Goal: Task Accomplishment & Management: Manage account settings

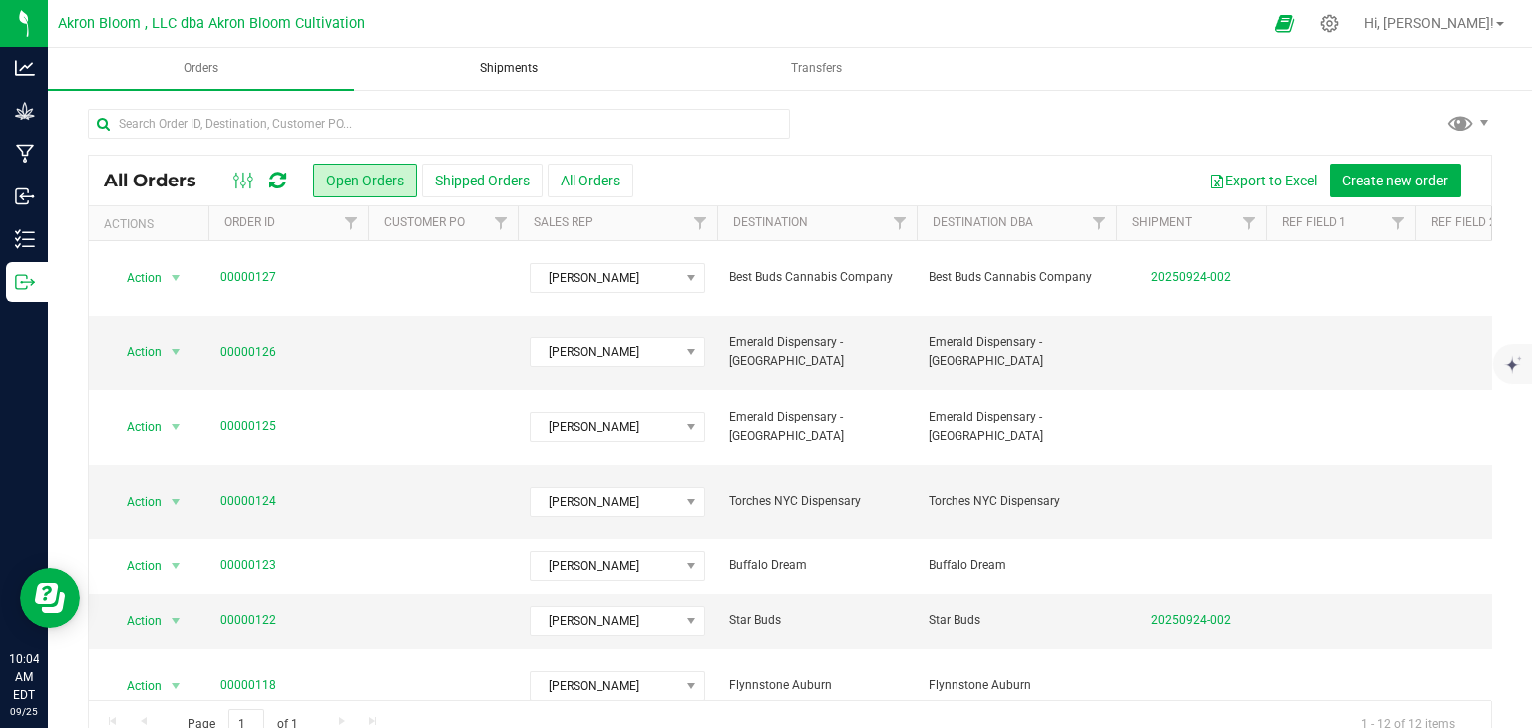
click at [531, 78] on uib-tab-heading "Shipments" at bounding box center [509, 69] width 304 height 40
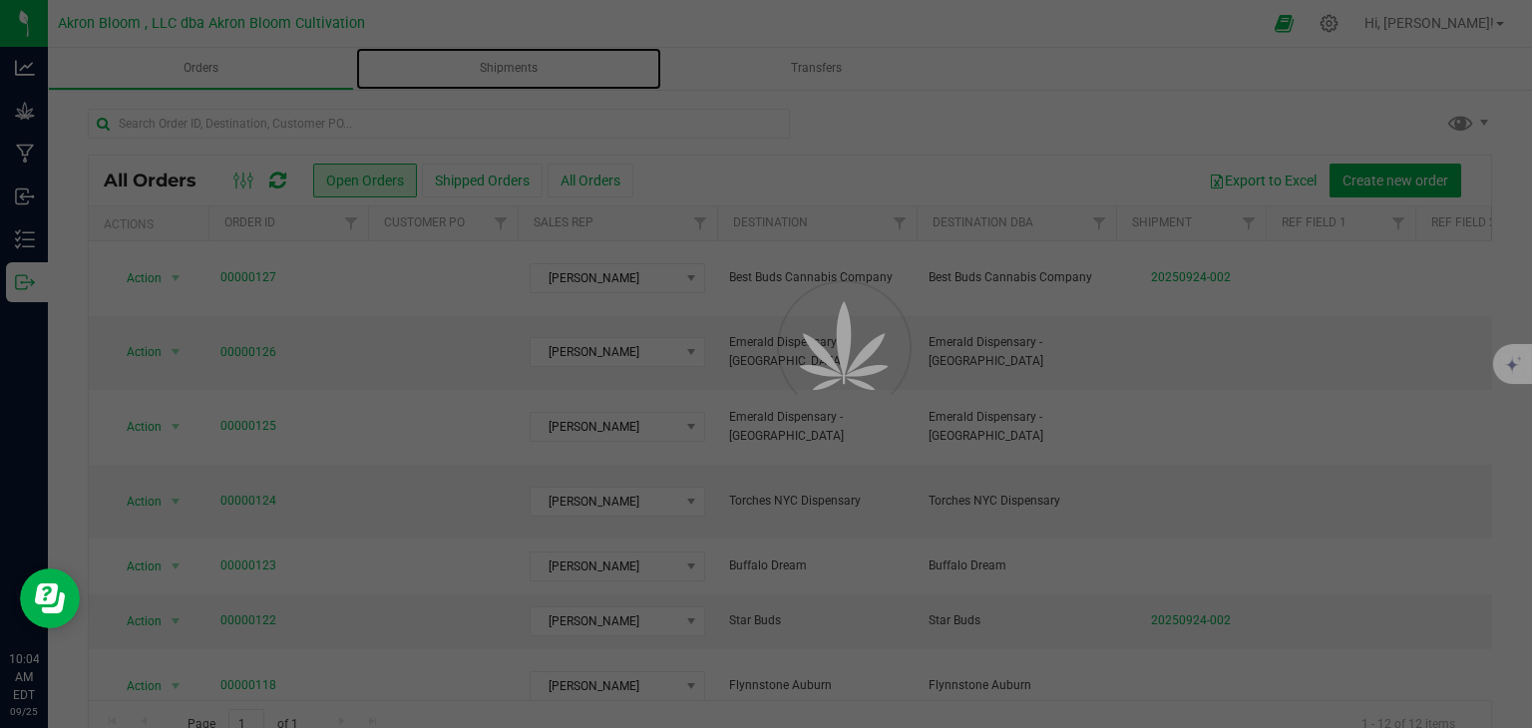
click at [517, 67] on span "Shipments" at bounding box center [509, 68] width 112 height 17
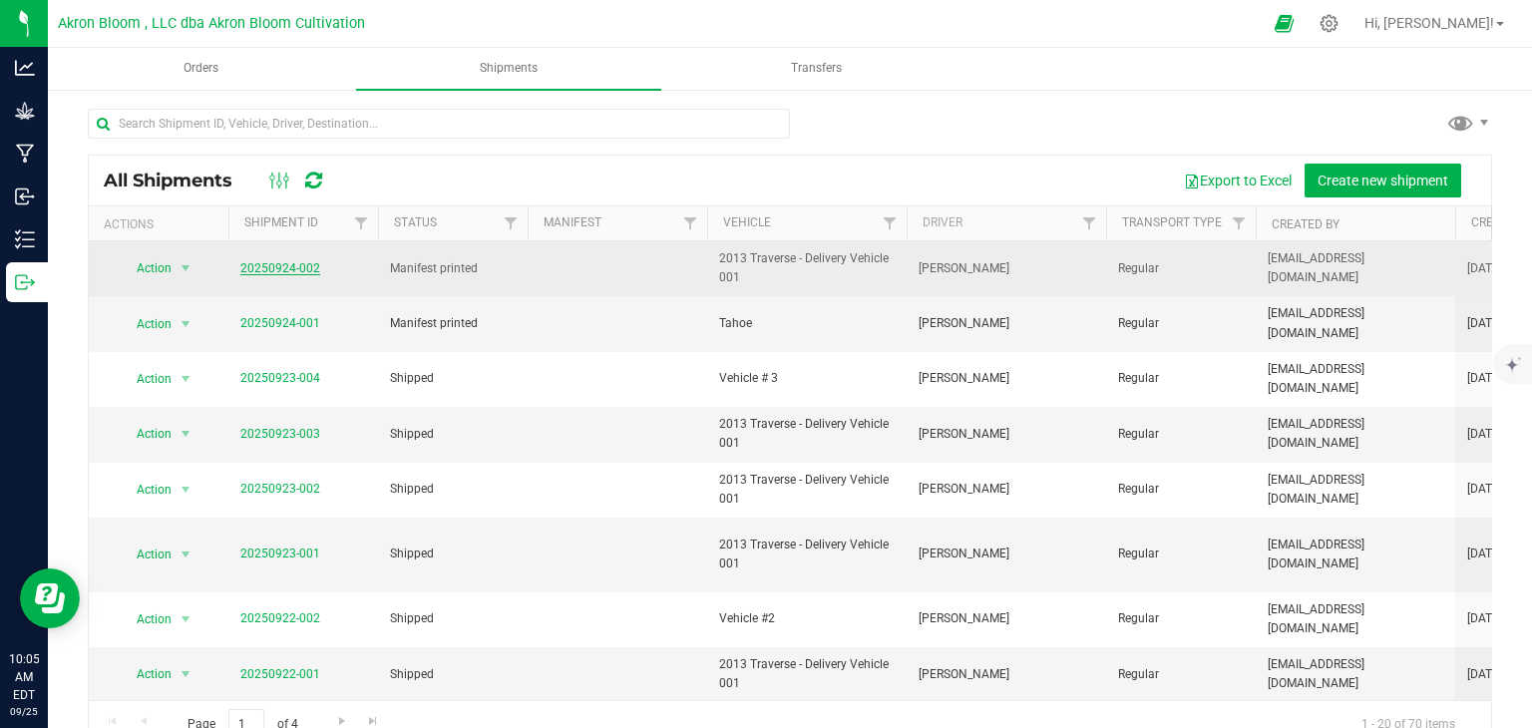
click at [257, 272] on link "20250924-002" at bounding box center [280, 268] width 80 height 14
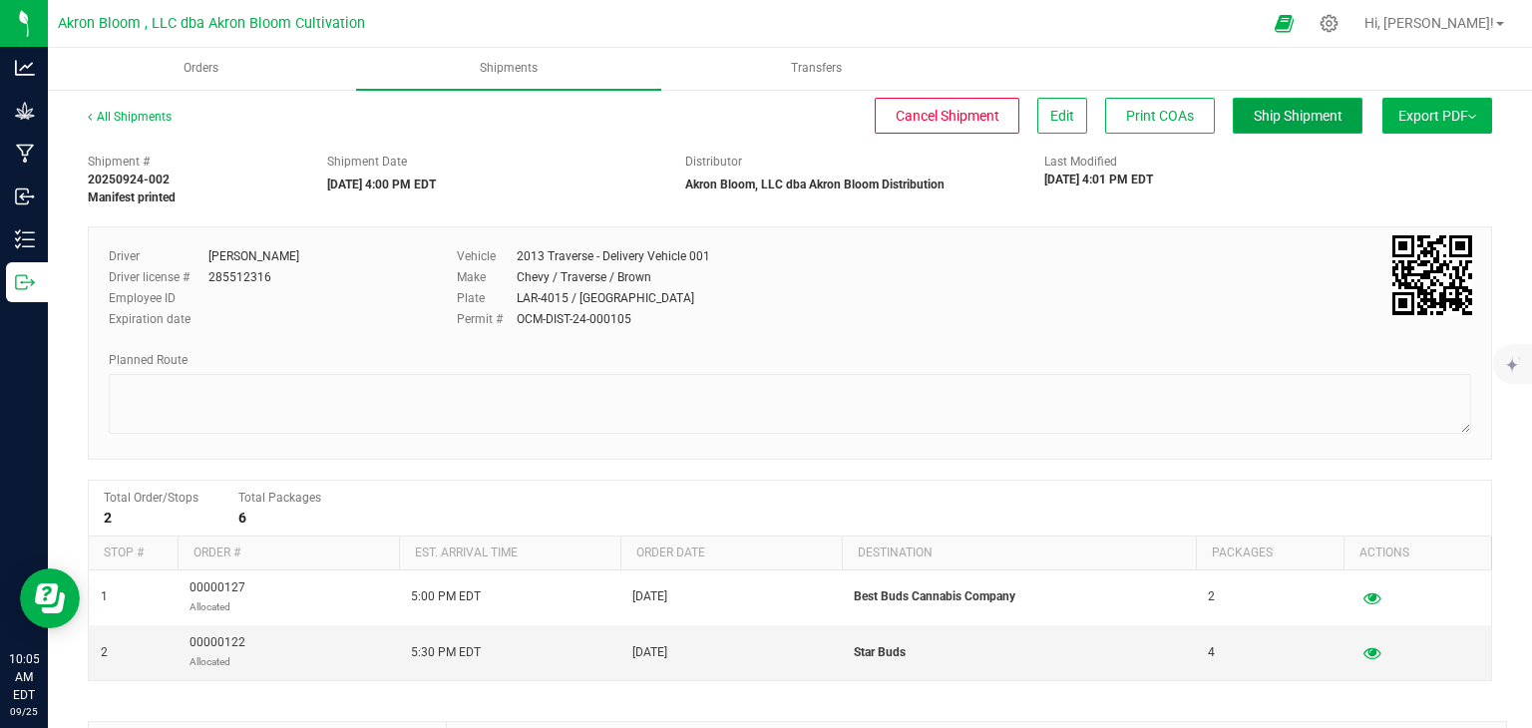
click at [1294, 123] on span "Ship Shipment" at bounding box center [1297, 116] width 89 height 16
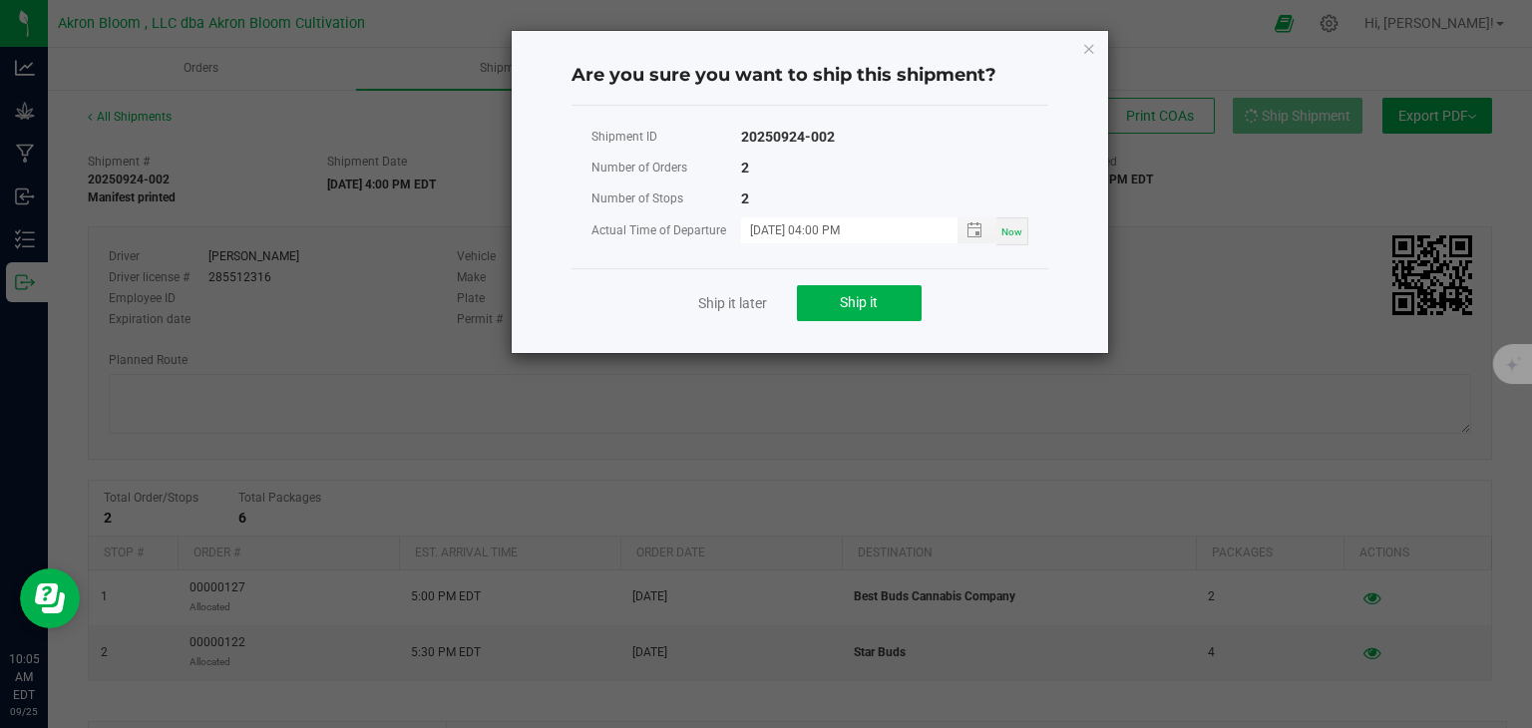
click at [840, 320] on div "Ship it later Ship it" at bounding box center [809, 302] width 477 height 69
click at [844, 300] on span "Ship it" at bounding box center [859, 302] width 38 height 16
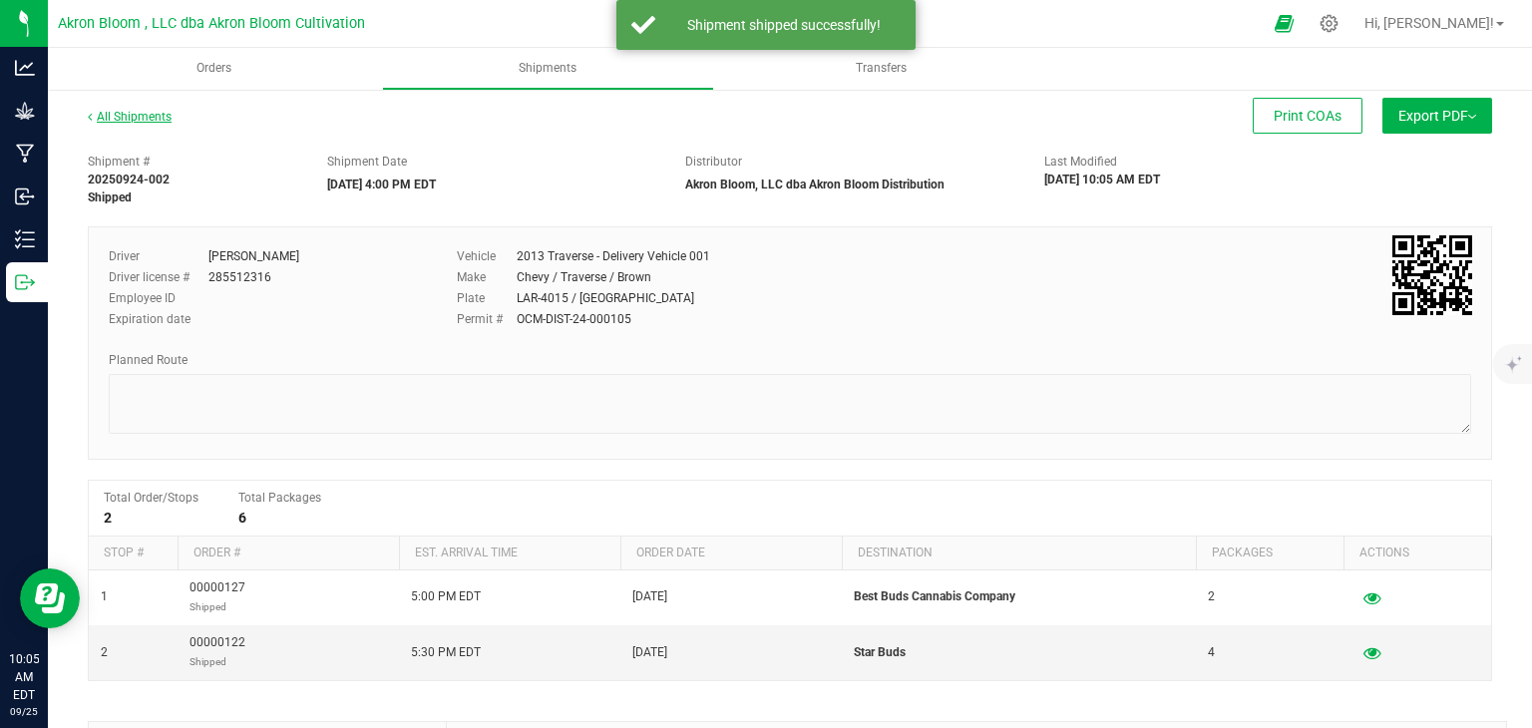
click at [115, 116] on link "All Shipments" at bounding box center [130, 117] width 84 height 14
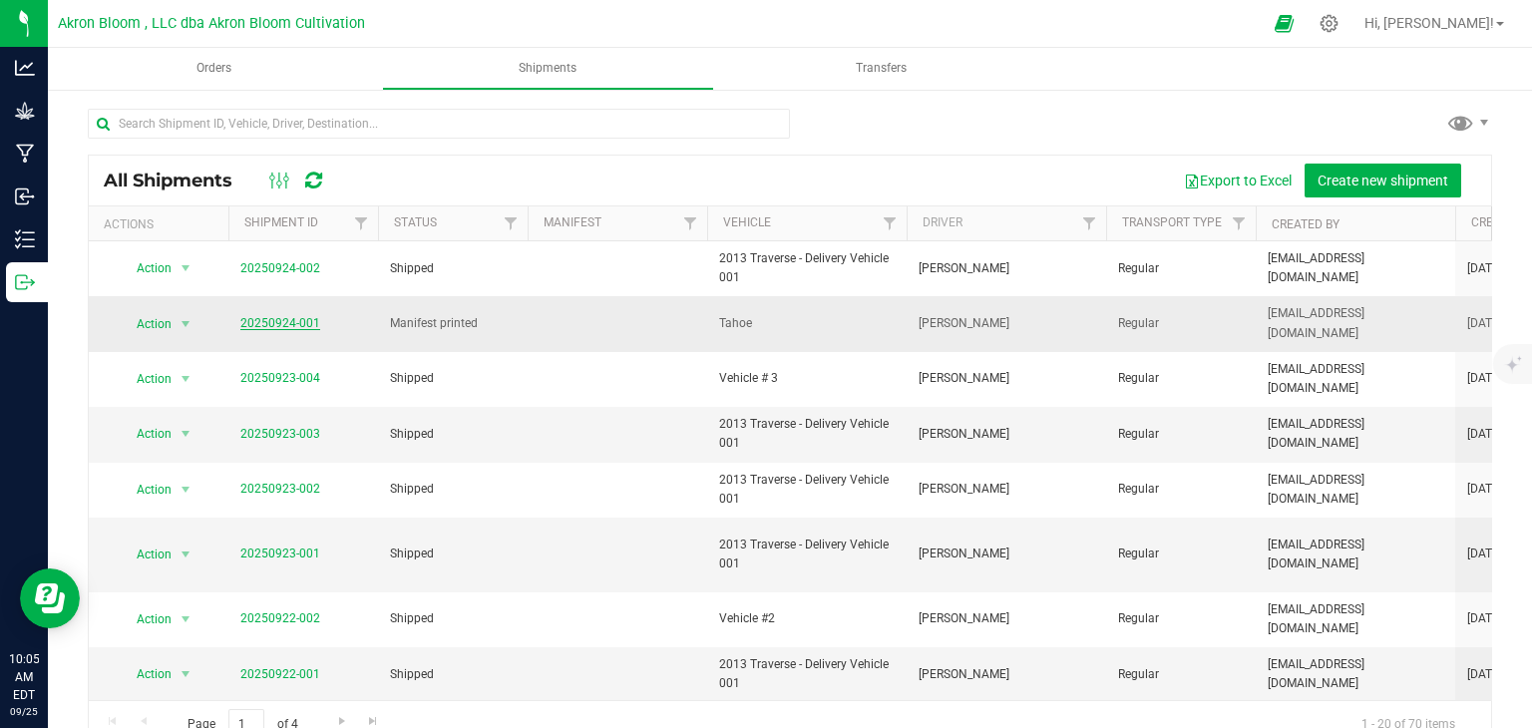
click at [263, 319] on link "20250924-001" at bounding box center [280, 323] width 80 height 14
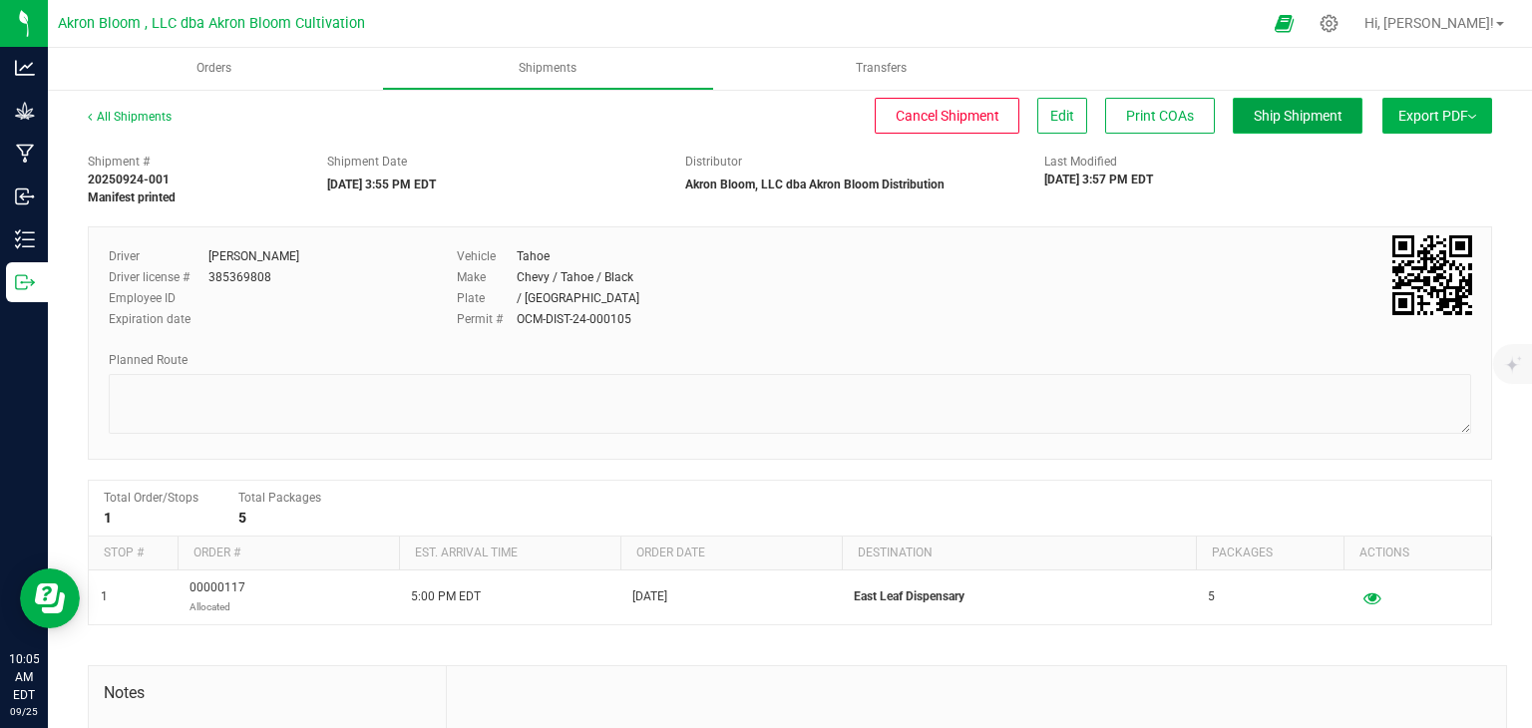
click at [1311, 106] on button "Ship Shipment" at bounding box center [1297, 116] width 130 height 36
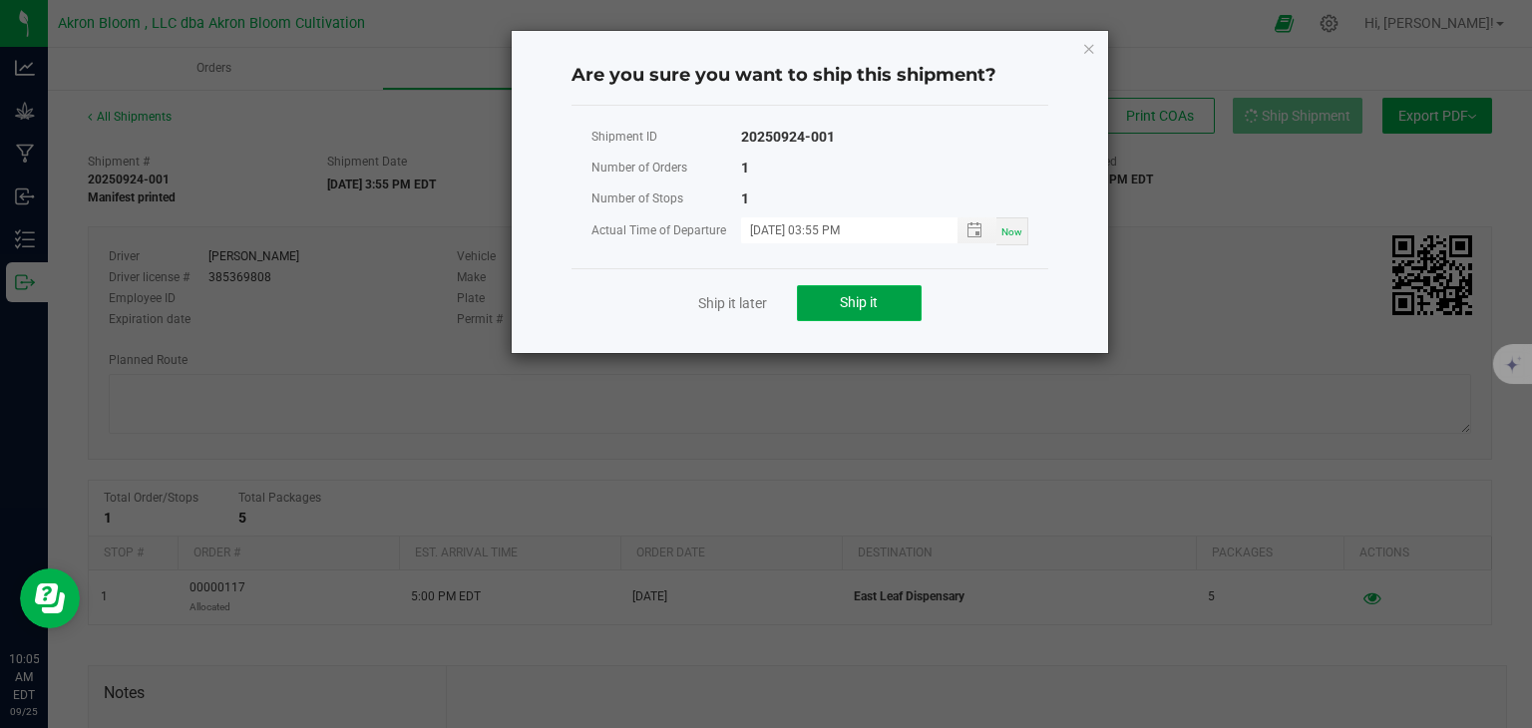
click at [891, 295] on button "Ship it" at bounding box center [859, 303] width 125 height 36
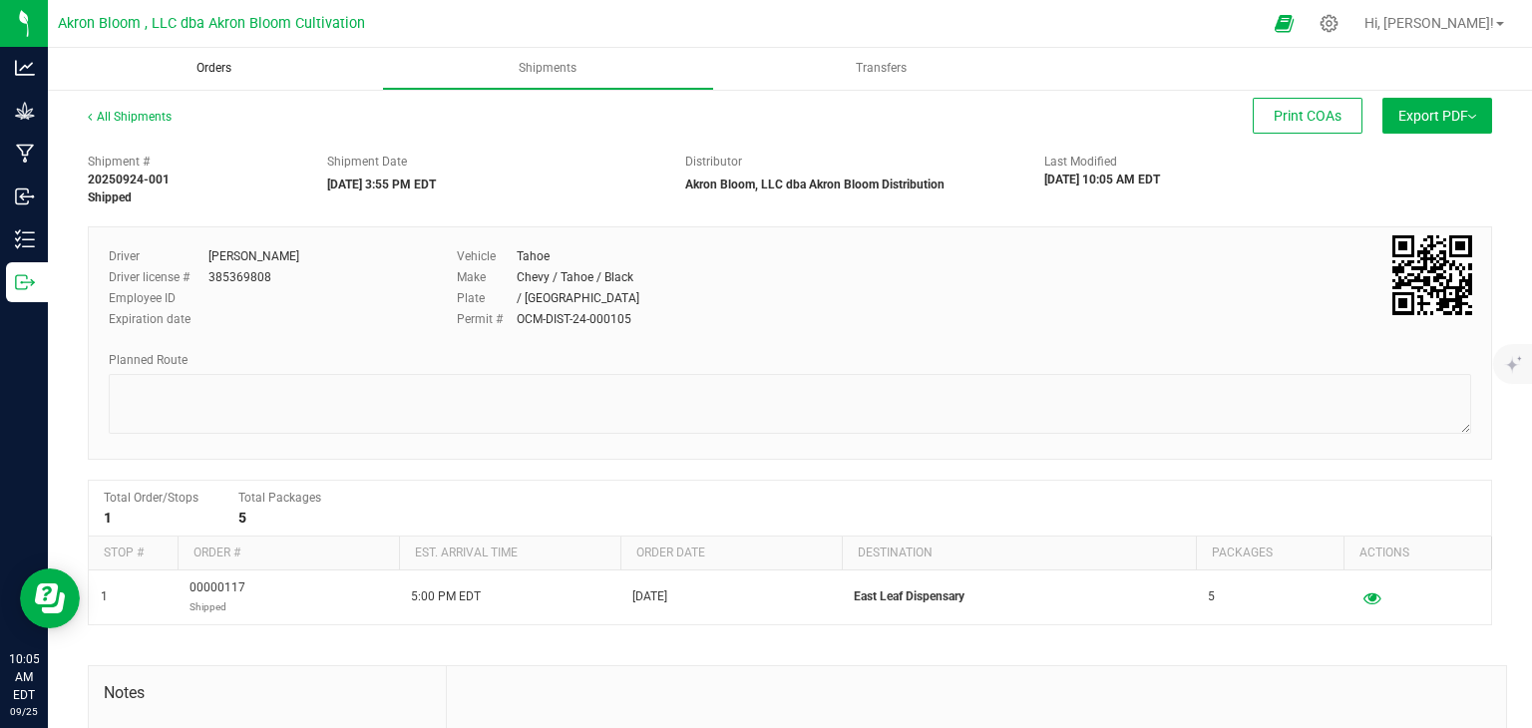
click at [193, 69] on span "Orders" at bounding box center [214, 68] width 89 height 17
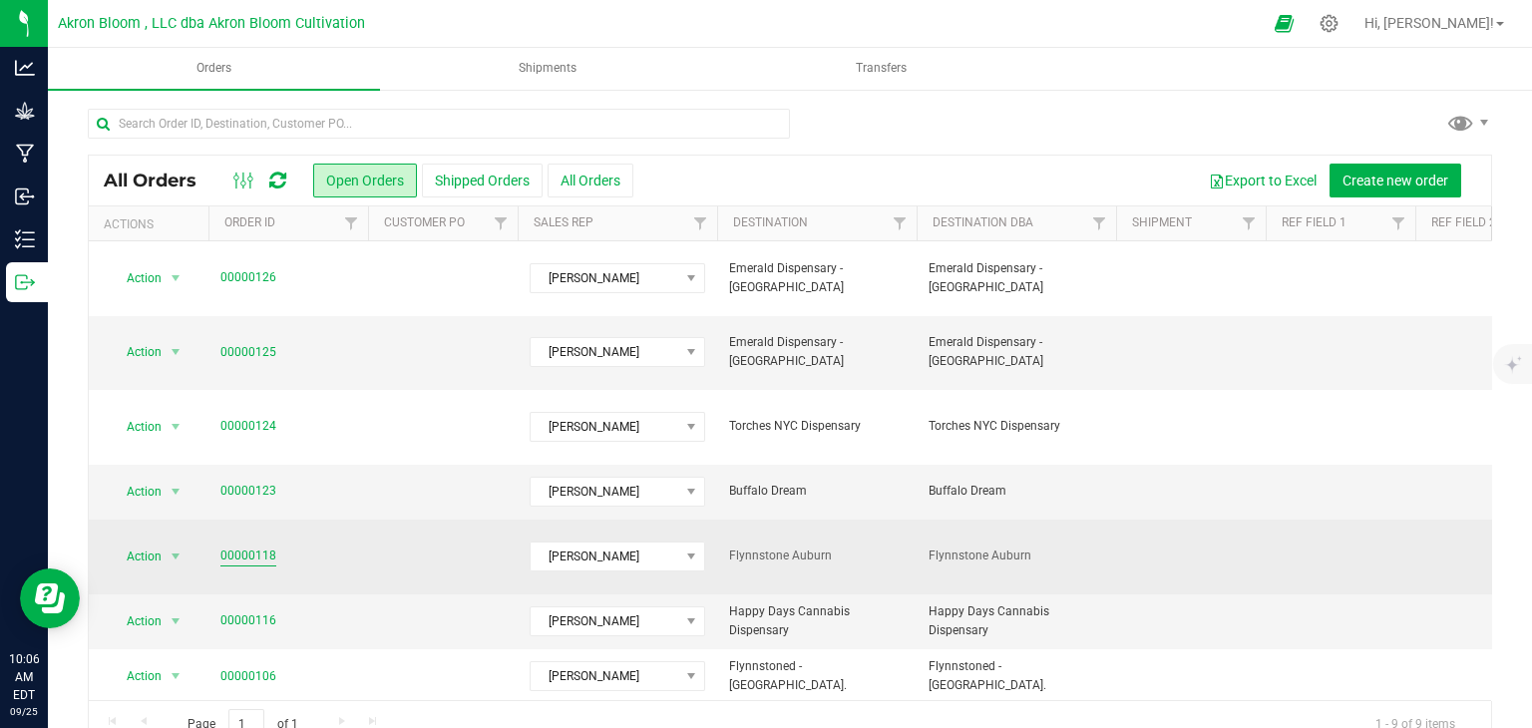
click at [259, 546] on link "00000118" at bounding box center [248, 555] width 56 height 19
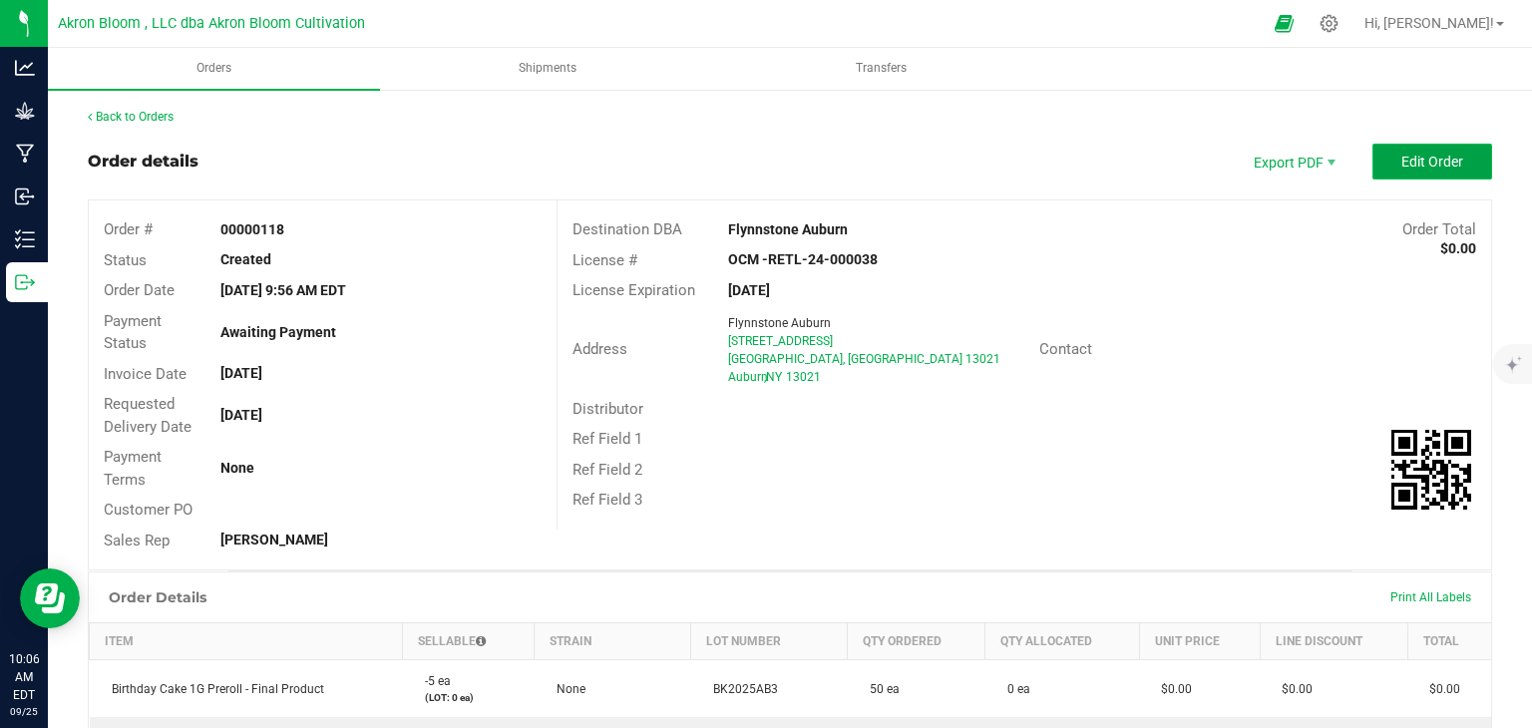
click at [1436, 154] on span "Edit Order" at bounding box center [1432, 162] width 62 height 16
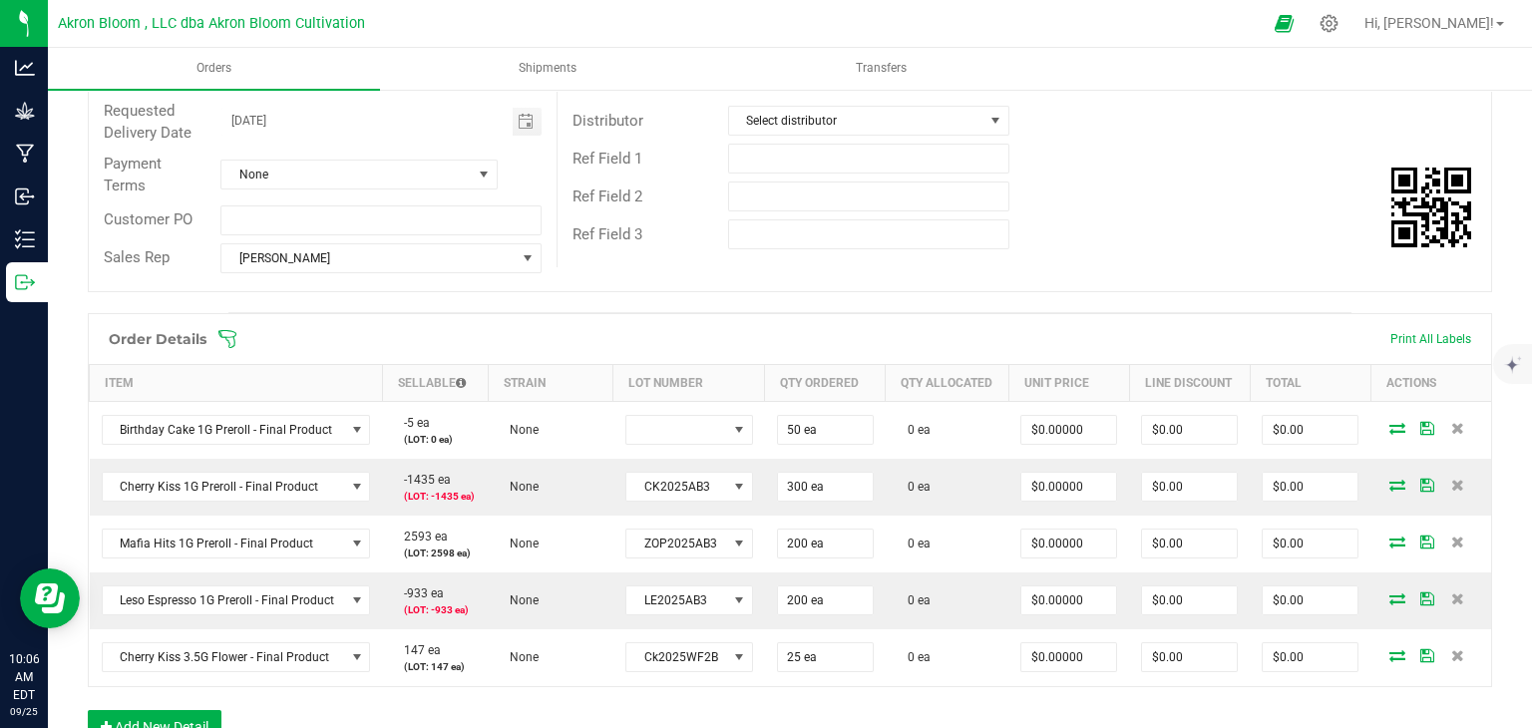
scroll to position [307, 0]
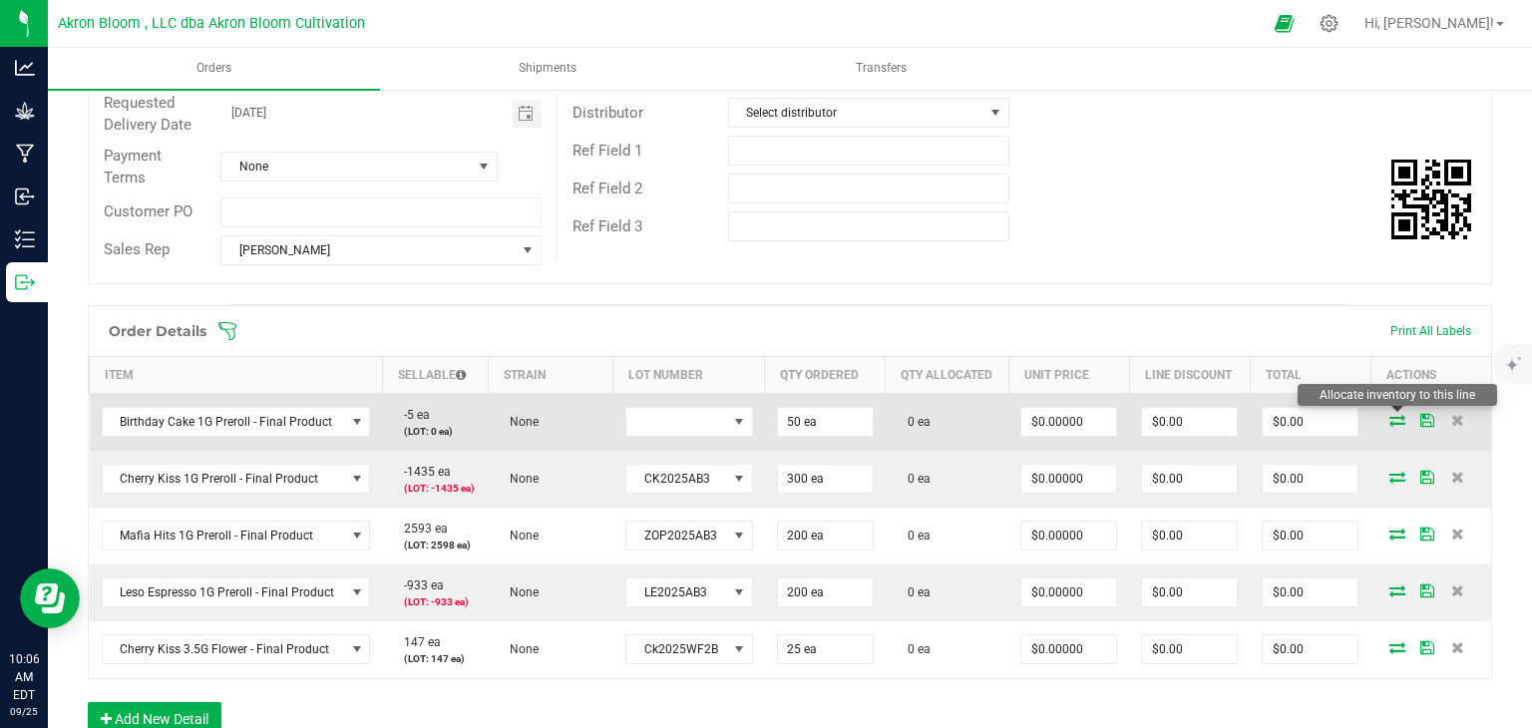
click at [1399, 414] on icon at bounding box center [1397, 420] width 16 height 12
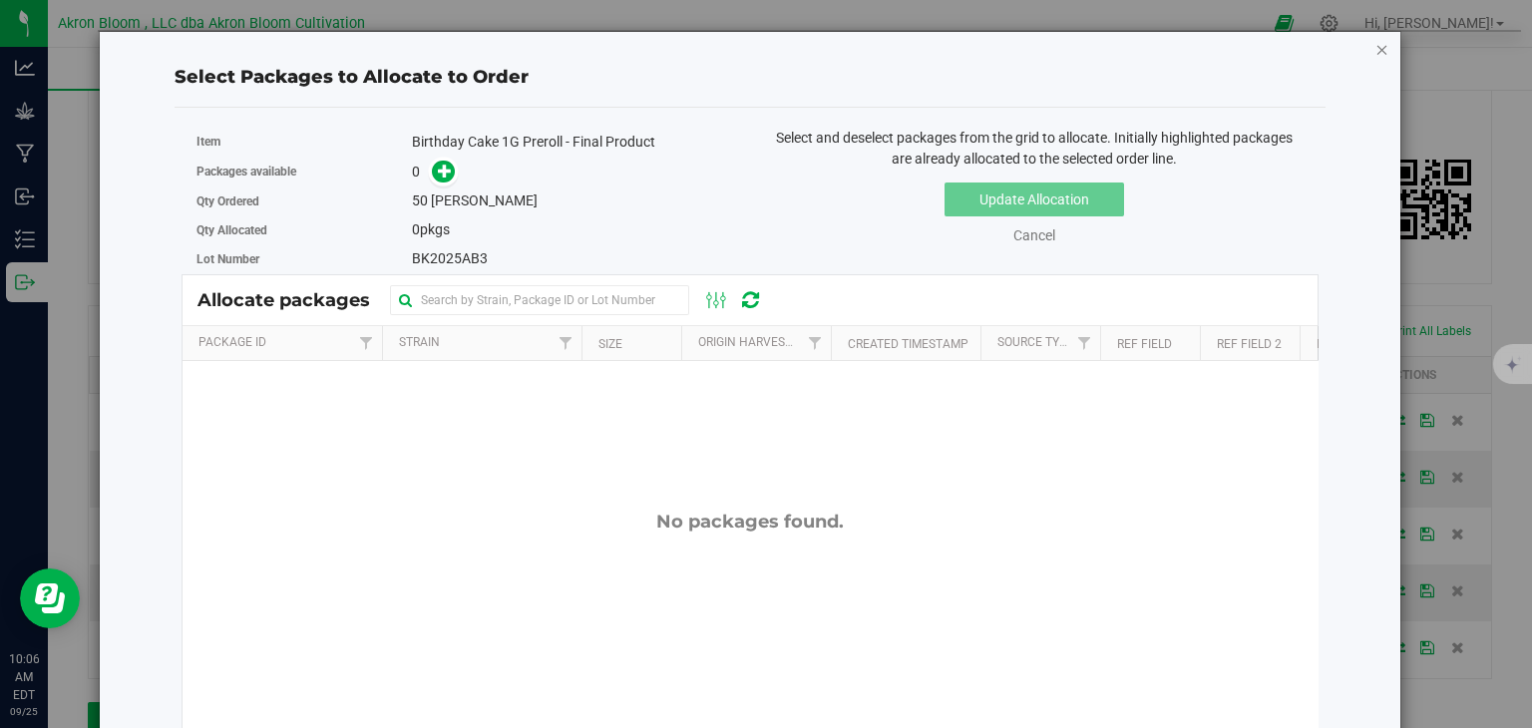
click at [1380, 50] on icon "button" at bounding box center [1382, 49] width 14 height 24
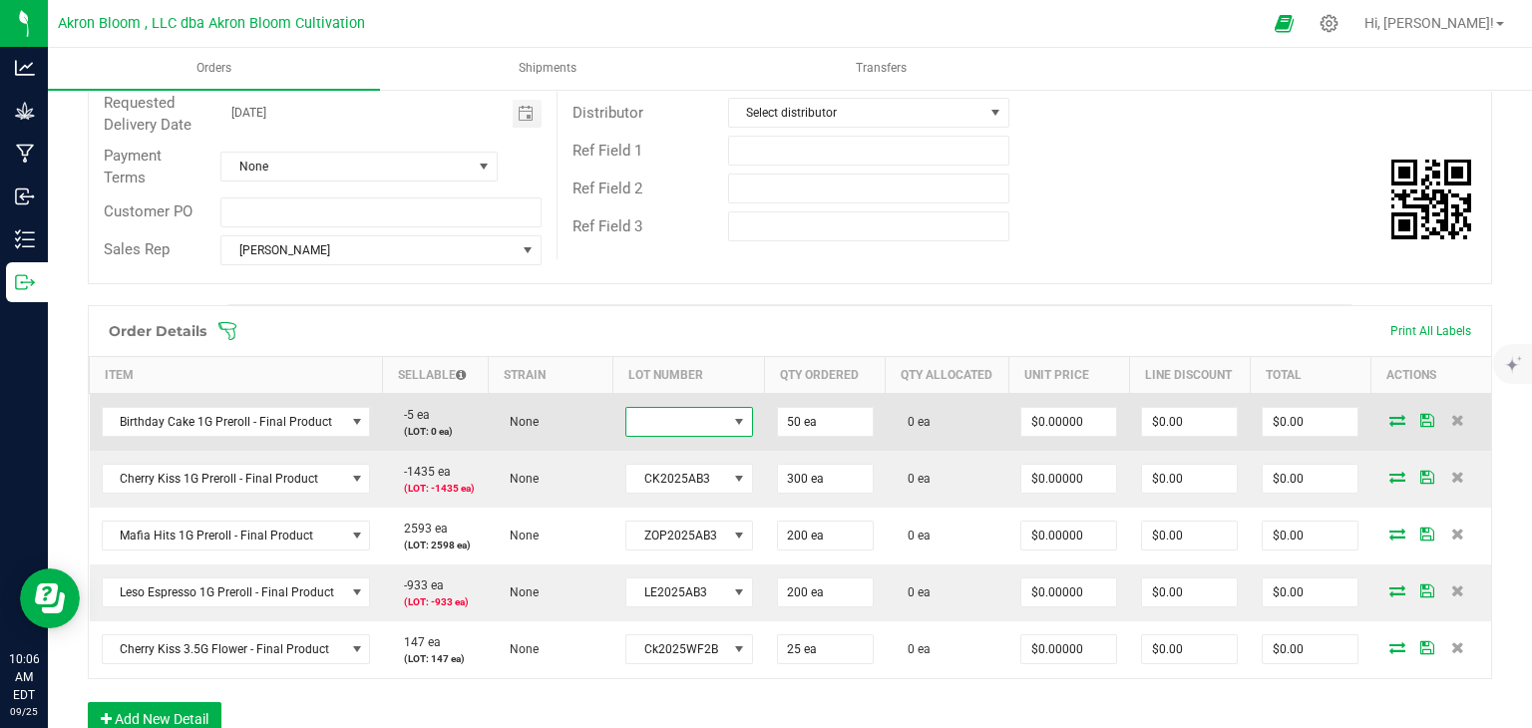
click at [736, 421] on span at bounding box center [739, 422] width 16 height 16
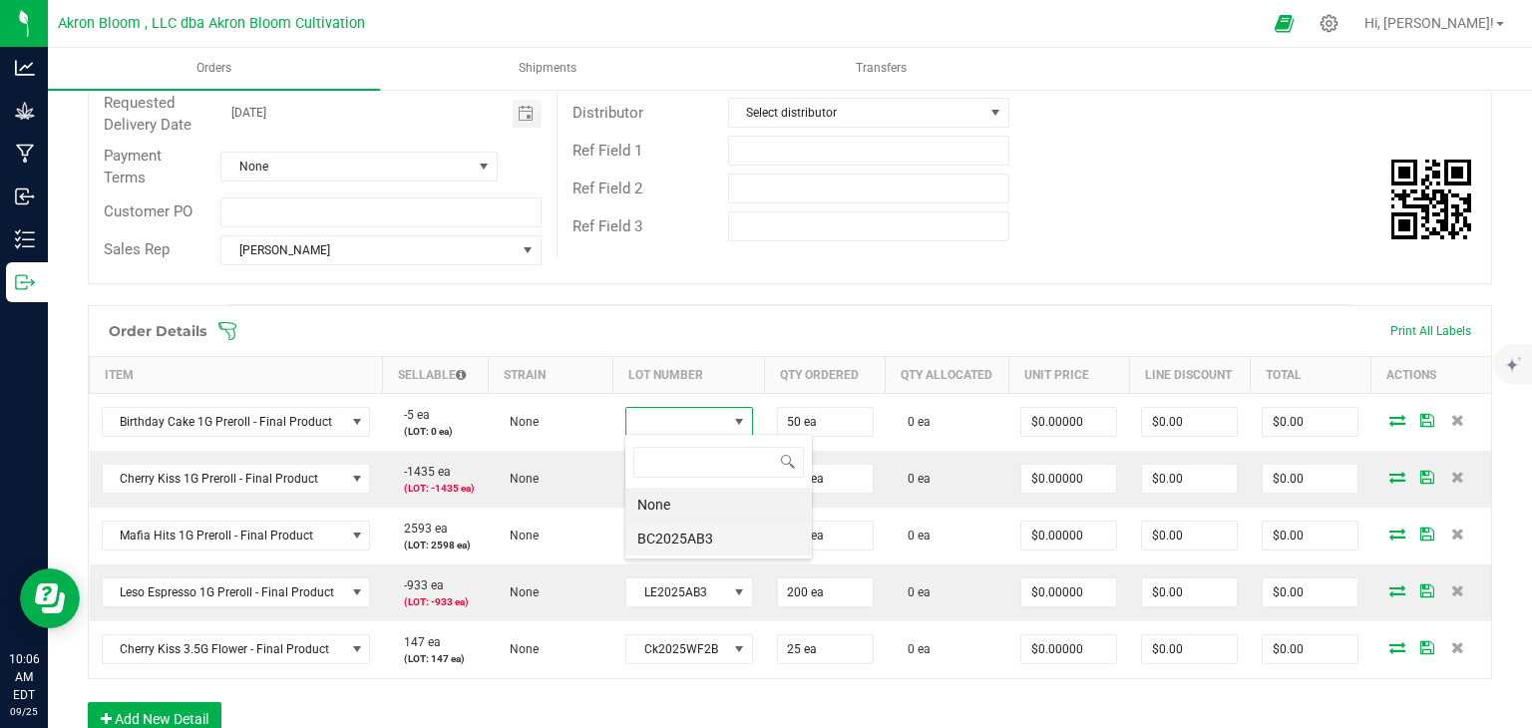
click at [710, 532] on li "BC2025AB3" at bounding box center [718, 538] width 186 height 34
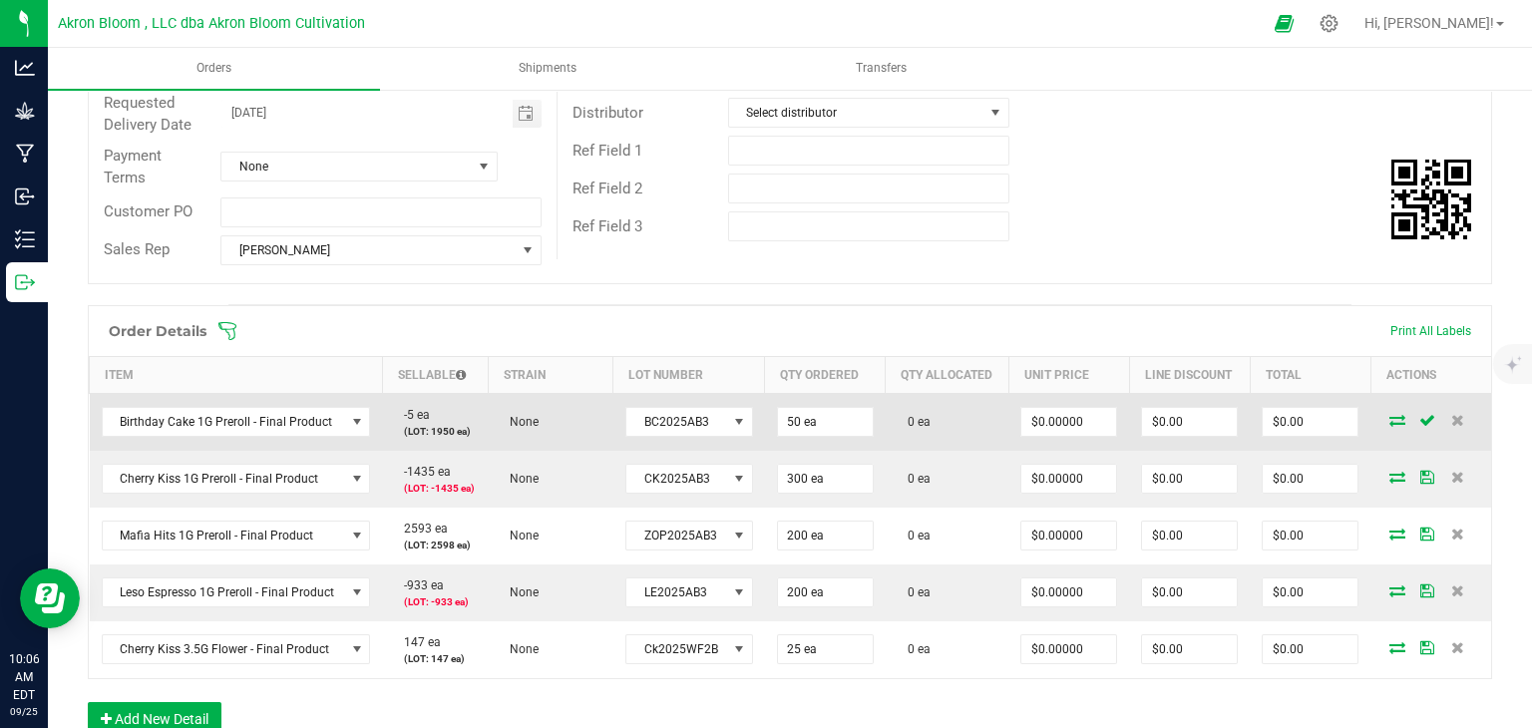
click at [1396, 414] on icon at bounding box center [1397, 420] width 16 height 12
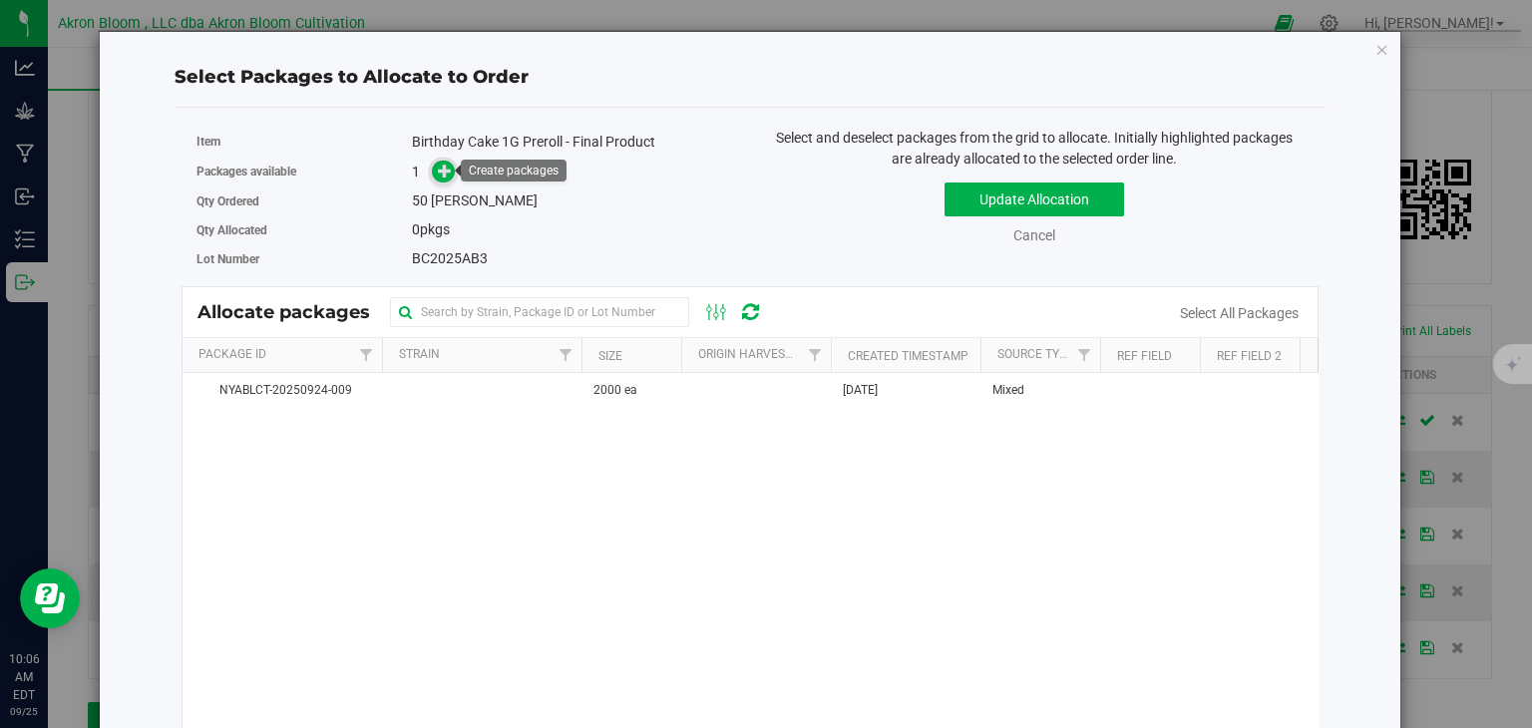
click at [448, 171] on icon at bounding box center [445, 171] width 14 height 14
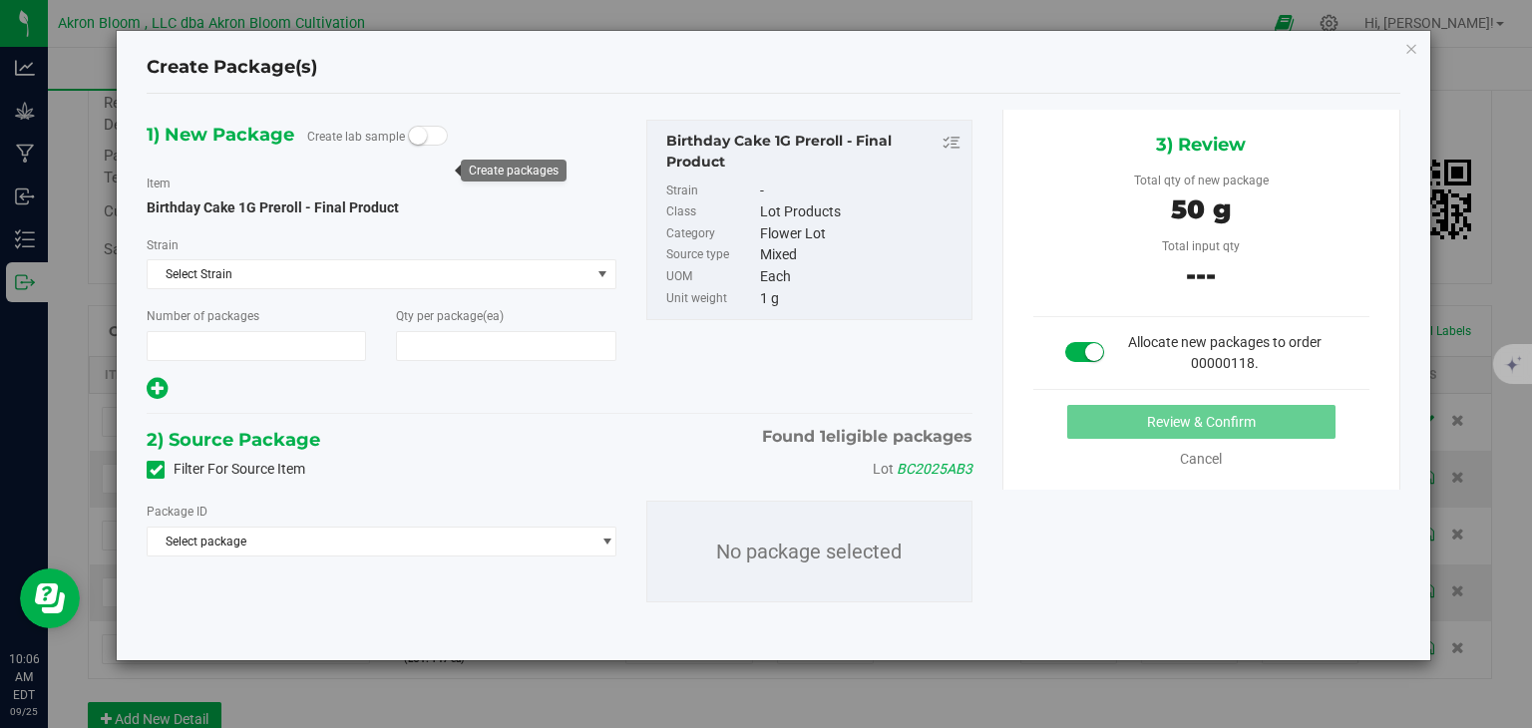
type input "1"
type input "50"
click at [606, 536] on span "select" at bounding box center [606, 541] width 15 height 16
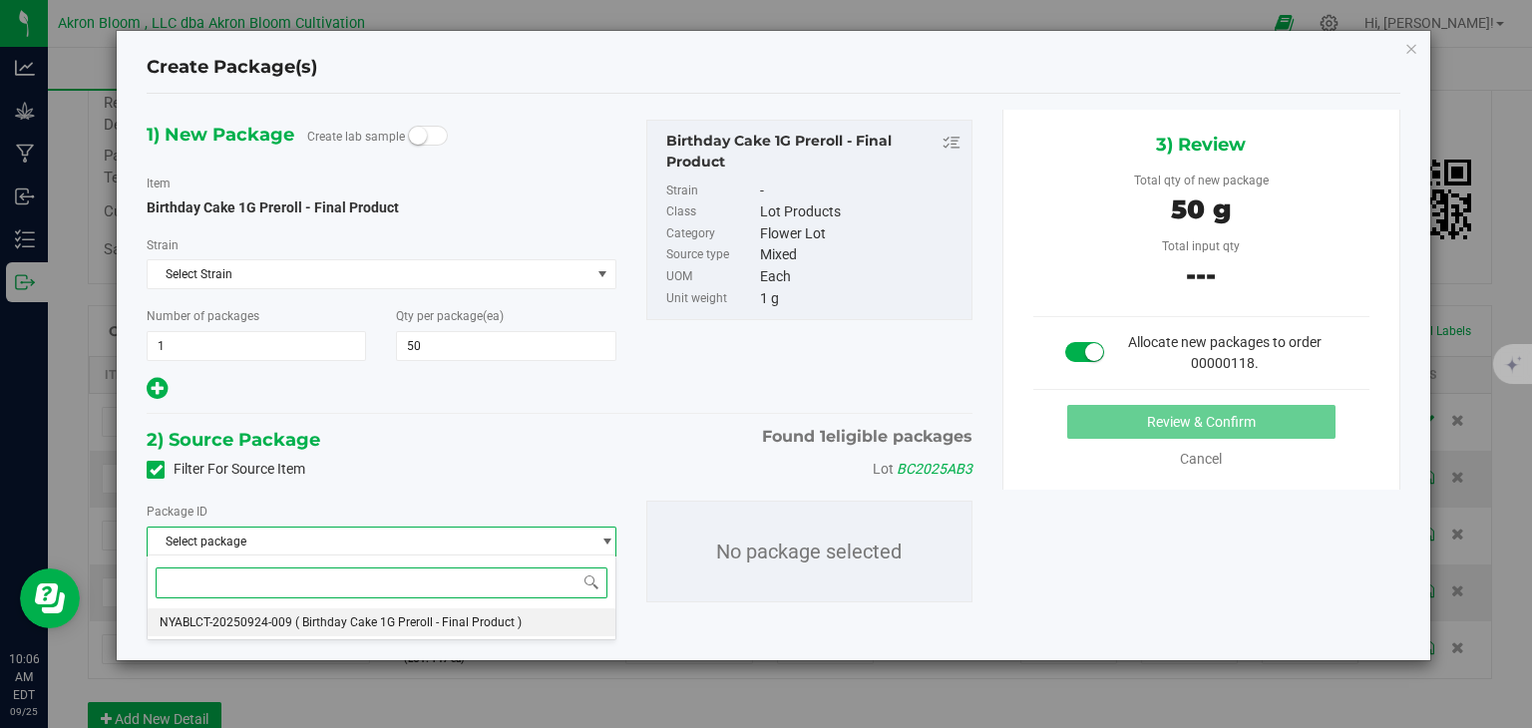
click at [541, 620] on li "NYABLCT-20250924-009 ( Birthday Cake 1G Preroll - Final Product )" at bounding box center [381, 622] width 467 height 28
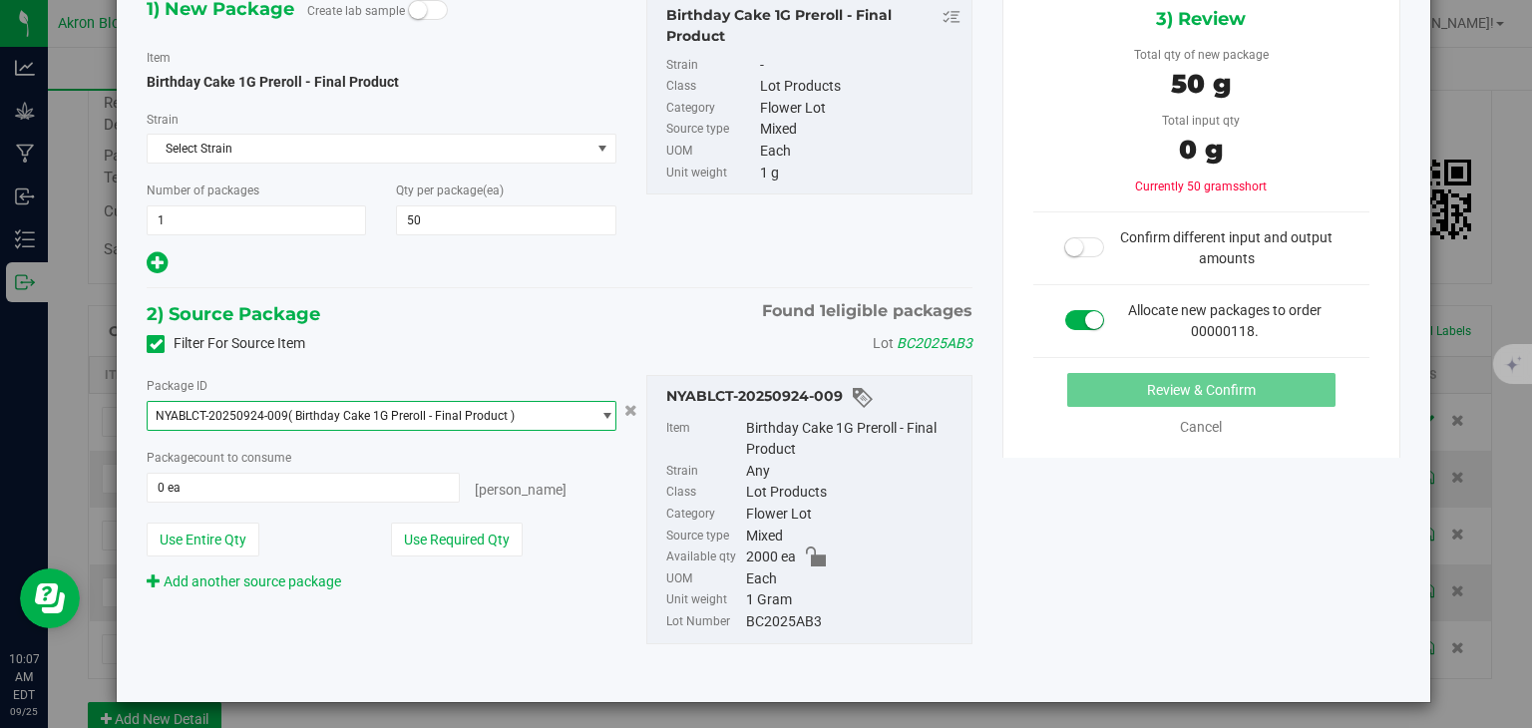
scroll to position [128, 0]
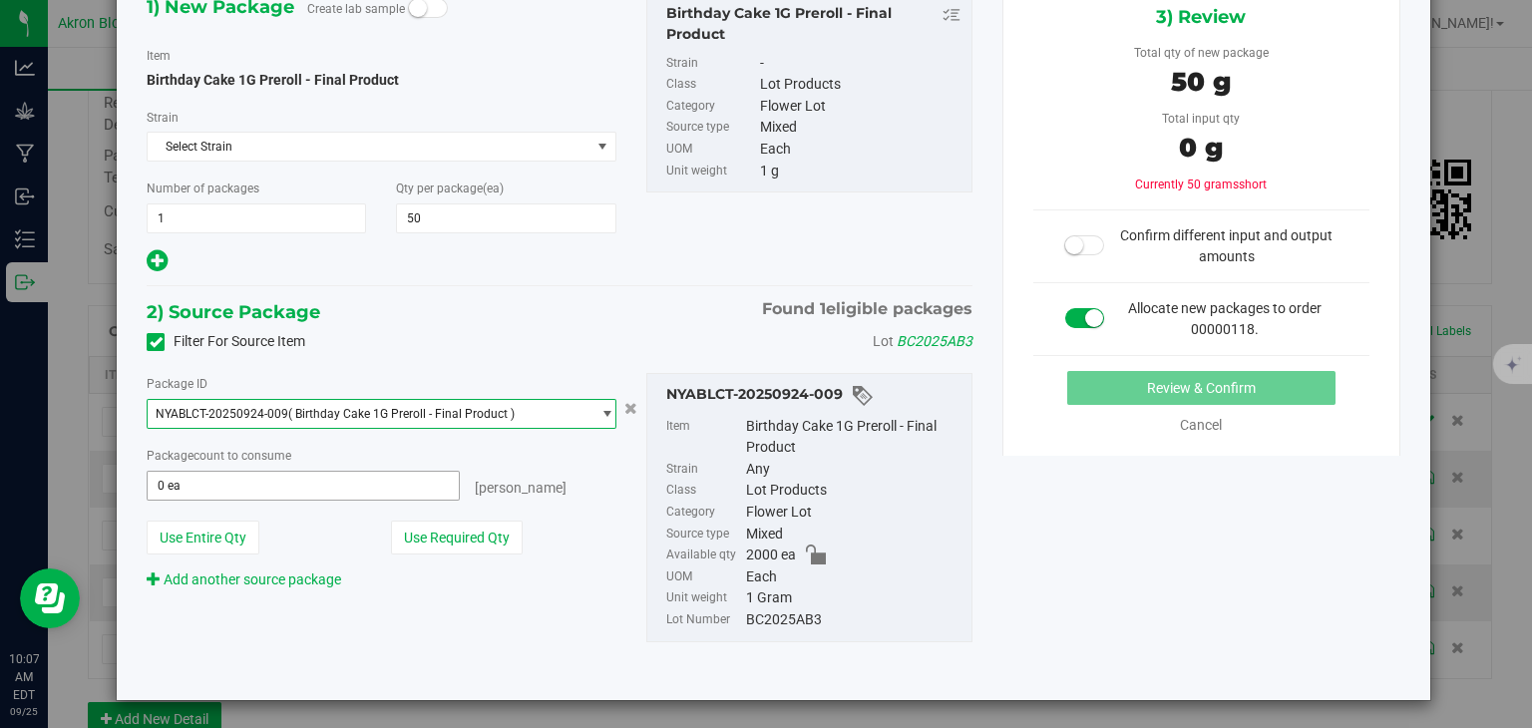
click at [246, 478] on input "0 ea" at bounding box center [303, 486] width 310 height 28
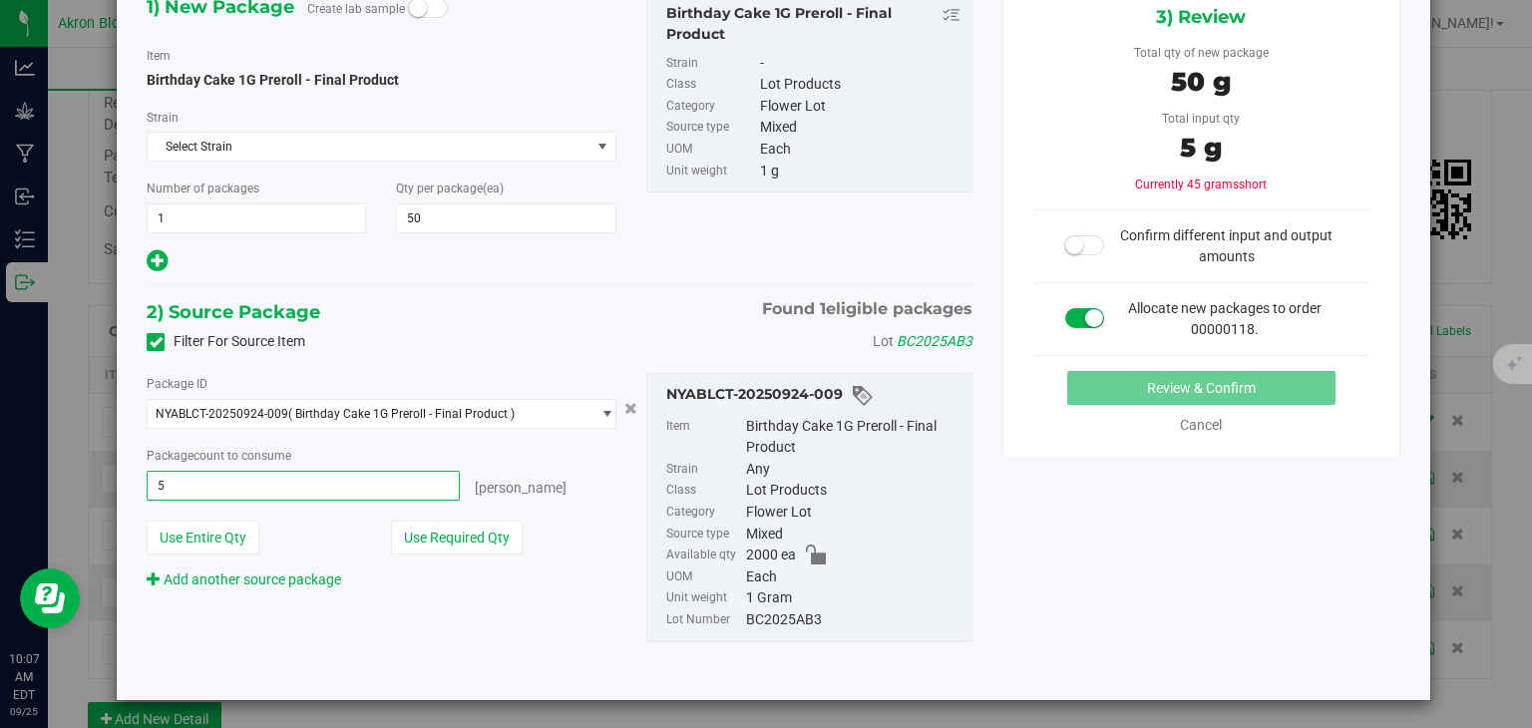
type input "50"
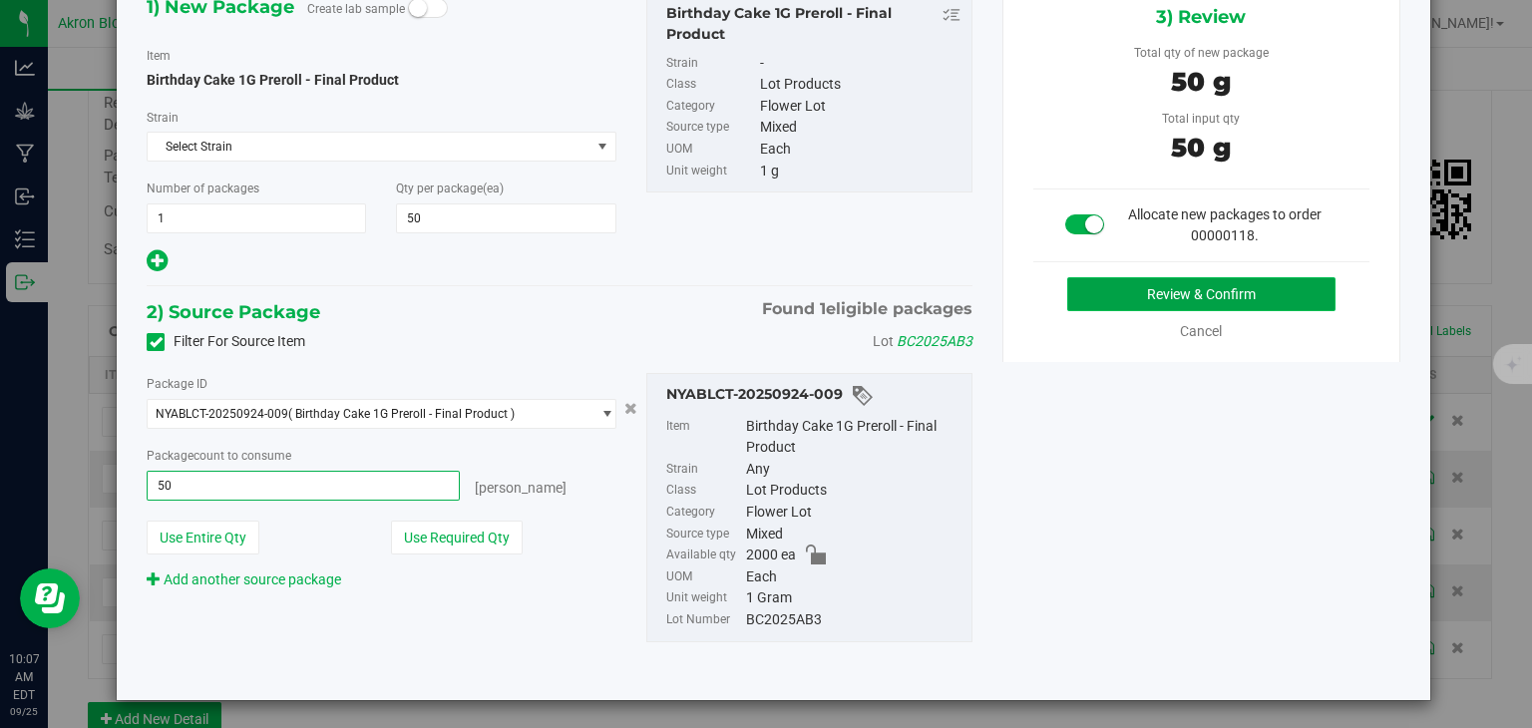
click at [1132, 296] on button "Review & Confirm" at bounding box center [1201, 294] width 268 height 34
type input "50 ea"
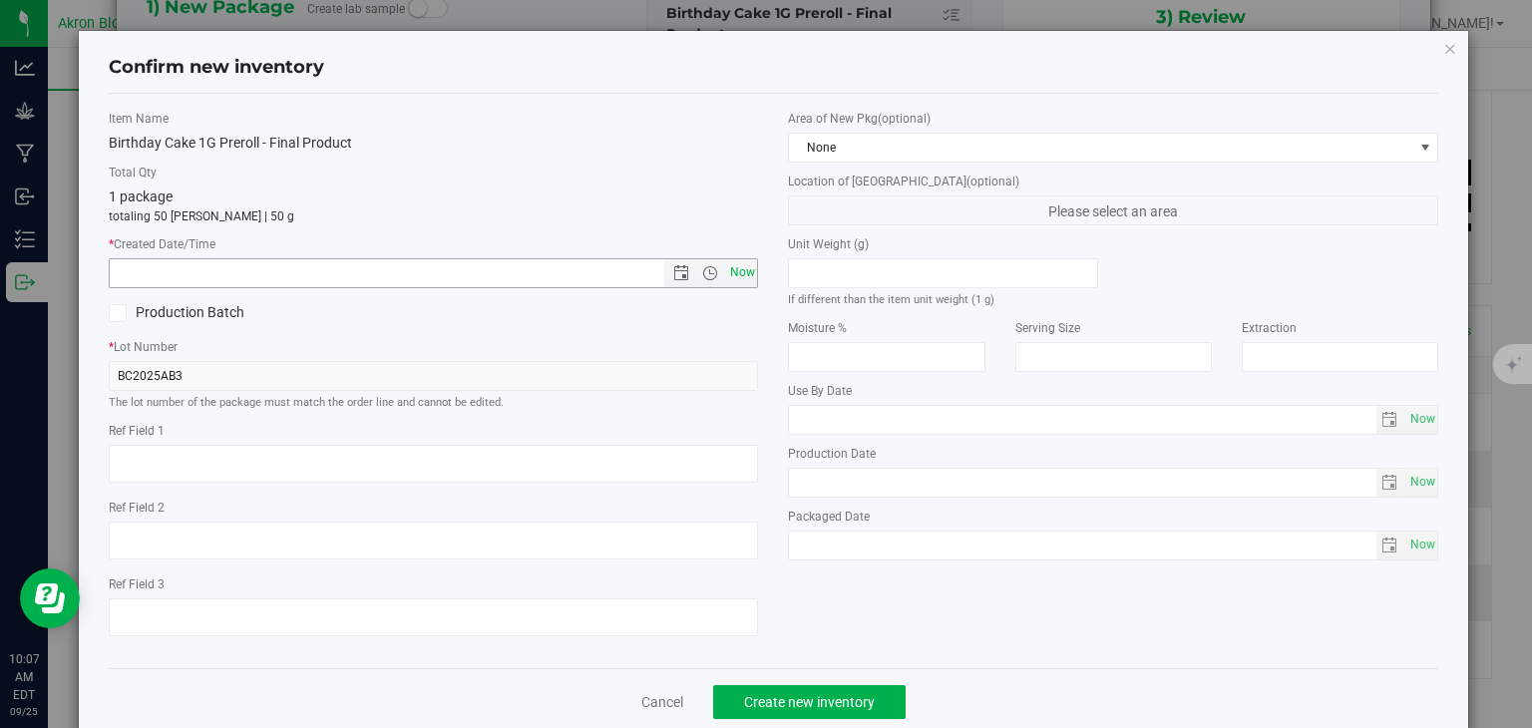
click at [737, 273] on span "Now" at bounding box center [742, 272] width 34 height 29
type input "9/25/2025 10:07 AM"
click at [808, 696] on span "Create new inventory" at bounding box center [809, 702] width 131 height 16
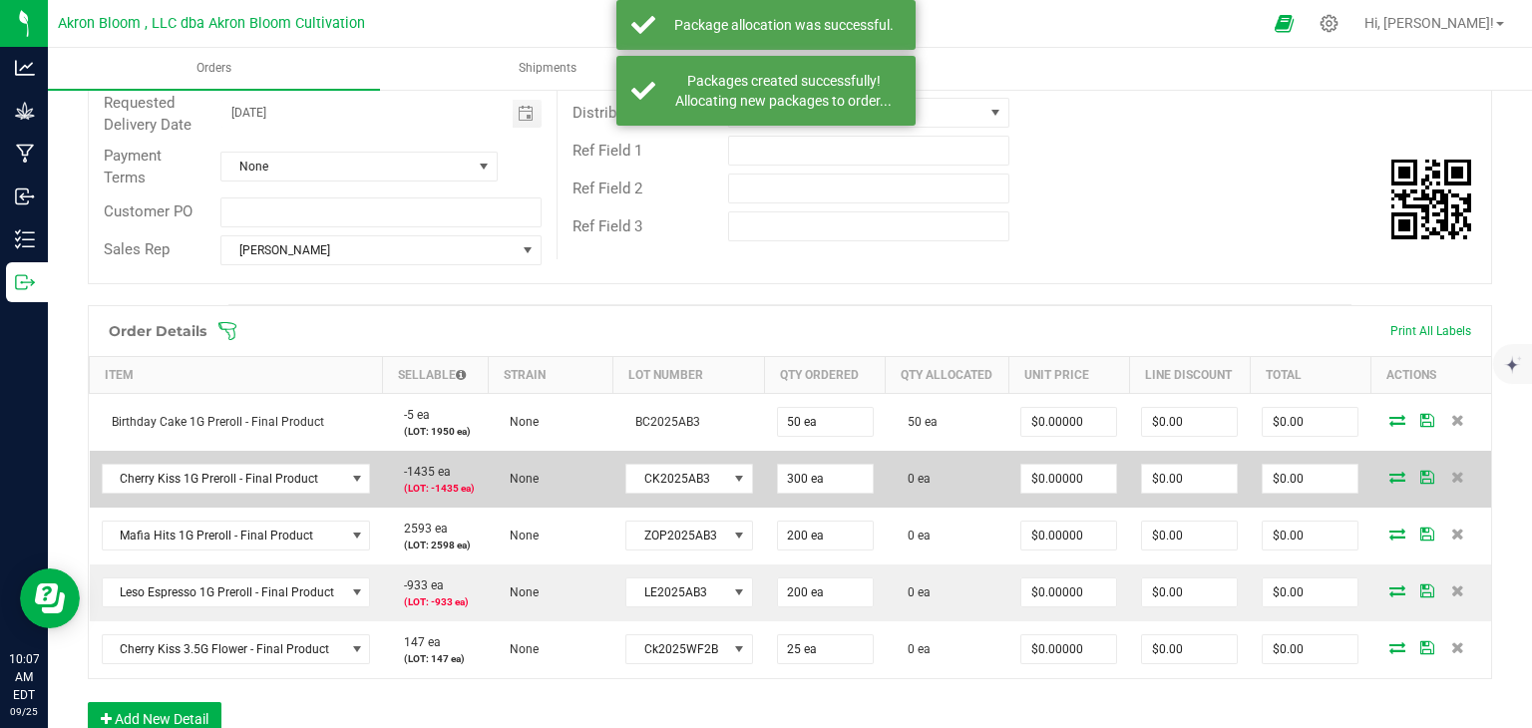
click at [1389, 472] on icon at bounding box center [1397, 477] width 16 height 12
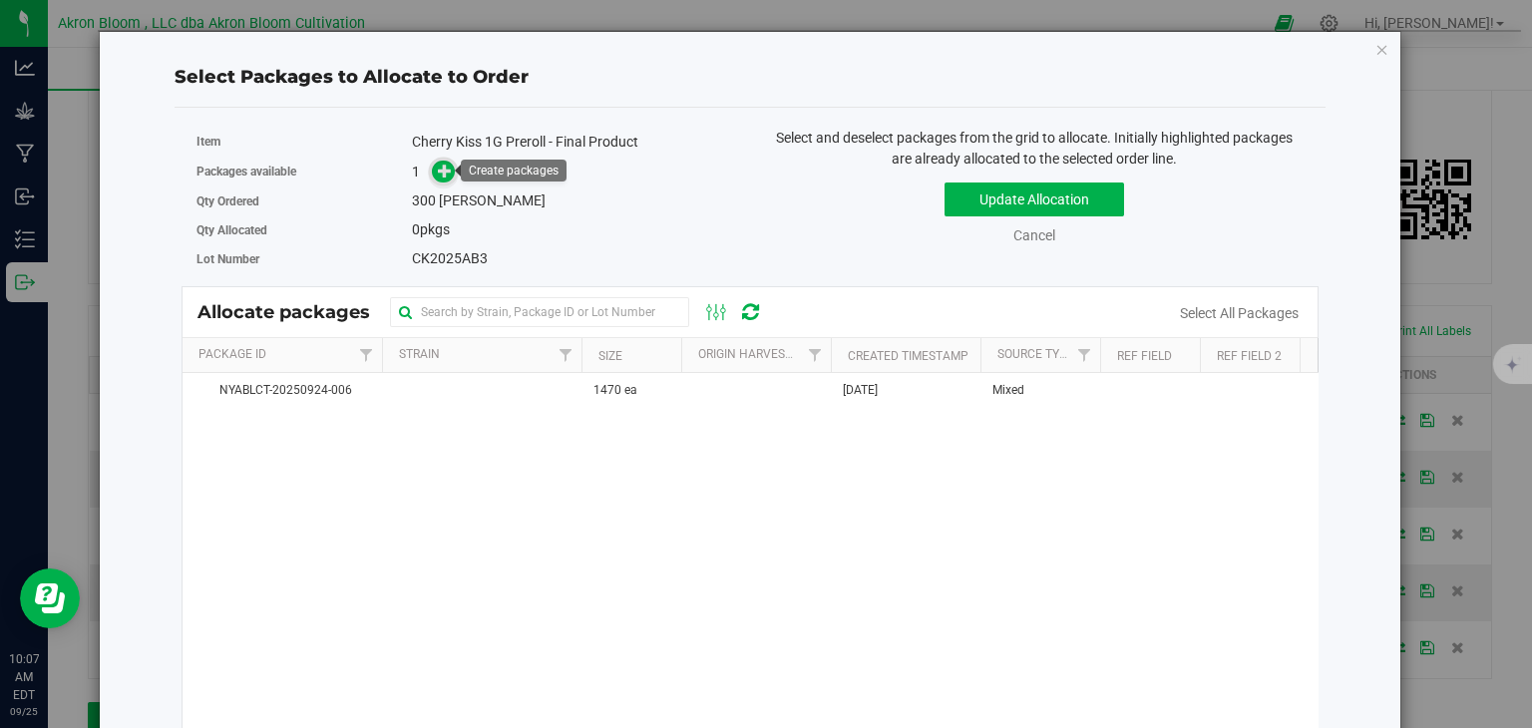
click at [447, 164] on icon at bounding box center [445, 171] width 14 height 14
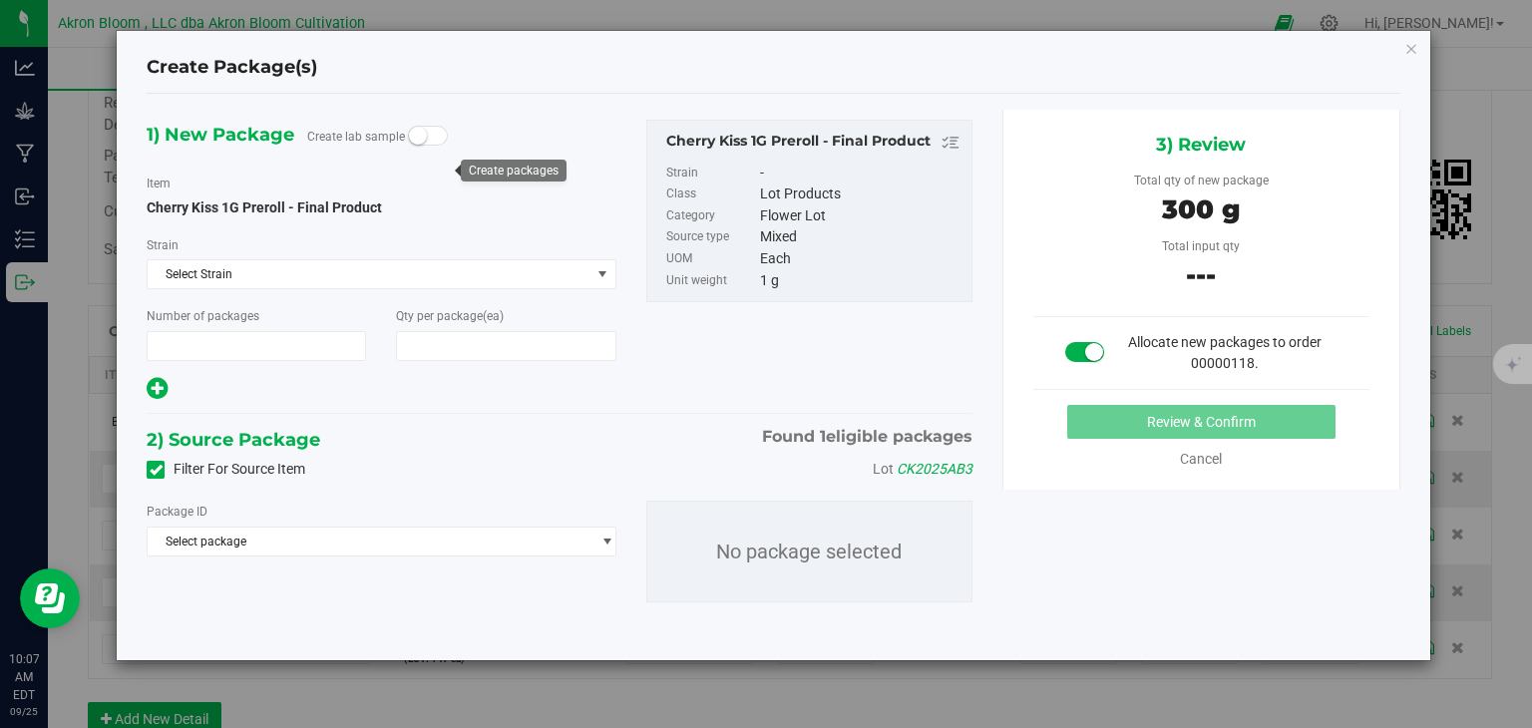
type input "1"
type input "300"
click at [605, 537] on span "select" at bounding box center [606, 541] width 15 height 16
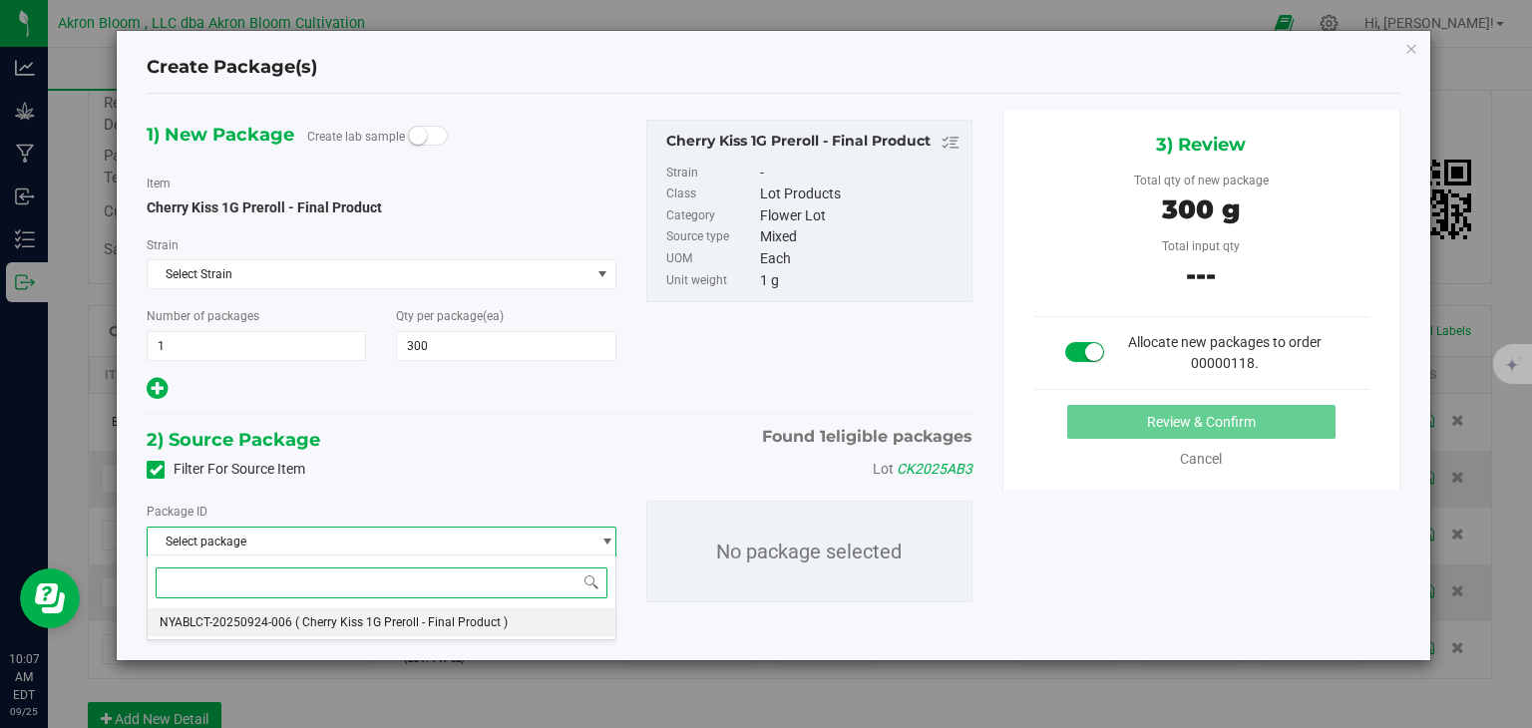
click at [552, 621] on li "NYABLCT-20250924-006 ( Cherry Kiss 1G Preroll - Final Product )" at bounding box center [381, 622] width 467 height 28
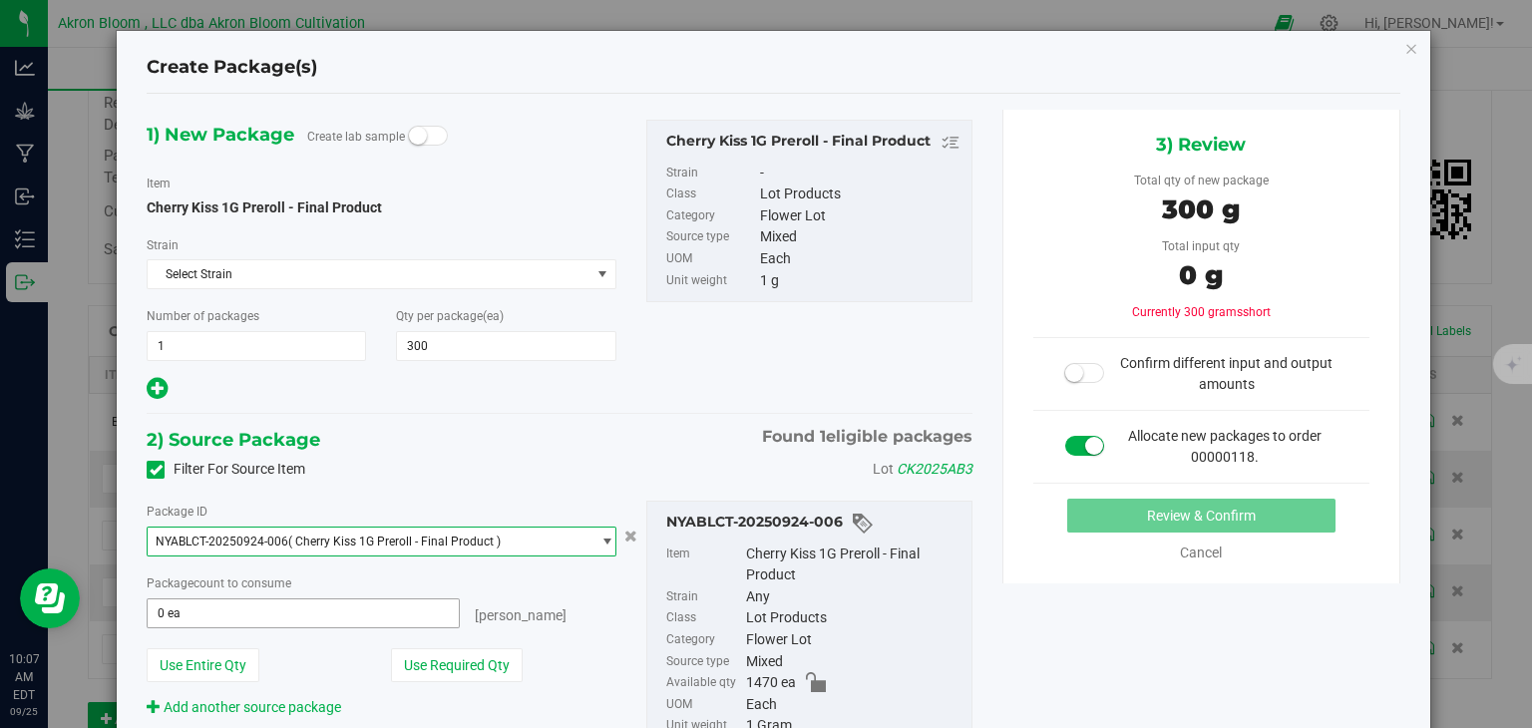
click at [439, 605] on input "0 ea" at bounding box center [303, 613] width 310 height 28
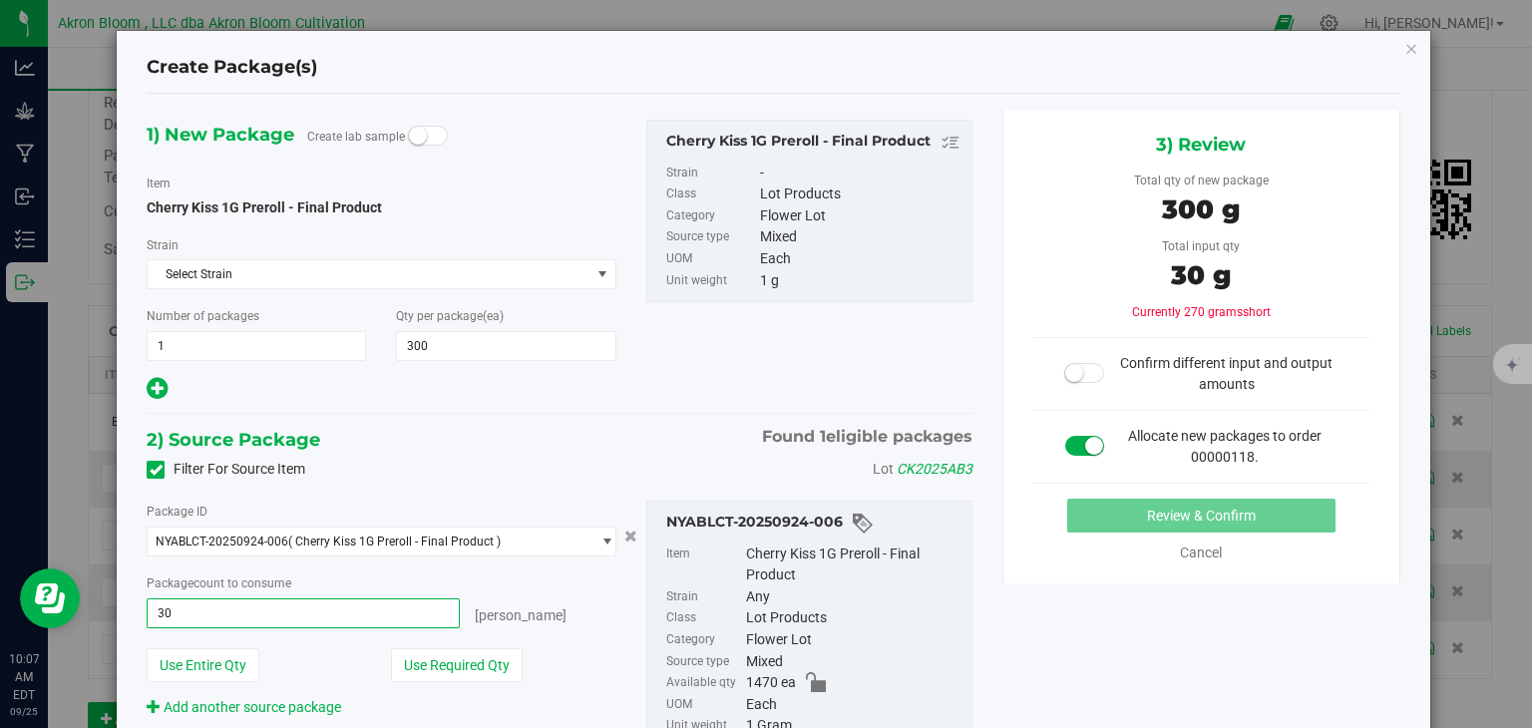
type input "300"
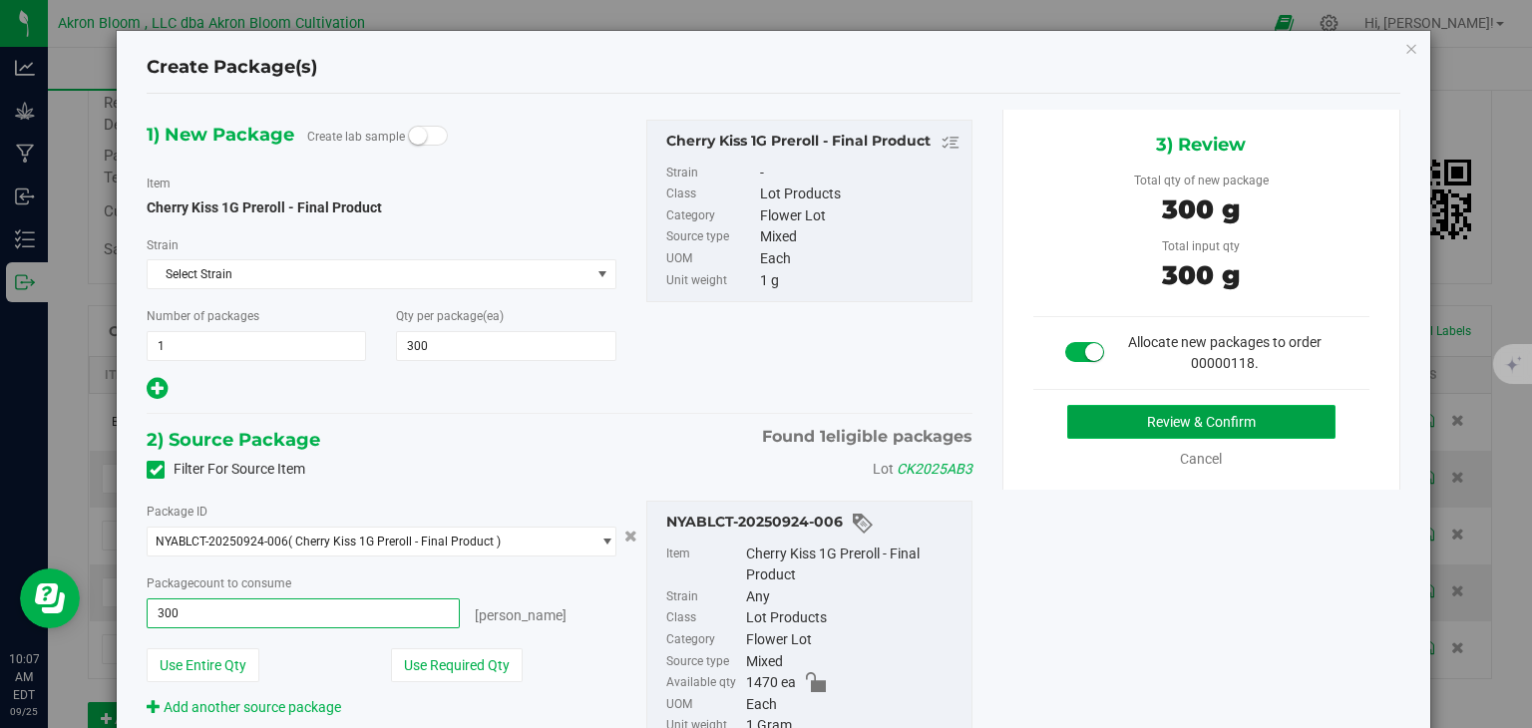
click at [1167, 418] on button "Review & Confirm" at bounding box center [1201, 422] width 268 height 34
type input "300 ea"
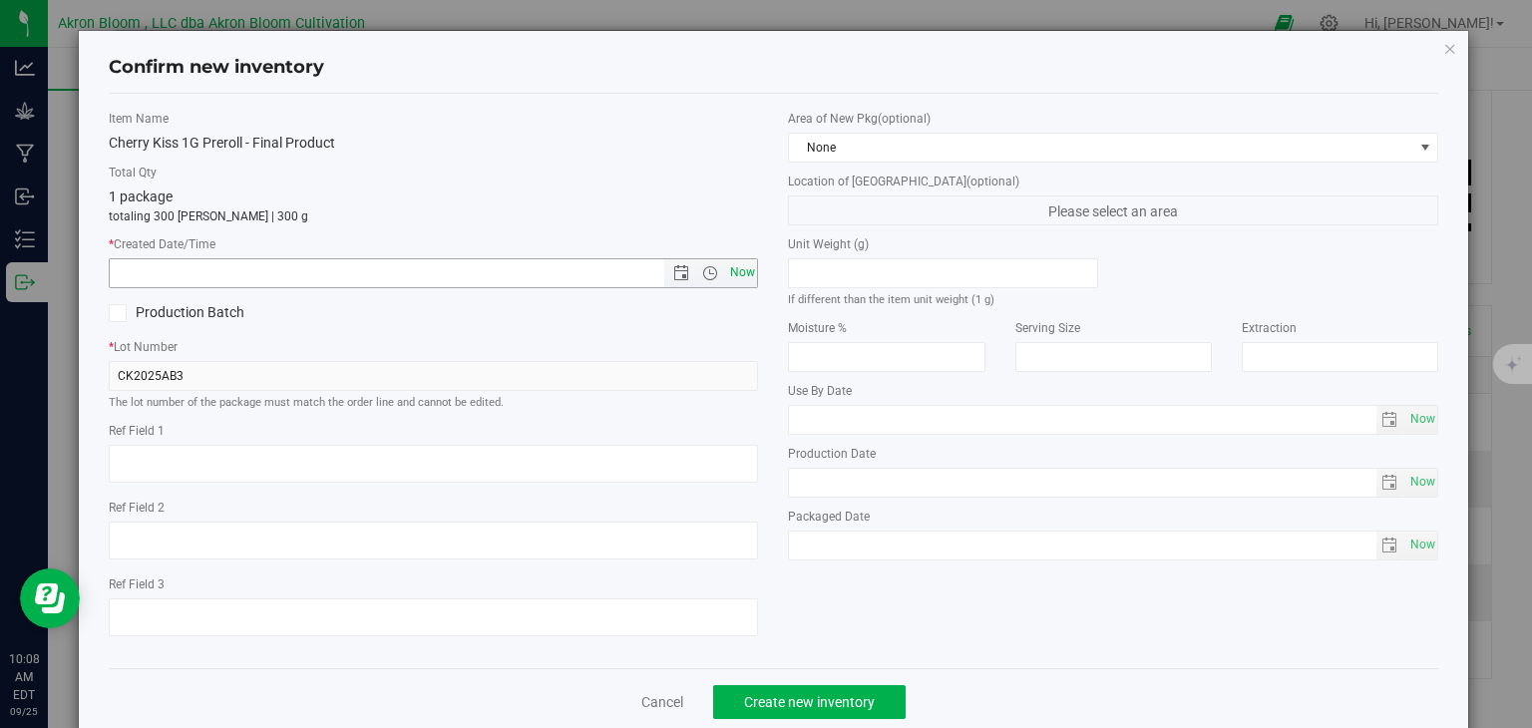
click at [742, 273] on span "Now" at bounding box center [742, 272] width 34 height 29
type input "9/25/2025 10:08 AM"
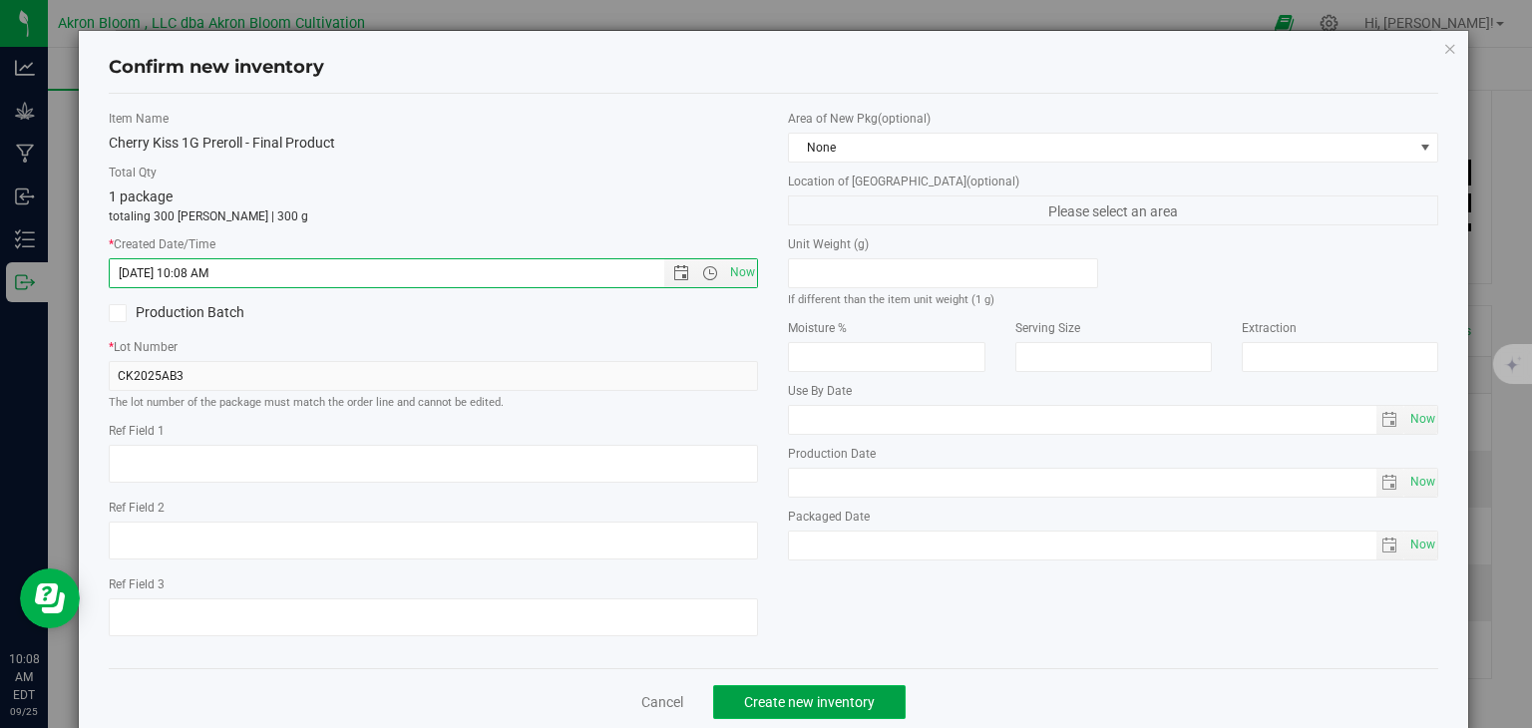
click at [795, 701] on span "Create new inventory" at bounding box center [809, 702] width 131 height 16
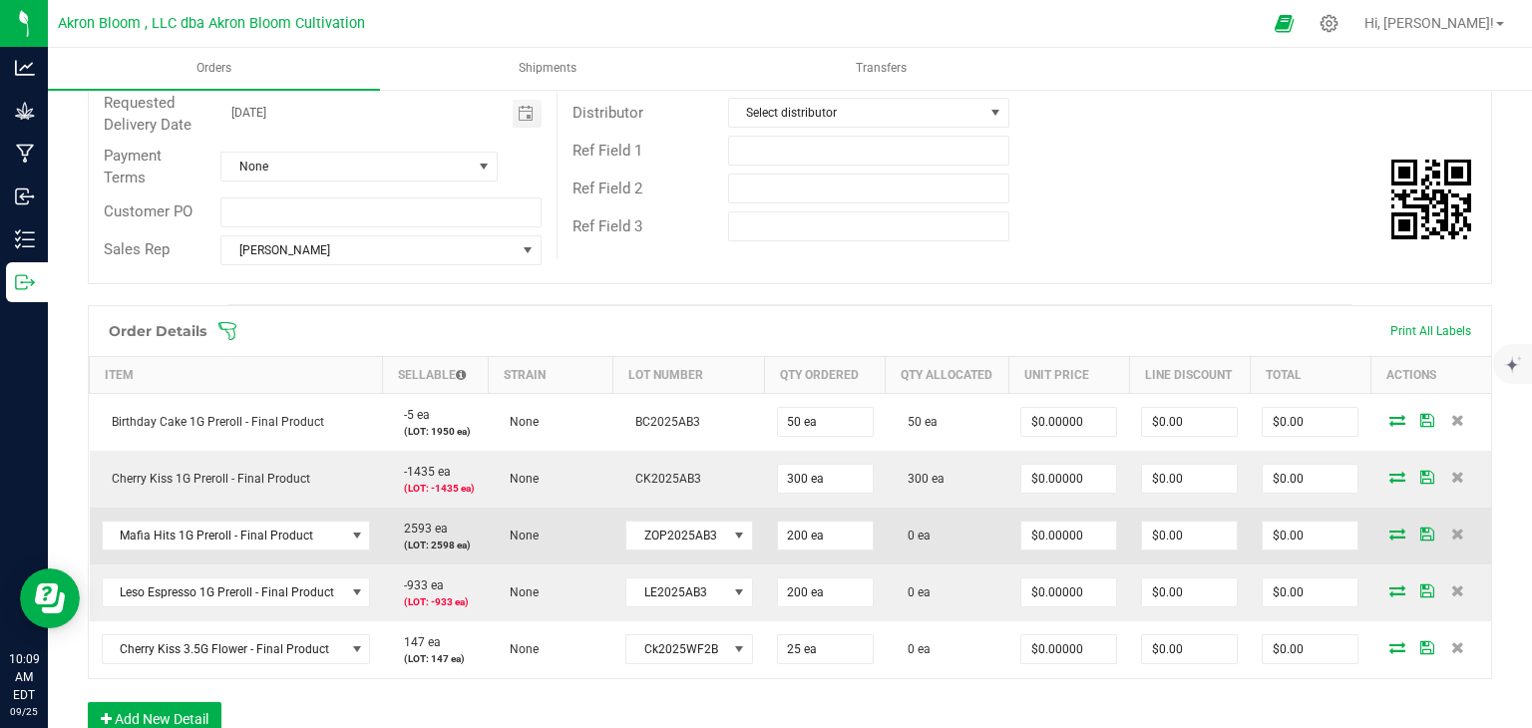
click at [1394, 533] on icon at bounding box center [1397, 533] width 16 height 12
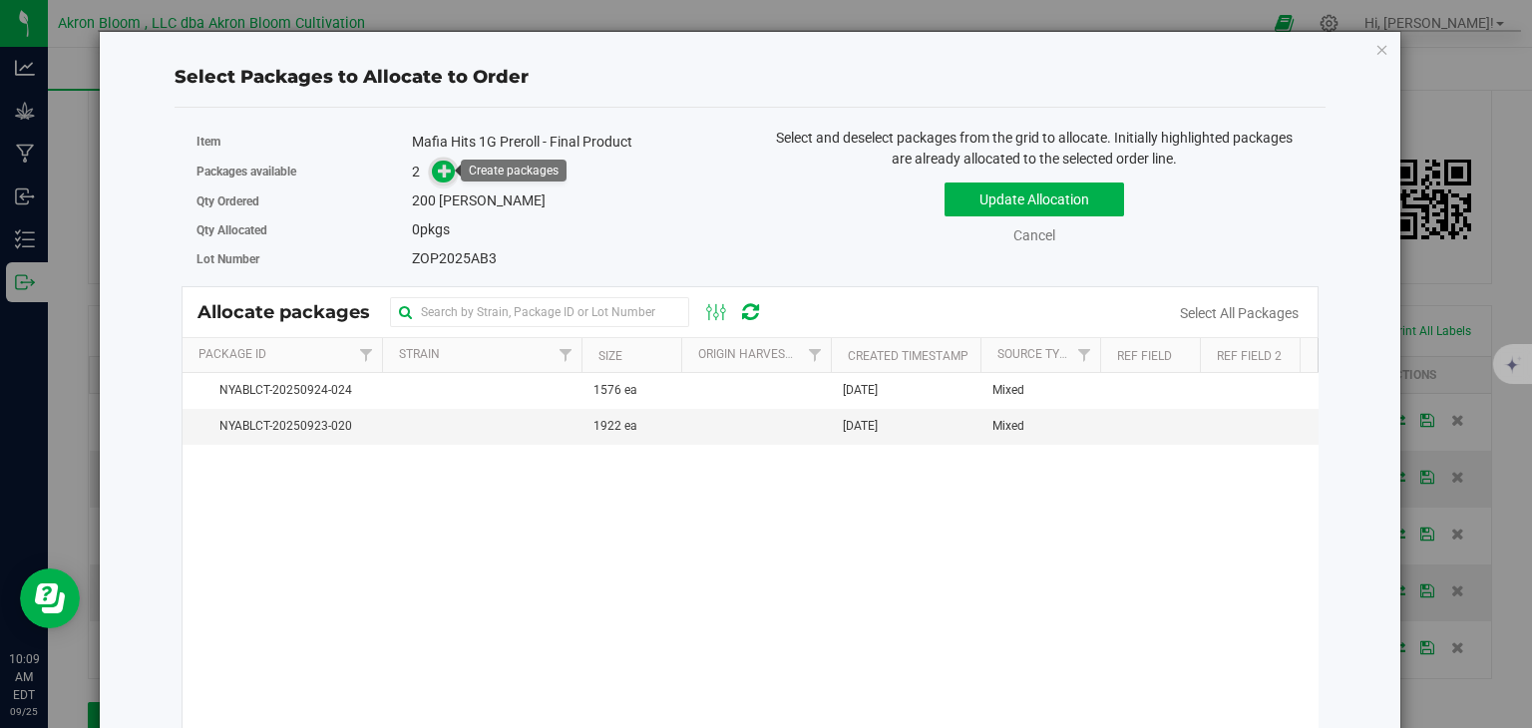
click at [440, 166] on icon at bounding box center [445, 171] width 14 height 14
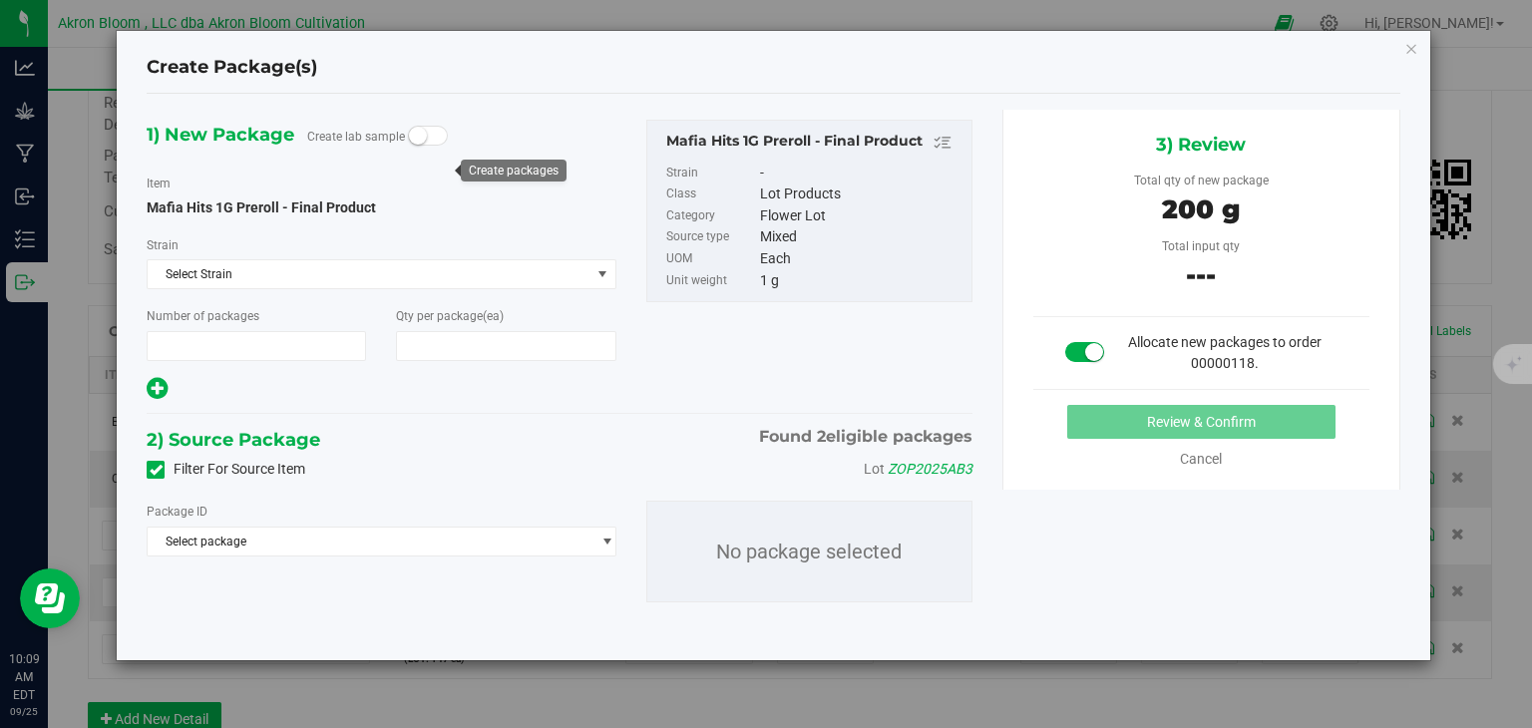
type input "1"
type input "200"
click at [611, 536] on span "select" at bounding box center [606, 541] width 15 height 16
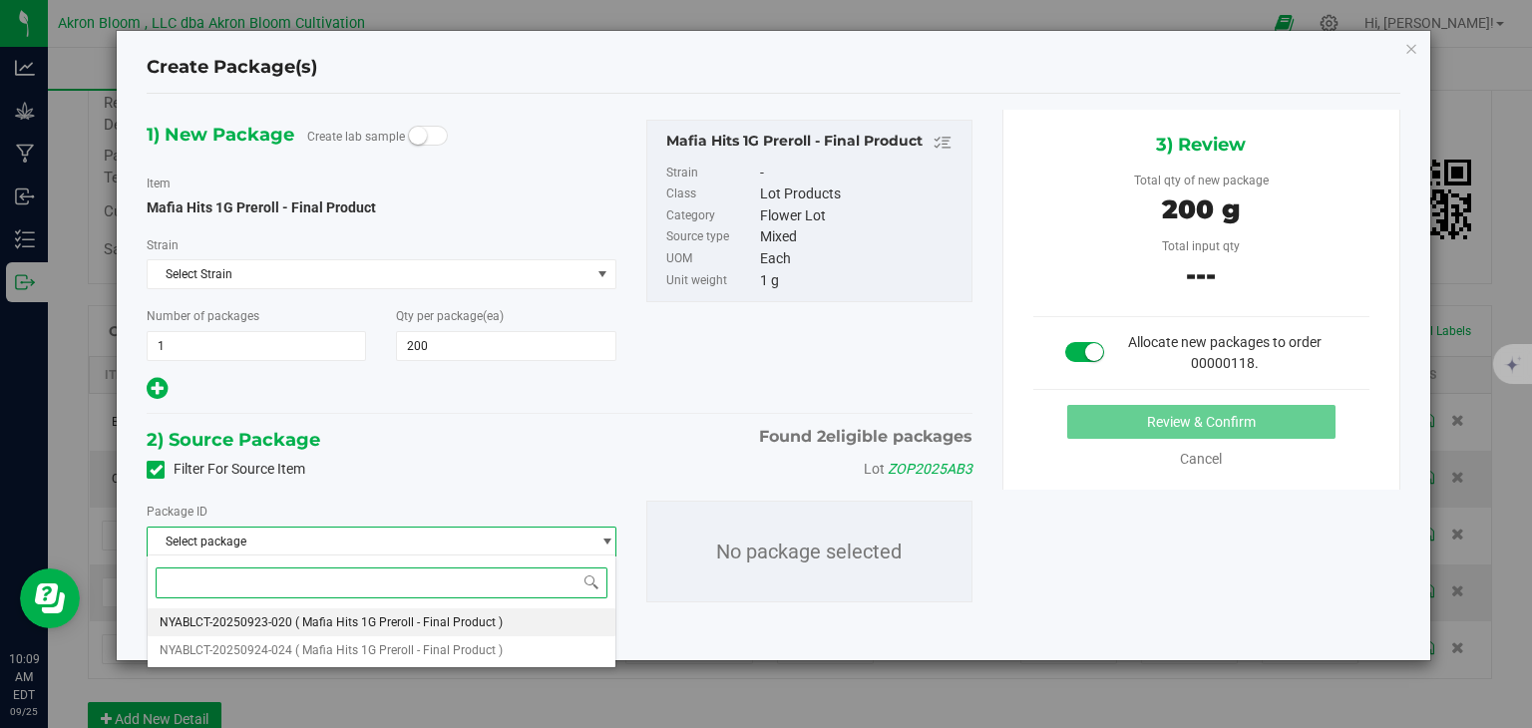
click at [480, 623] on span "( Mafia Hits 1G Preroll - Final Product )" at bounding box center [398, 622] width 207 height 14
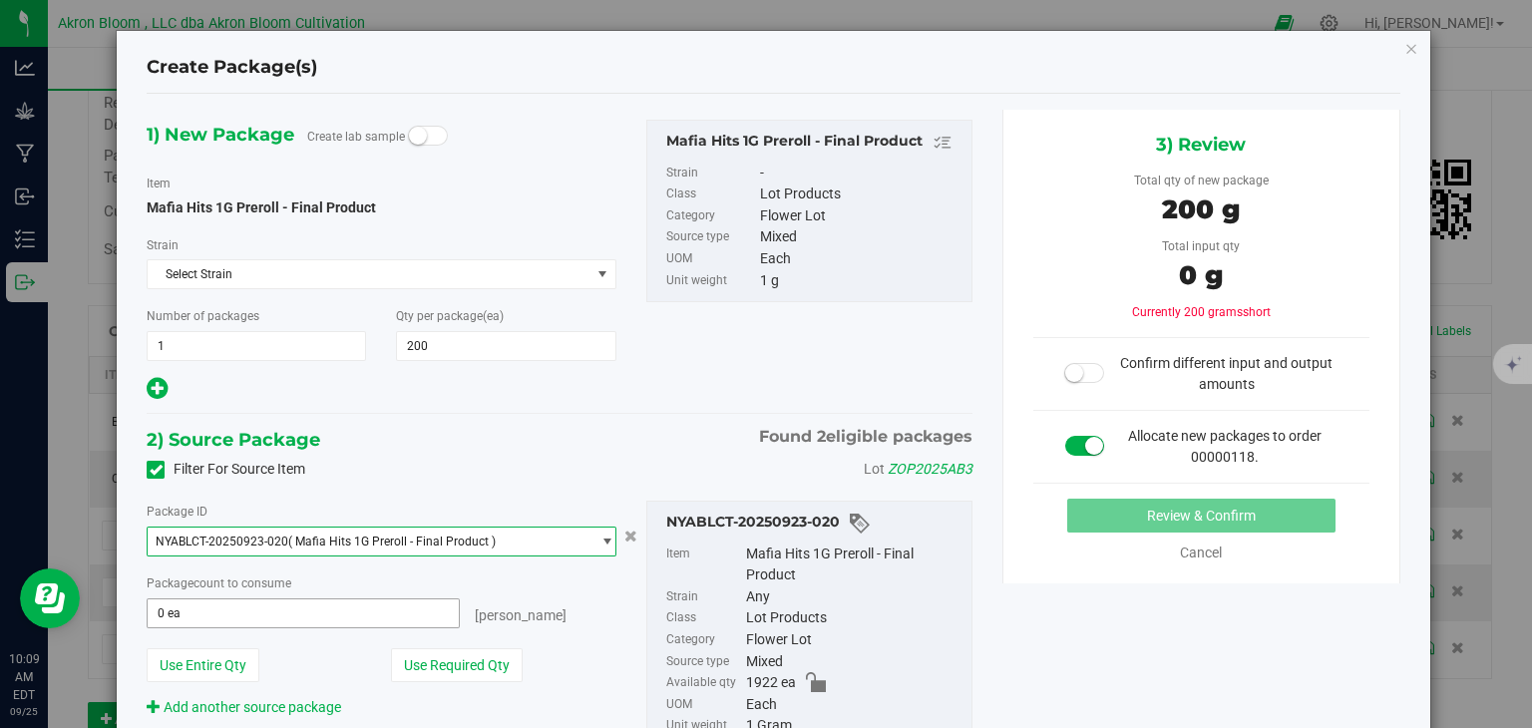
click at [309, 611] on span "0 ea 0" at bounding box center [303, 613] width 312 height 30
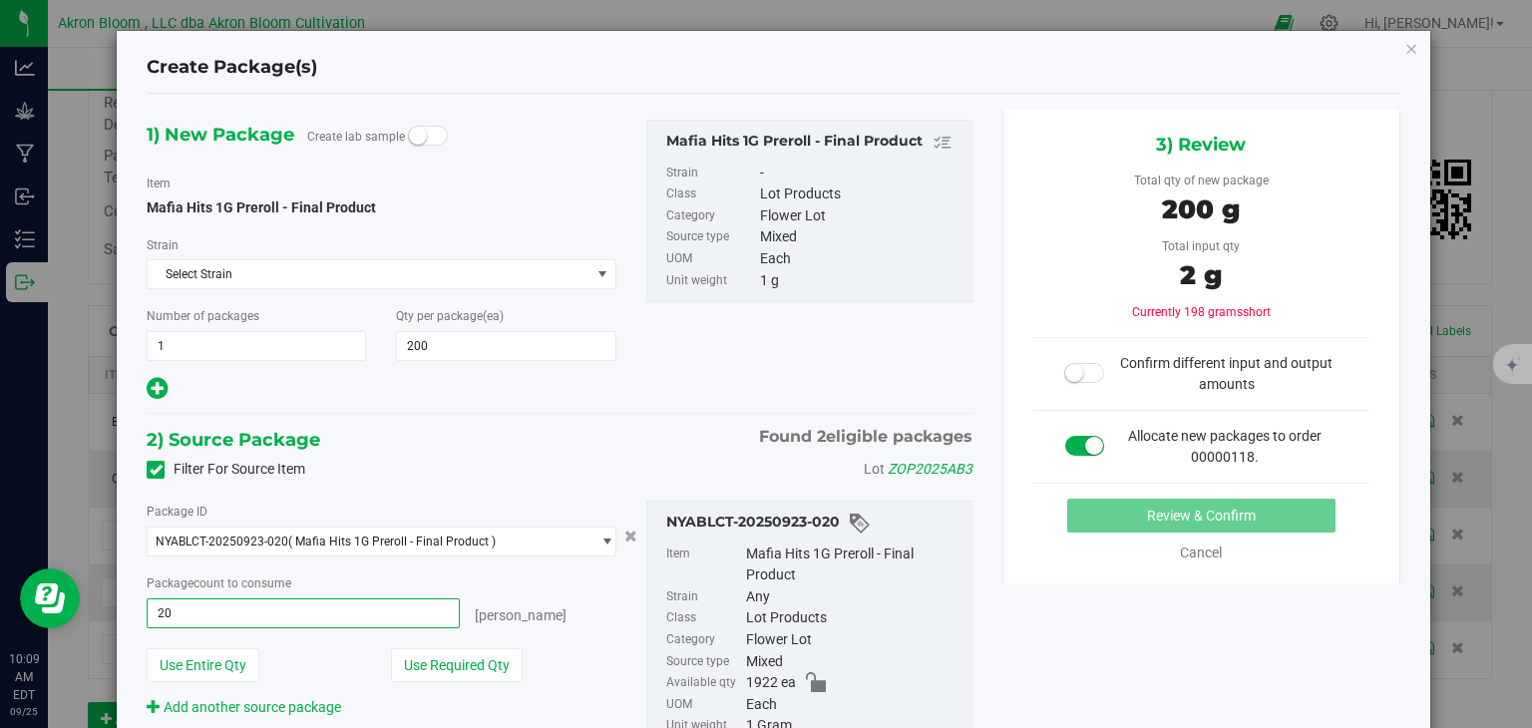
type input "200"
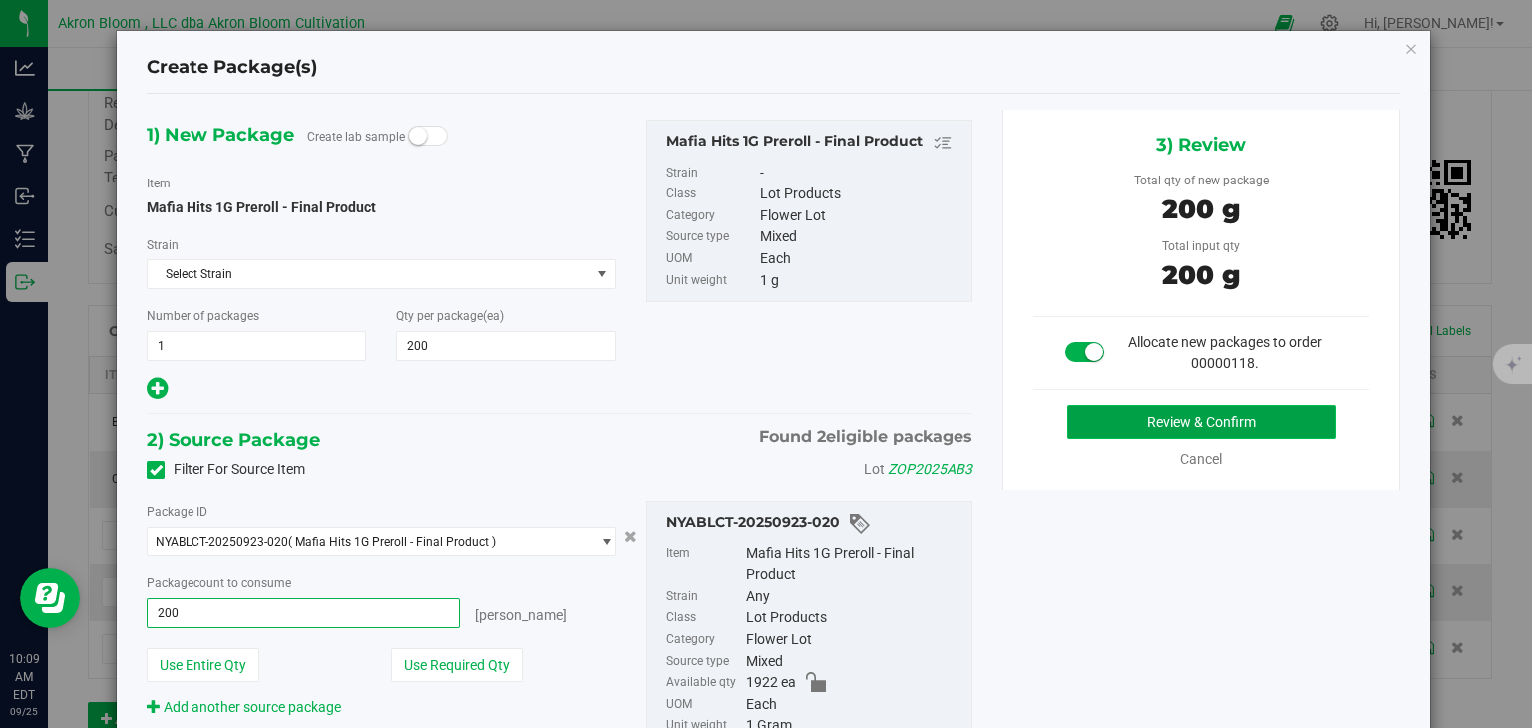
click at [1190, 423] on button "Review & Confirm" at bounding box center [1201, 422] width 268 height 34
type input "200 ea"
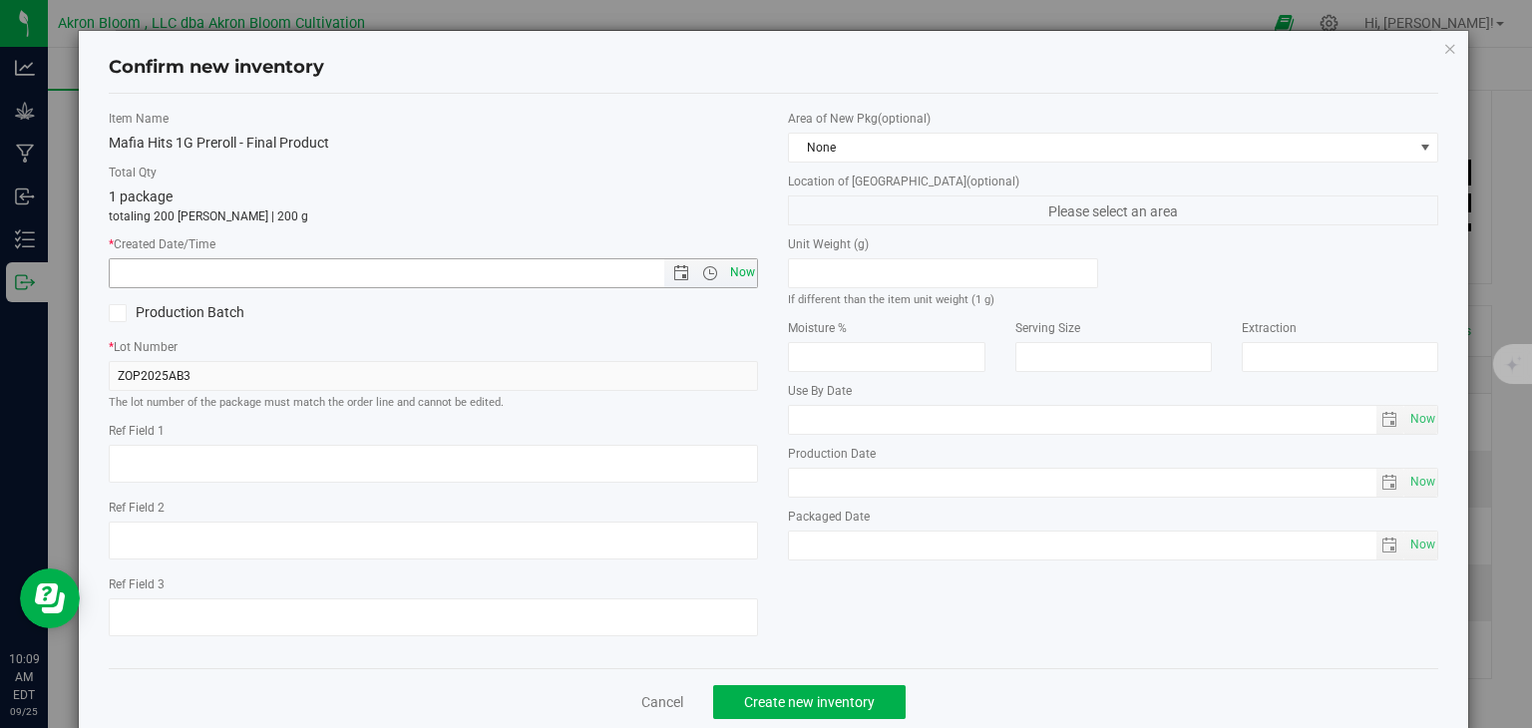
click at [746, 269] on span "Now" at bounding box center [742, 272] width 34 height 29
type input "9/25/2025 10:09 AM"
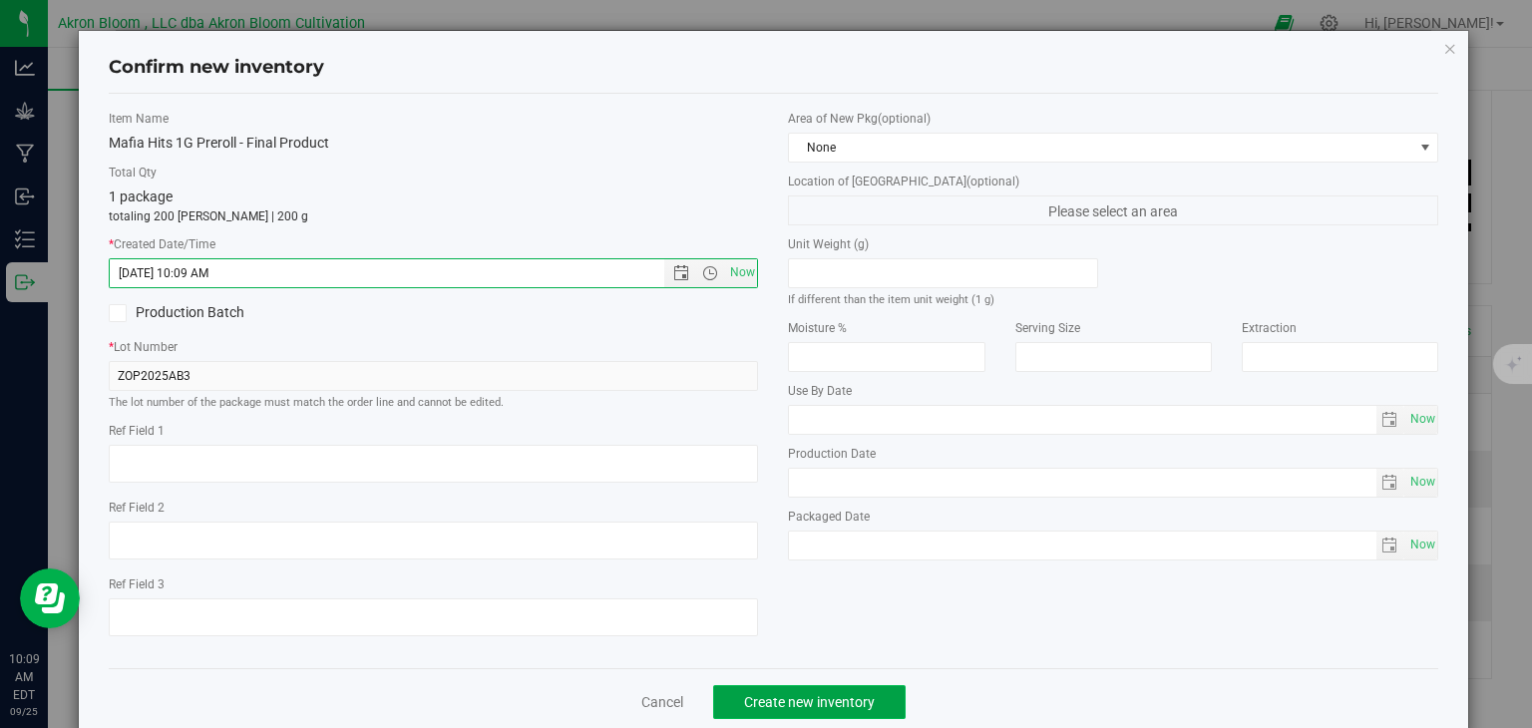
click at [781, 702] on span "Create new inventory" at bounding box center [809, 702] width 131 height 16
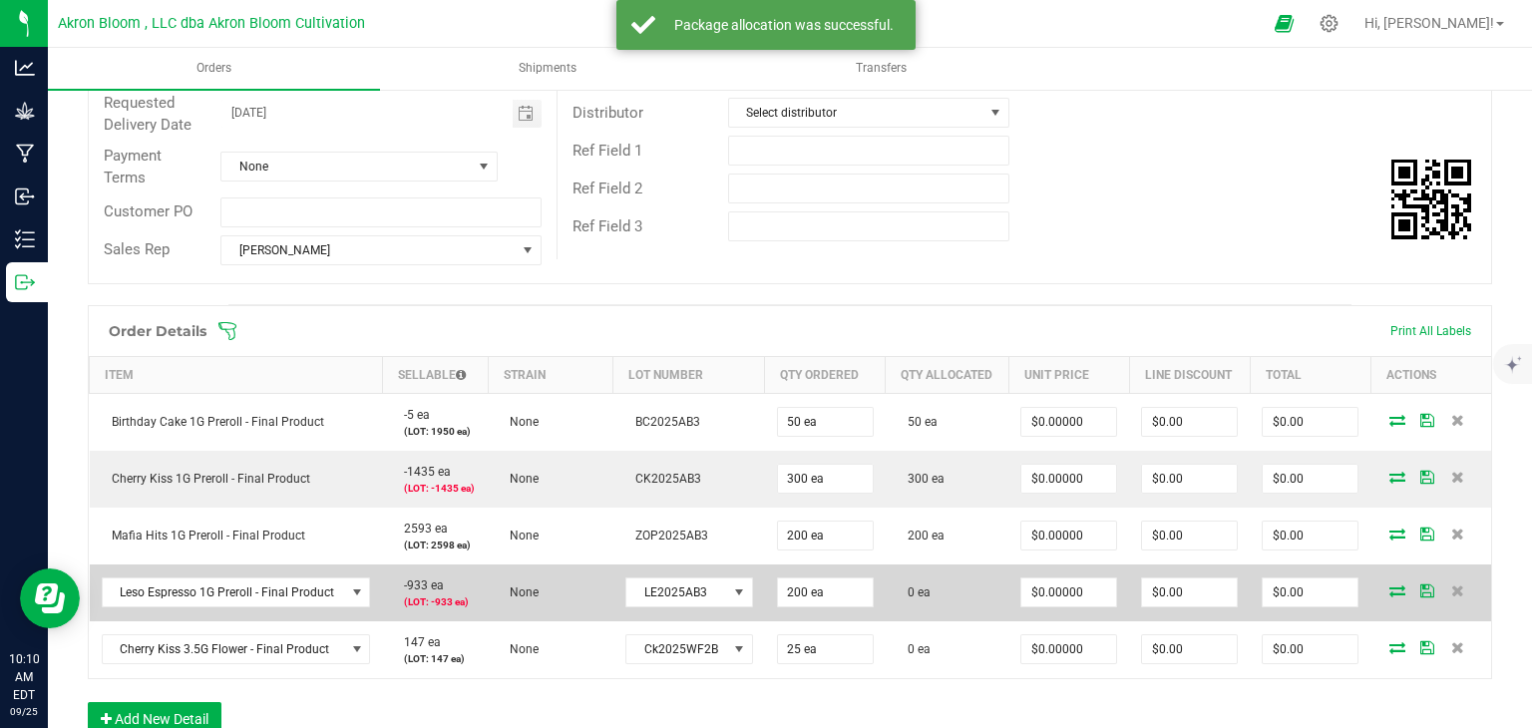
click at [1399, 593] on icon at bounding box center [1397, 590] width 16 height 12
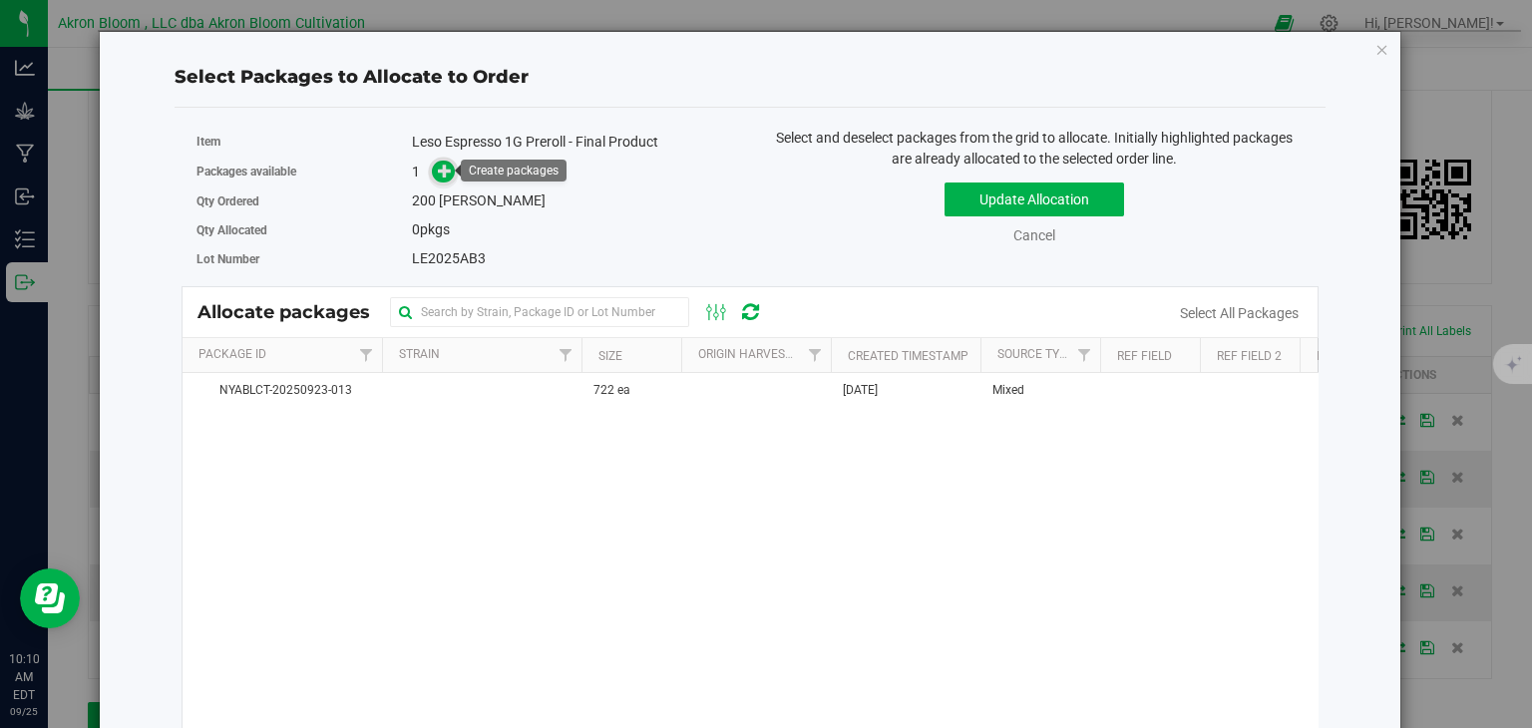
click at [439, 169] on icon at bounding box center [445, 171] width 14 height 14
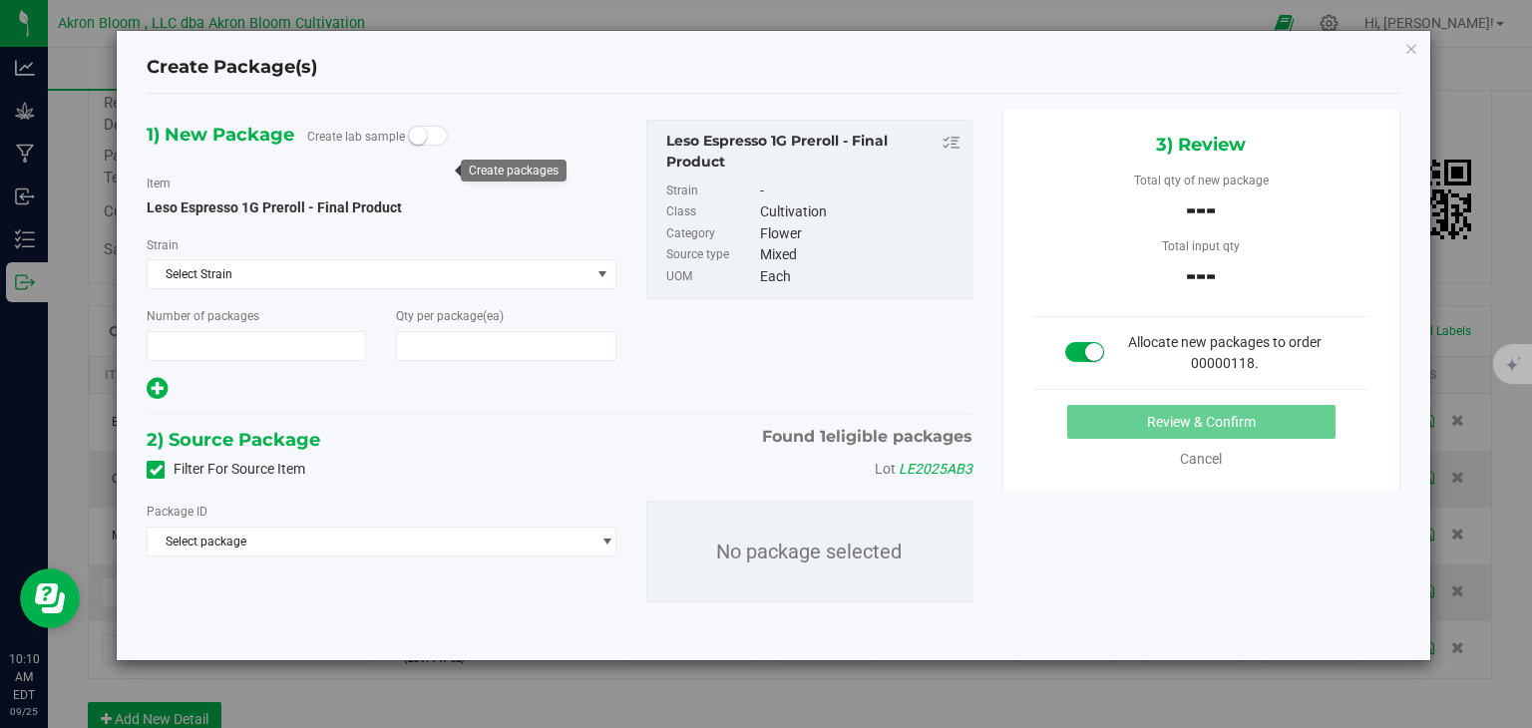
type input "1"
type input "200"
click at [601, 533] on span "select" at bounding box center [606, 541] width 15 height 16
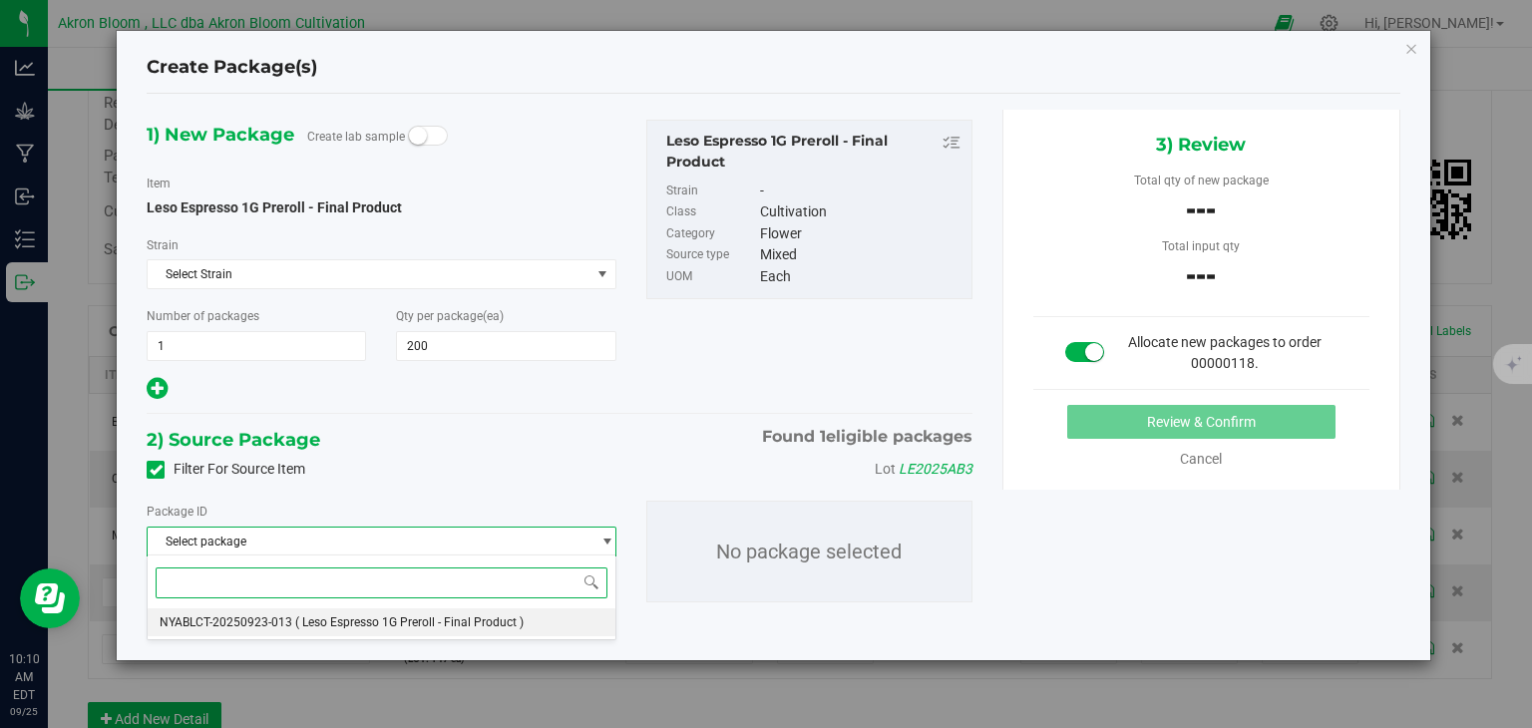
click at [558, 617] on li "NYABLCT-20250923-013 ( Leso Espresso 1G Preroll - Final Product )" at bounding box center [381, 622] width 467 height 28
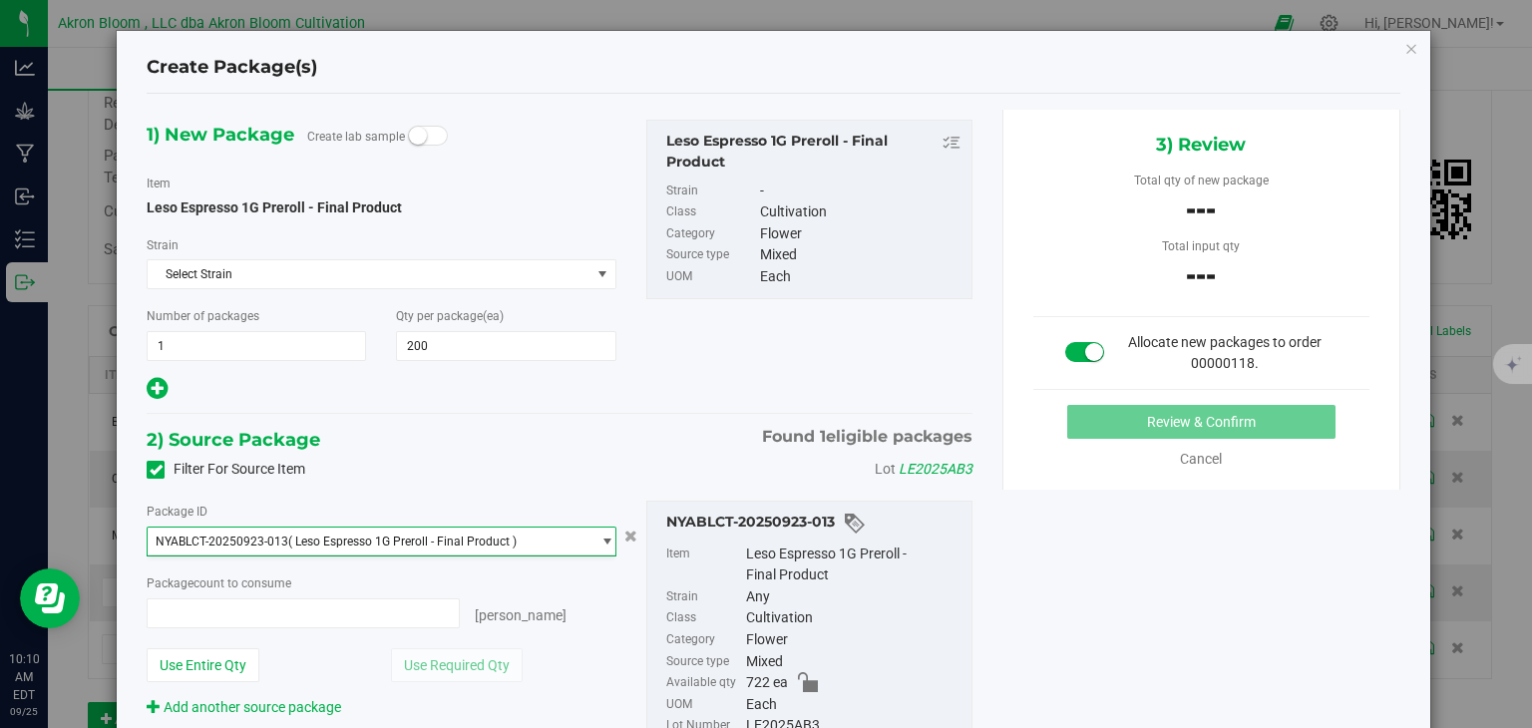
type input "0 ea"
click at [315, 609] on span "0 ea 0" at bounding box center [303, 613] width 312 height 30
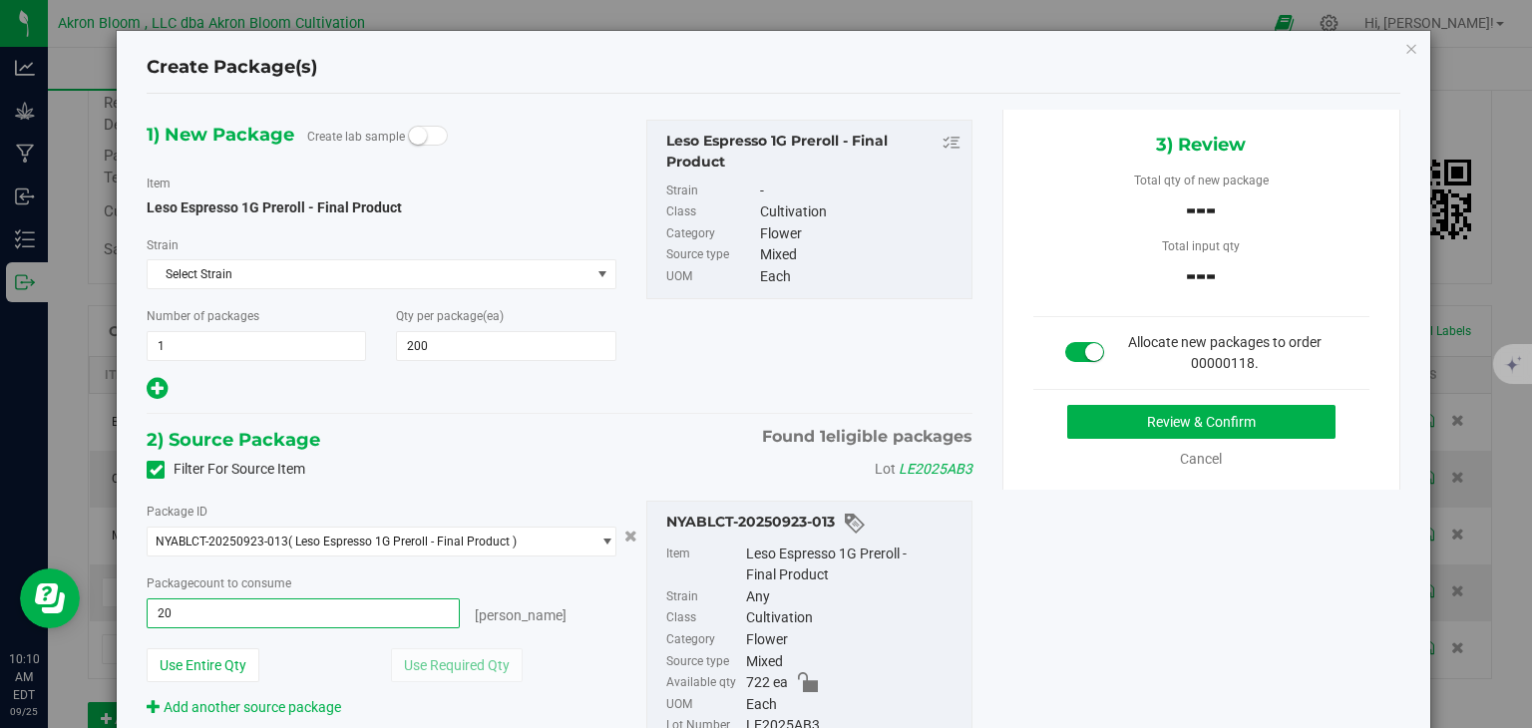
type input "200"
click at [1272, 417] on button "Review & Confirm" at bounding box center [1201, 422] width 268 height 34
type input "200 ea"
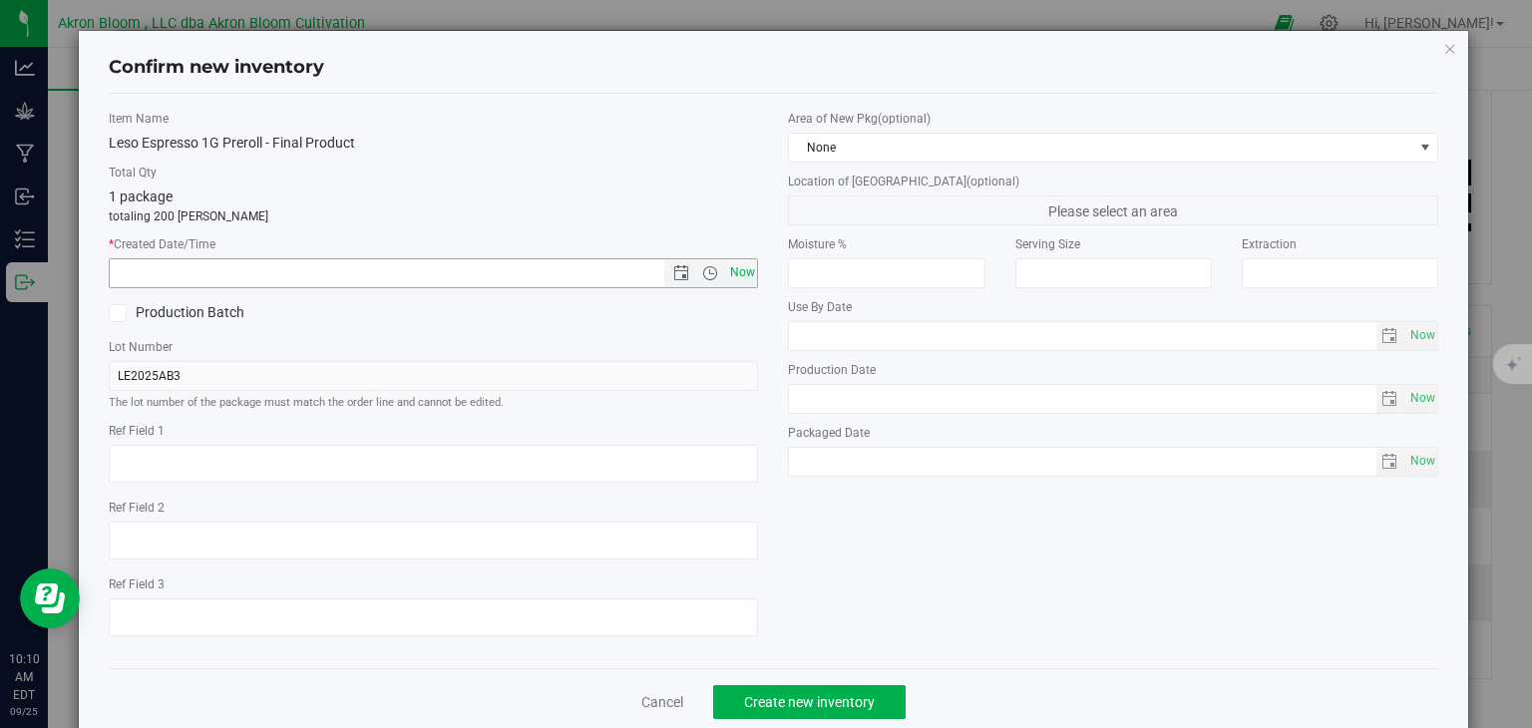
click at [737, 278] on span "Now" at bounding box center [742, 272] width 34 height 29
type input "9/25/2025 10:10 AM"
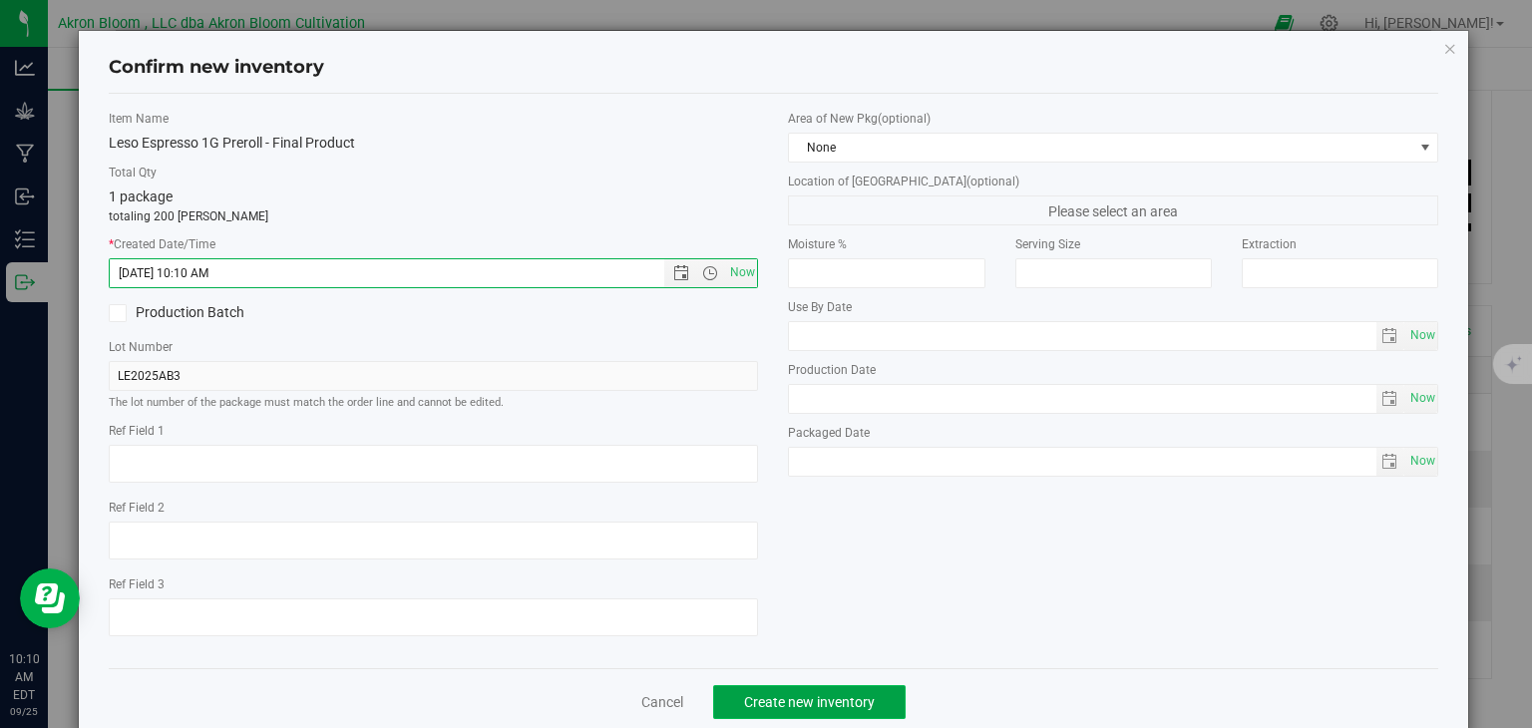
click at [772, 705] on span "Create new inventory" at bounding box center [809, 702] width 131 height 16
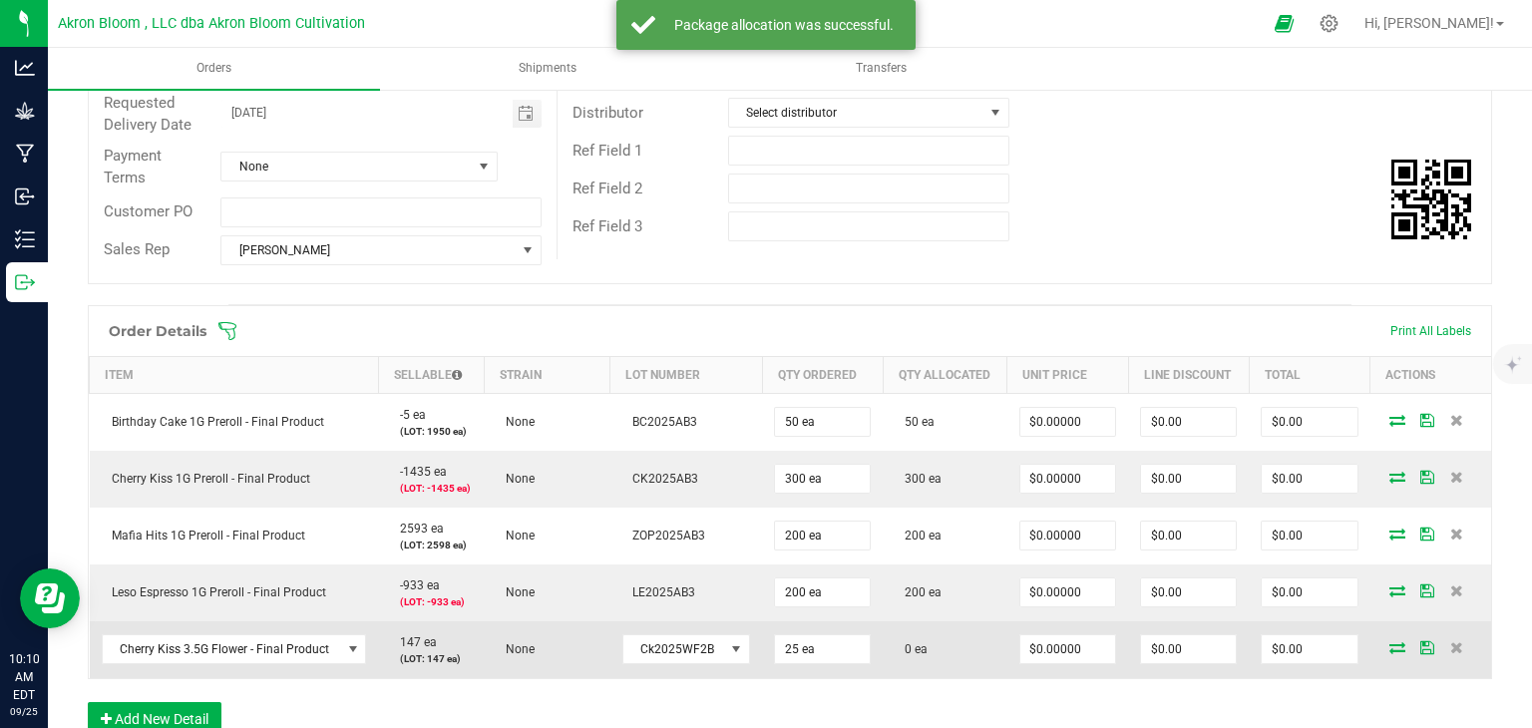
click at [1395, 643] on icon at bounding box center [1397, 647] width 16 height 12
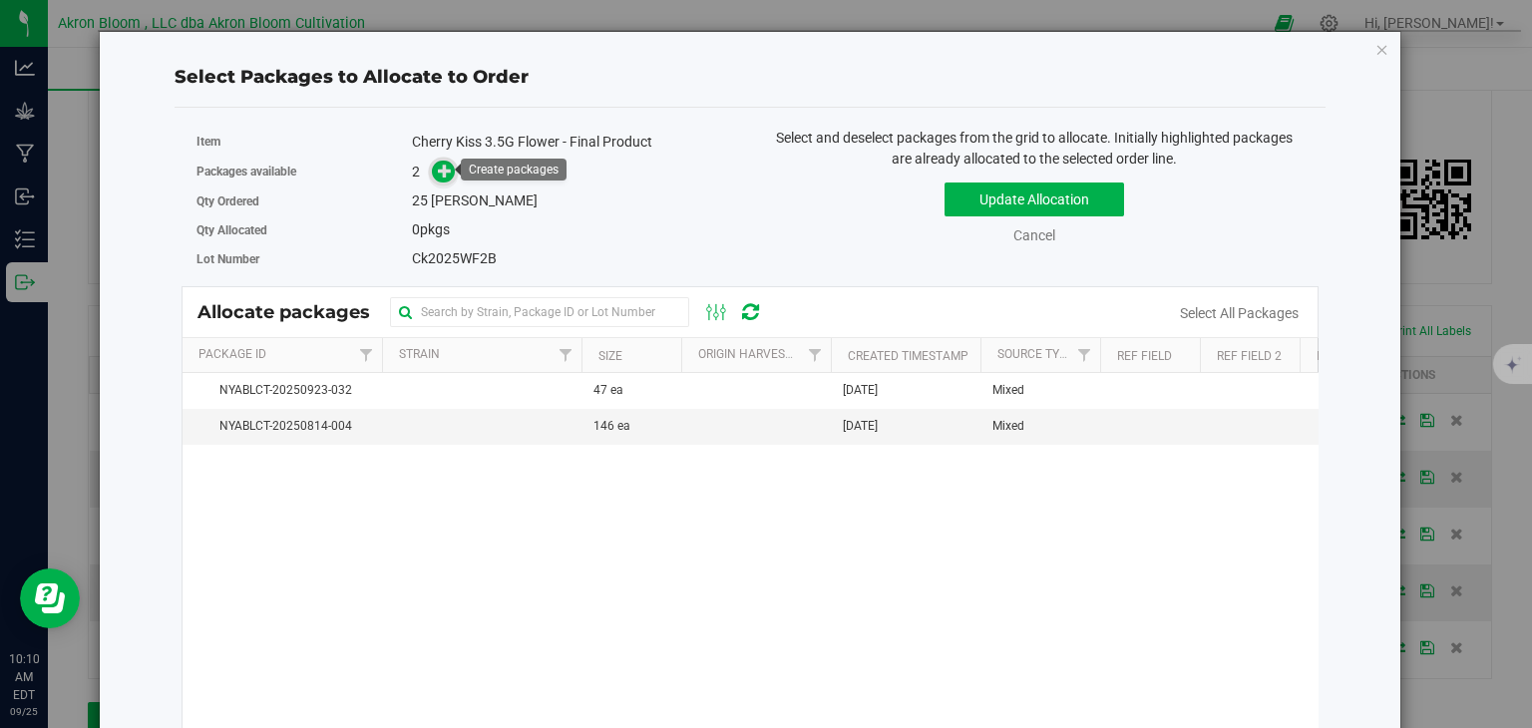
click at [443, 168] on icon at bounding box center [445, 171] width 14 height 14
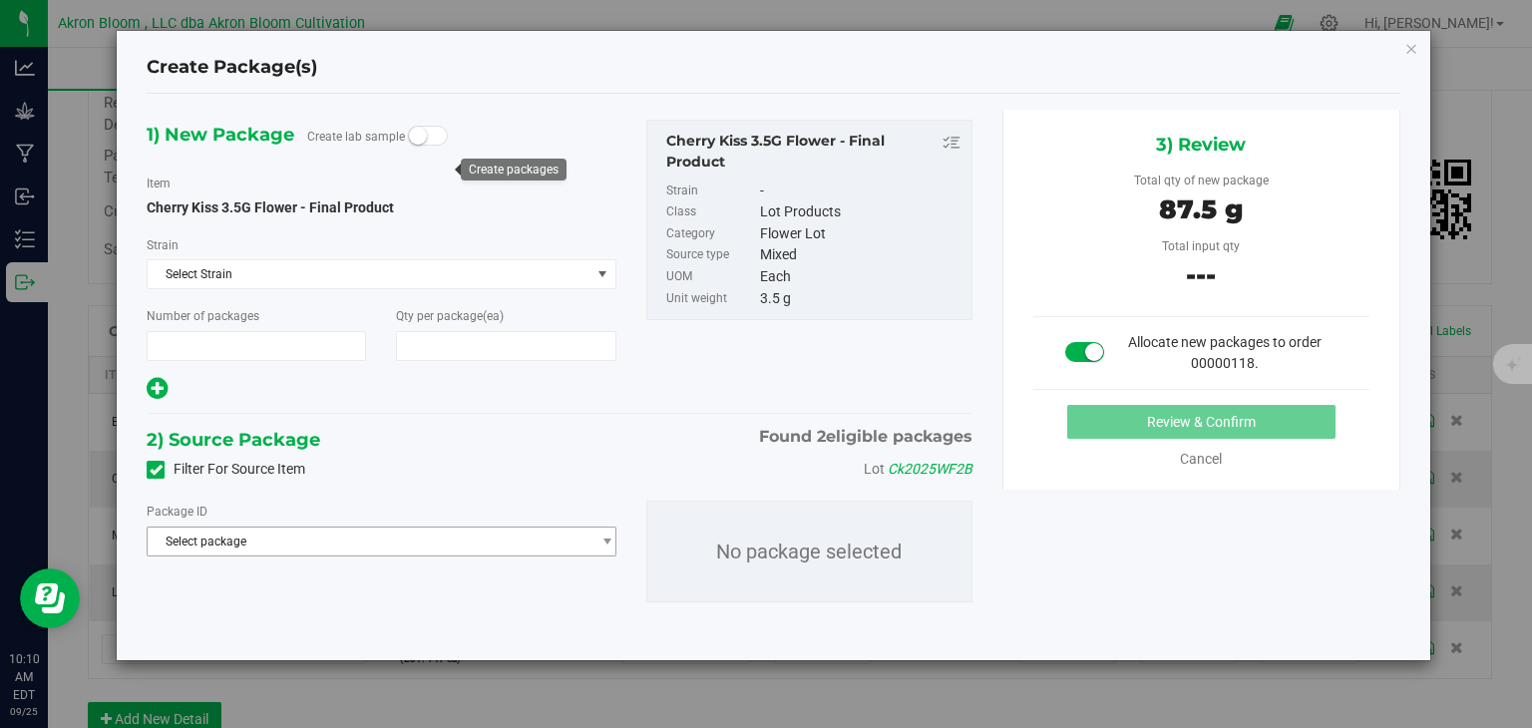
type input "1"
type input "25"
click at [606, 538] on span "select" at bounding box center [606, 541] width 15 height 16
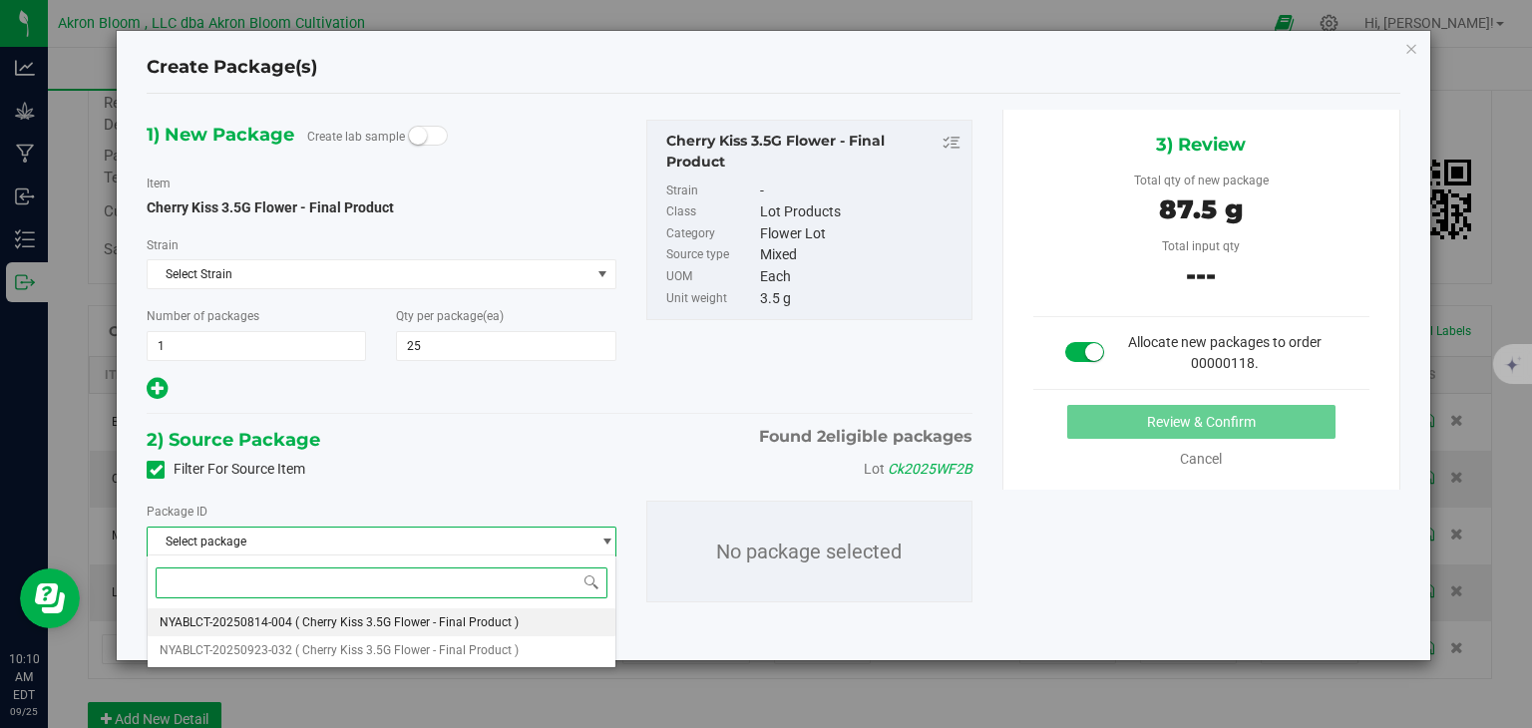
click at [545, 621] on li "NYABLCT-20250814-004 ( Cherry Kiss 3.5G Flower - Final Product )" at bounding box center [381, 622] width 467 height 28
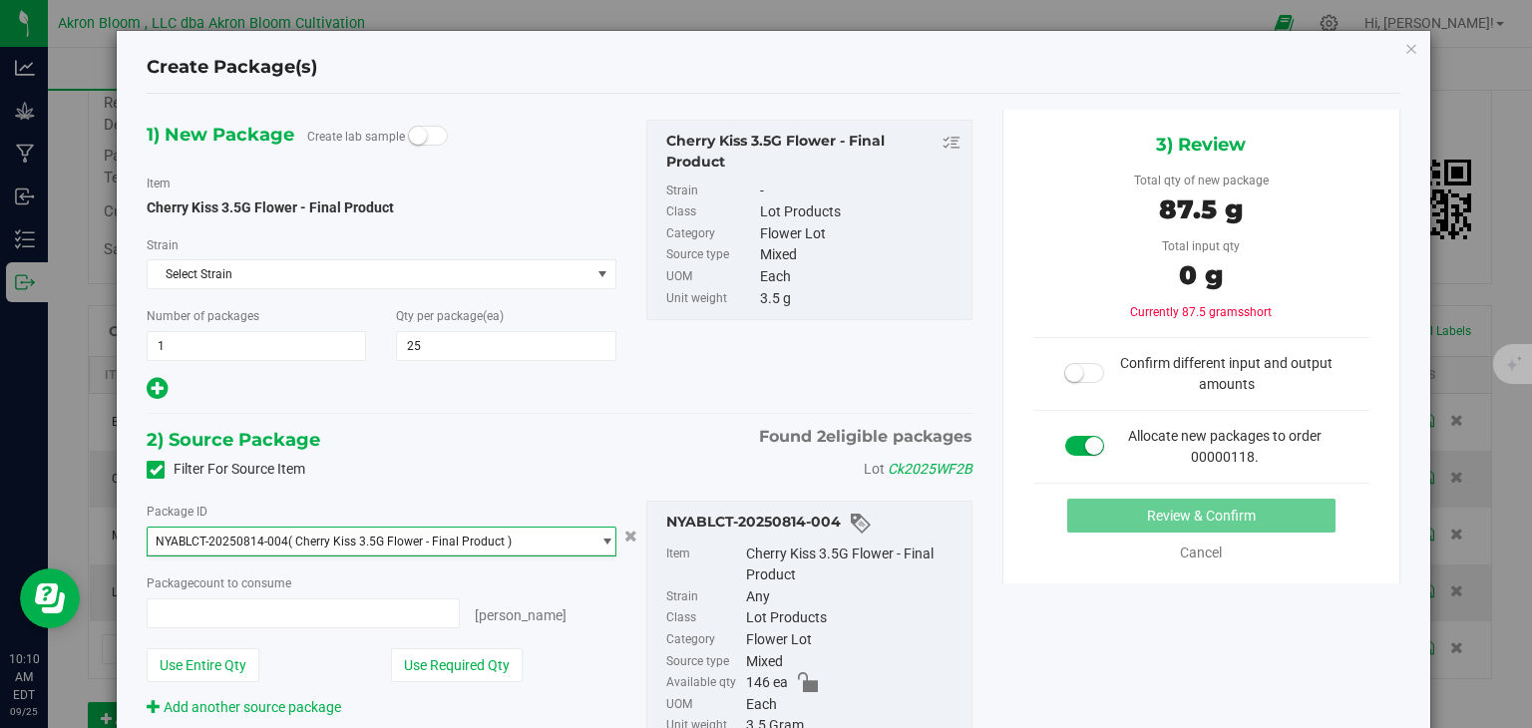
type input "0 ea"
type input "0"
click at [305, 612] on span "0 ea 0" at bounding box center [303, 613] width 312 height 30
click at [600, 537] on span "select" at bounding box center [606, 541] width 15 height 16
type input "0 ea"
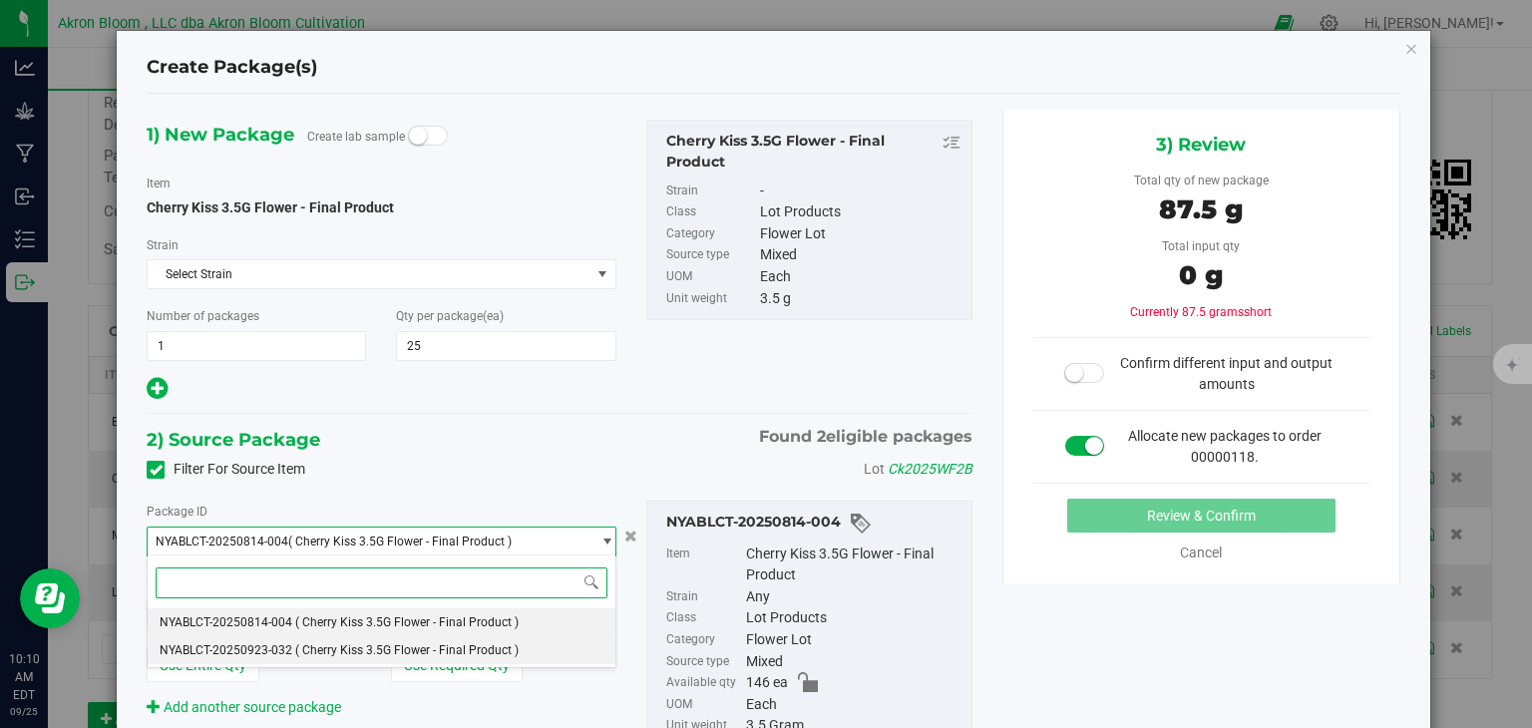
click at [561, 647] on li "NYABLCT-20250923-032 ( Cherry Kiss 3.5G Flower - Final Product )" at bounding box center [381, 650] width 467 height 28
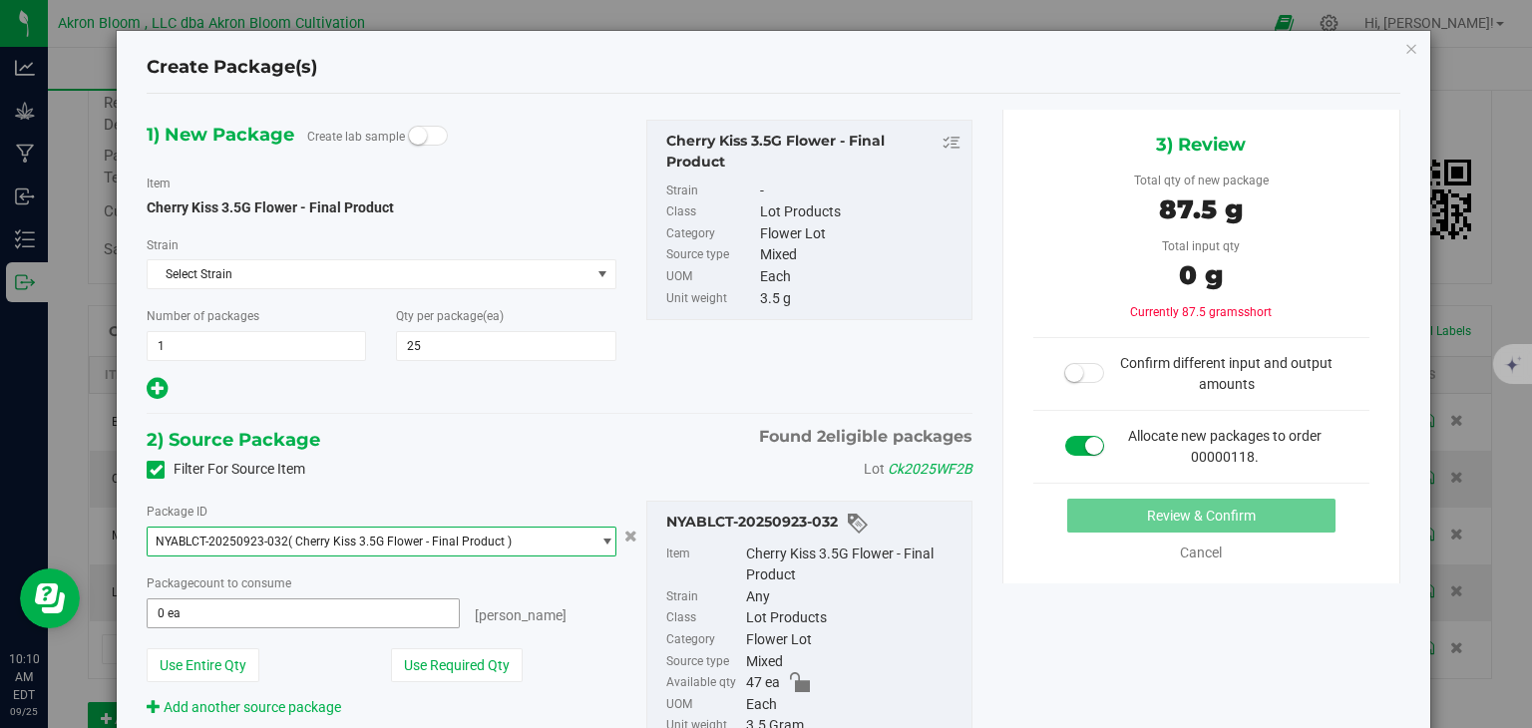
click at [423, 618] on span "0 ea 0" at bounding box center [303, 613] width 312 height 30
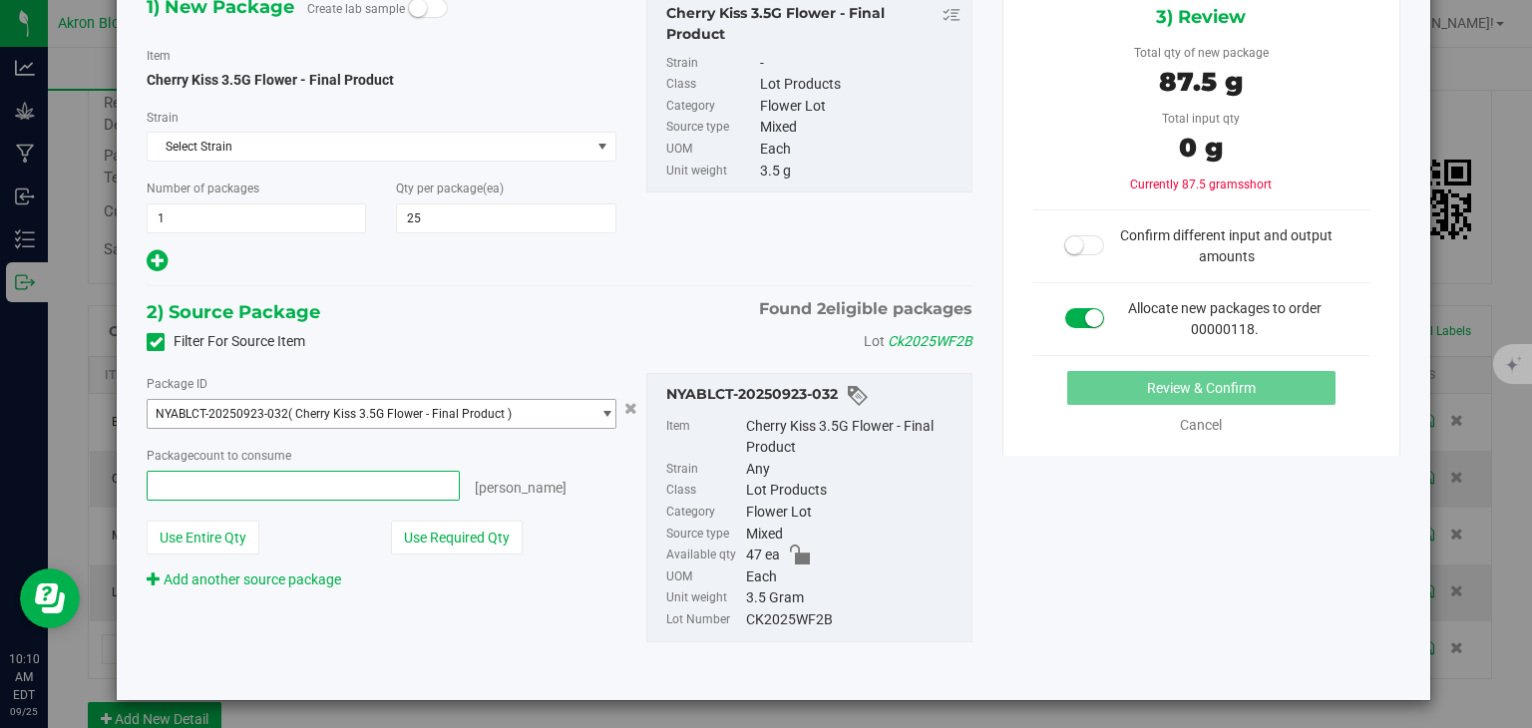
click at [956, 391] on div "NYABLCT-20250923-032" at bounding box center [813, 396] width 295 height 24
type input "0 ea"
click at [605, 410] on span "select" at bounding box center [606, 414] width 15 height 16
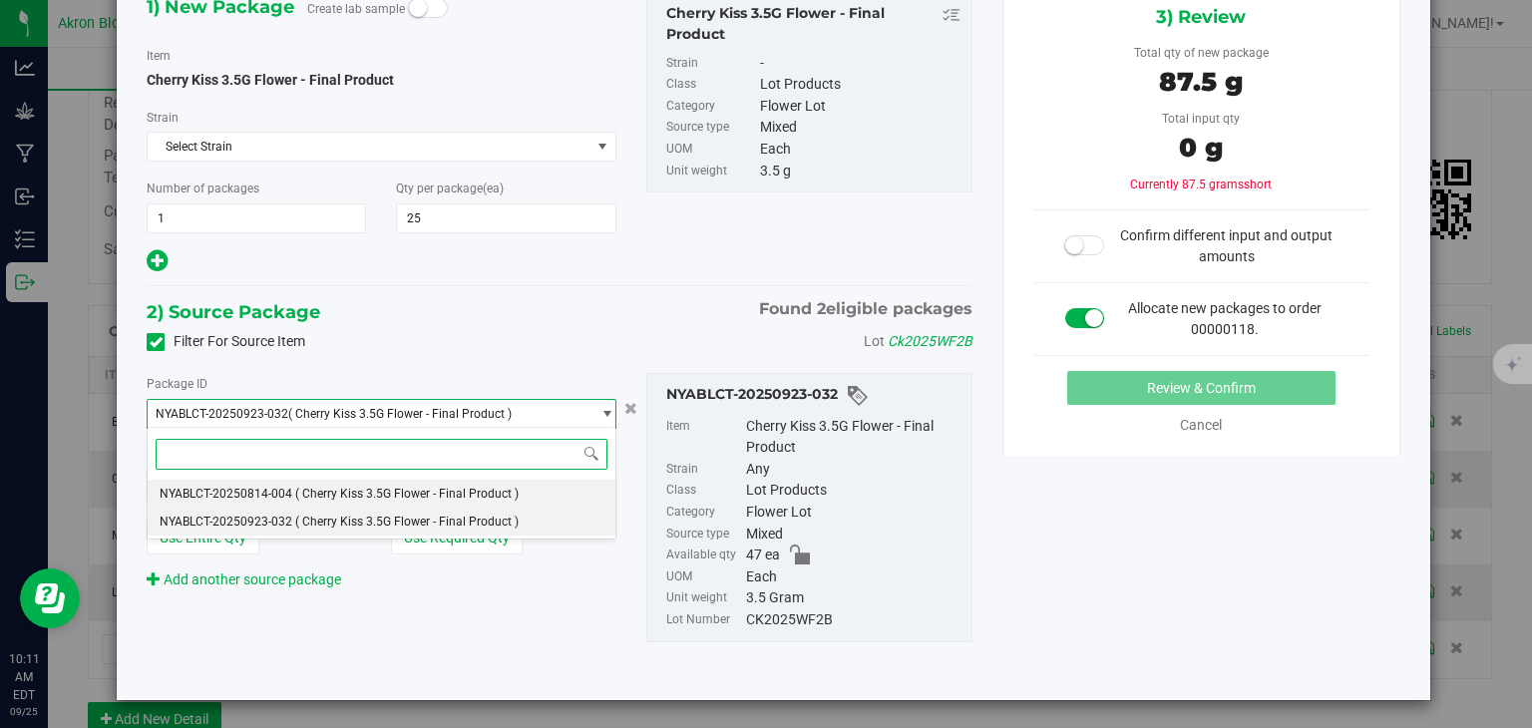
click at [576, 491] on li "NYABLCT-20250814-004 ( Cherry Kiss 3.5G Flower - Final Product )" at bounding box center [381, 494] width 467 height 28
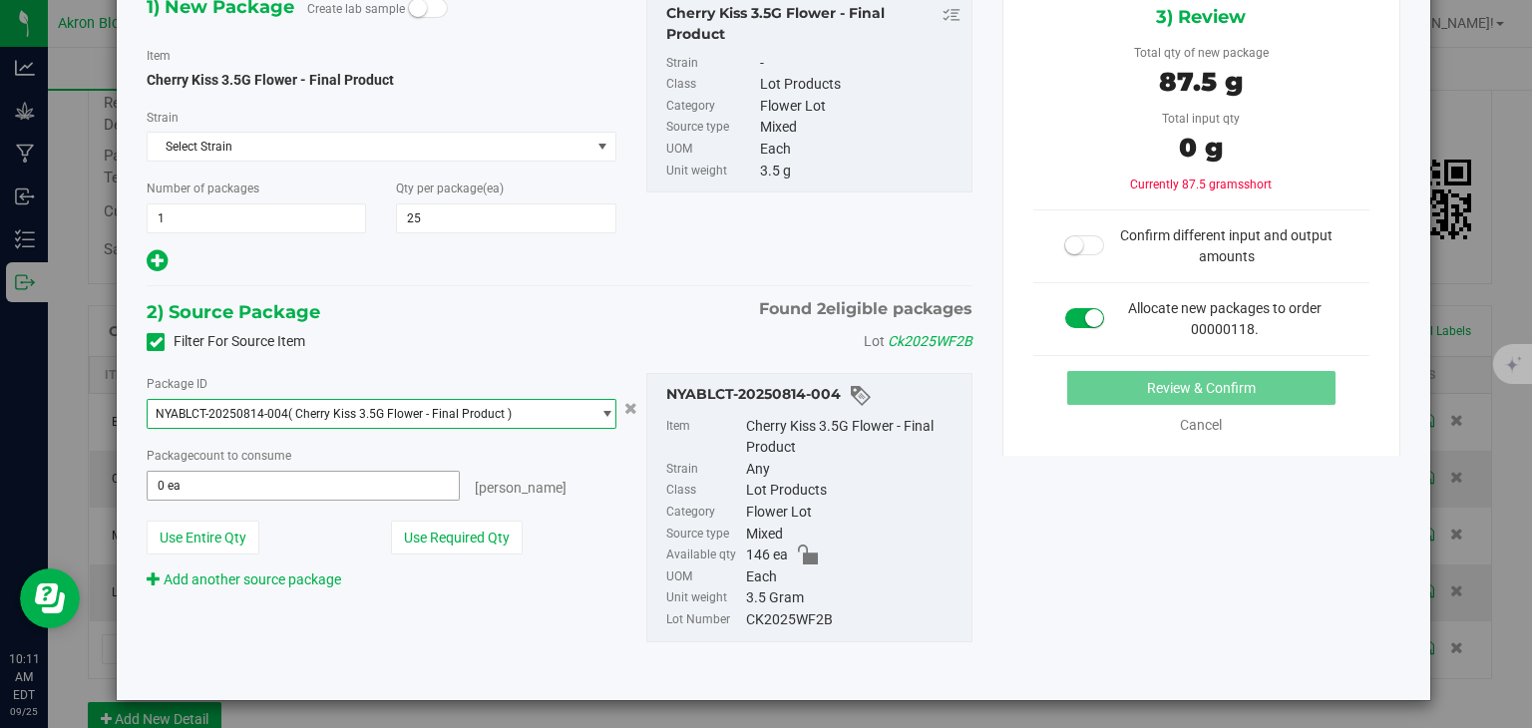
click at [281, 478] on input "0 ea" at bounding box center [303, 486] width 310 height 28
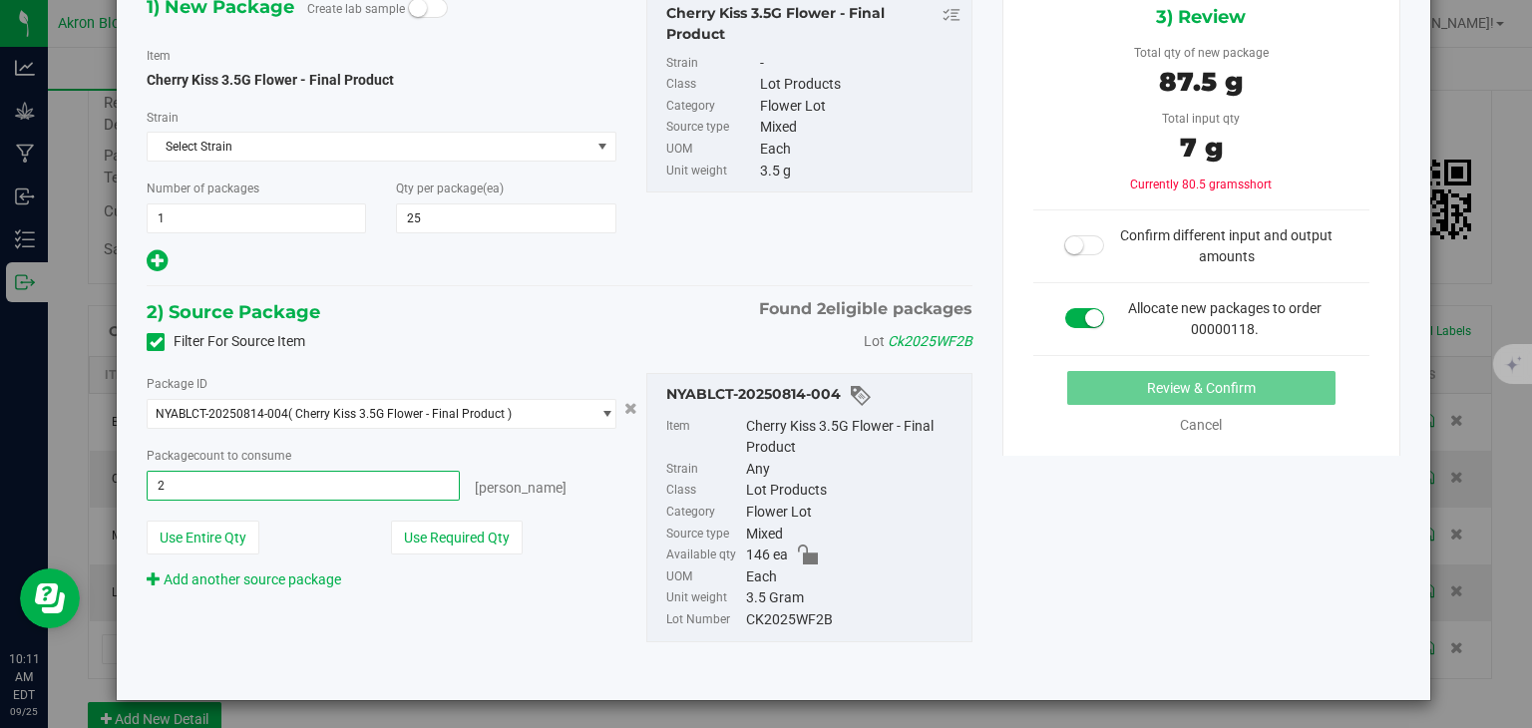
type input "25"
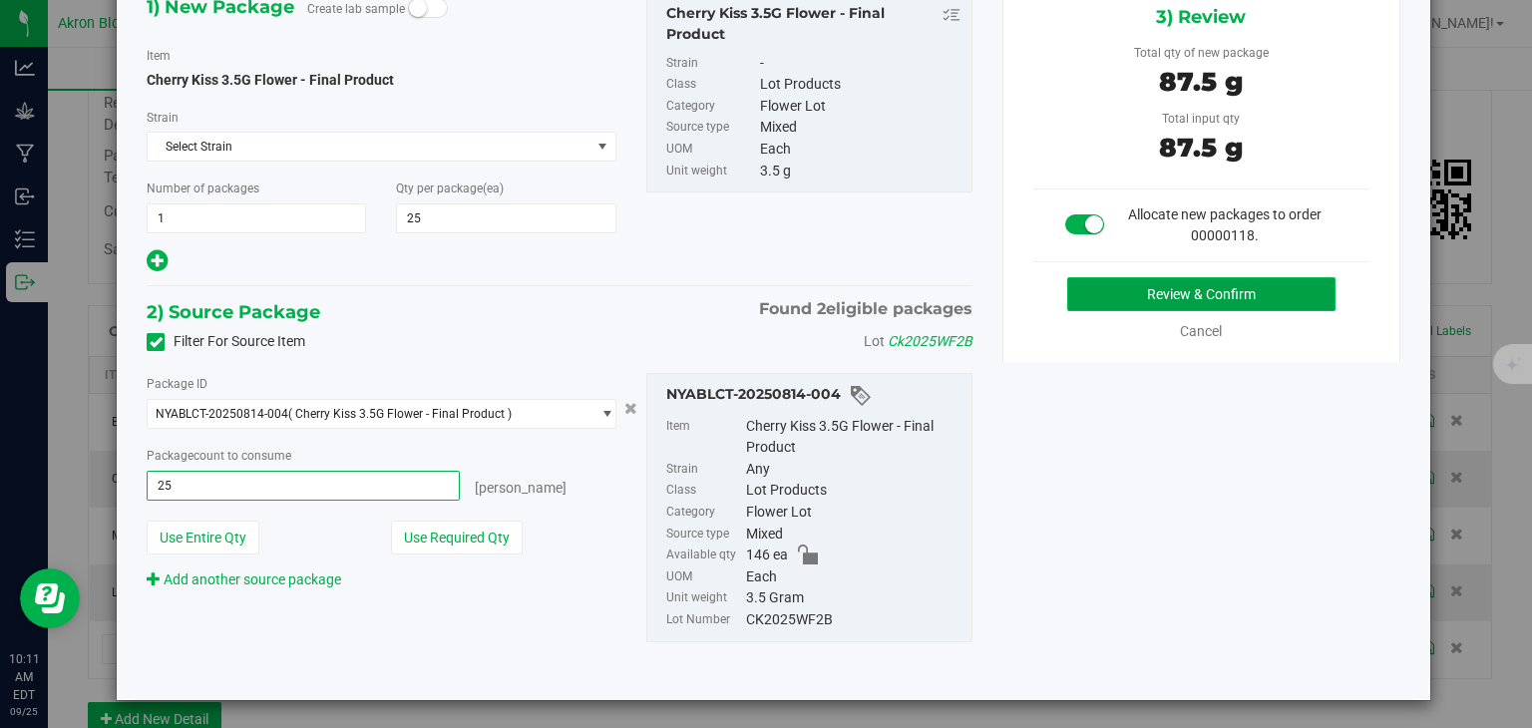
click at [1132, 292] on button "Review & Confirm" at bounding box center [1201, 294] width 268 height 34
type input "25 ea"
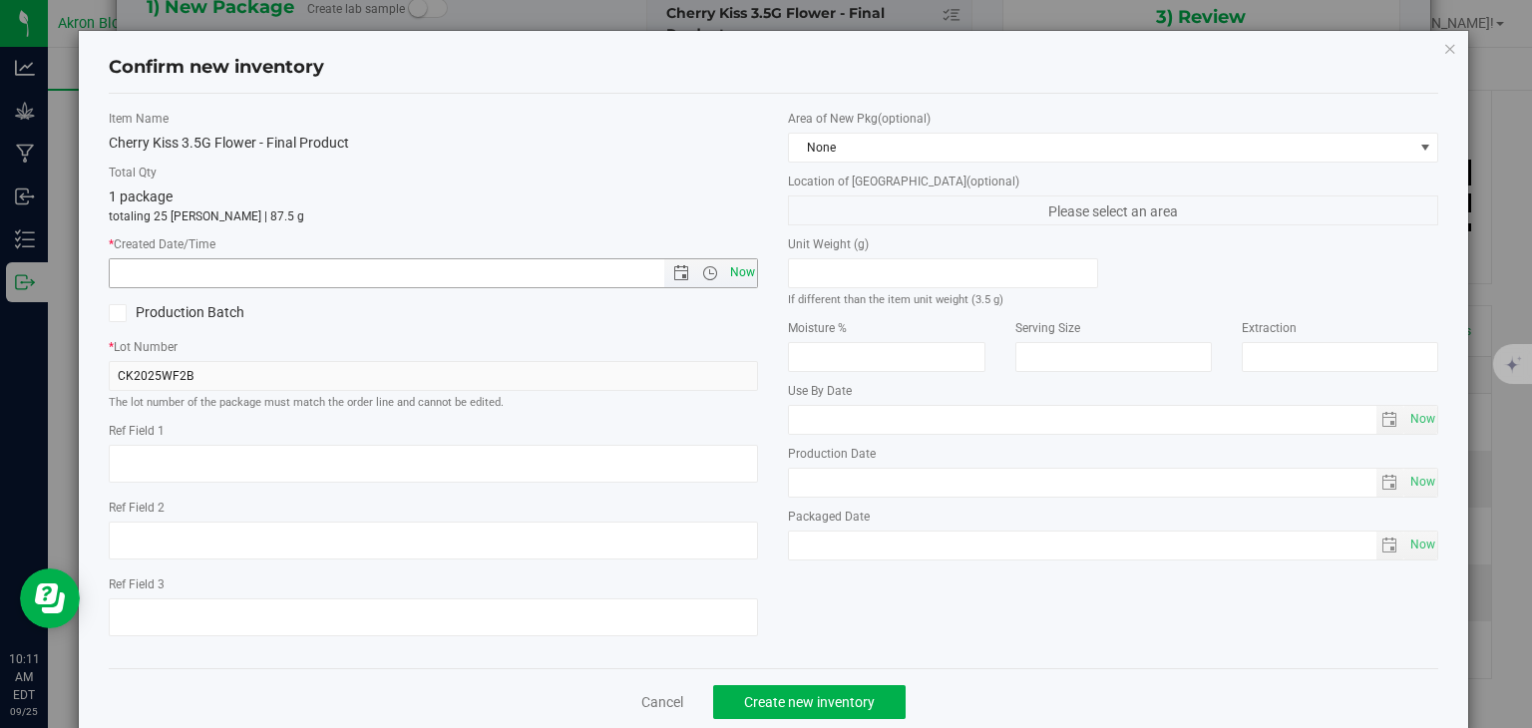
click at [745, 271] on span "Now" at bounding box center [742, 272] width 34 height 29
type input "9/25/2025 10:11 AM"
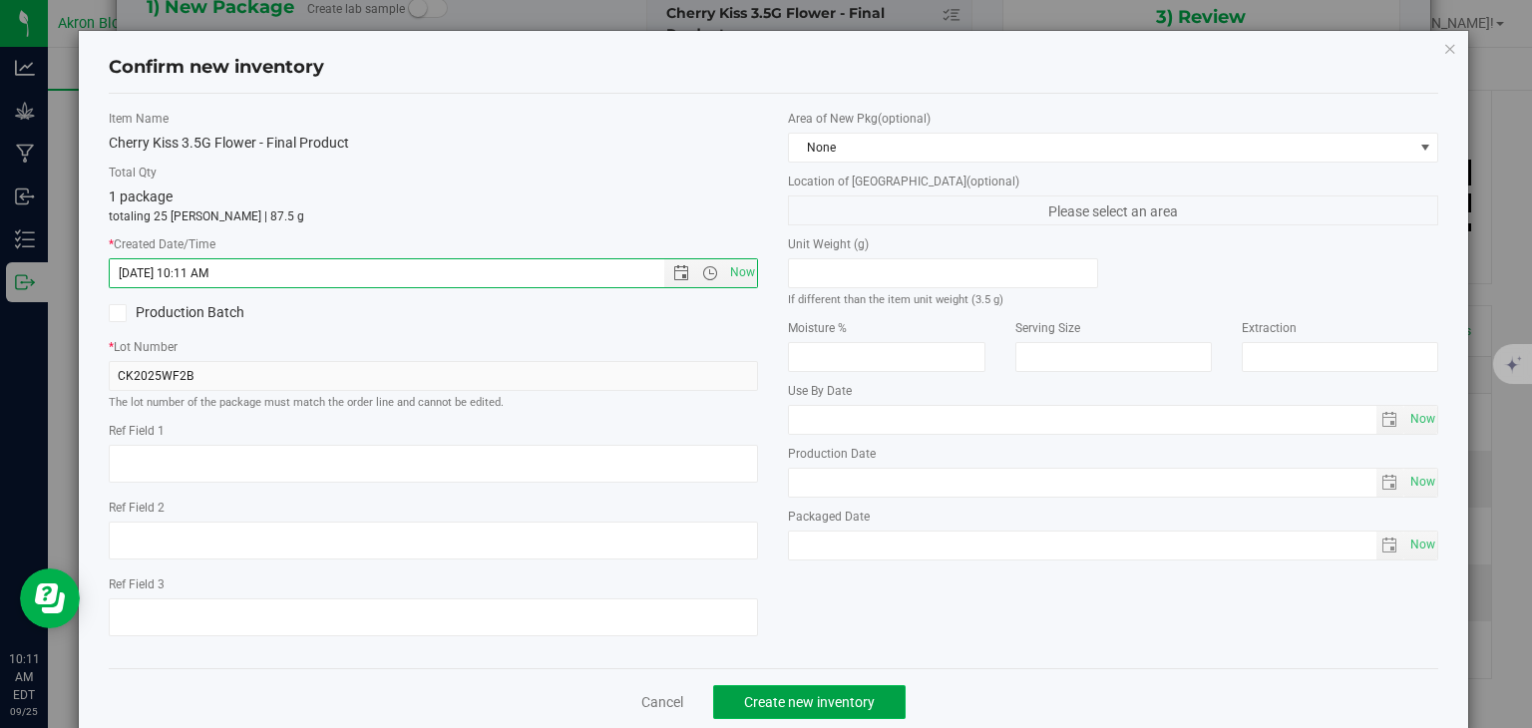
click at [779, 703] on span "Create new inventory" at bounding box center [809, 702] width 131 height 16
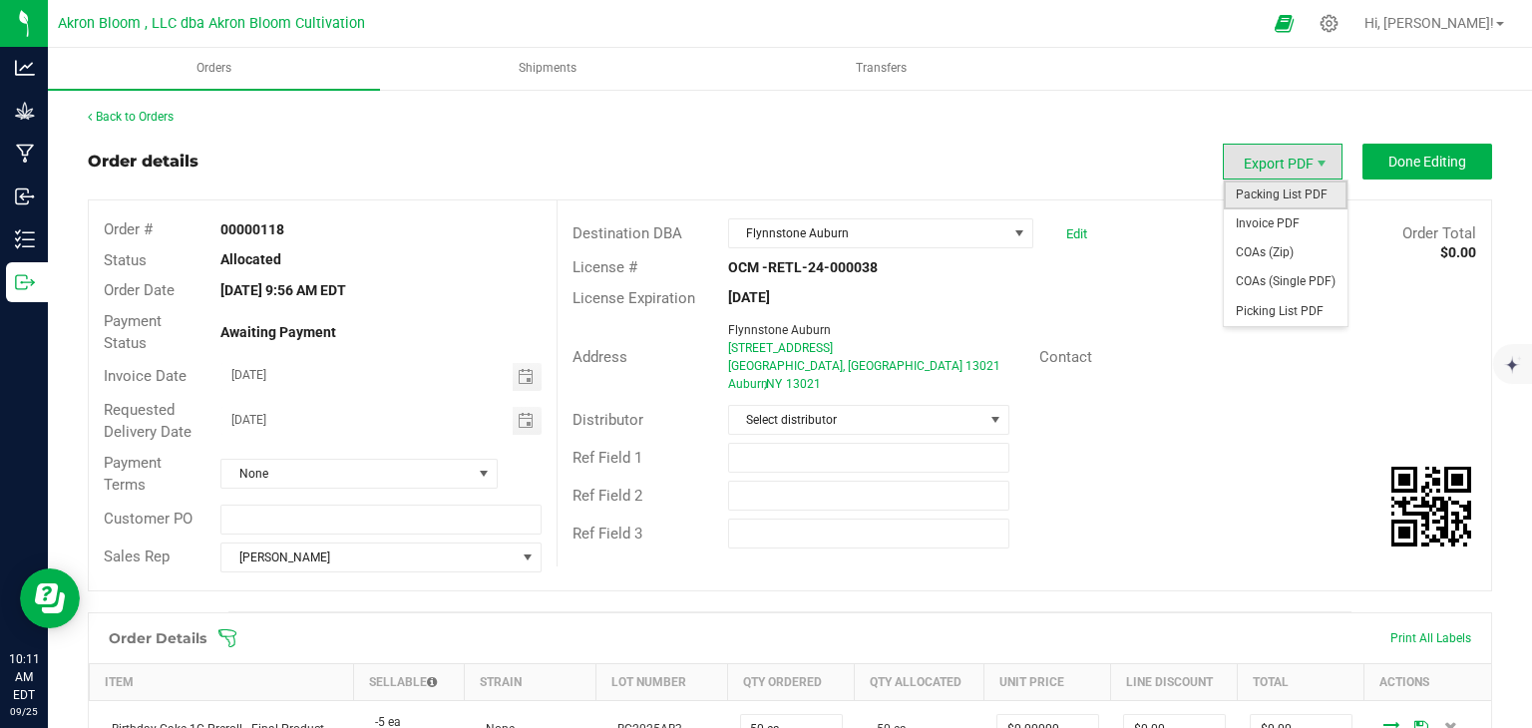
click at [1285, 193] on span "Packing List PDF" at bounding box center [1285, 194] width 124 height 29
click at [1271, 310] on span "Picking List PDF" at bounding box center [1285, 311] width 124 height 29
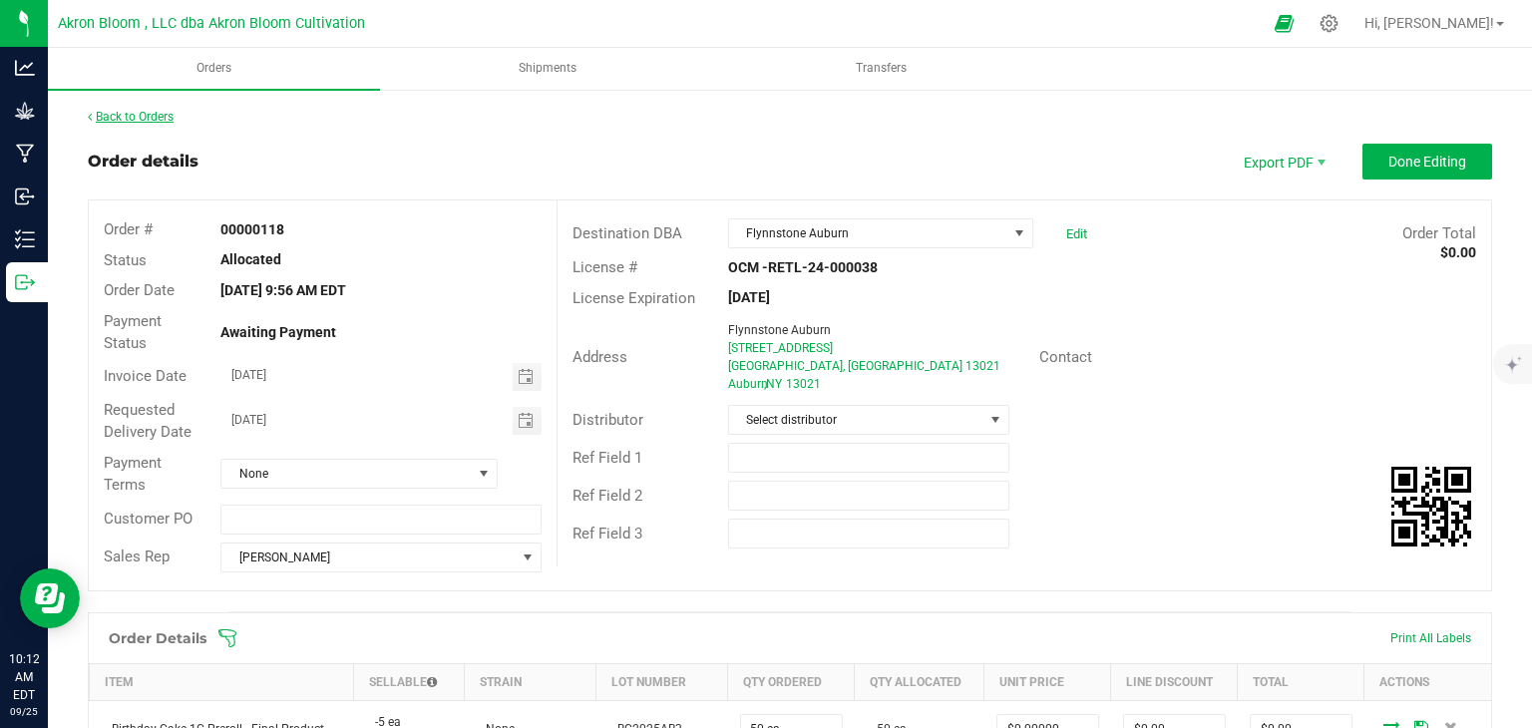
click at [122, 112] on link "Back to Orders" at bounding box center [131, 117] width 86 height 14
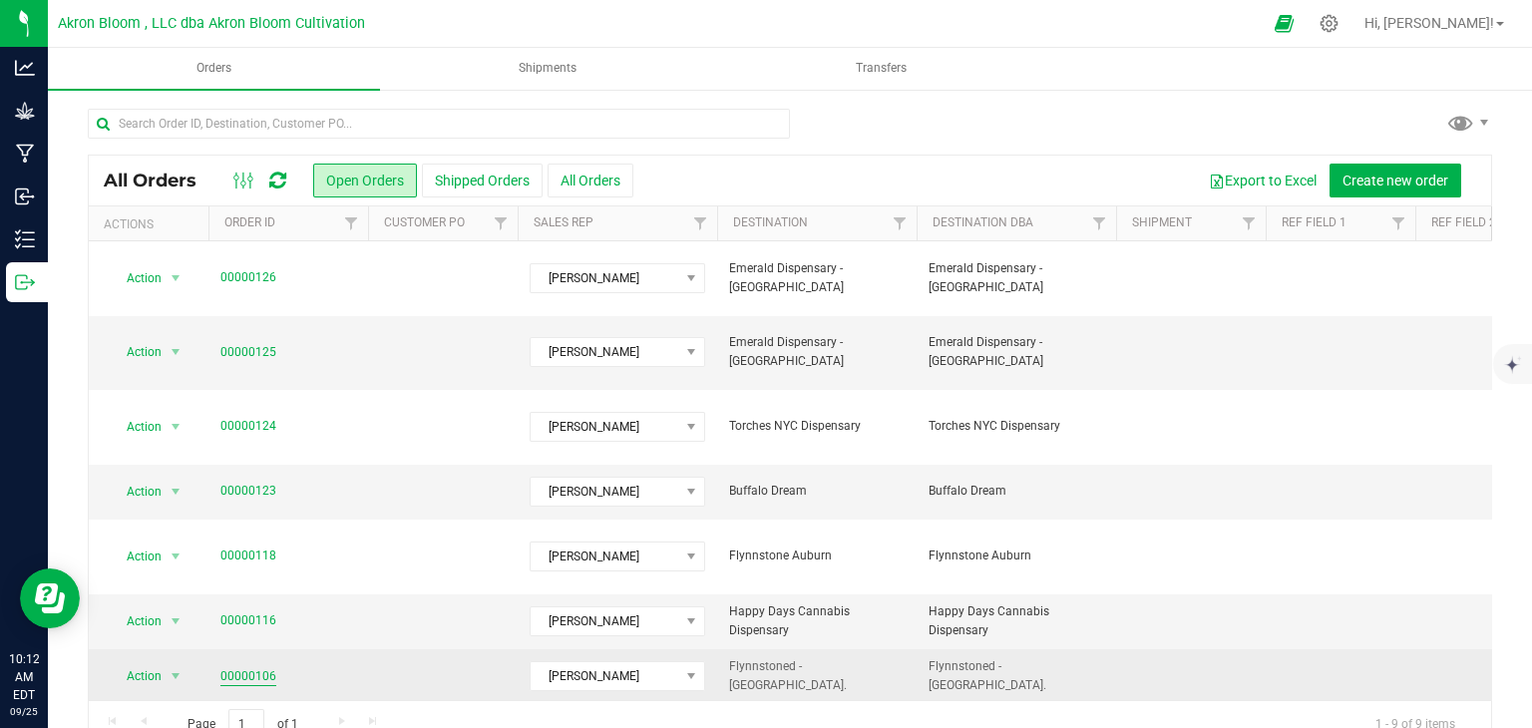
click at [242, 667] on link "00000106" at bounding box center [248, 676] width 56 height 19
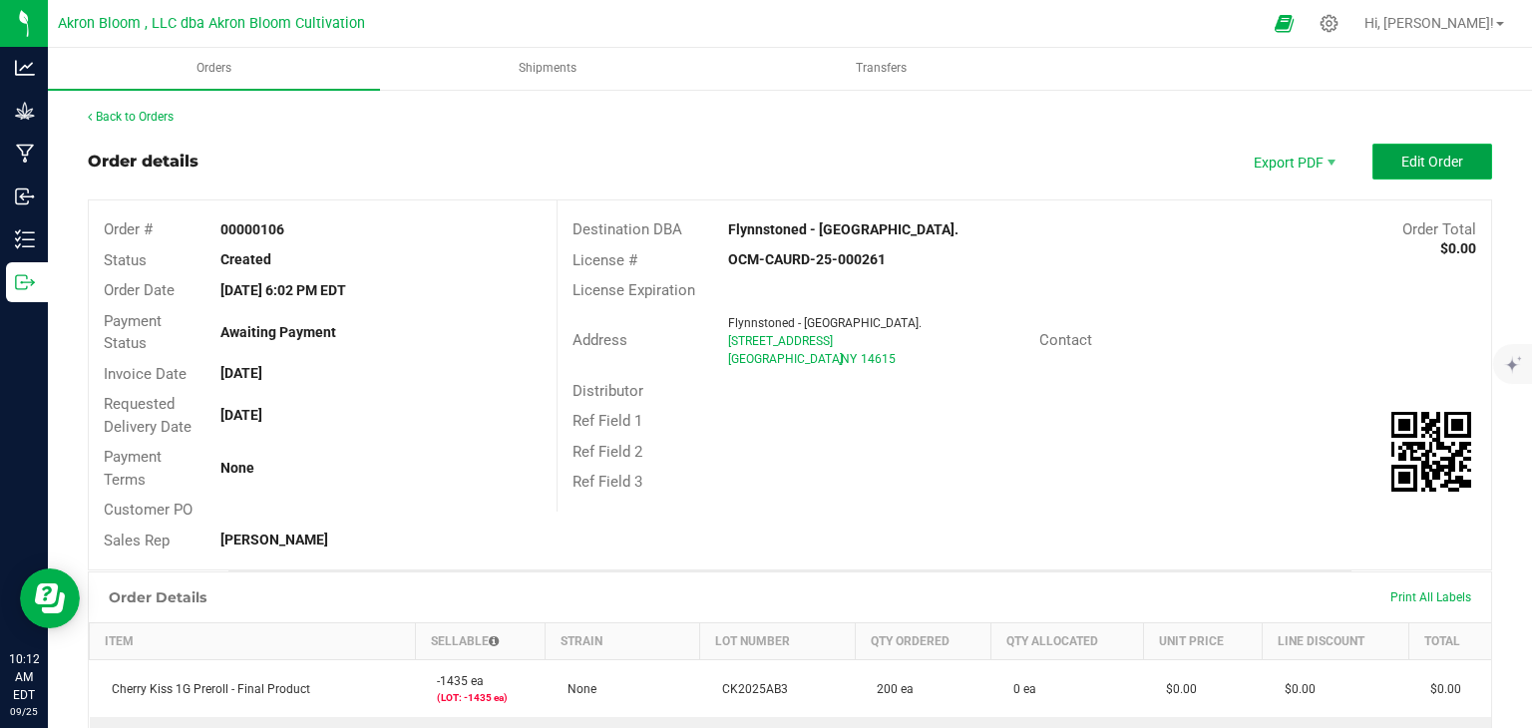
click at [1455, 158] on span "Edit Order" at bounding box center [1432, 162] width 62 height 16
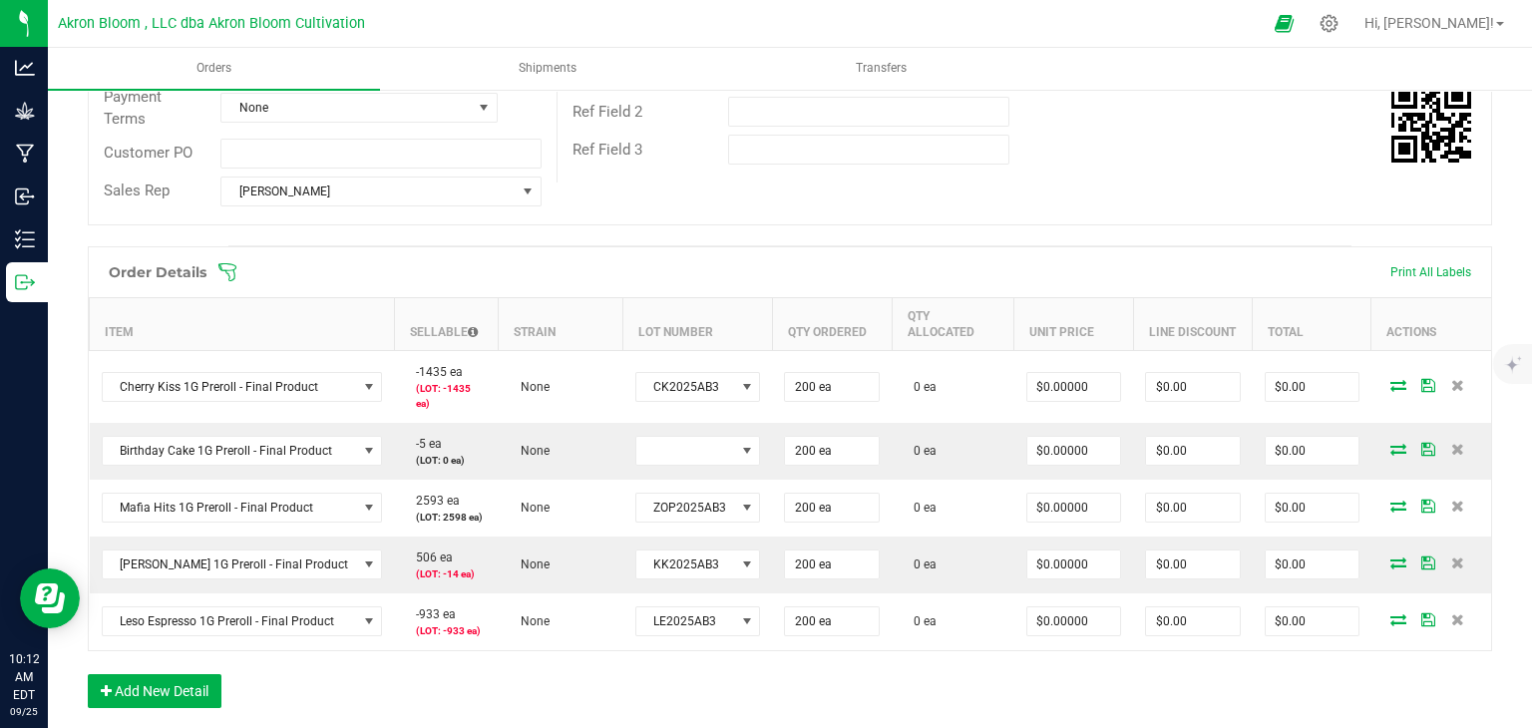
scroll to position [369, 0]
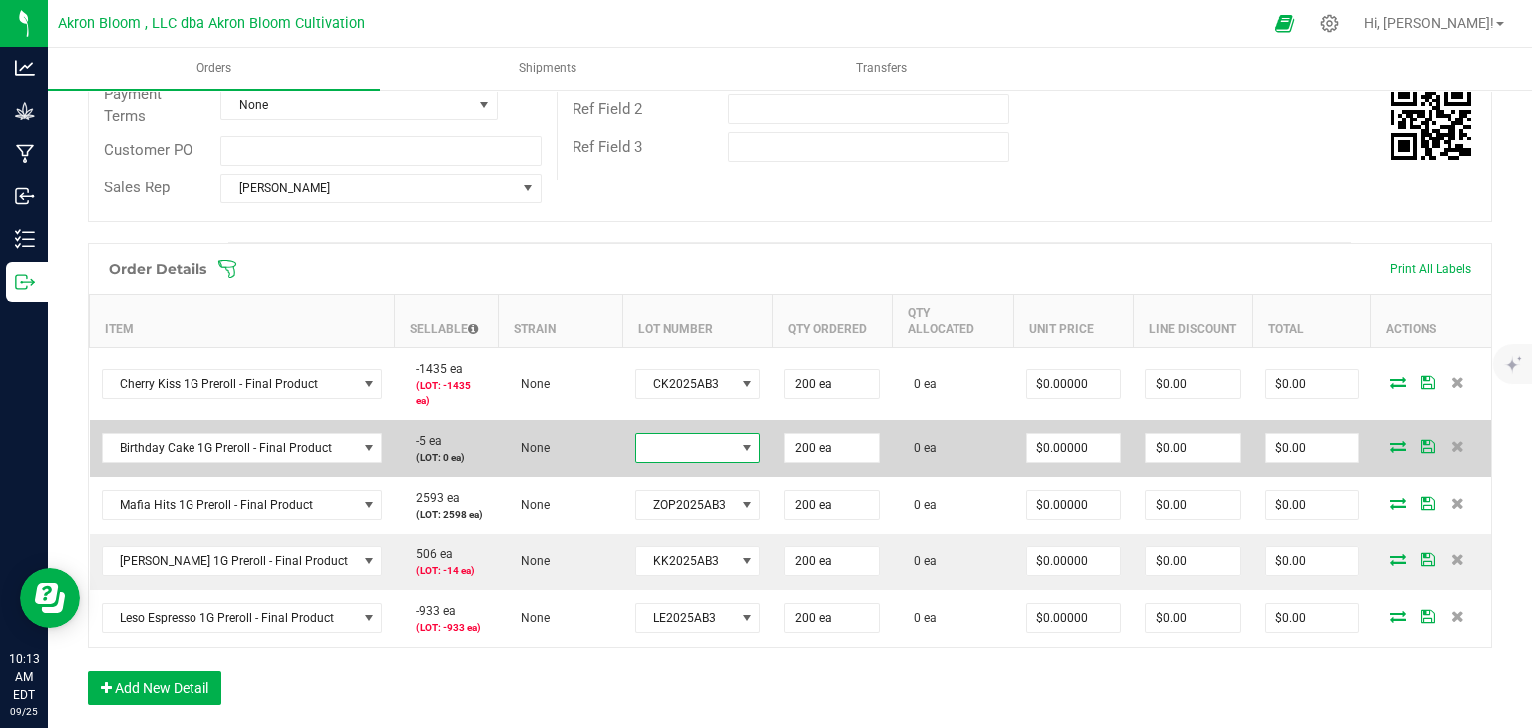
click at [739, 440] on span at bounding box center [747, 448] width 16 height 16
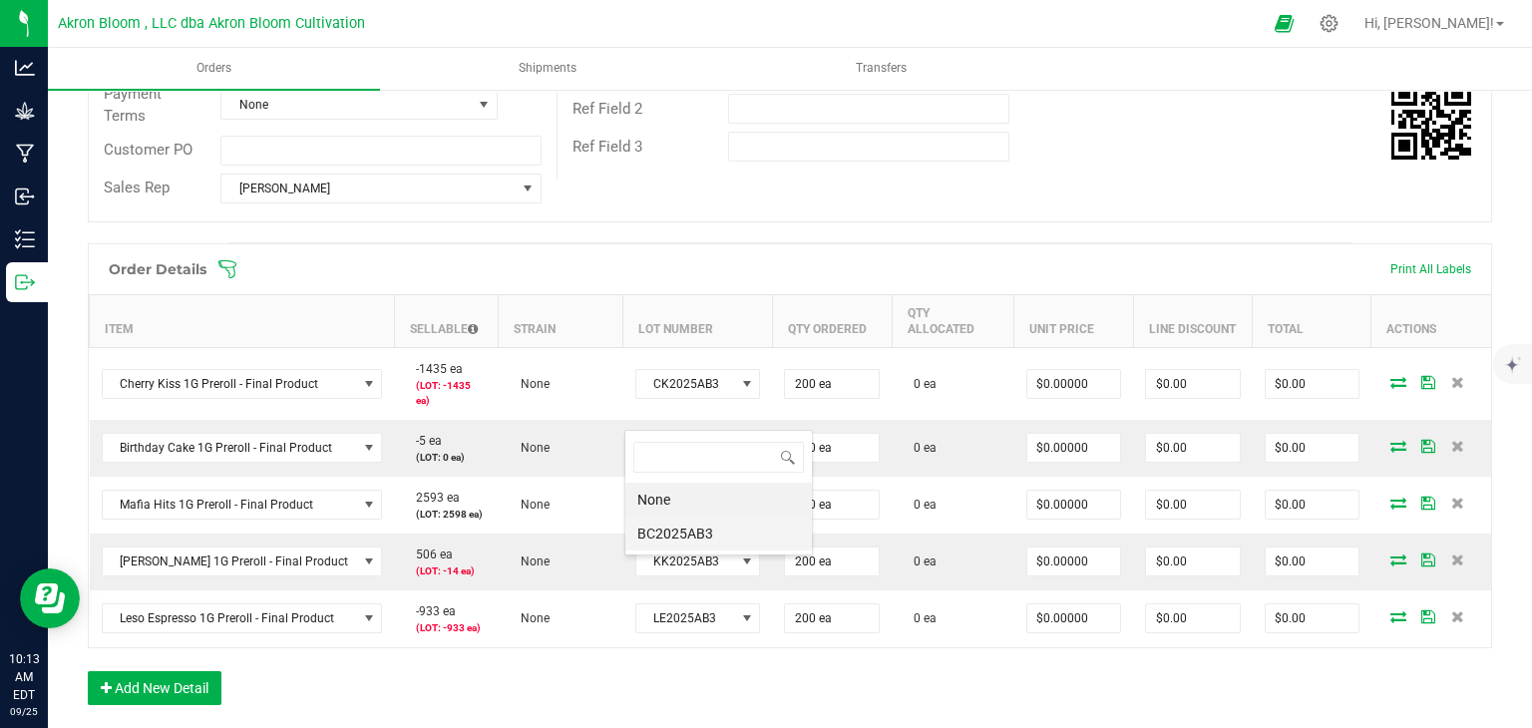
click at [688, 532] on li "BC2025AB3" at bounding box center [718, 533] width 186 height 34
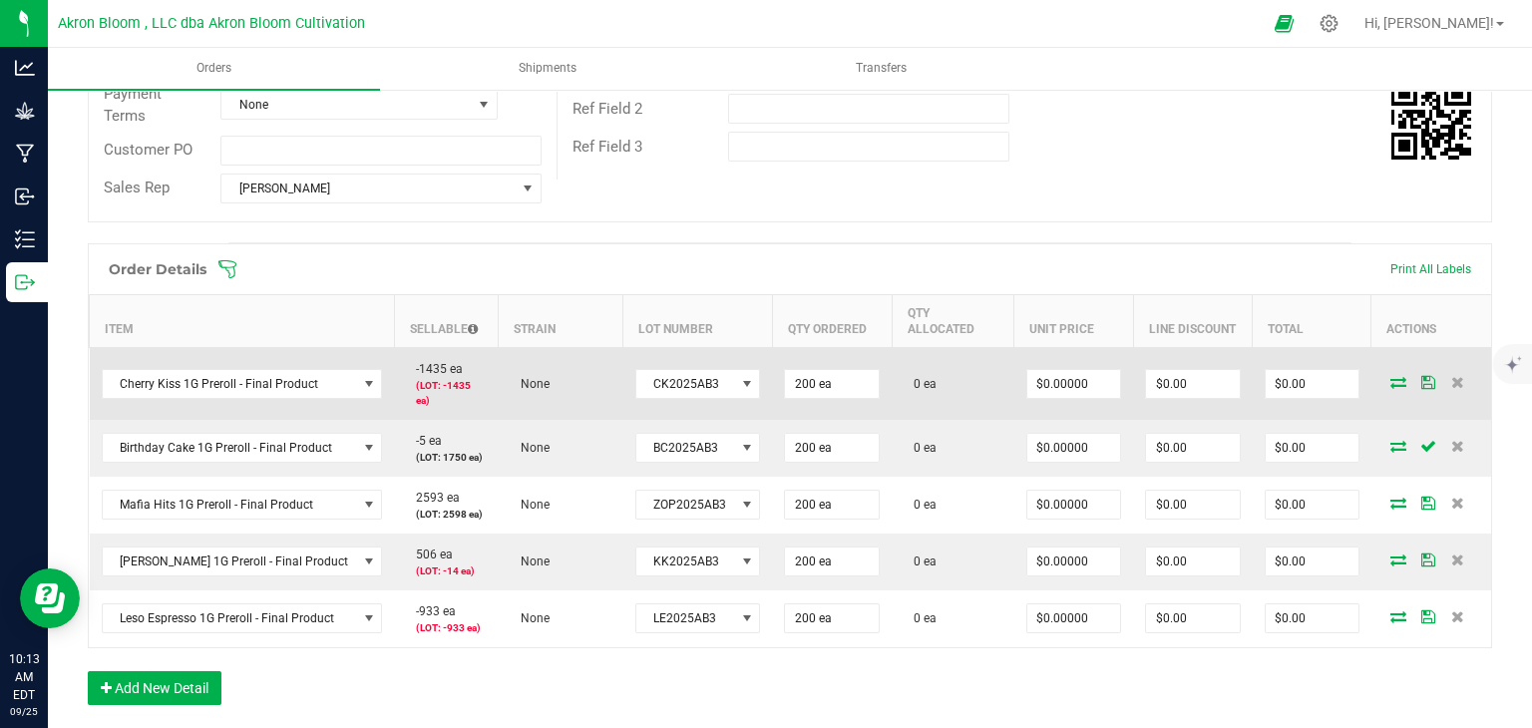
click at [1392, 376] on icon at bounding box center [1398, 382] width 16 height 12
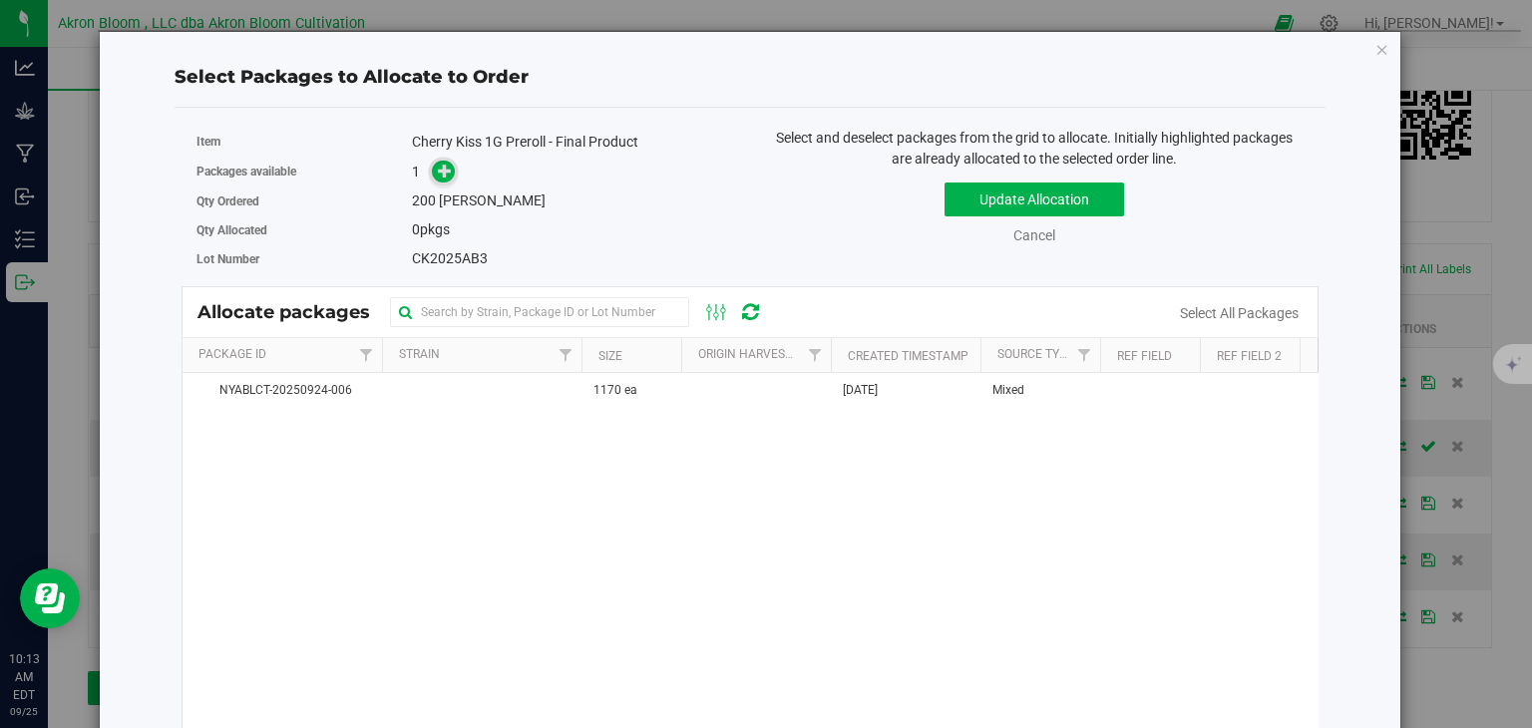
click at [438, 171] on icon at bounding box center [445, 171] width 14 height 14
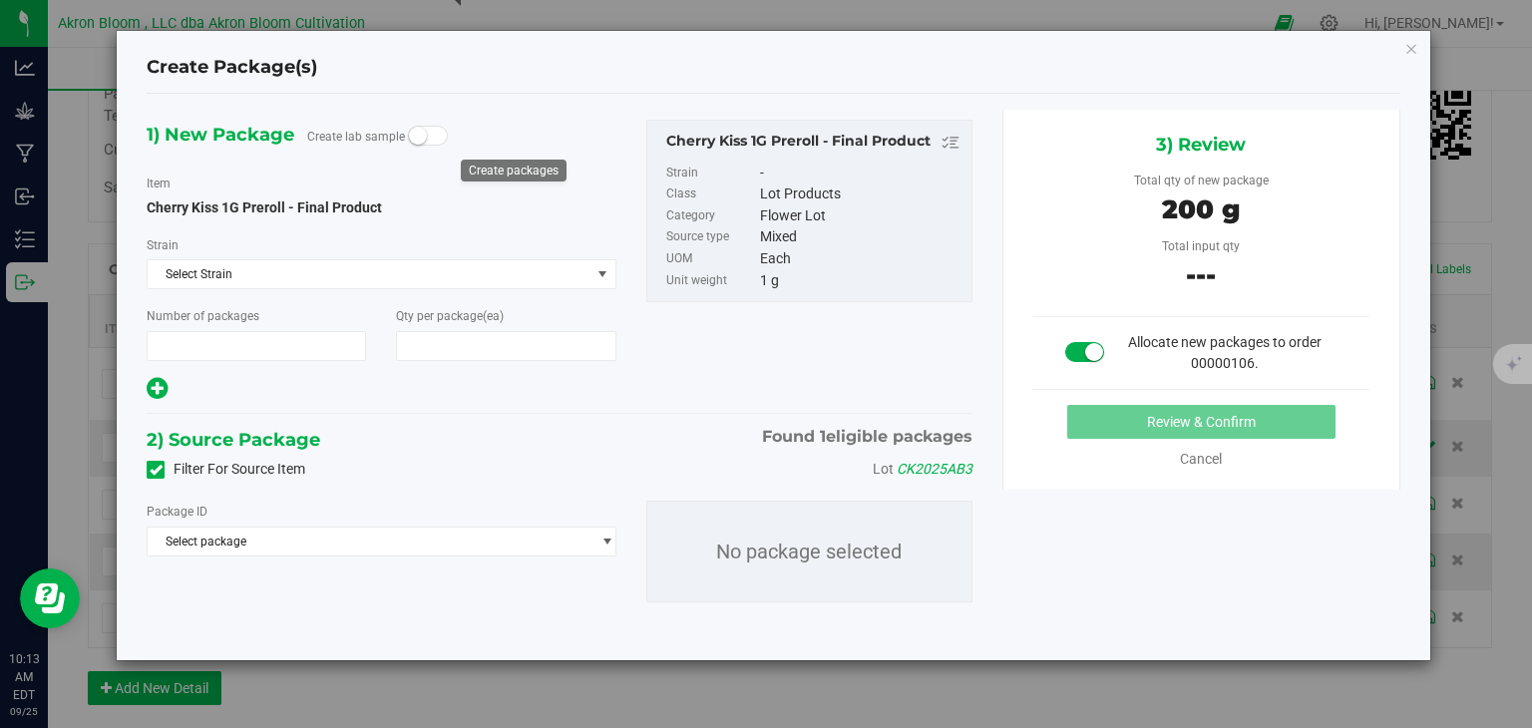
type input "1"
type input "200"
click at [425, 461] on div "Filter For Source Item Lot CK2025AB3" at bounding box center [559, 470] width 855 height 30
click at [606, 537] on span "select" at bounding box center [606, 541] width 15 height 16
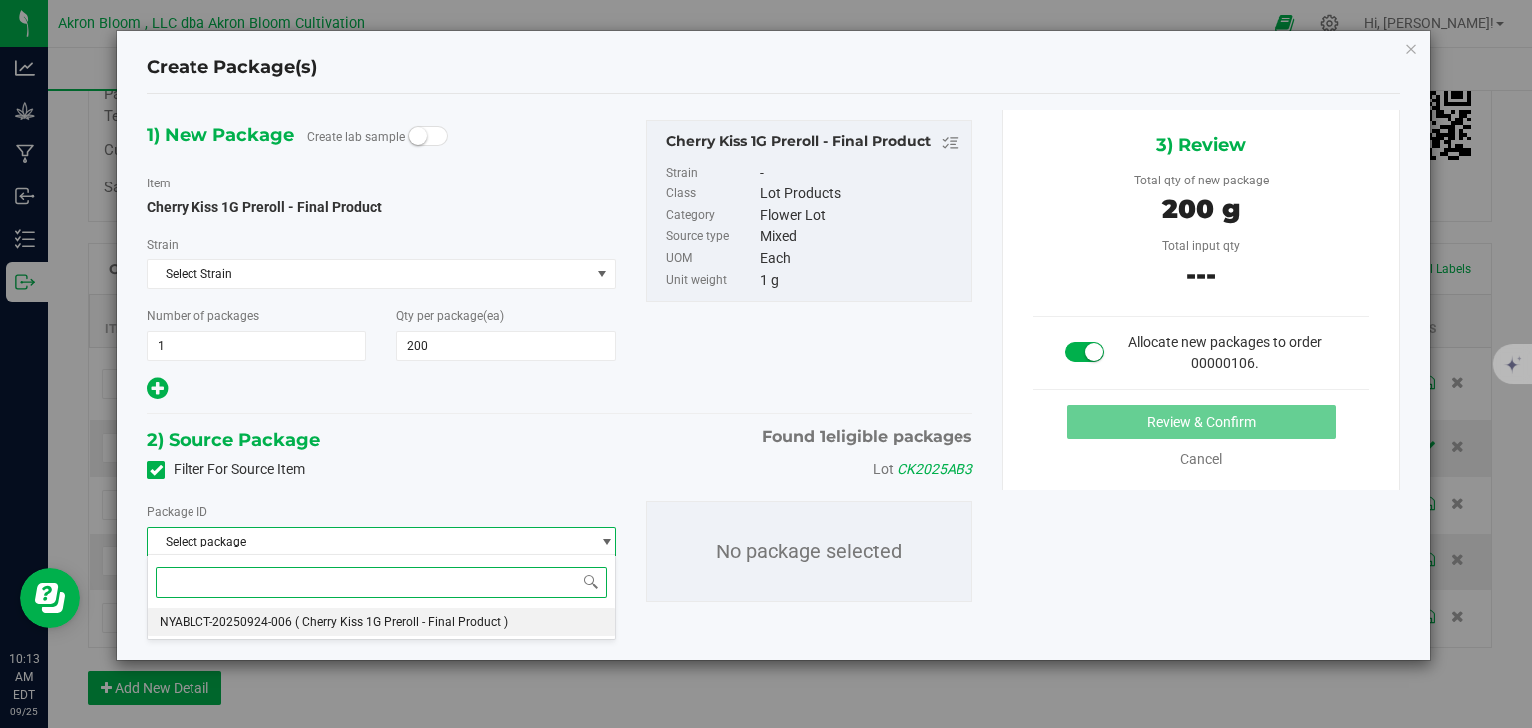
click at [554, 622] on li "NYABLCT-20250924-006 ( Cherry Kiss 1G Preroll - Final Product )" at bounding box center [381, 622] width 467 height 28
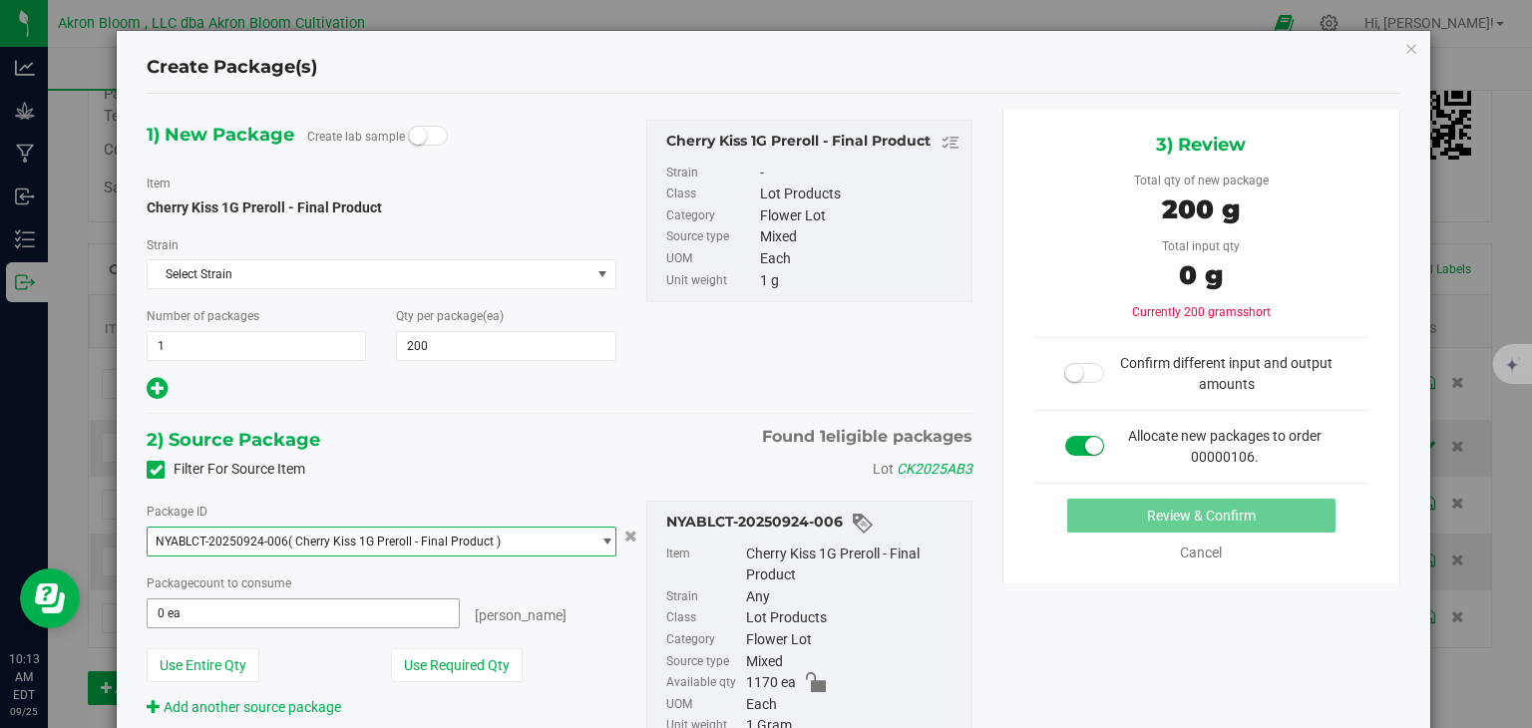
click at [407, 614] on span "0 ea 0" at bounding box center [303, 613] width 312 height 30
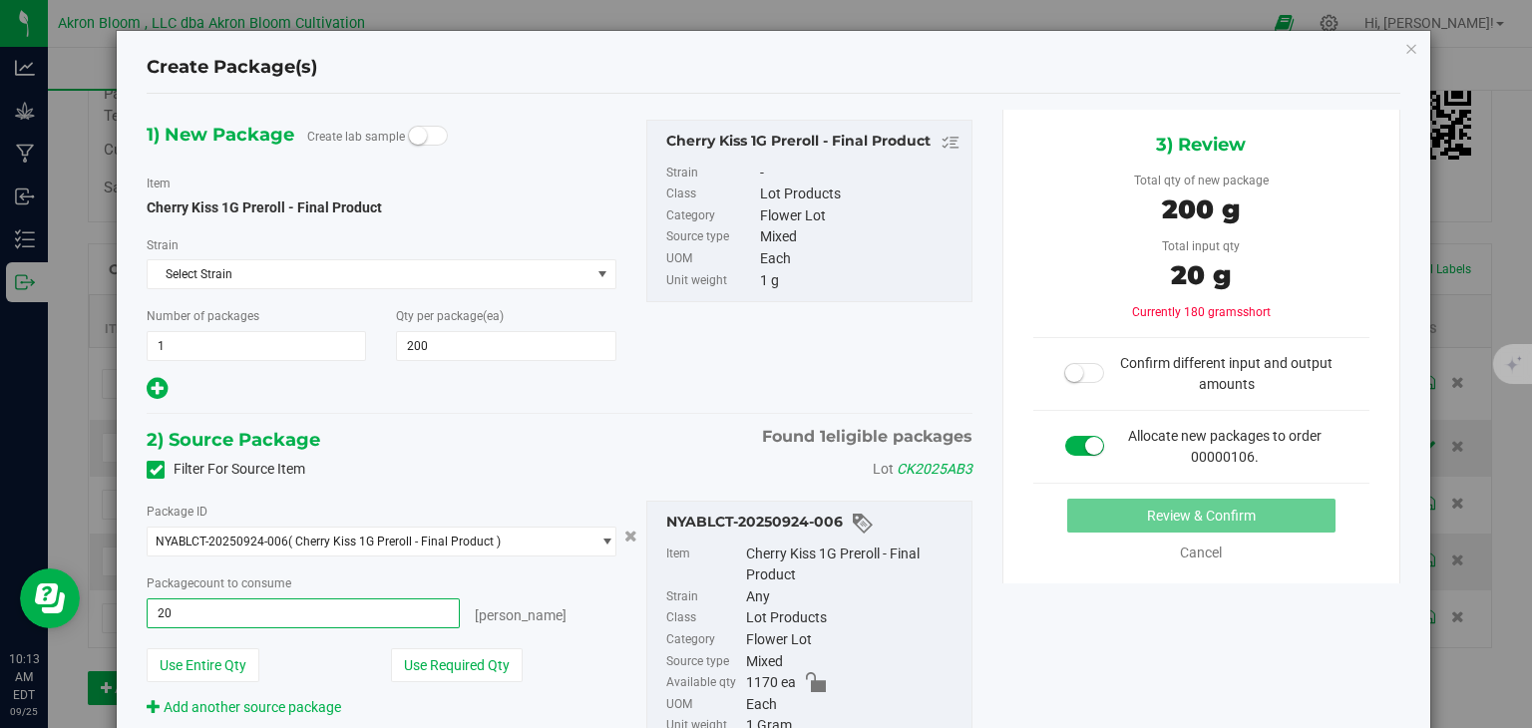
type input "200"
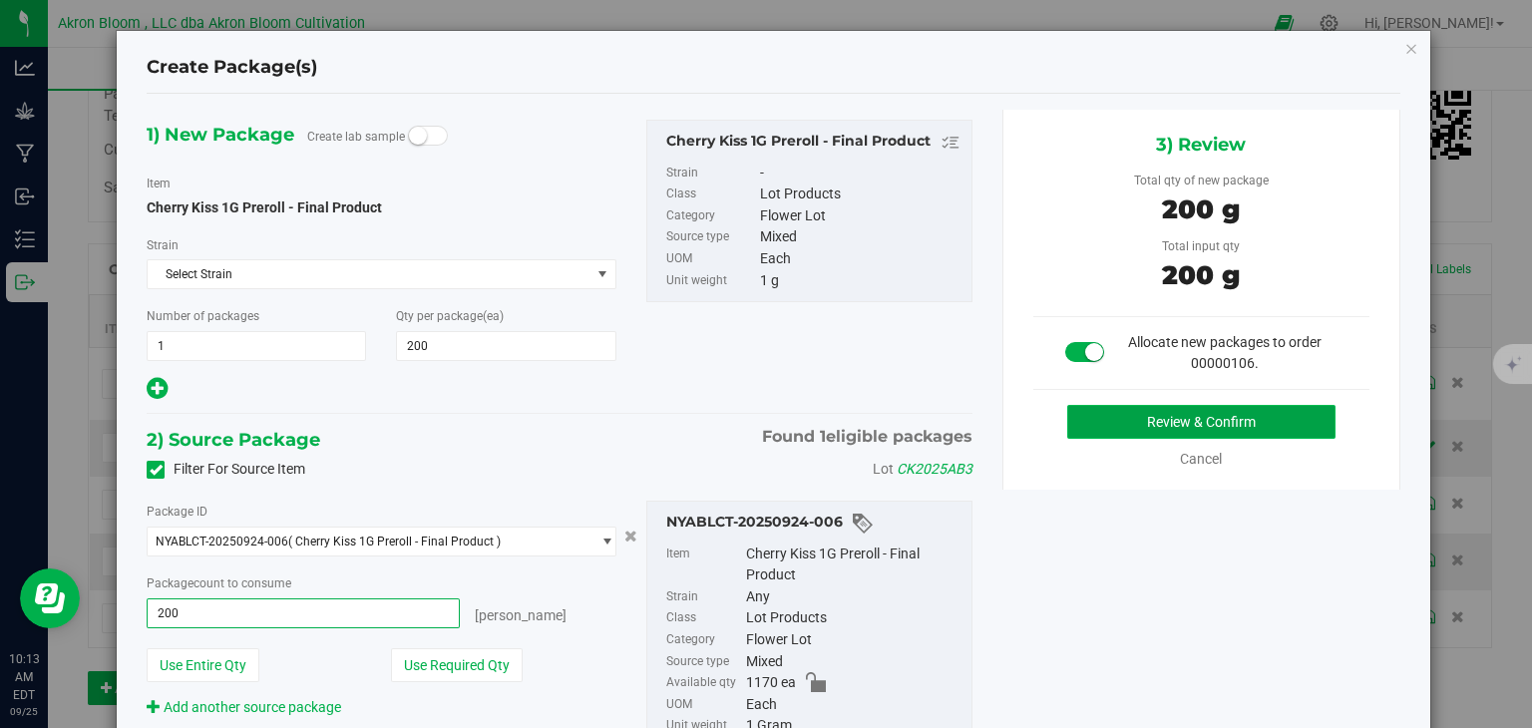
click at [1241, 422] on button "Review & Confirm" at bounding box center [1201, 422] width 268 height 34
type input "200 ea"
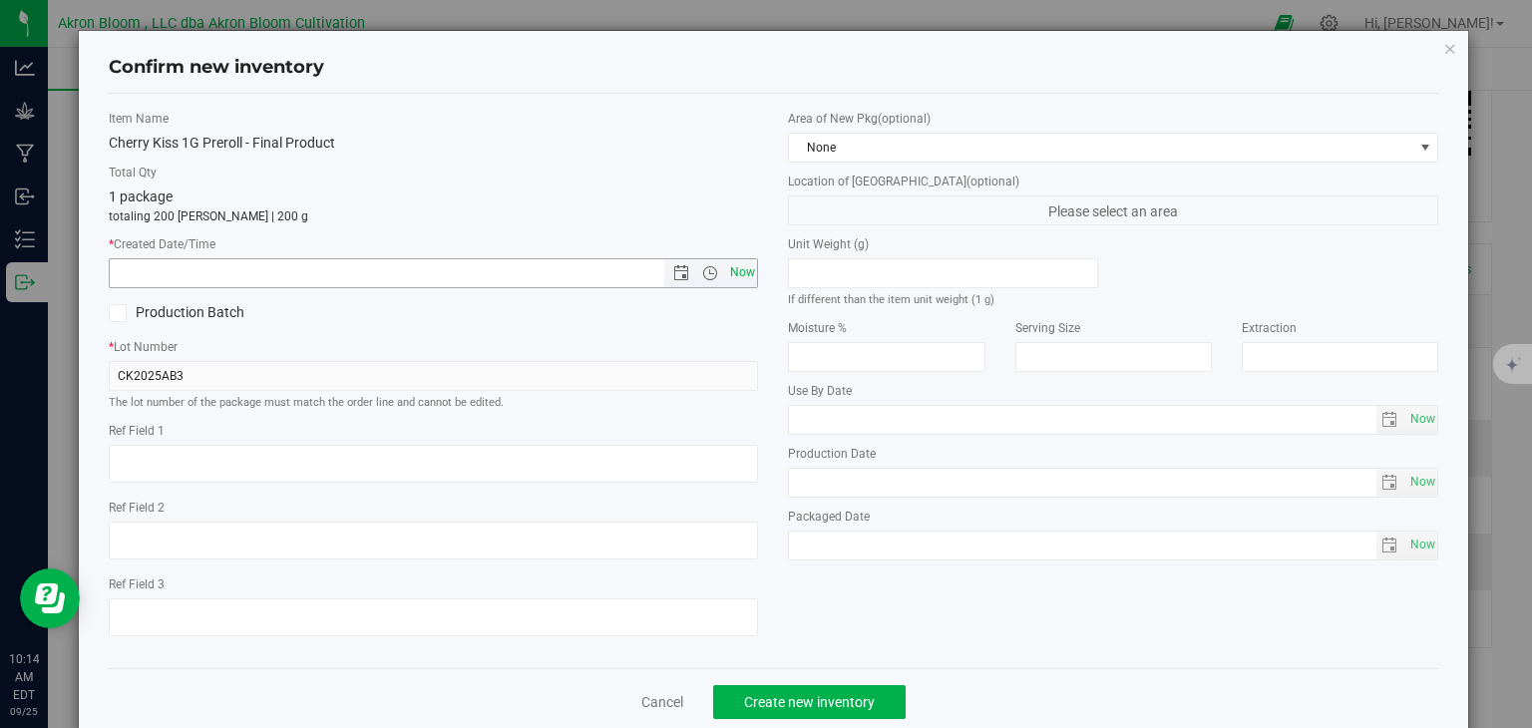
click at [738, 271] on span "Now" at bounding box center [742, 272] width 34 height 29
type input "9/25/2025 10:14 AM"
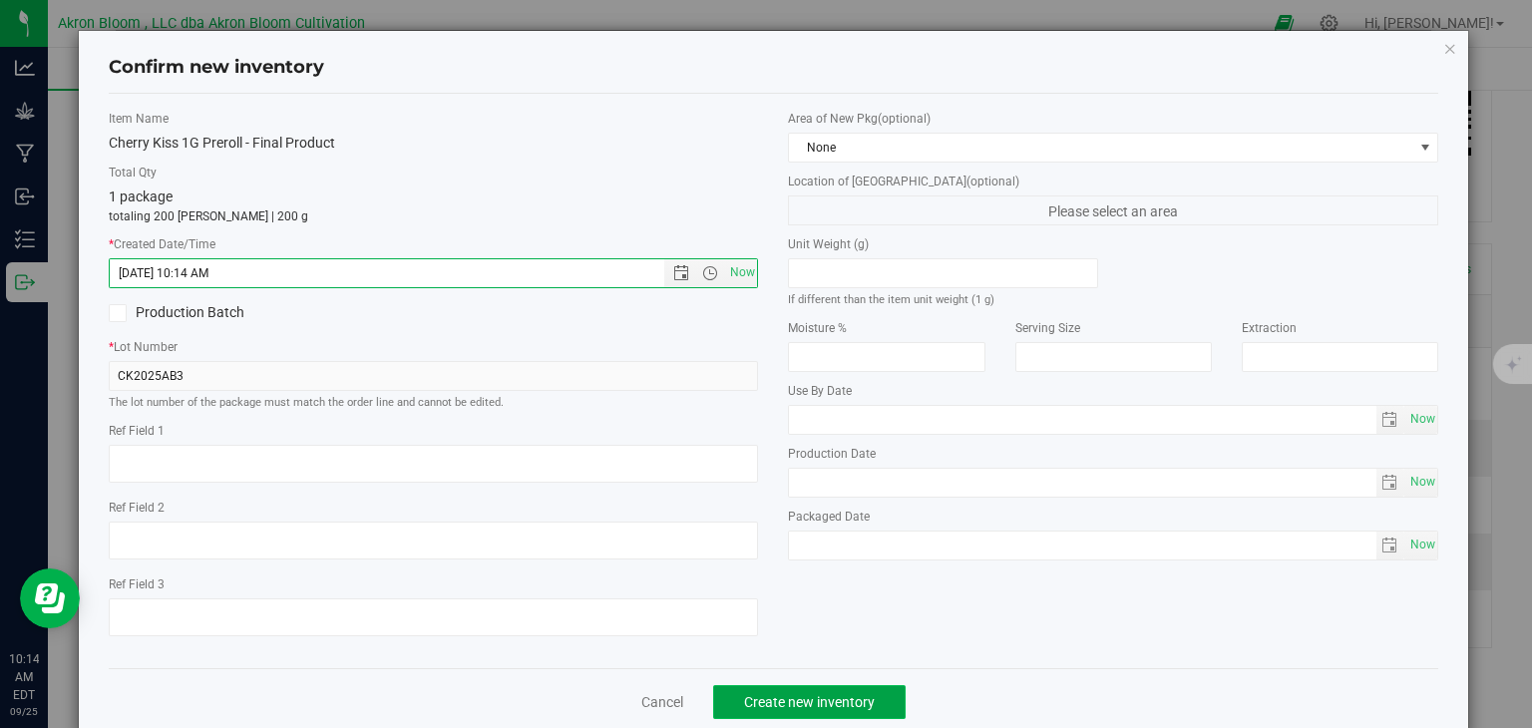
click at [781, 701] on span "Create new inventory" at bounding box center [809, 702] width 131 height 16
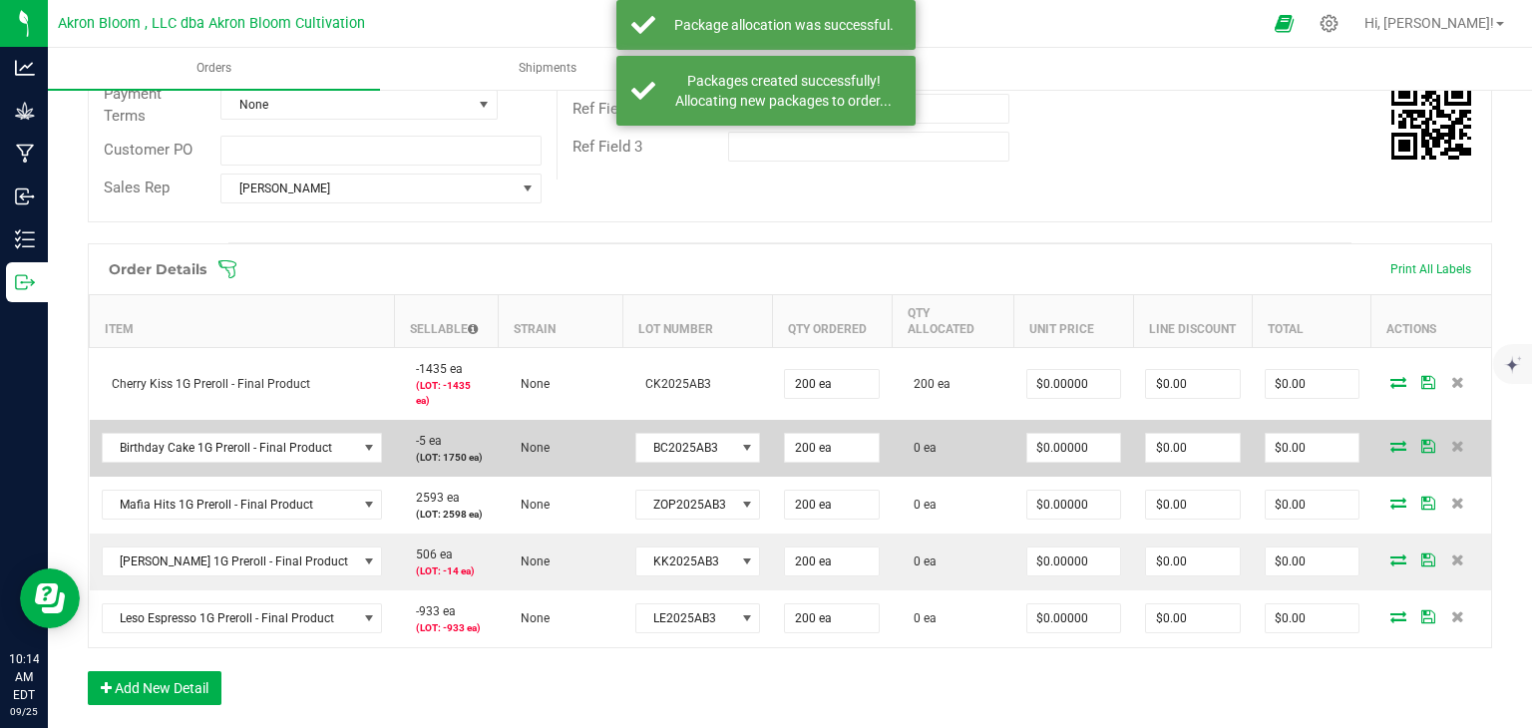
click at [1399, 440] on icon at bounding box center [1398, 446] width 16 height 12
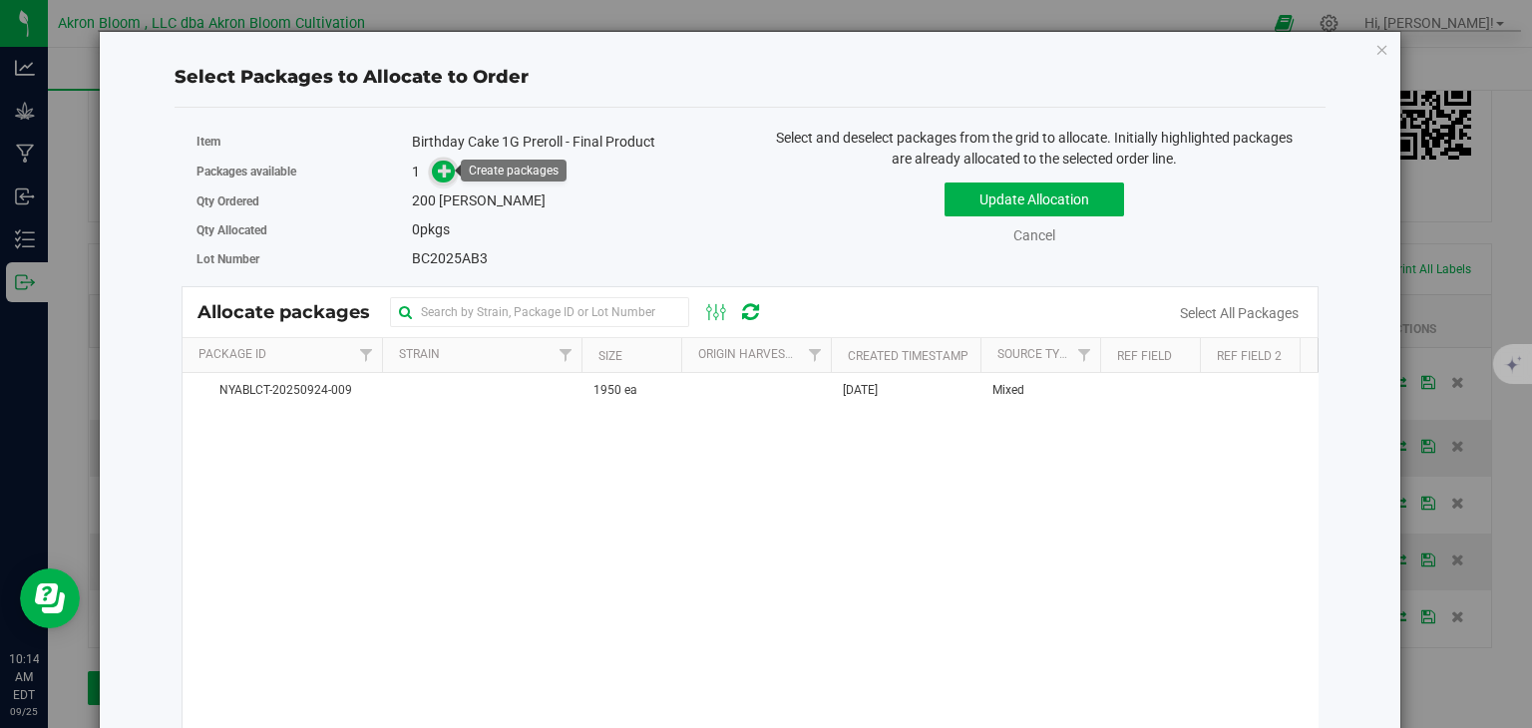
click at [447, 168] on icon at bounding box center [445, 171] width 14 height 14
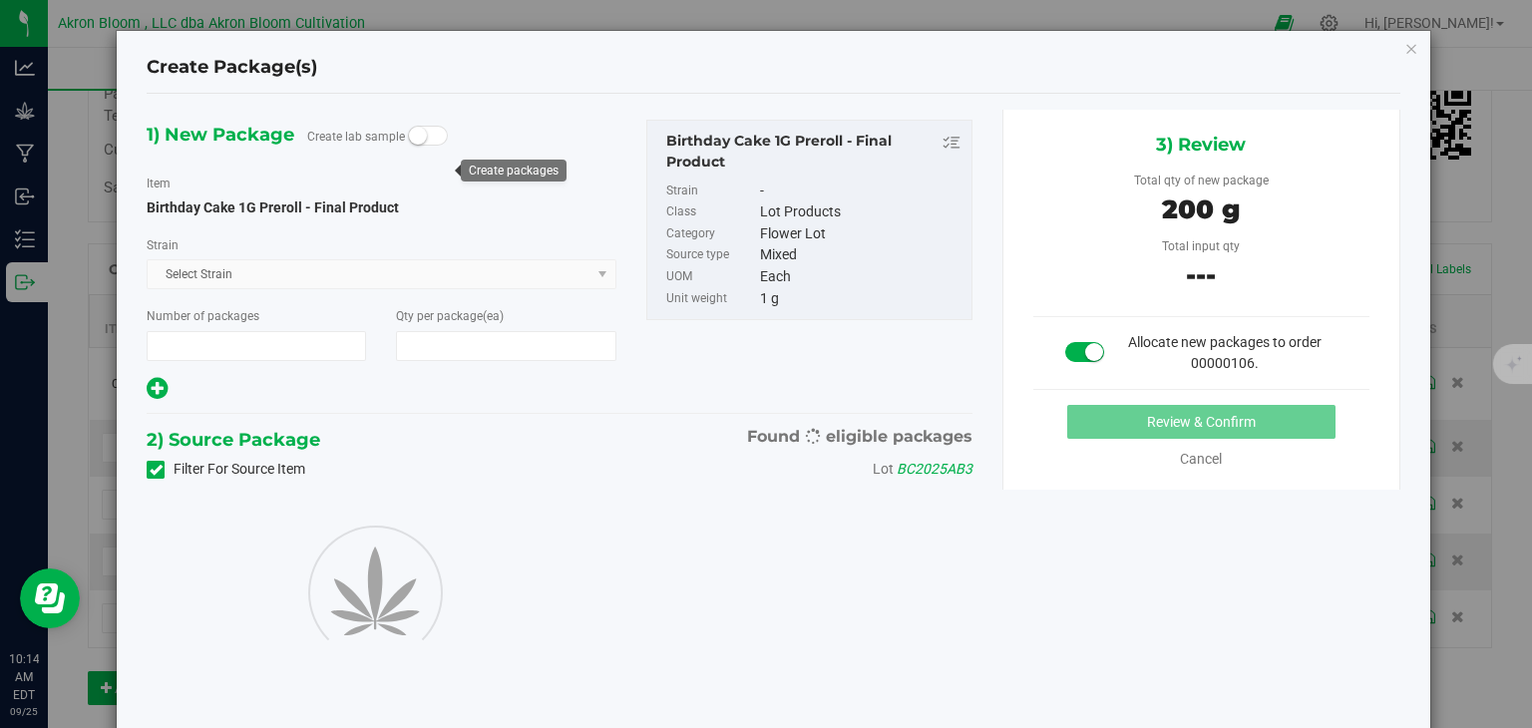
type input "1"
type input "200"
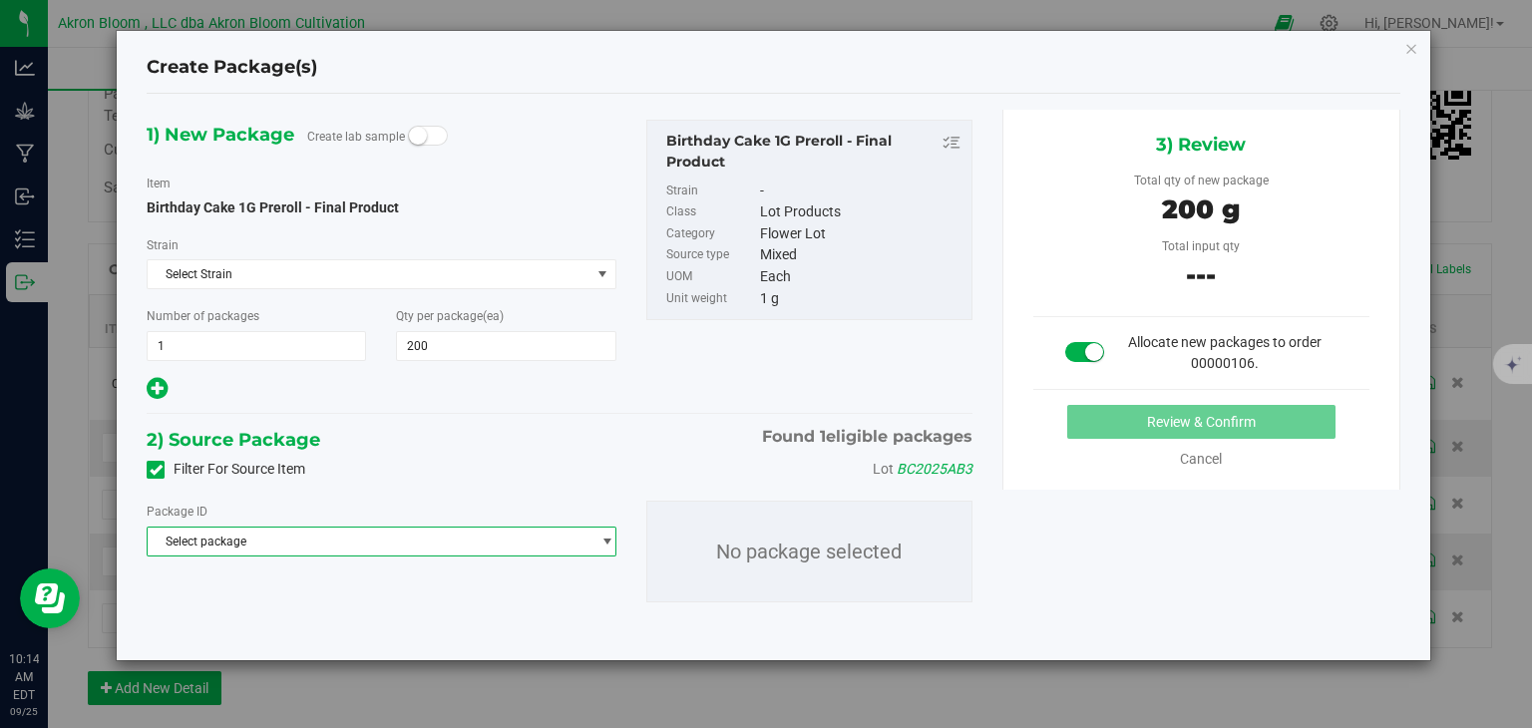
click at [605, 540] on span "select" at bounding box center [606, 541] width 15 height 16
click at [566, 621] on li "NYABLCT-20250924-009 ( Birthday Cake 1G Preroll - Final Product )" at bounding box center [381, 622] width 467 height 28
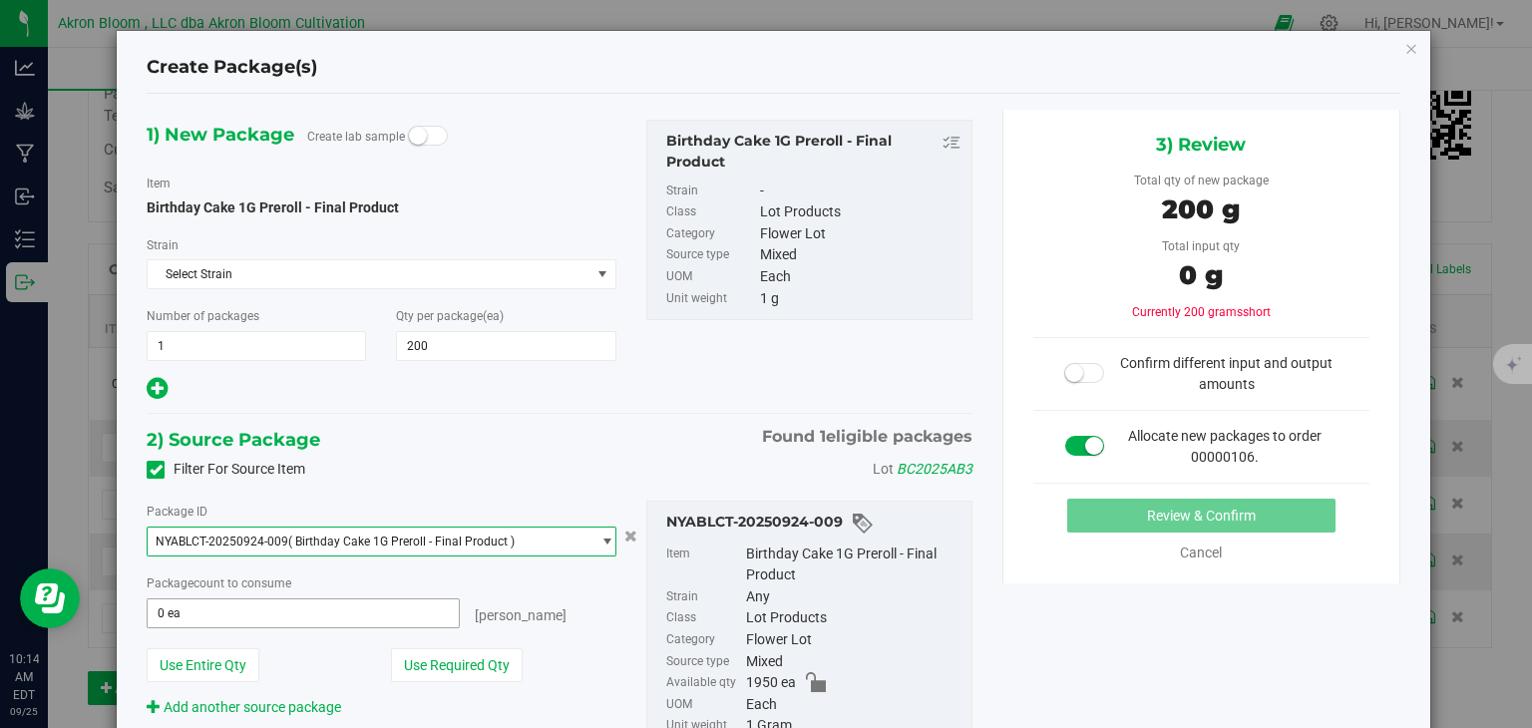
click at [358, 608] on span "0 ea 0" at bounding box center [303, 613] width 312 height 30
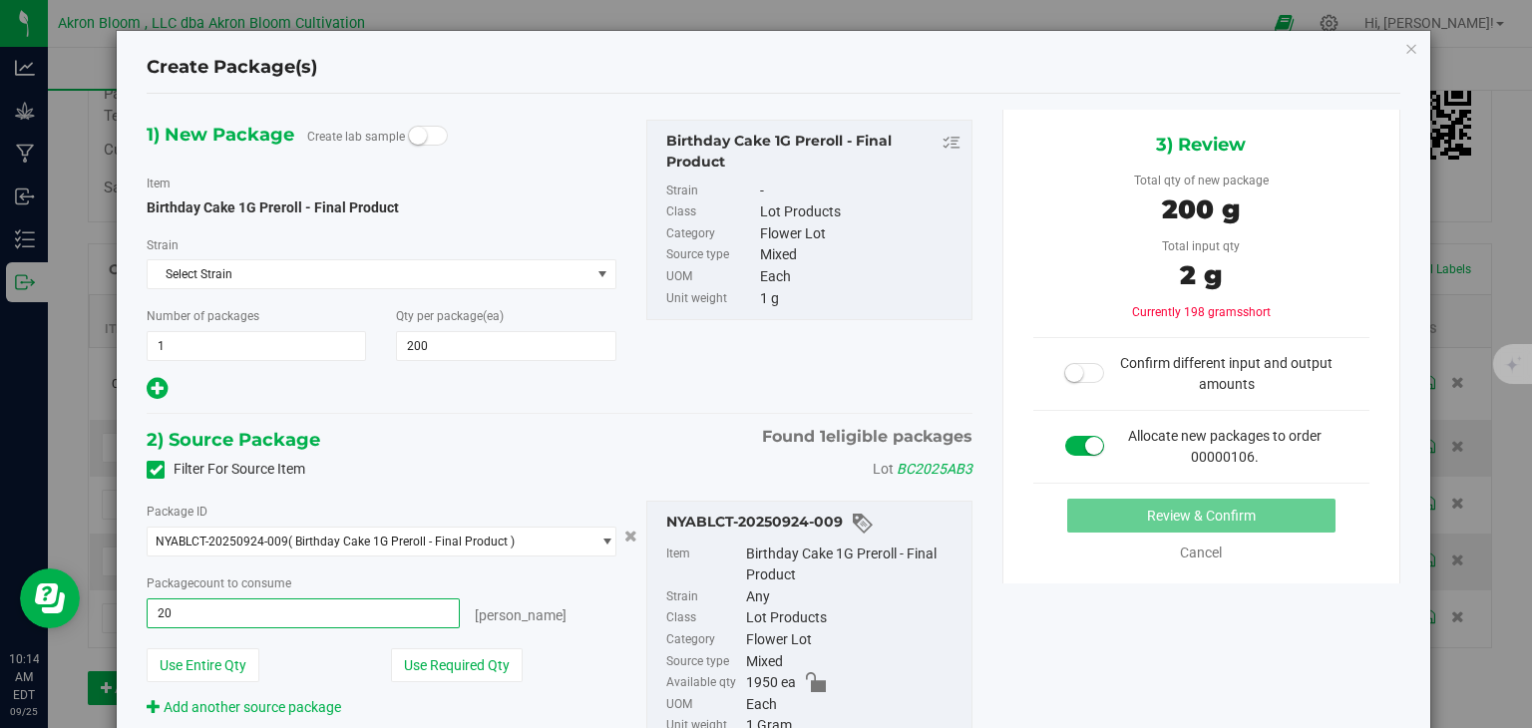
type input "200"
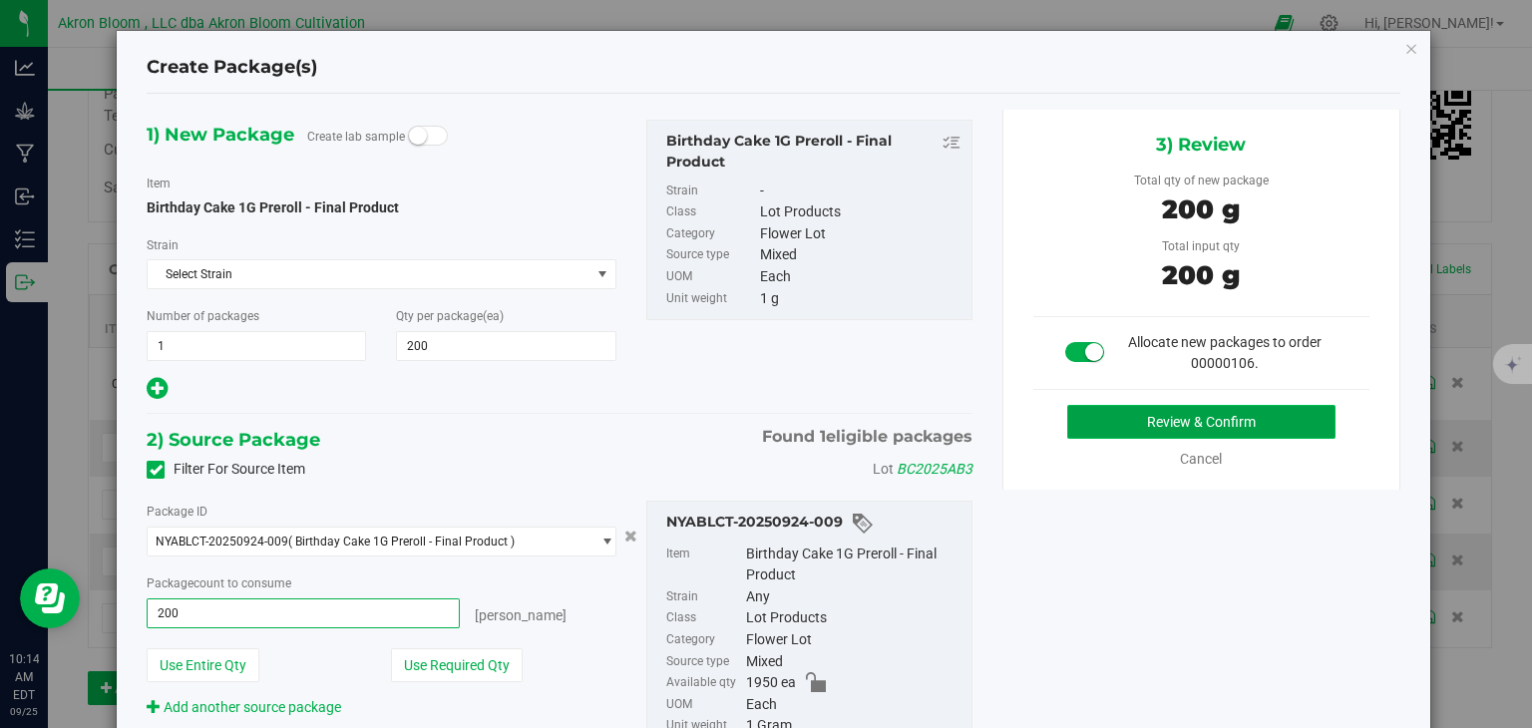
click at [1264, 418] on button "Review & Confirm" at bounding box center [1201, 422] width 268 height 34
type input "200 ea"
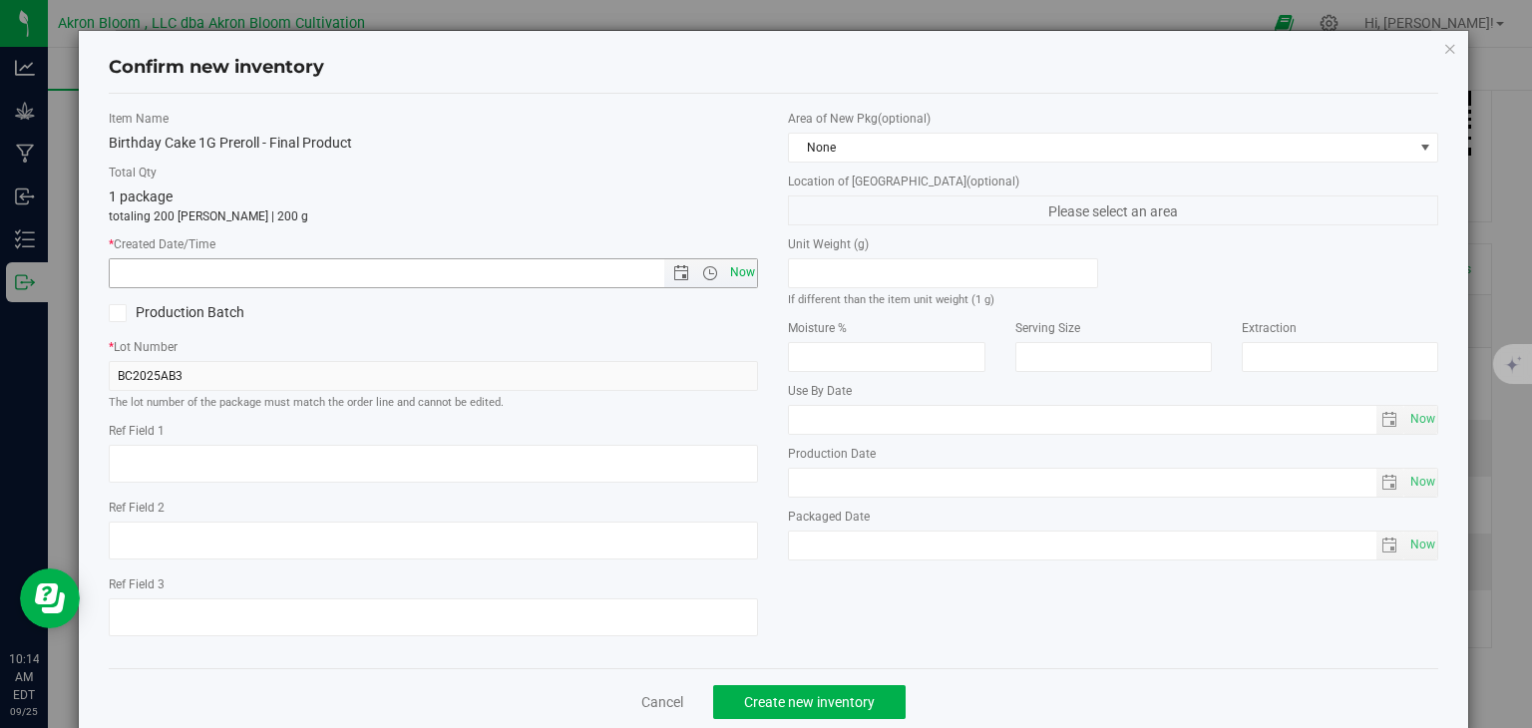
click at [738, 267] on span "Now" at bounding box center [742, 272] width 34 height 29
type input "9/25/2025 10:14 AM"
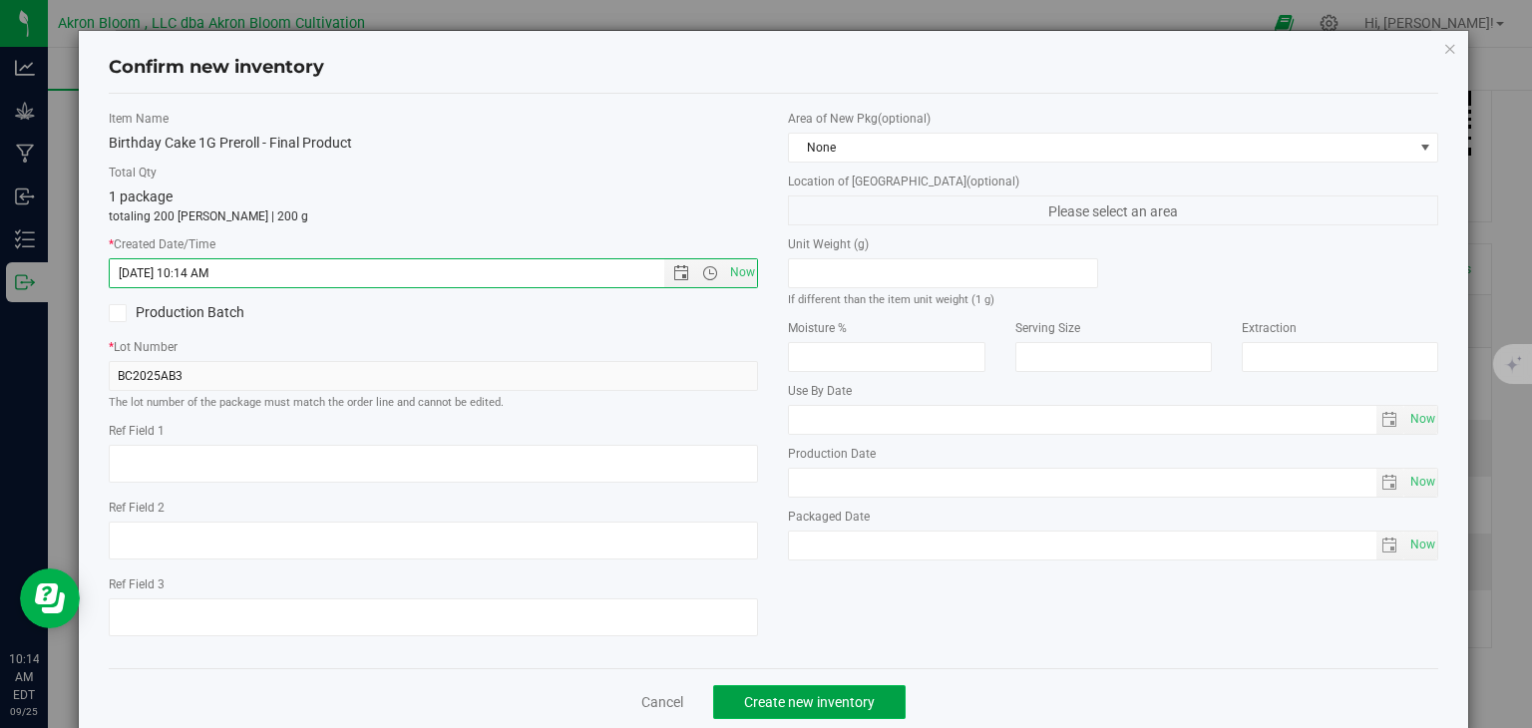
click at [790, 692] on button "Create new inventory" at bounding box center [809, 702] width 192 height 34
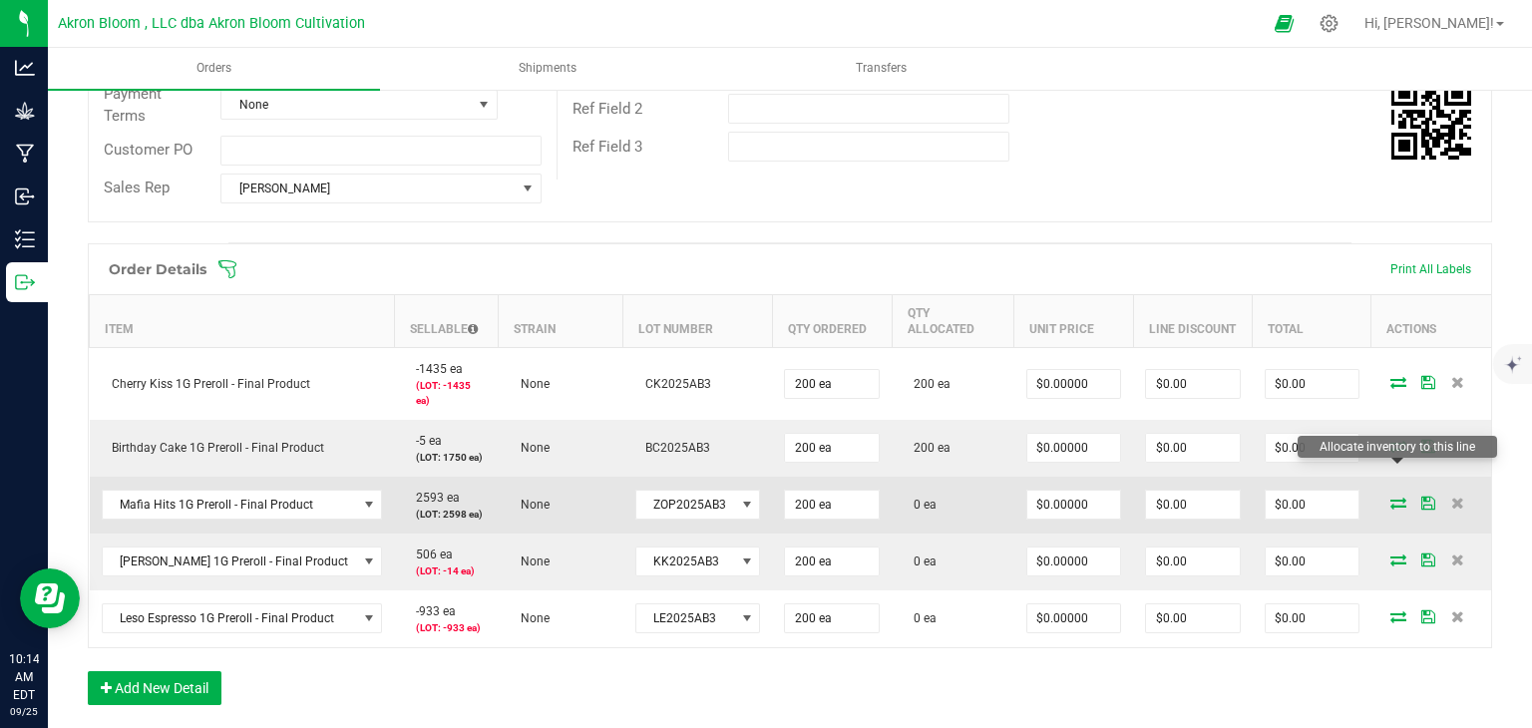
click at [1393, 497] on icon at bounding box center [1398, 503] width 16 height 12
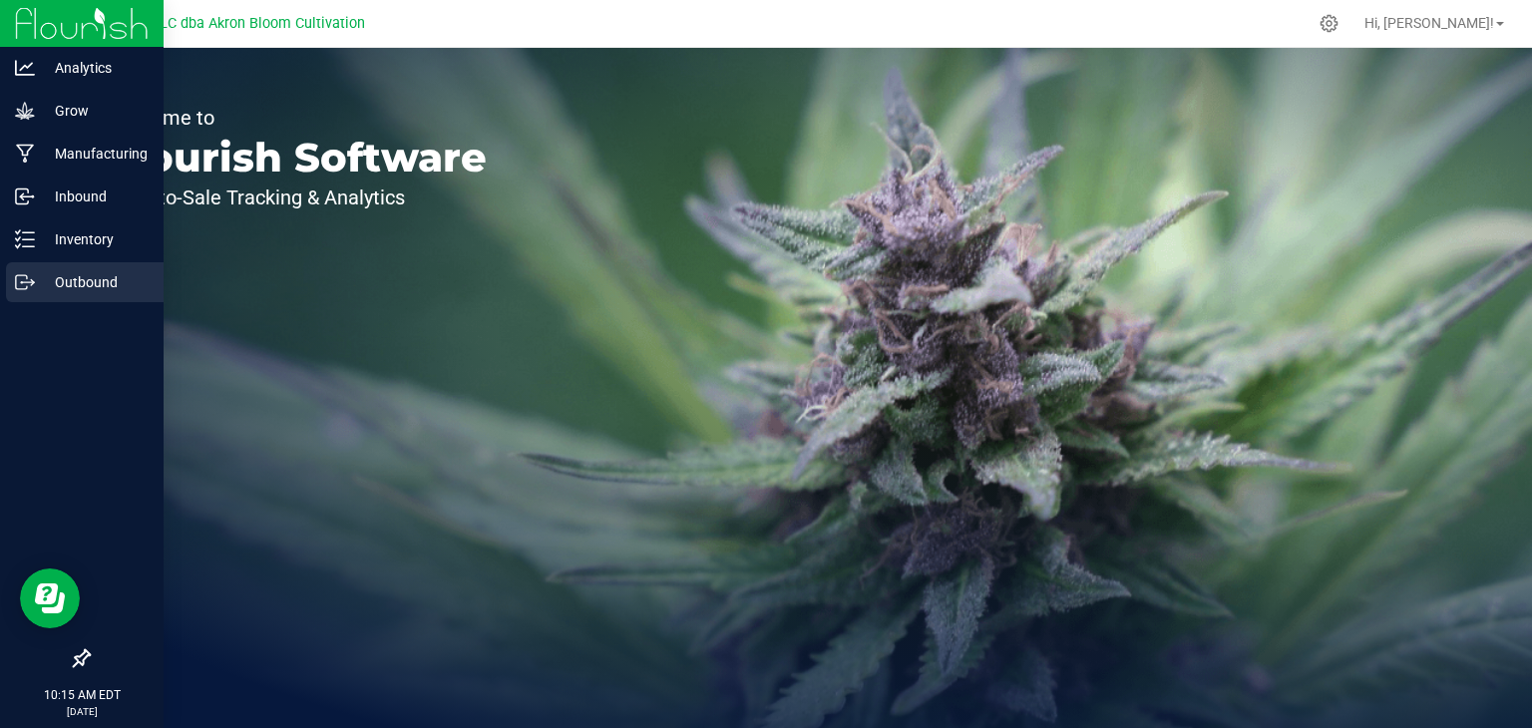
click at [25, 283] on icon at bounding box center [25, 282] width 20 height 20
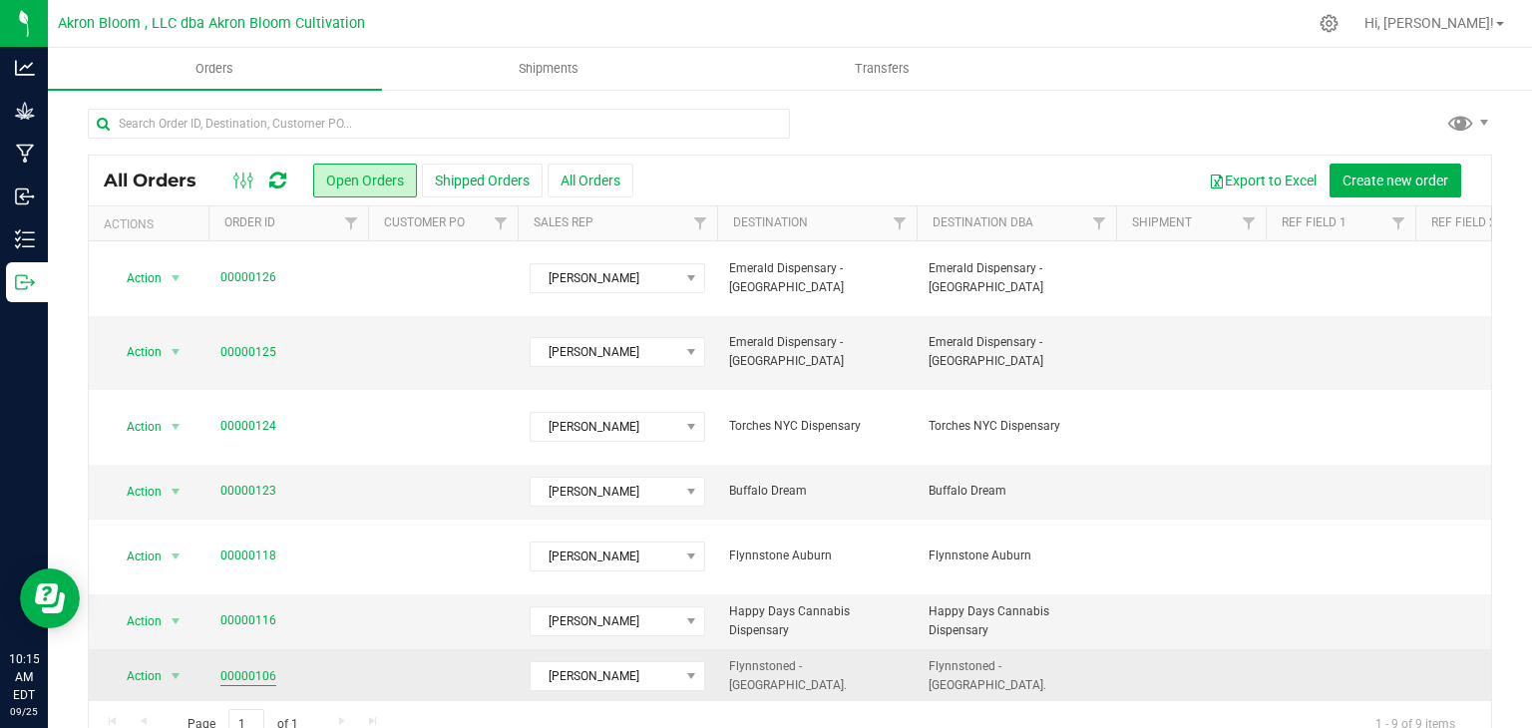
click at [243, 667] on link "00000106" at bounding box center [248, 676] width 56 height 19
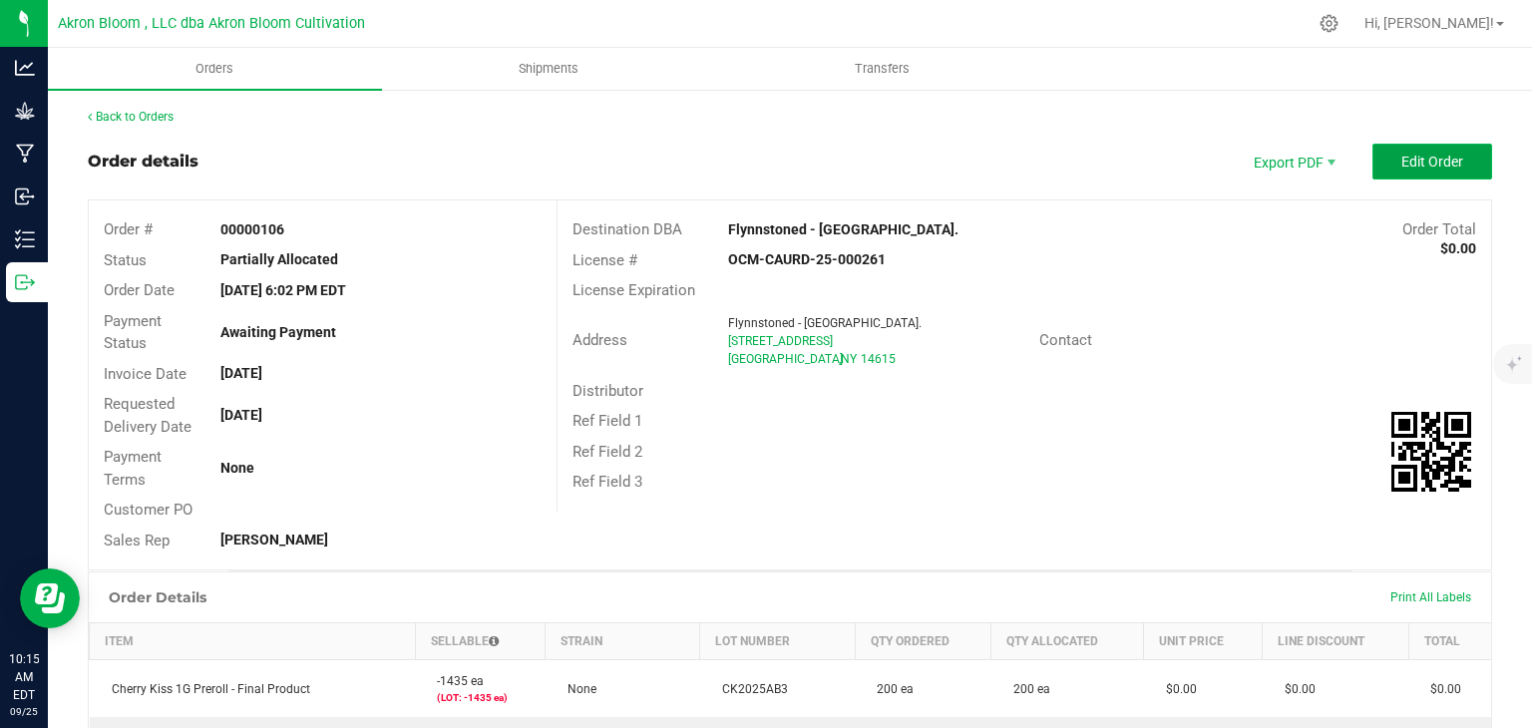
click at [1444, 151] on button "Edit Order" at bounding box center [1432, 162] width 120 height 36
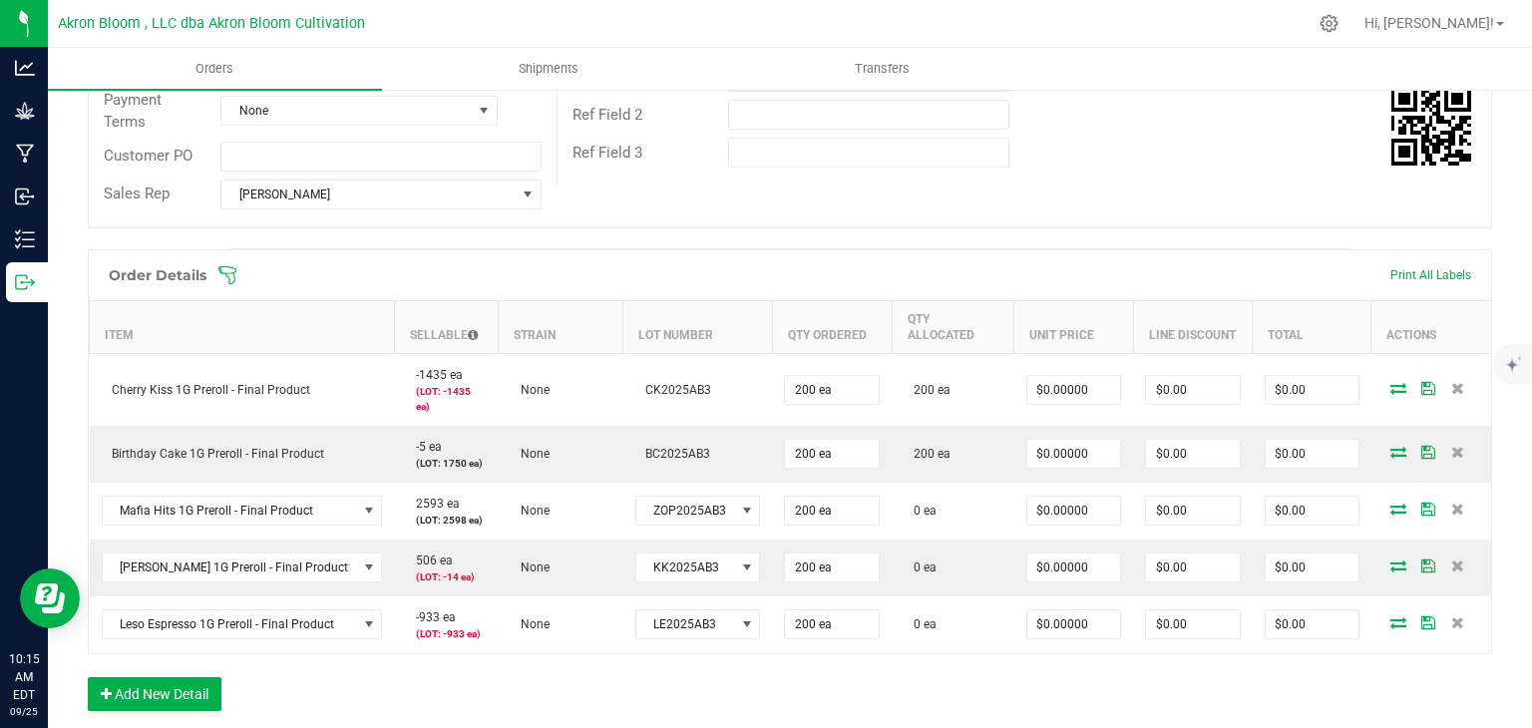
scroll to position [379, 0]
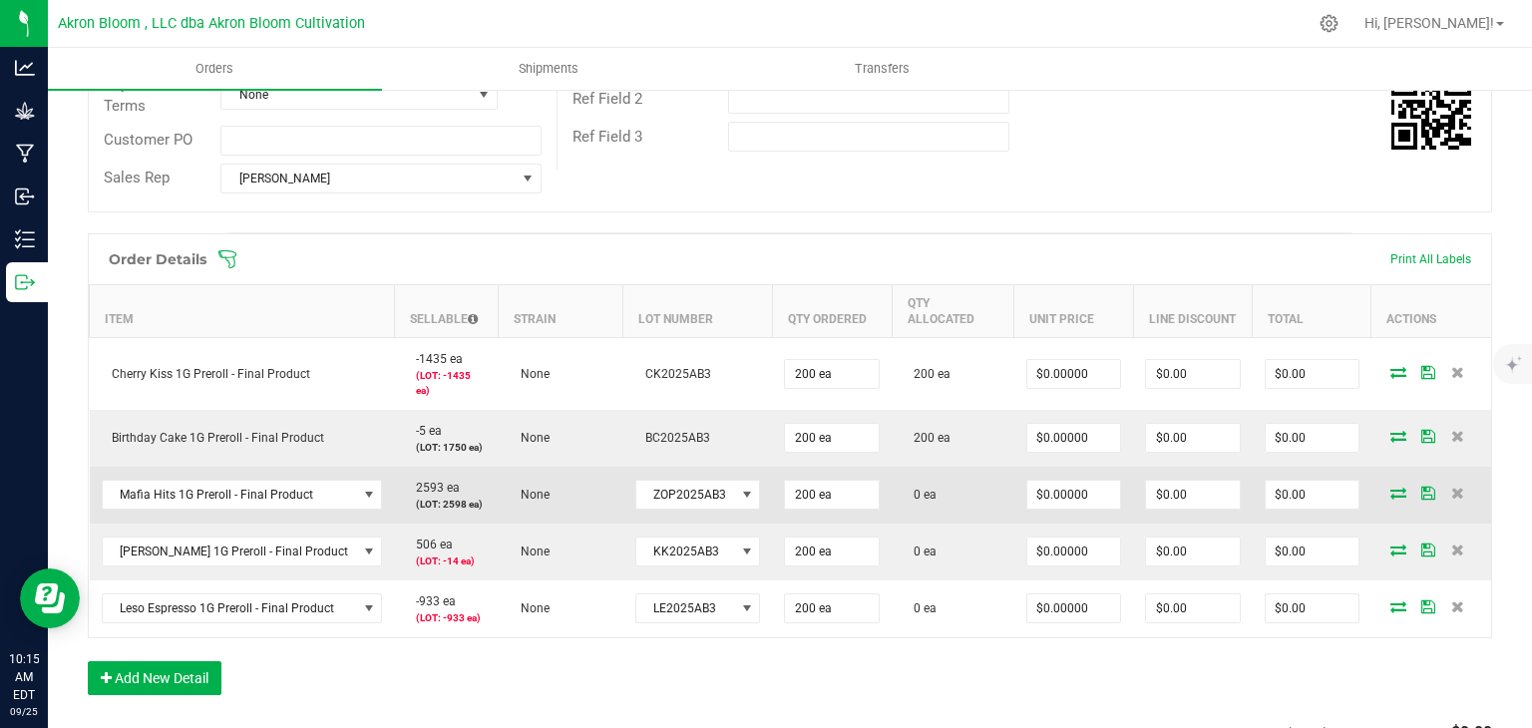
click at [1396, 487] on icon at bounding box center [1398, 493] width 16 height 12
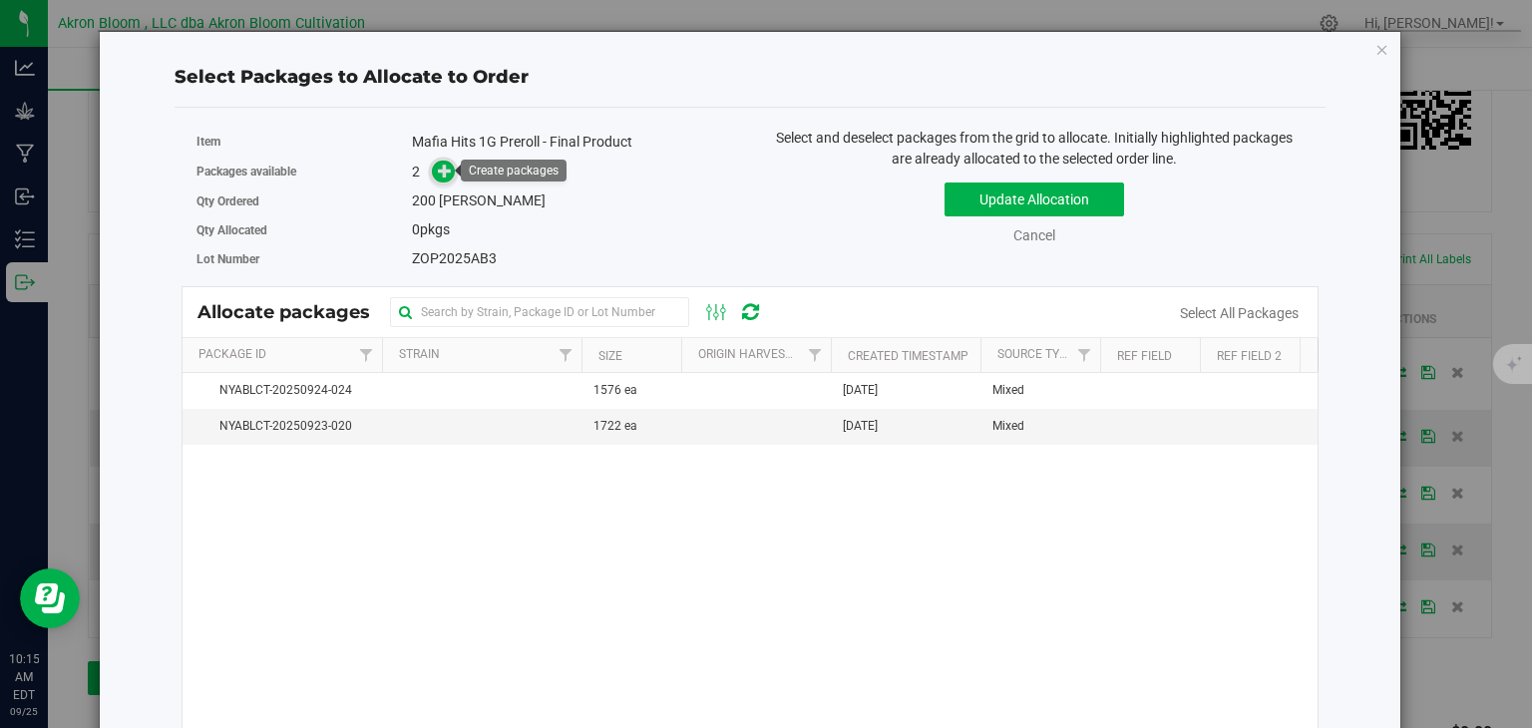
click at [440, 168] on icon at bounding box center [445, 171] width 14 height 14
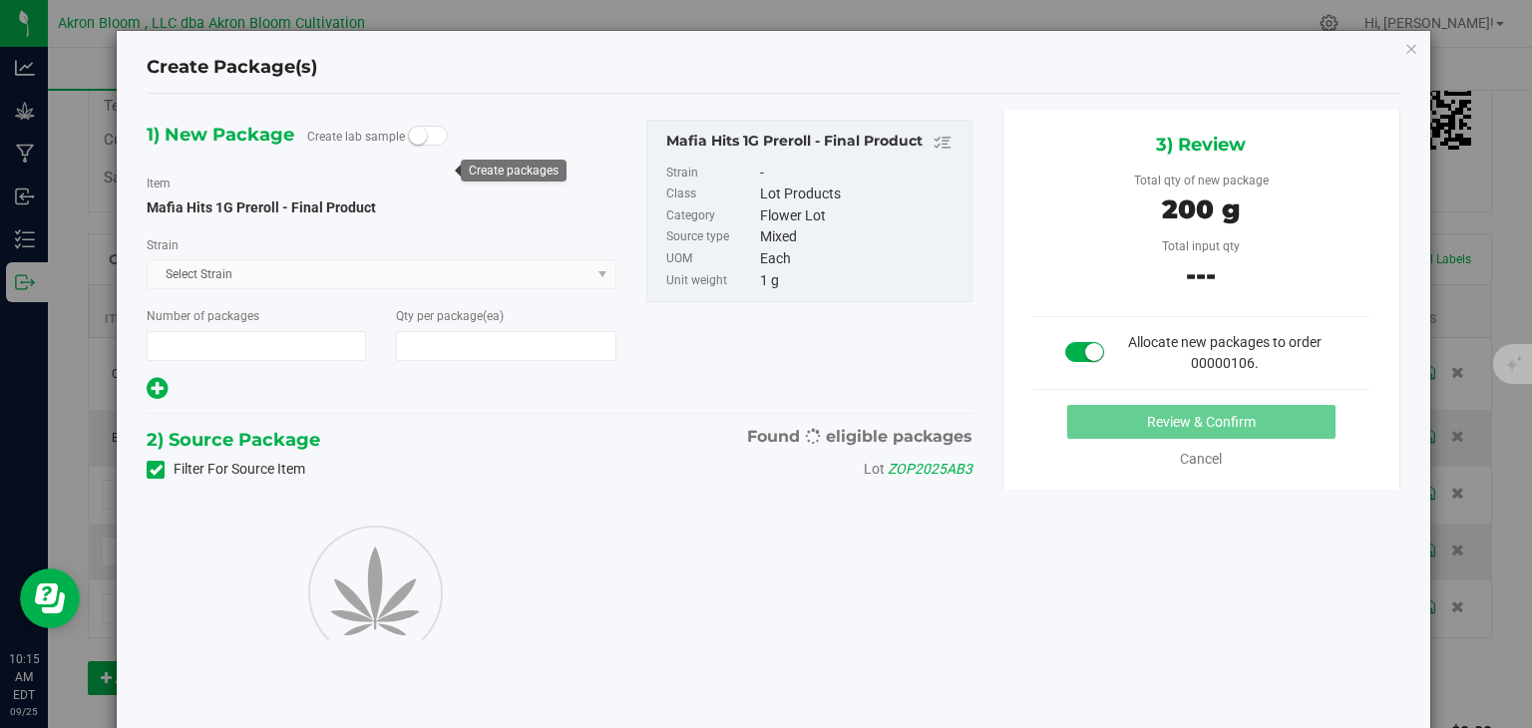
type input "1"
type input "200"
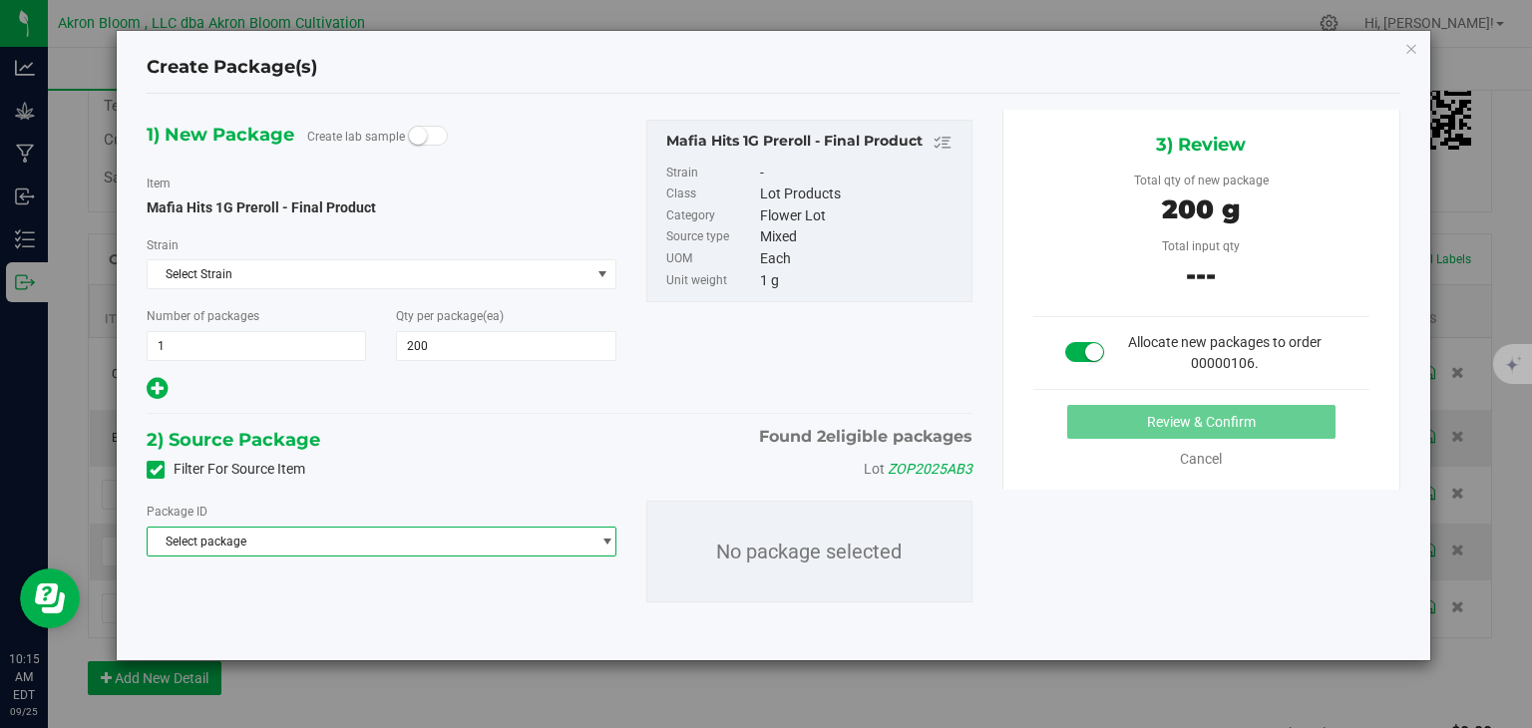
click at [606, 533] on span "select" at bounding box center [606, 541] width 15 height 16
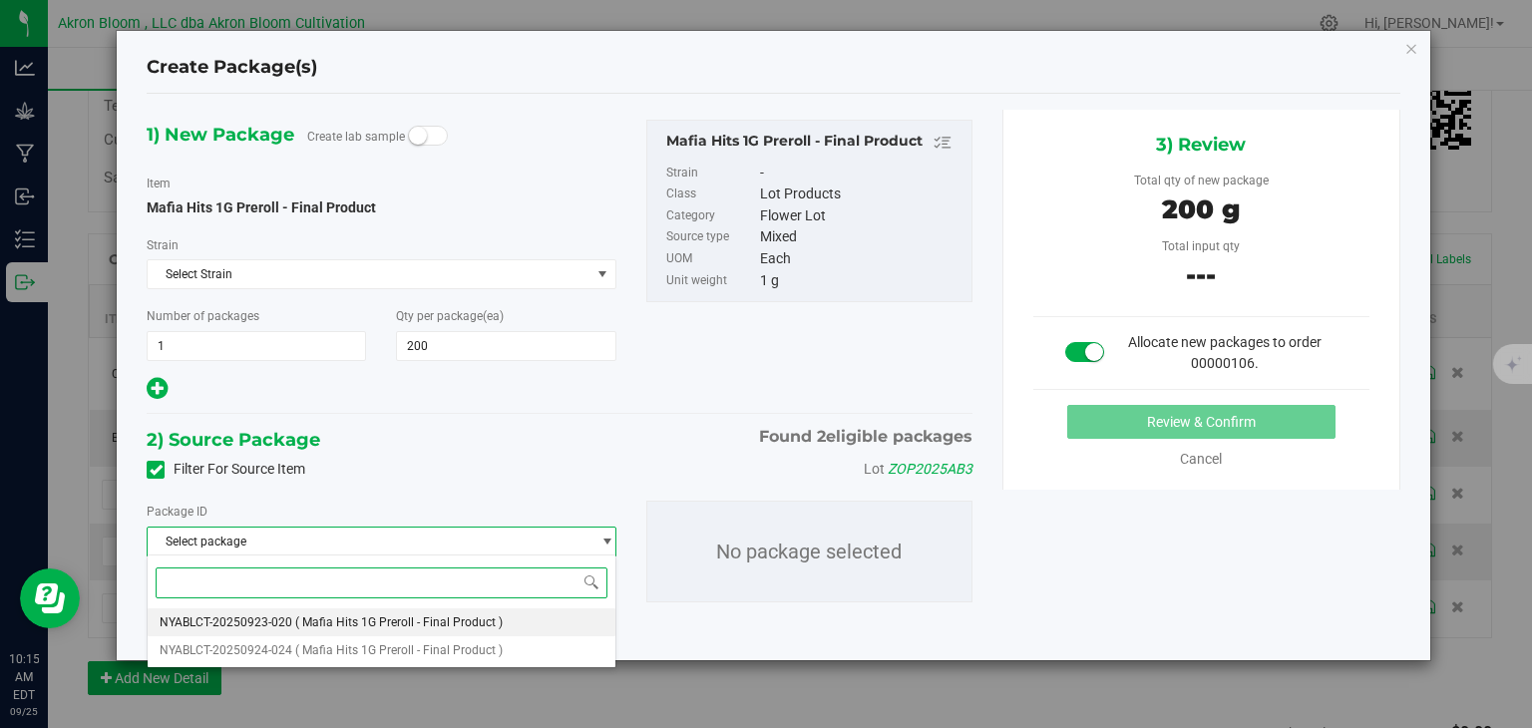
click at [533, 614] on li "NYABLCT-20250923-020 ( Mafia Hits 1G Preroll - Final Product )" at bounding box center [381, 622] width 467 height 28
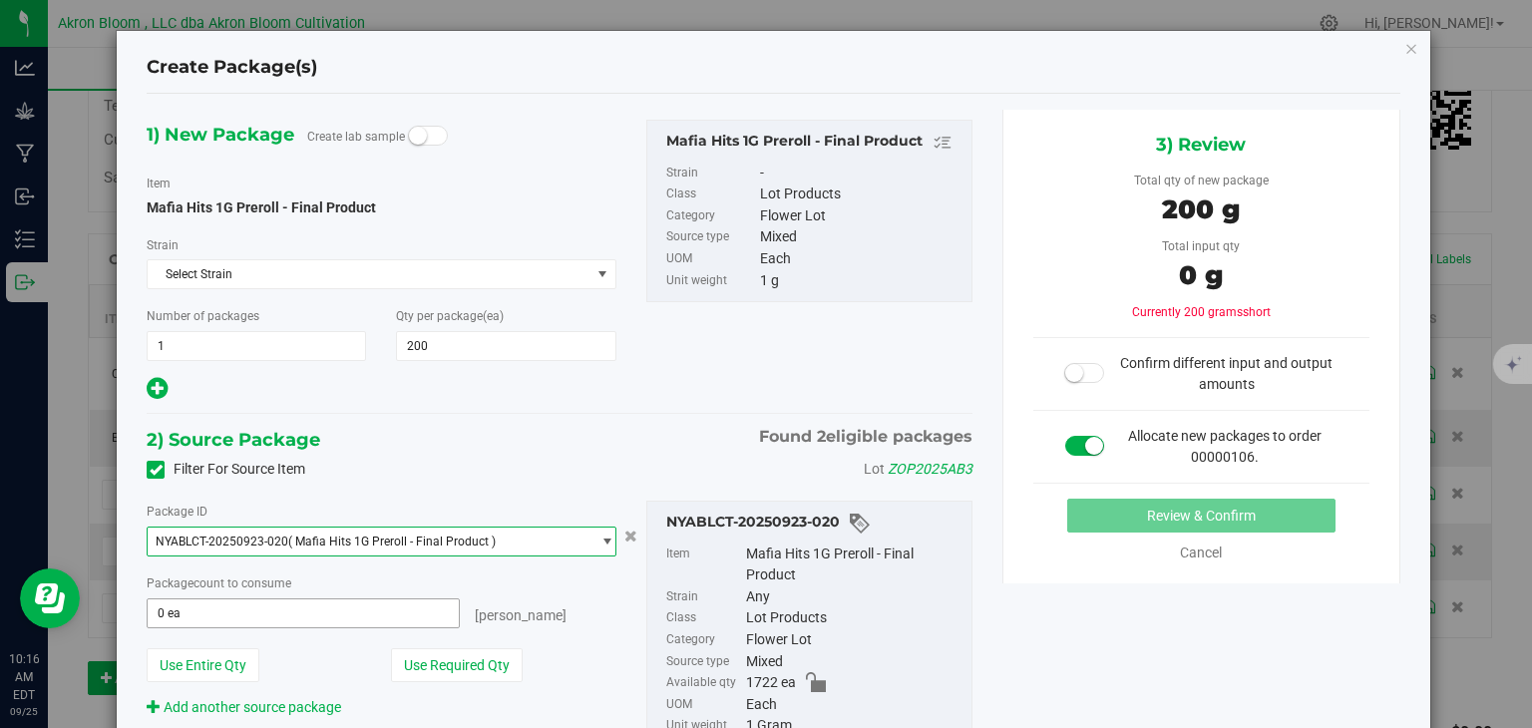
click at [348, 613] on input "0 ea" at bounding box center [303, 613] width 310 height 28
click at [0, 0] on input "0" at bounding box center [0, 0] width 0 height 0
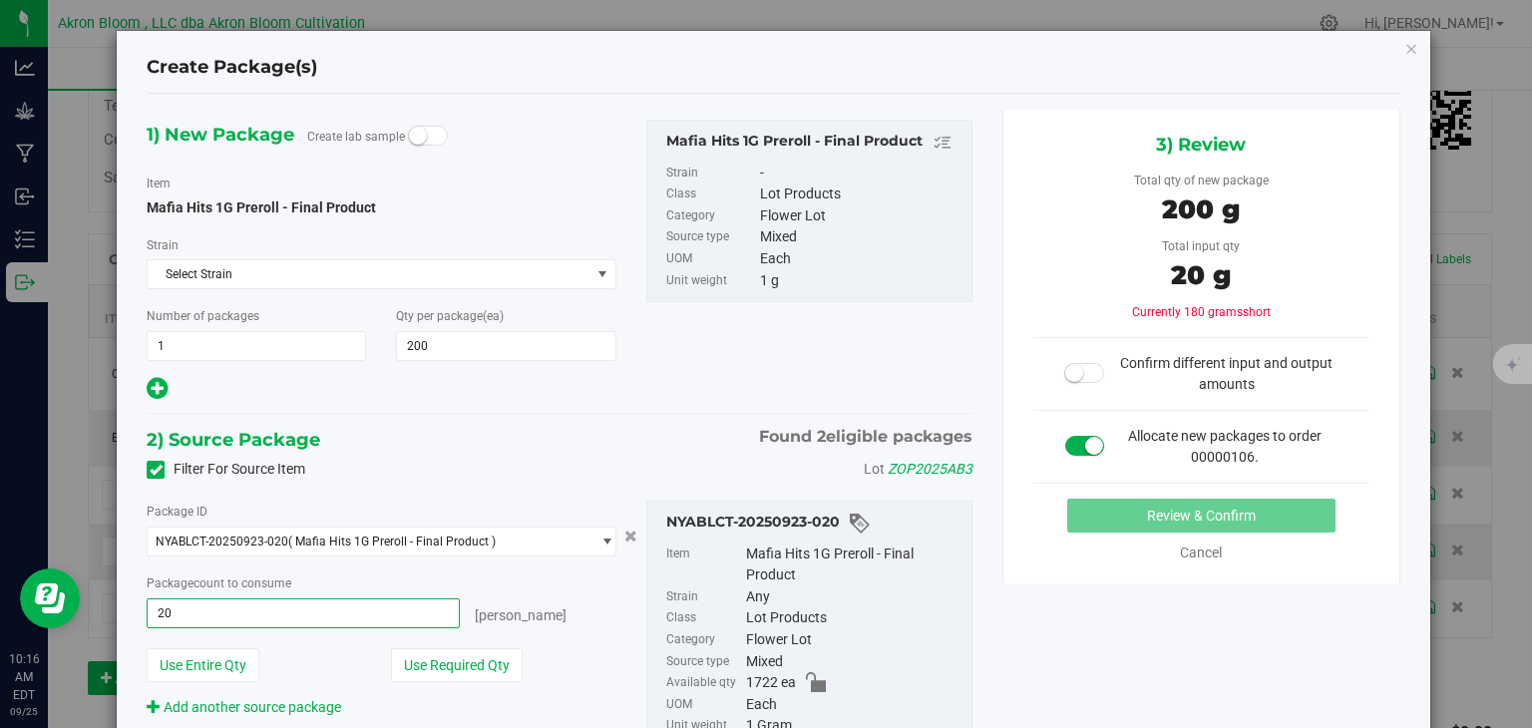
type input "200"
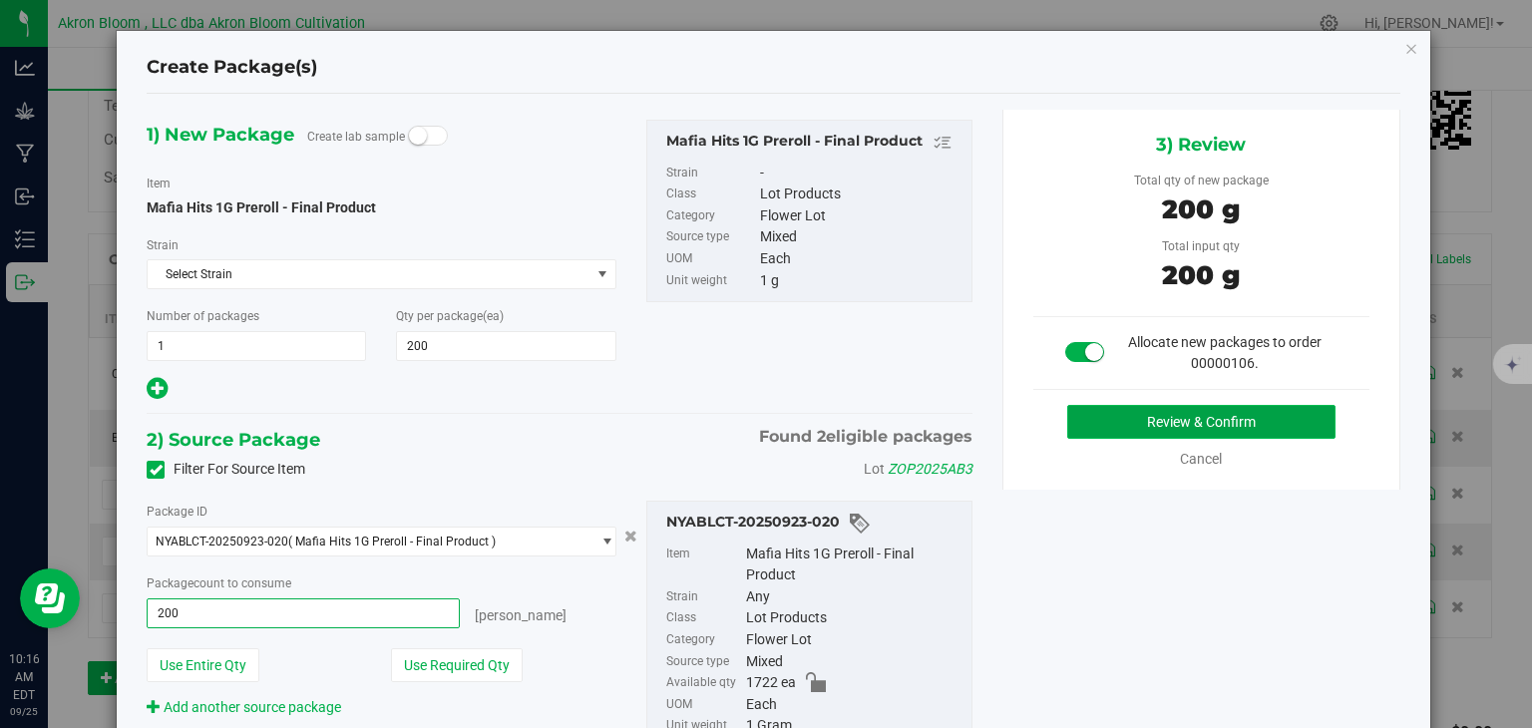
click at [1225, 420] on button "Review & Confirm" at bounding box center [1201, 422] width 268 height 34
type input "200 ea"
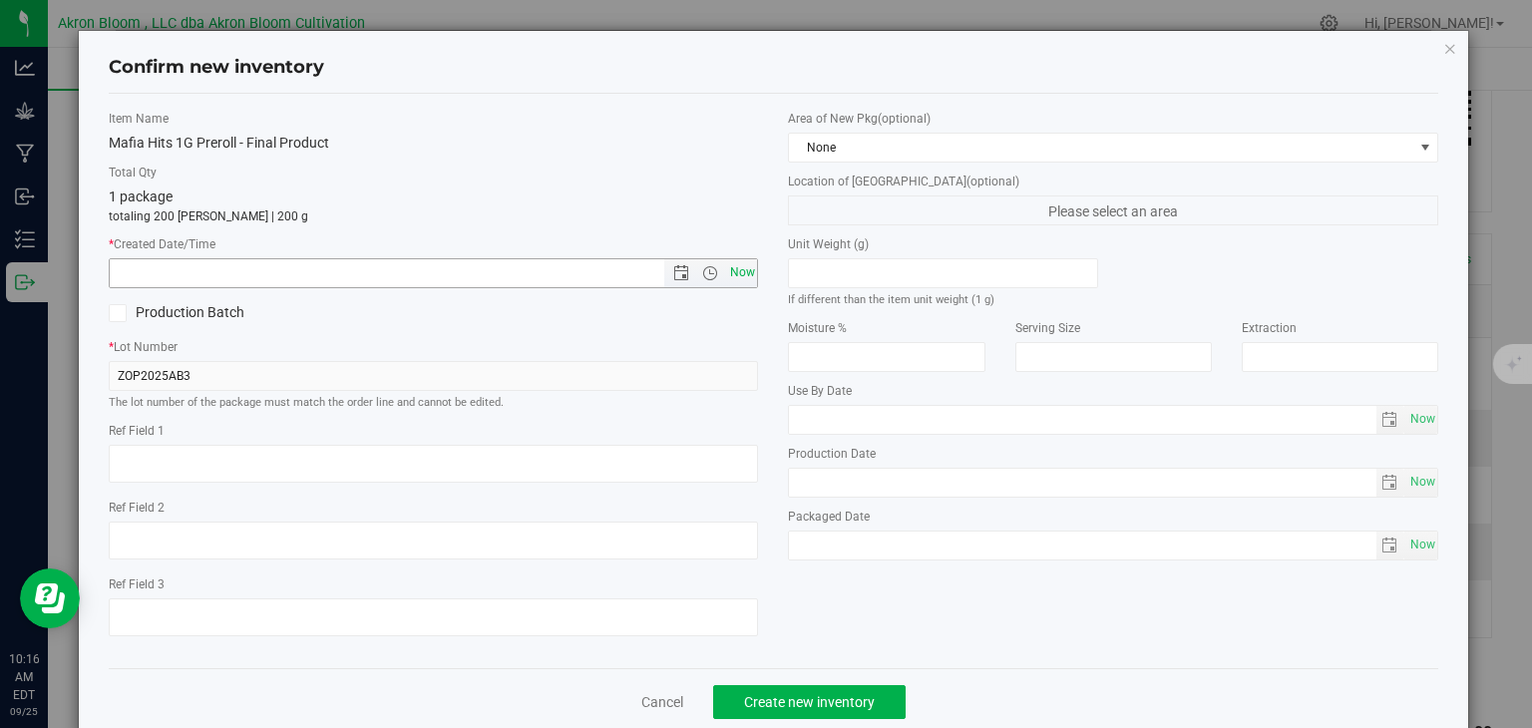
click at [744, 268] on span "Now" at bounding box center [742, 272] width 34 height 29
type input "[DATE] 10:16 AM"
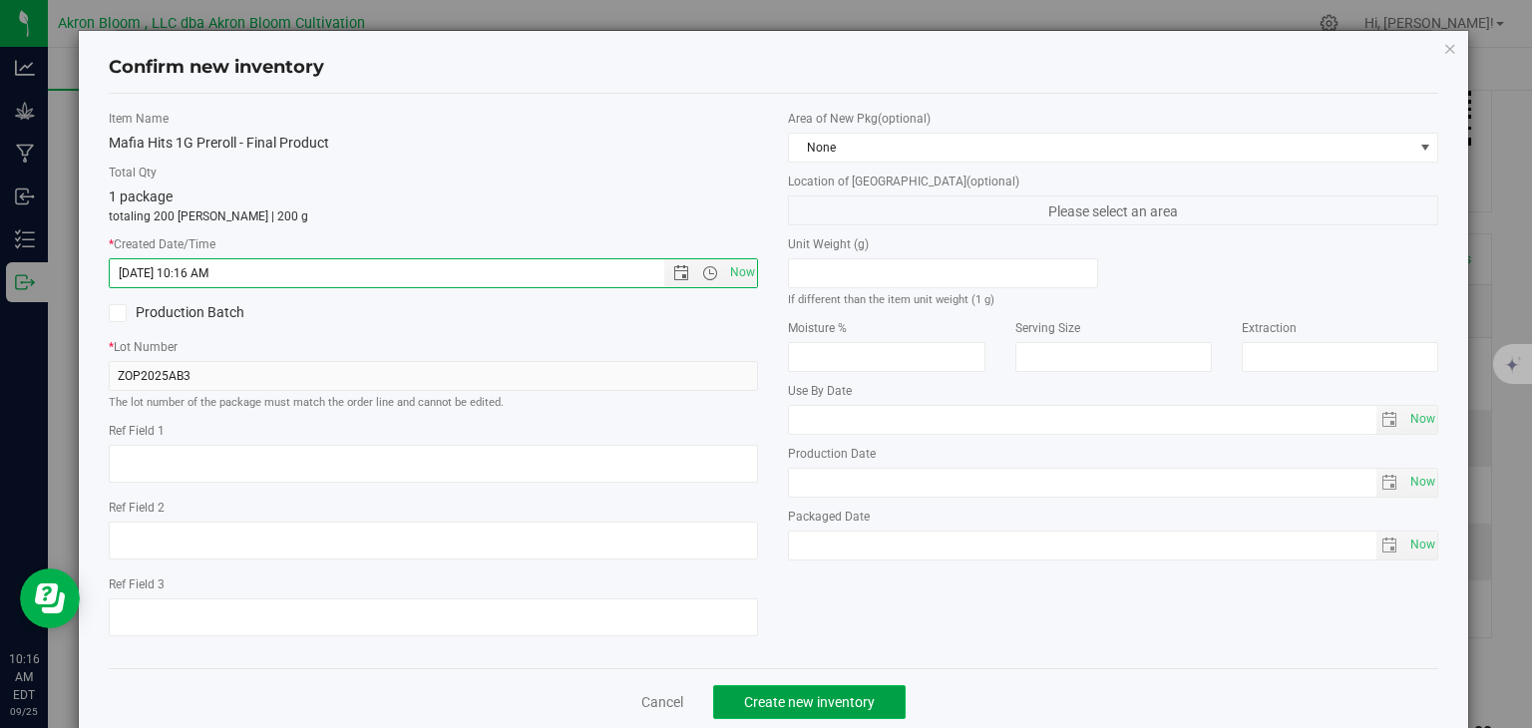
click at [784, 708] on span "Create new inventory" at bounding box center [809, 702] width 131 height 16
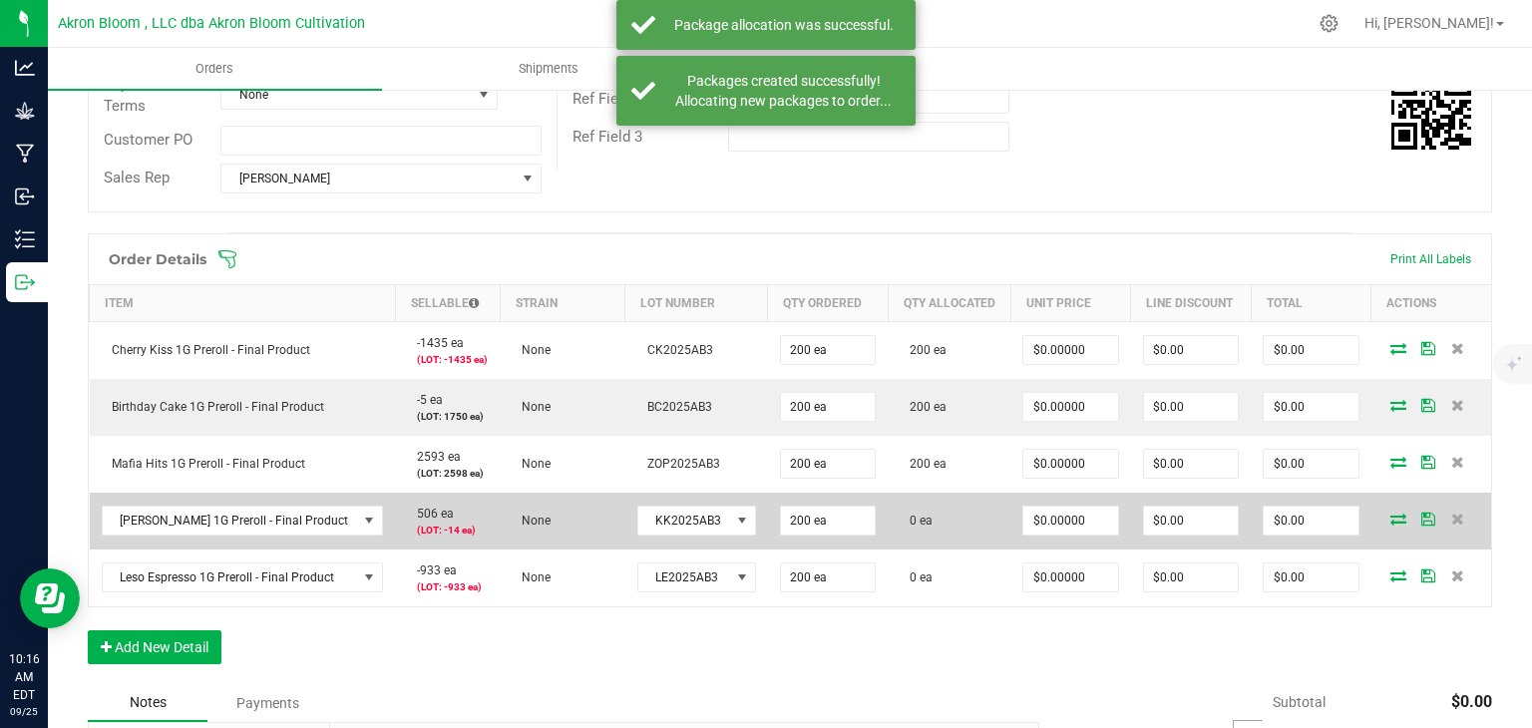
click at [1394, 513] on icon at bounding box center [1398, 519] width 16 height 12
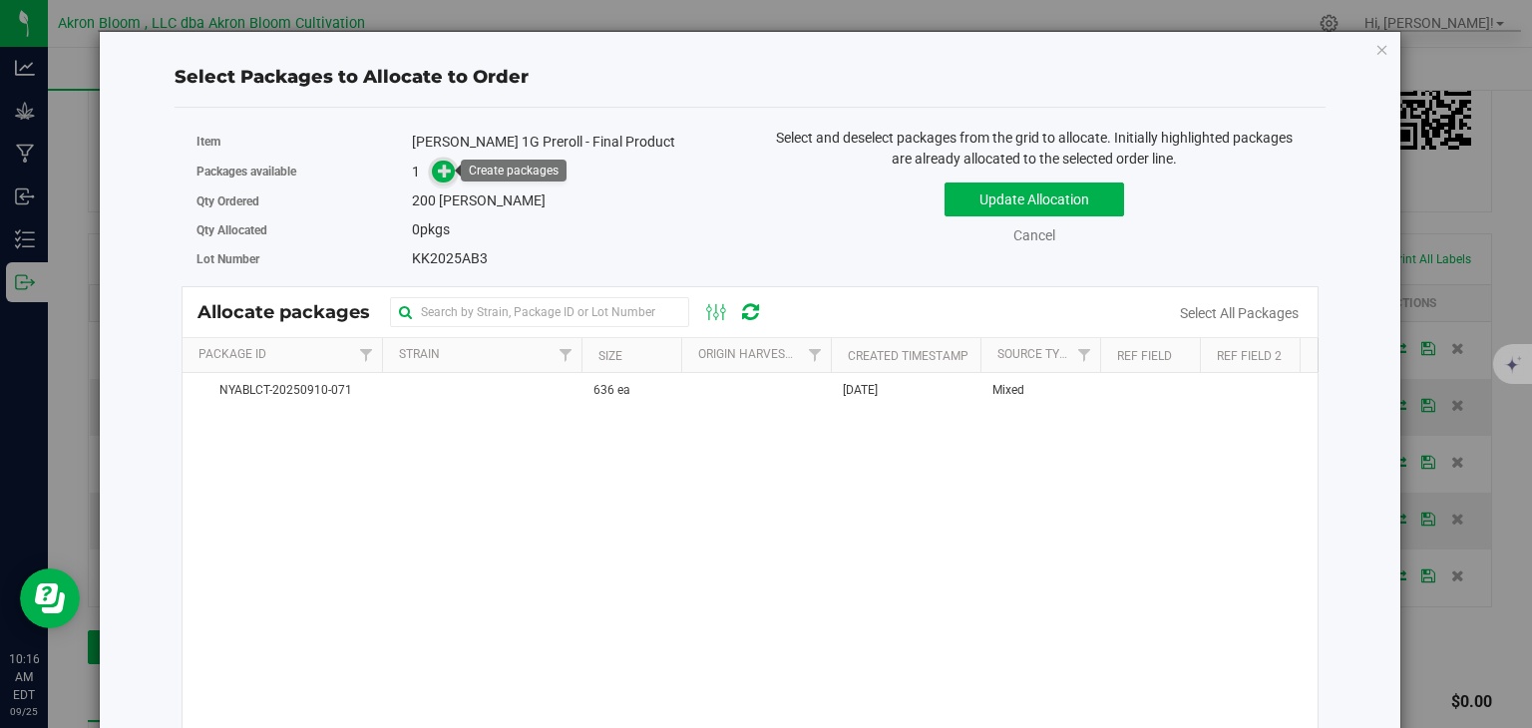
click at [445, 171] on icon at bounding box center [445, 171] width 14 height 14
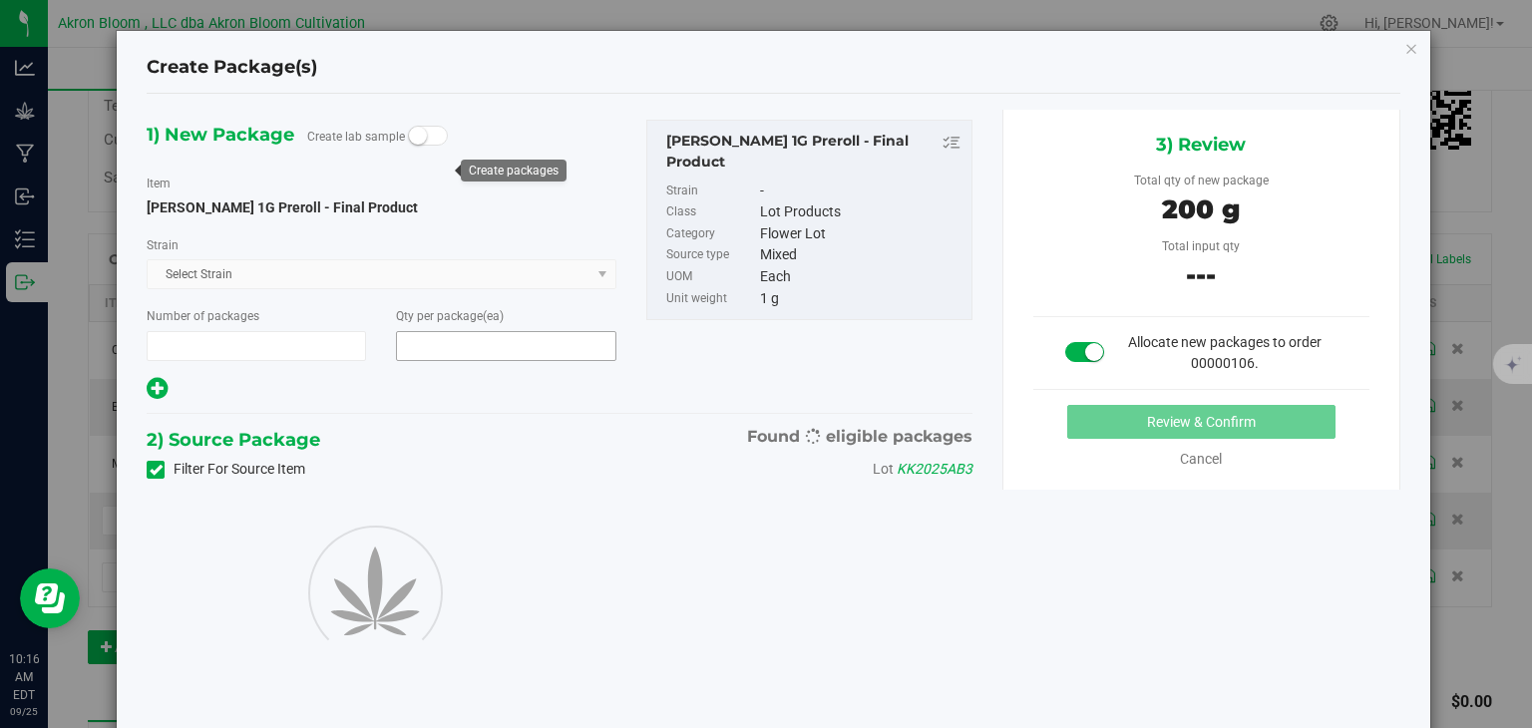
type input "1"
type input "200"
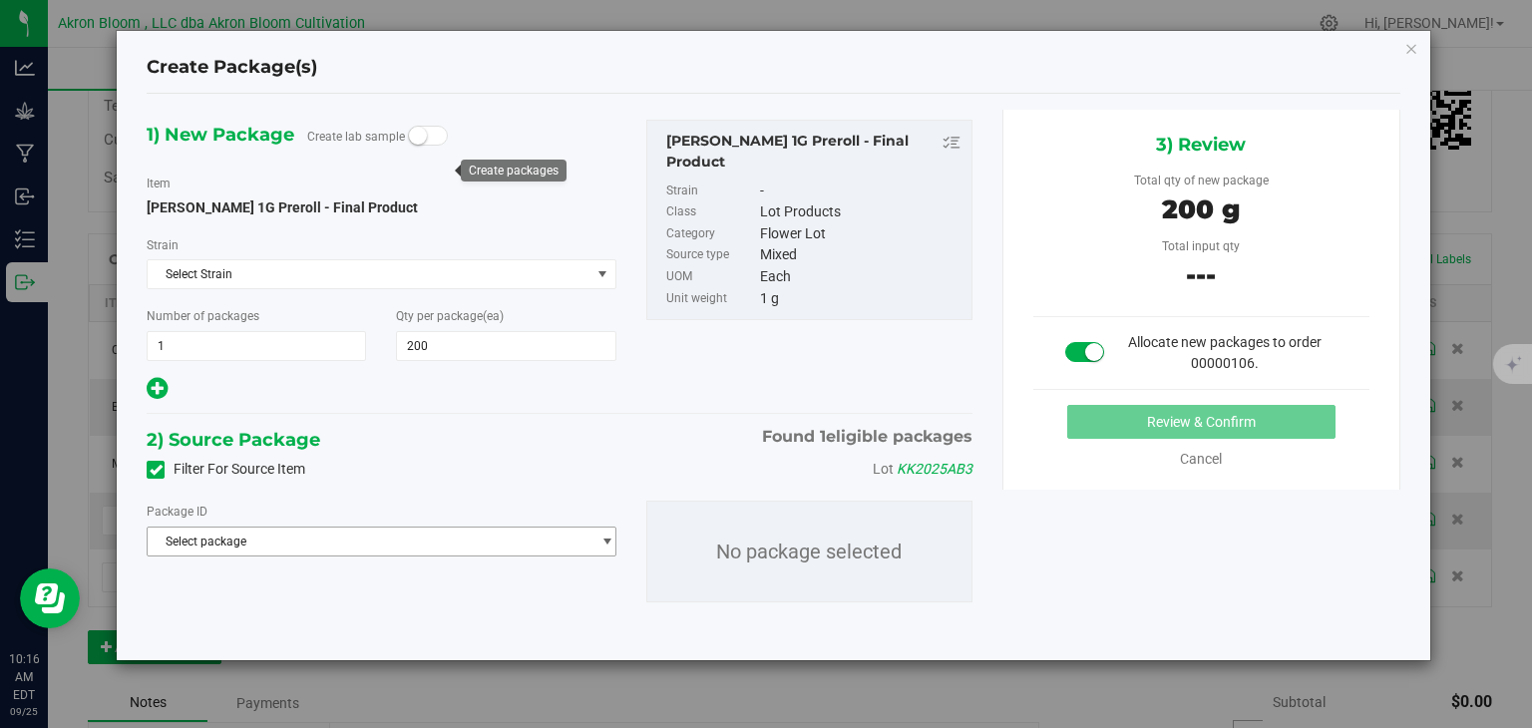
click at [601, 534] on span "select" at bounding box center [606, 541] width 15 height 16
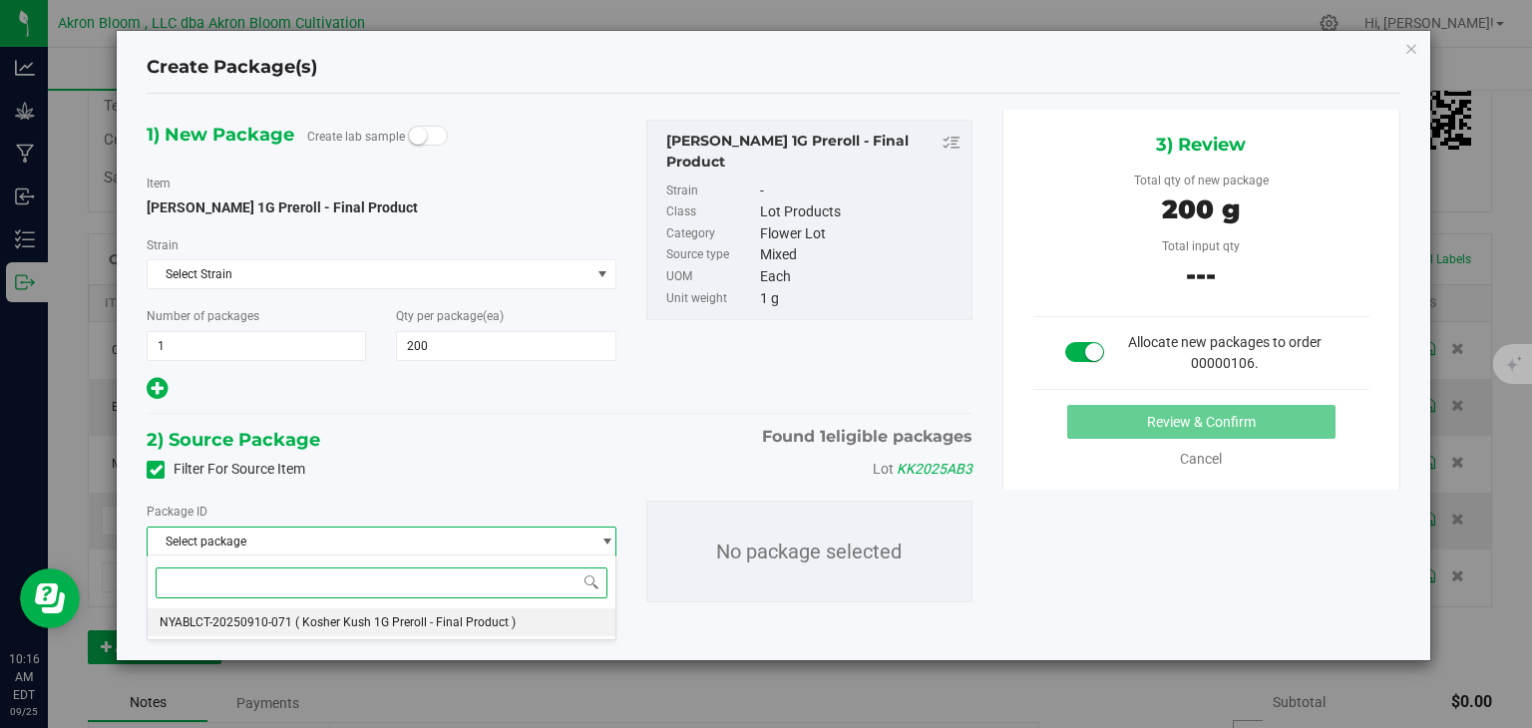
click at [546, 617] on li "NYABLCT-20250910-071 ( Kosher Kush 1G Preroll - Final Product )" at bounding box center [381, 622] width 467 height 28
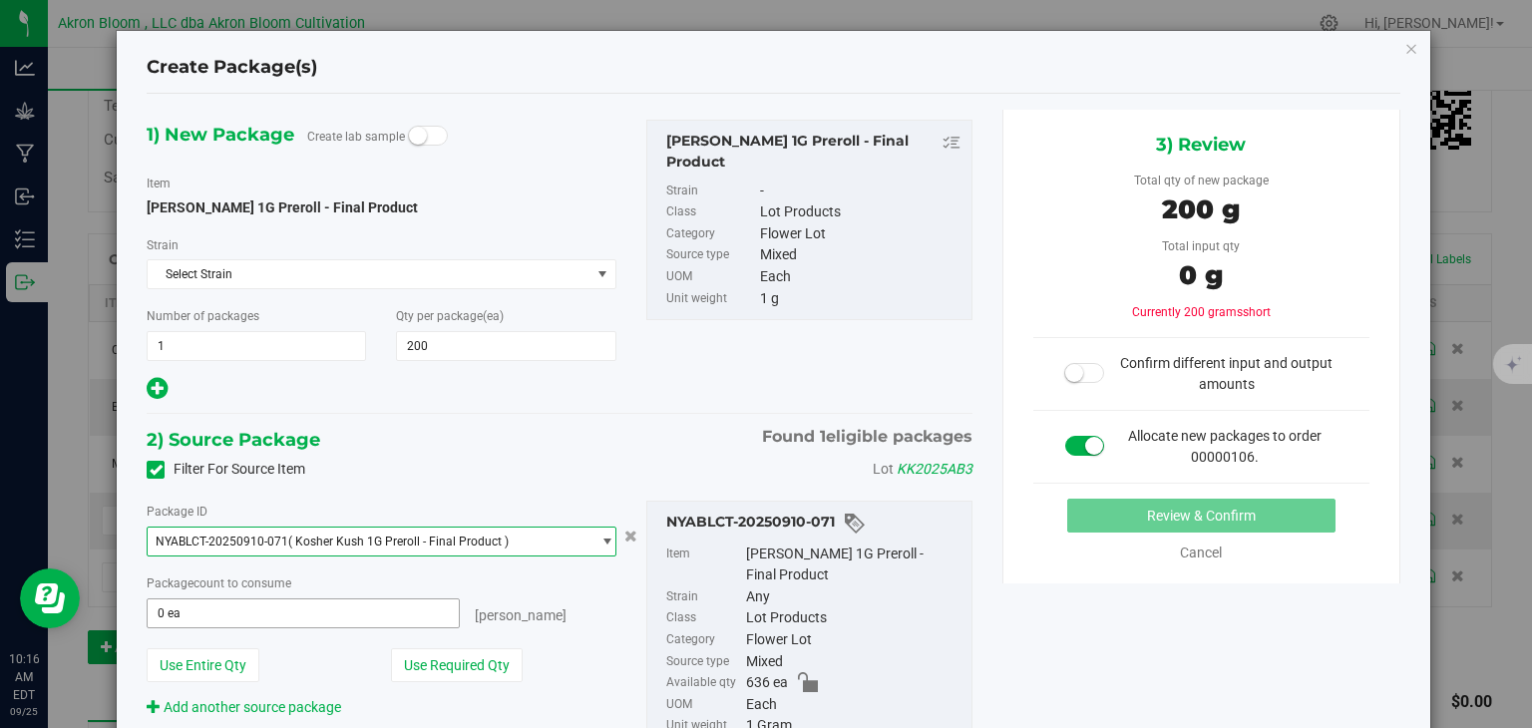
click at [383, 612] on input "0 ea" at bounding box center [303, 613] width 310 height 28
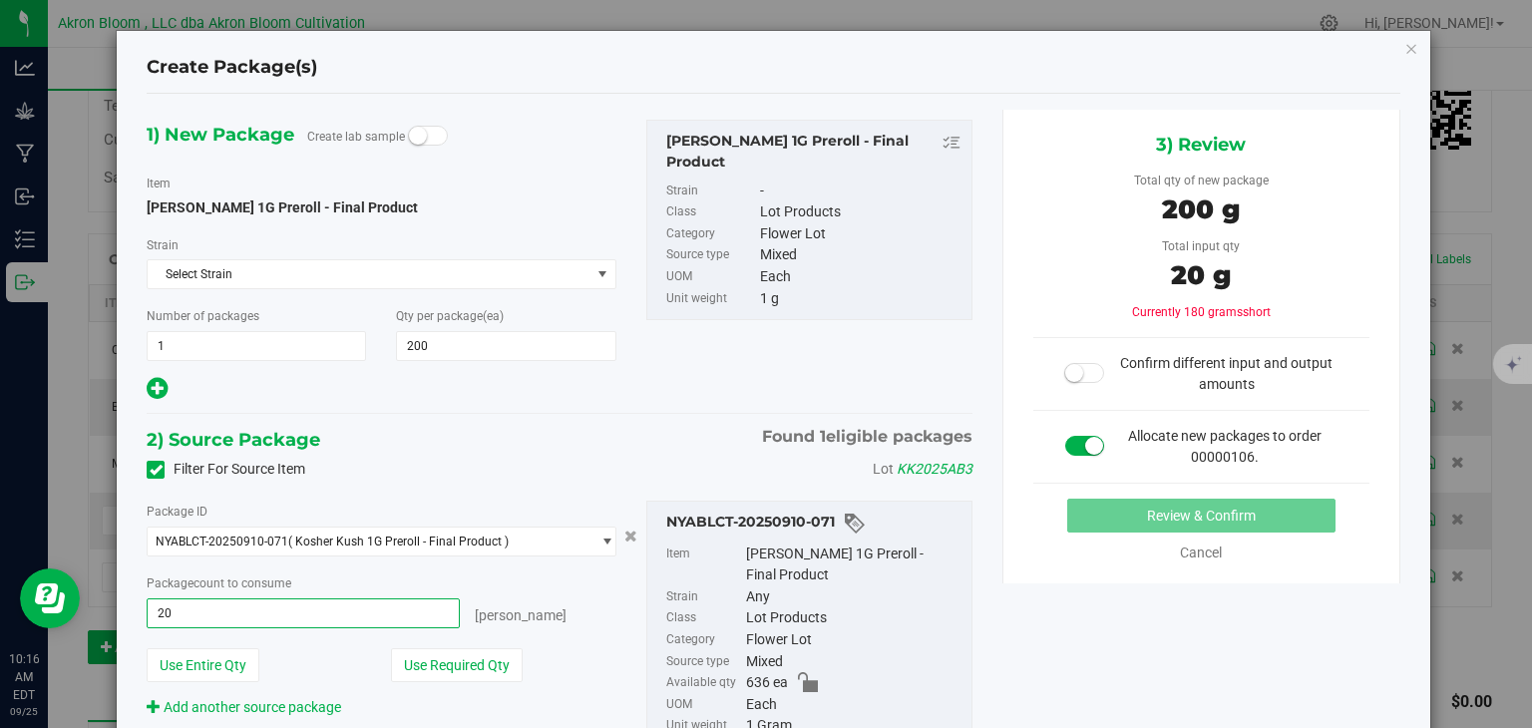
type input "200"
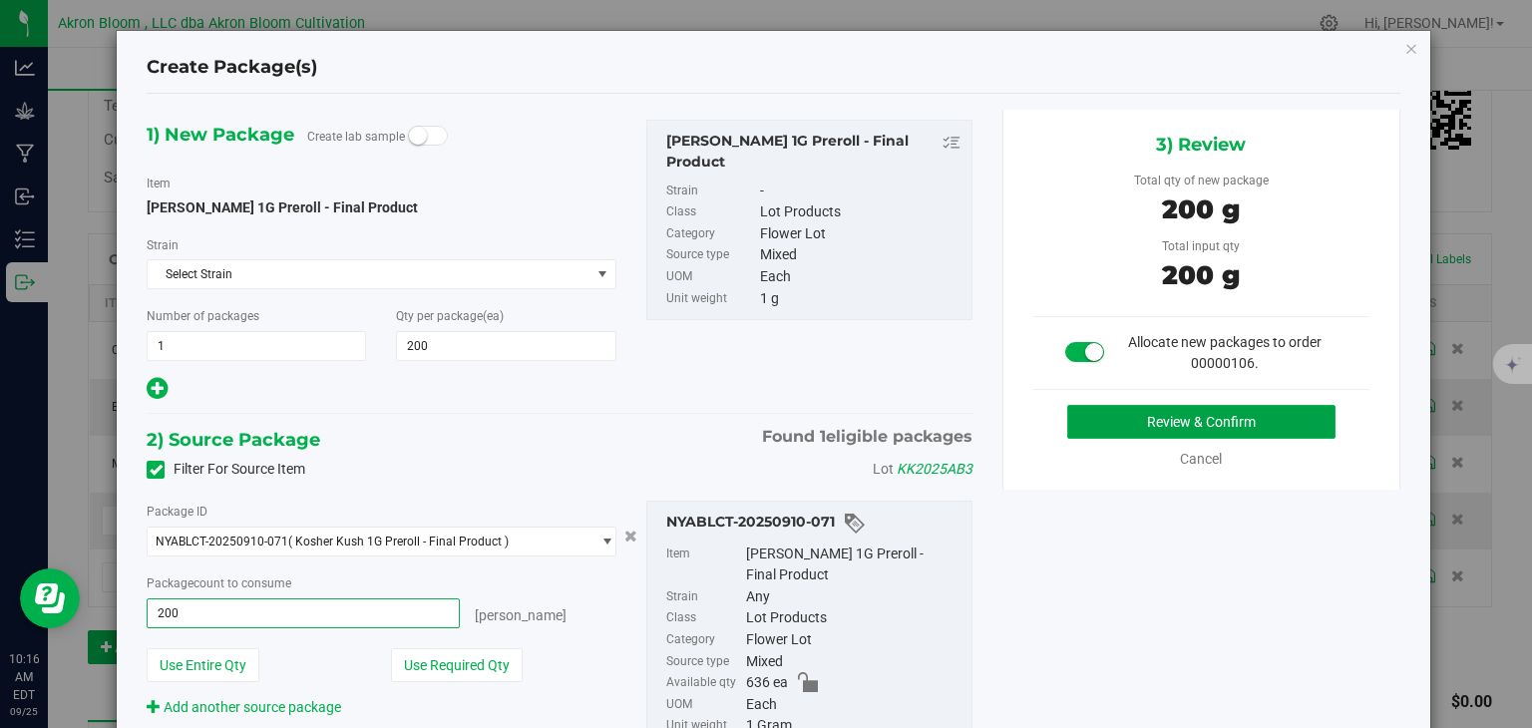
click at [1115, 413] on button "Review & Confirm" at bounding box center [1201, 422] width 268 height 34
type input "200 ea"
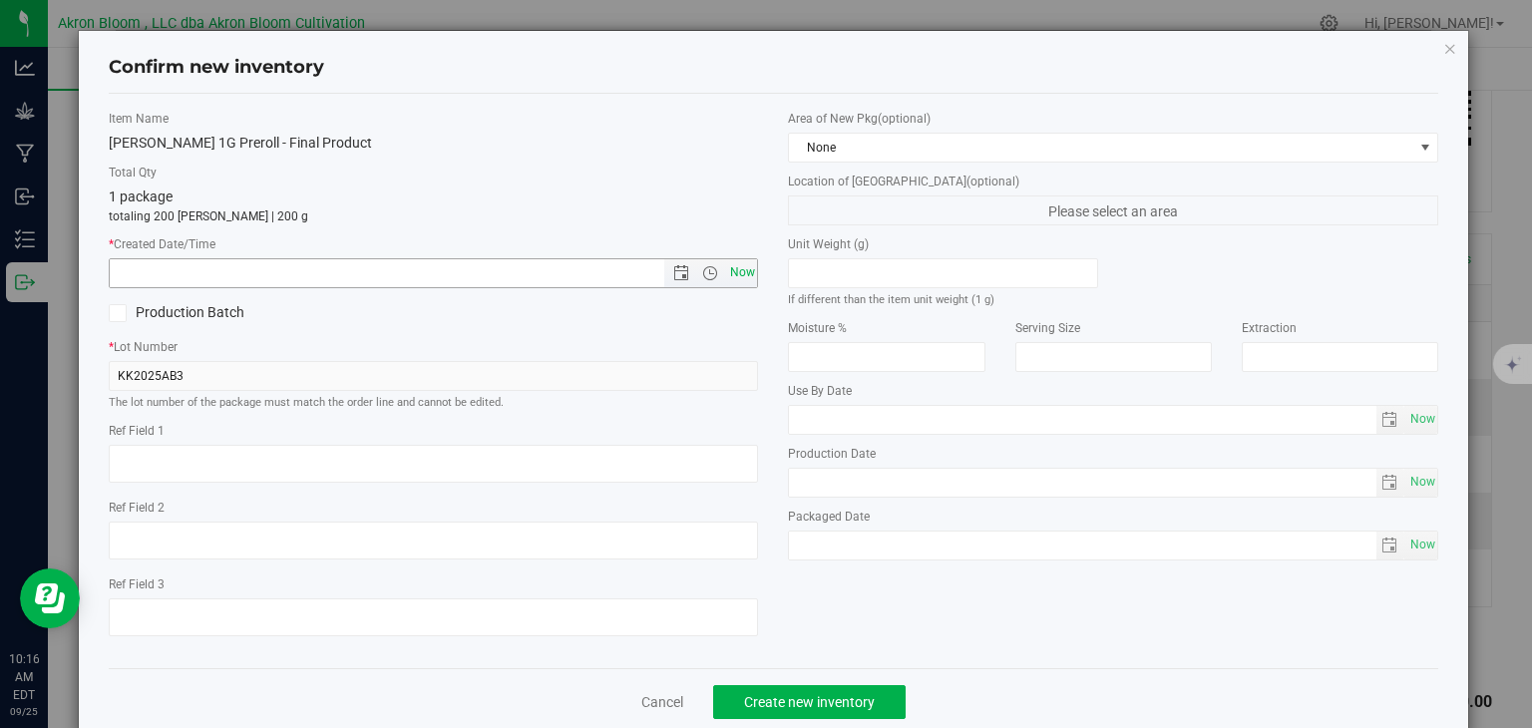
click at [738, 270] on span "Now" at bounding box center [742, 272] width 34 height 29
type input "[DATE] 10:16 AM"
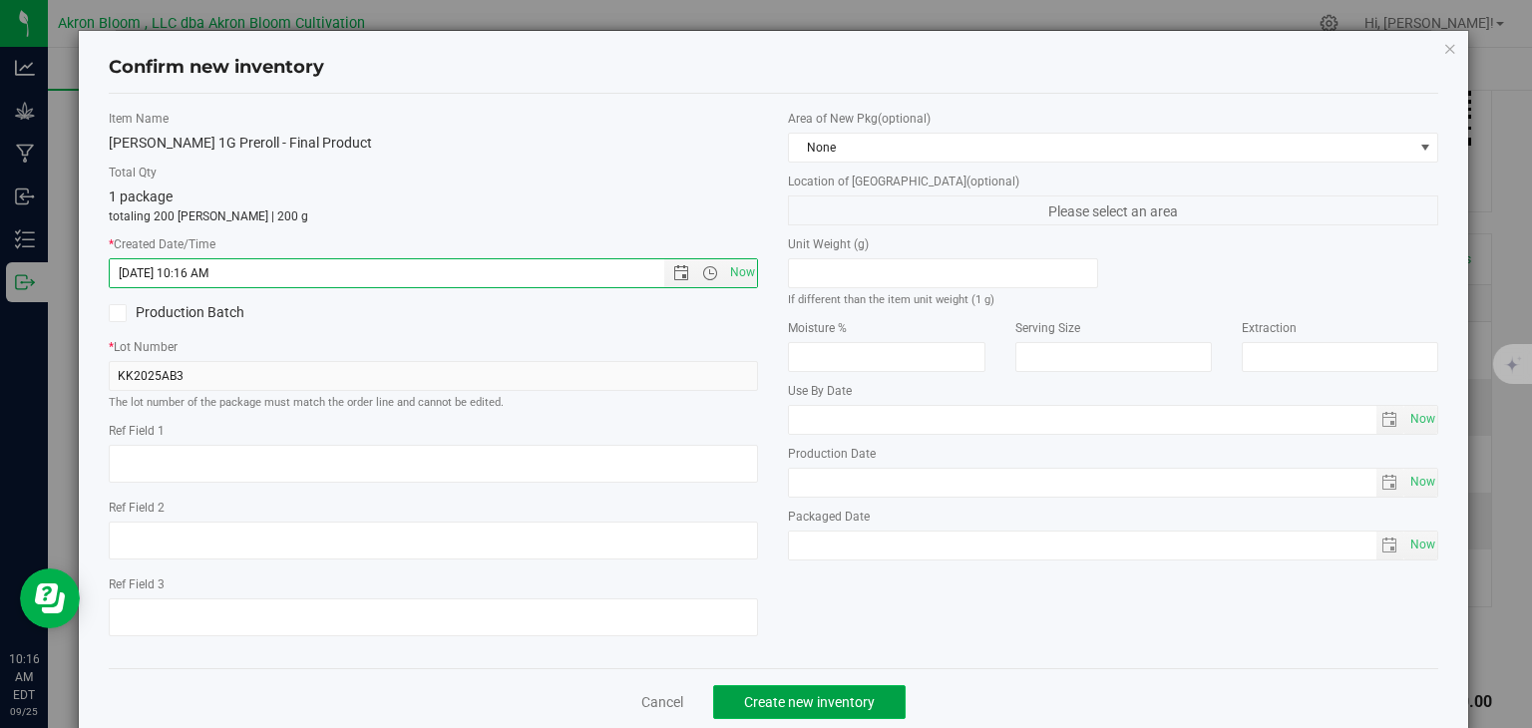
click at [784, 697] on span "Create new inventory" at bounding box center [809, 702] width 131 height 16
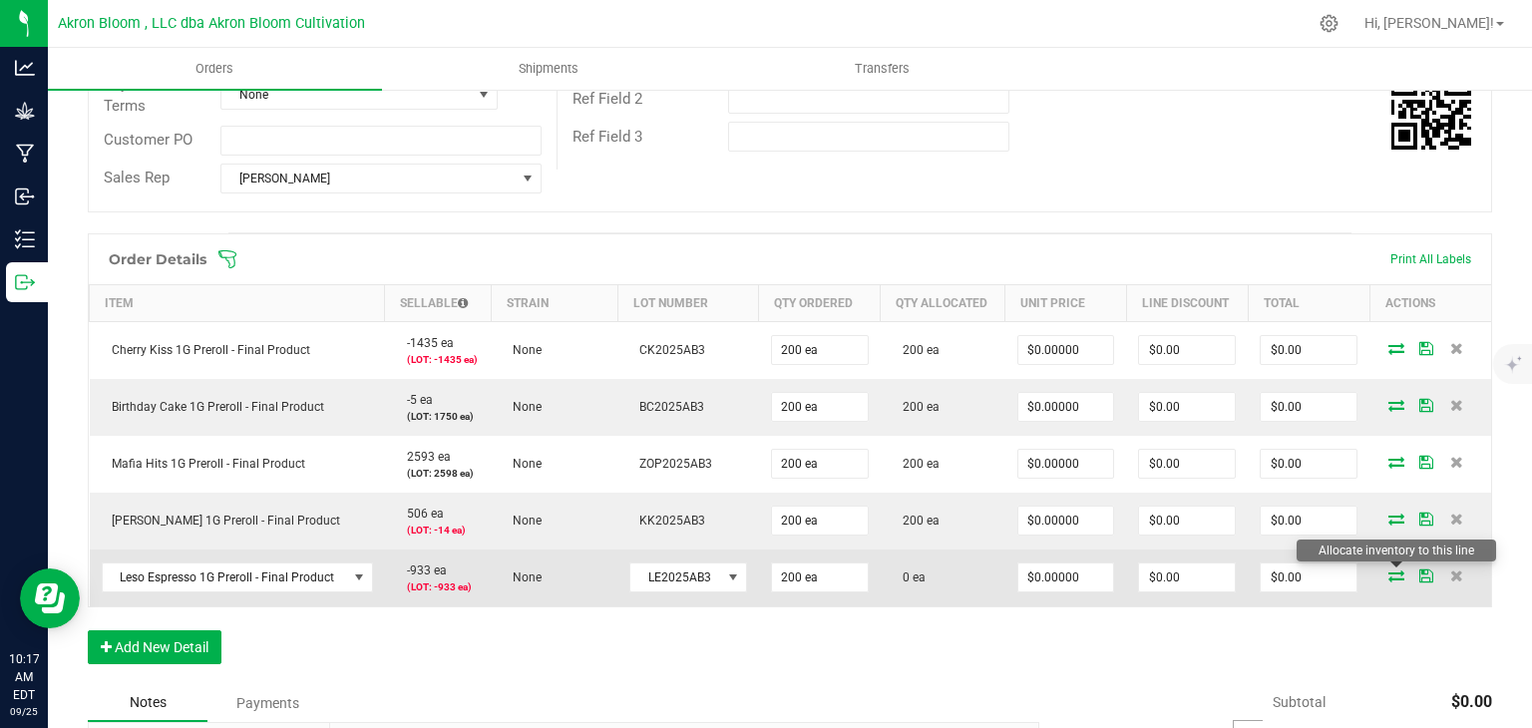
click at [1390, 575] on icon at bounding box center [1396, 575] width 16 height 12
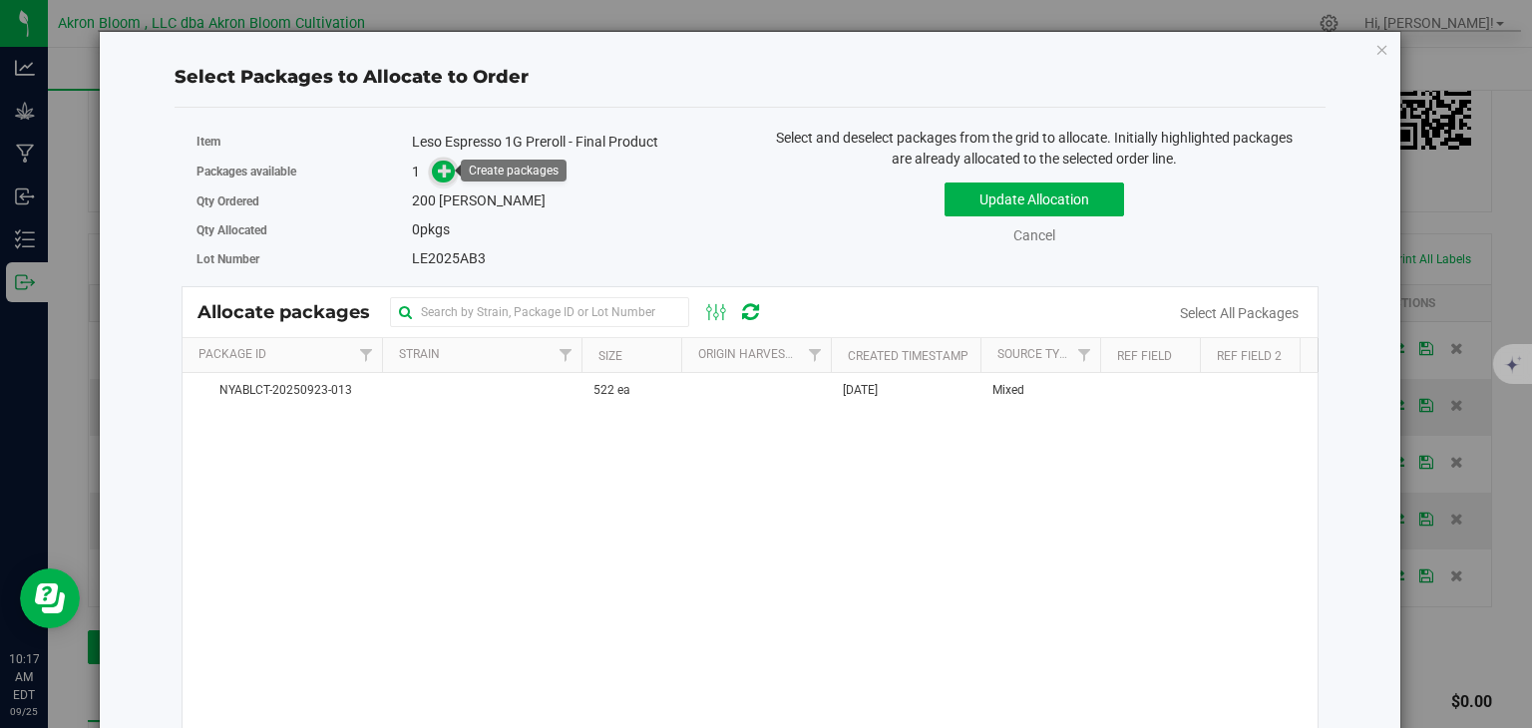
click at [440, 170] on icon at bounding box center [445, 171] width 14 height 14
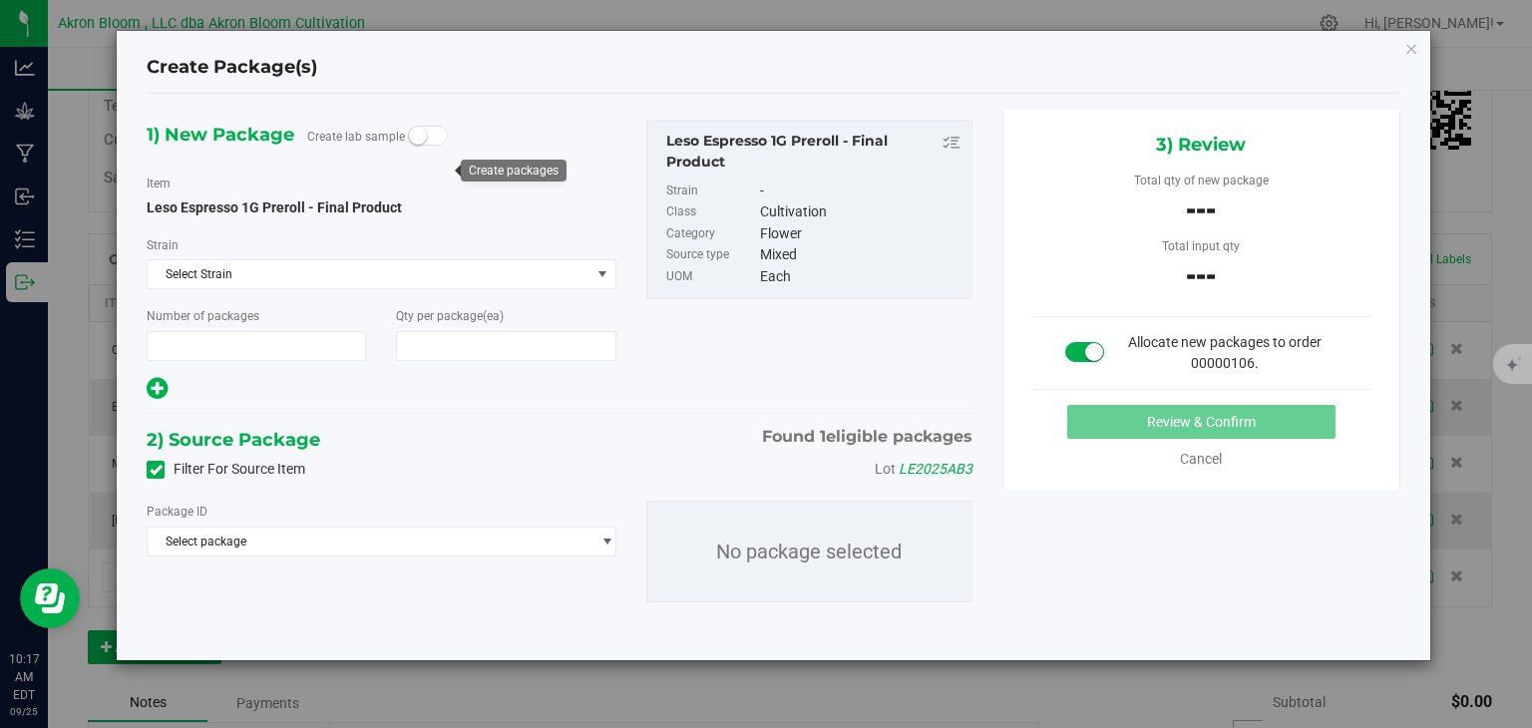
type input "1"
type input "200"
click at [604, 528] on span "select" at bounding box center [601, 541] width 25 height 28
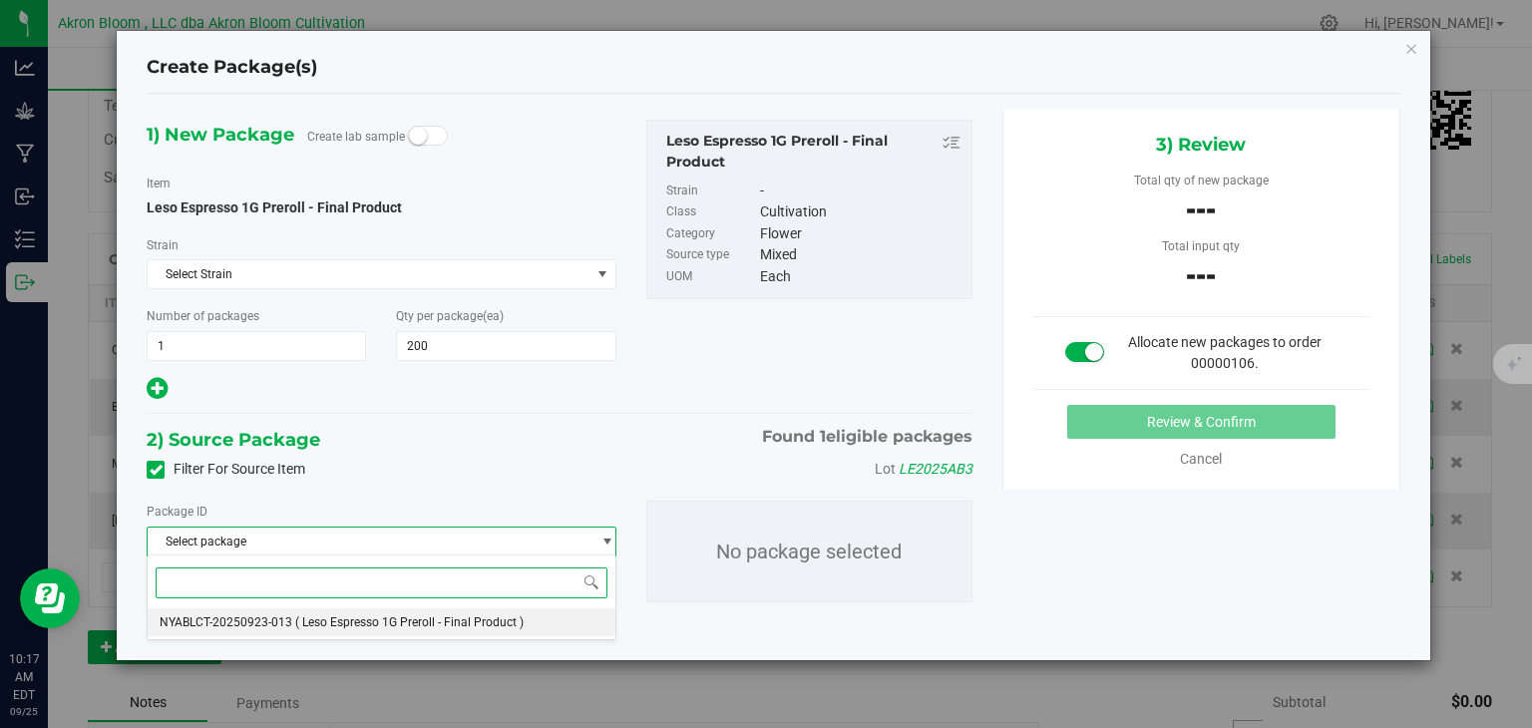
click at [514, 630] on li "NYABLCT-20250923-013 ( Leso Espresso 1G Preroll - Final Product )" at bounding box center [381, 622] width 467 height 28
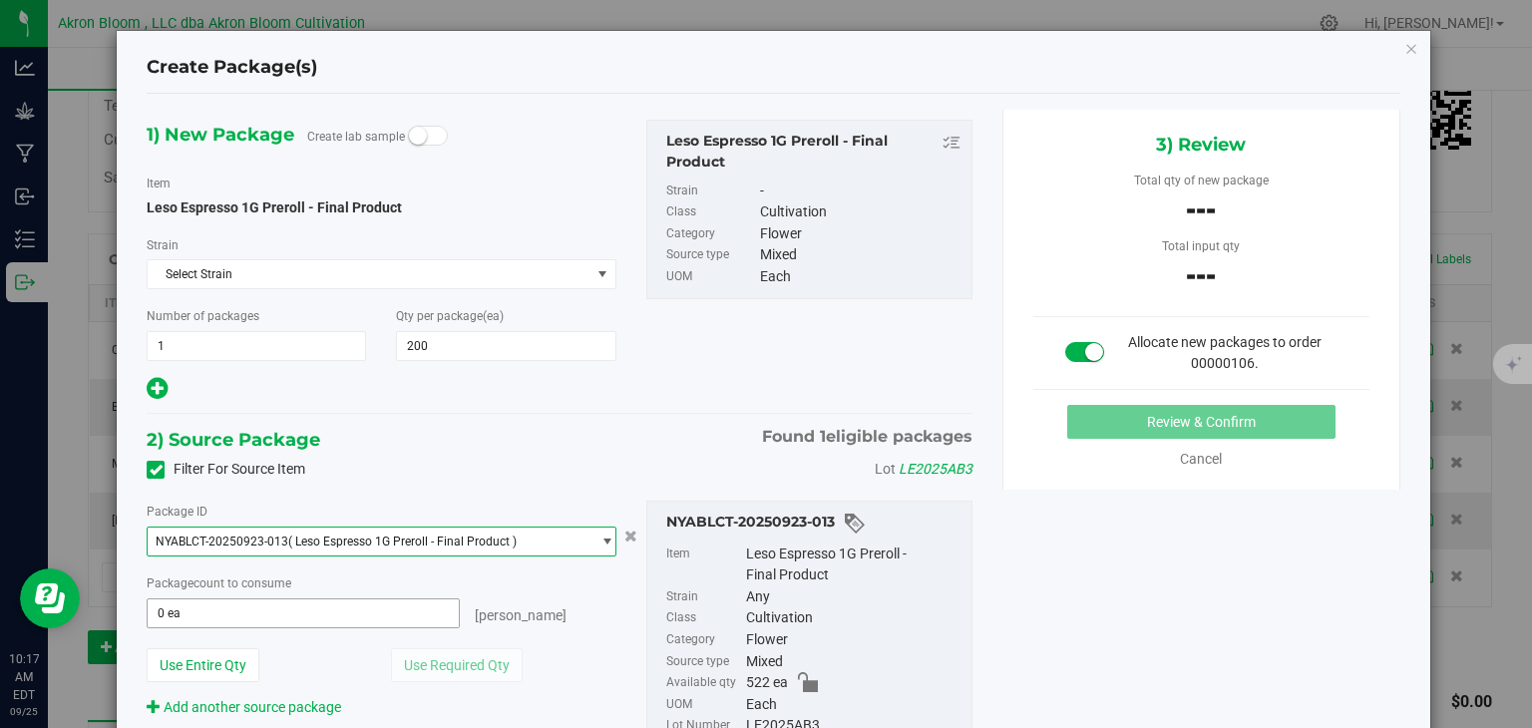
click at [349, 609] on span "0 ea 0" at bounding box center [303, 613] width 312 height 30
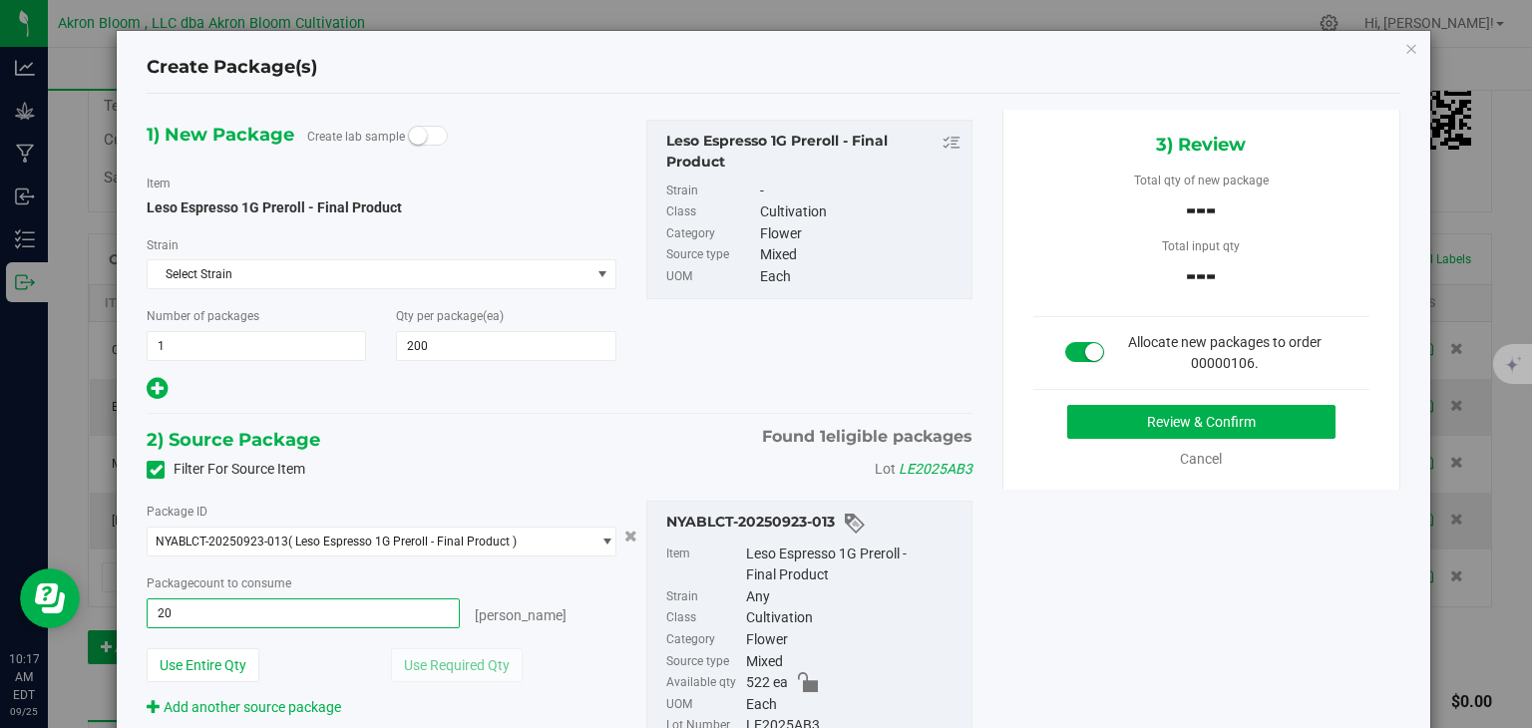
type input "200"
click at [1102, 417] on button "Review & Confirm" at bounding box center [1201, 422] width 268 height 34
type input "200 ea"
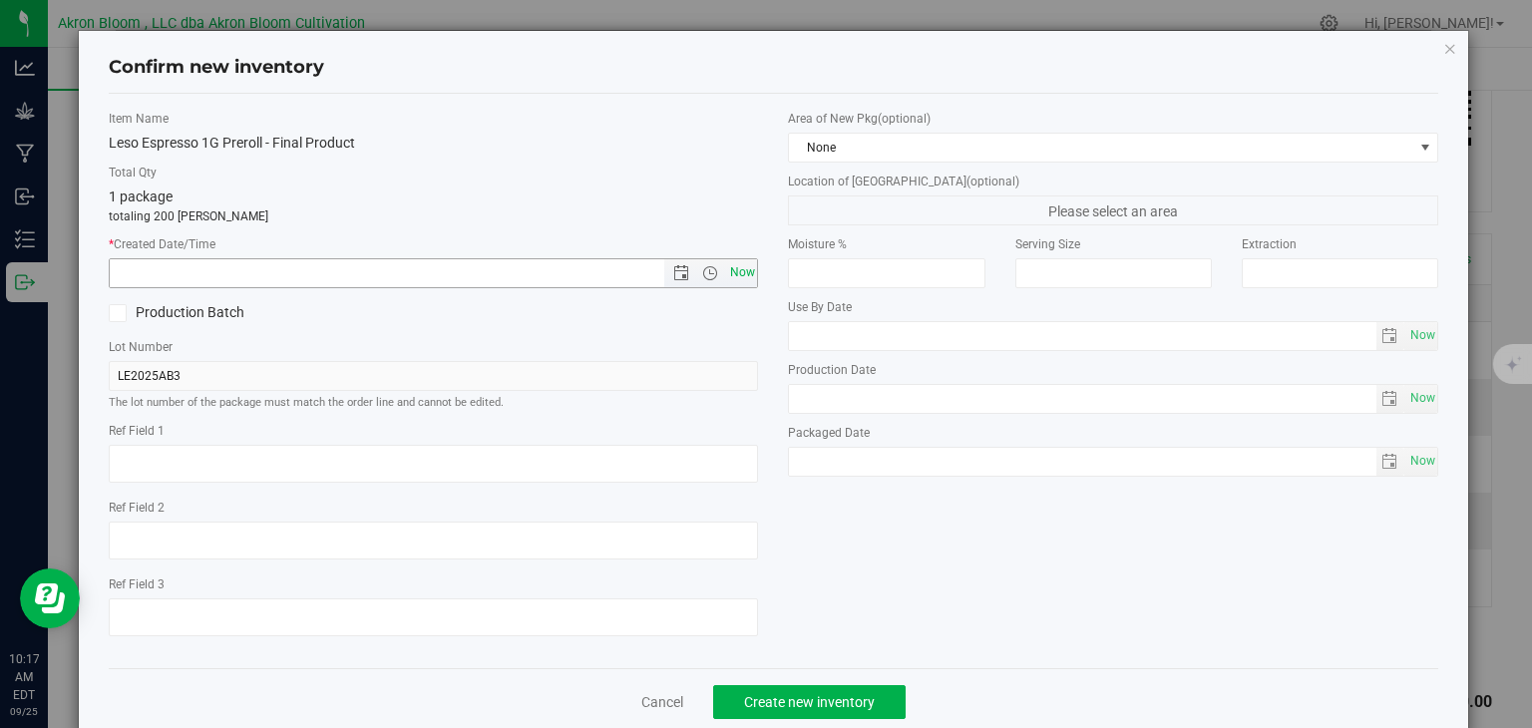
click at [735, 275] on span "Now" at bounding box center [742, 272] width 34 height 29
type input "[DATE] 10:17 AM"
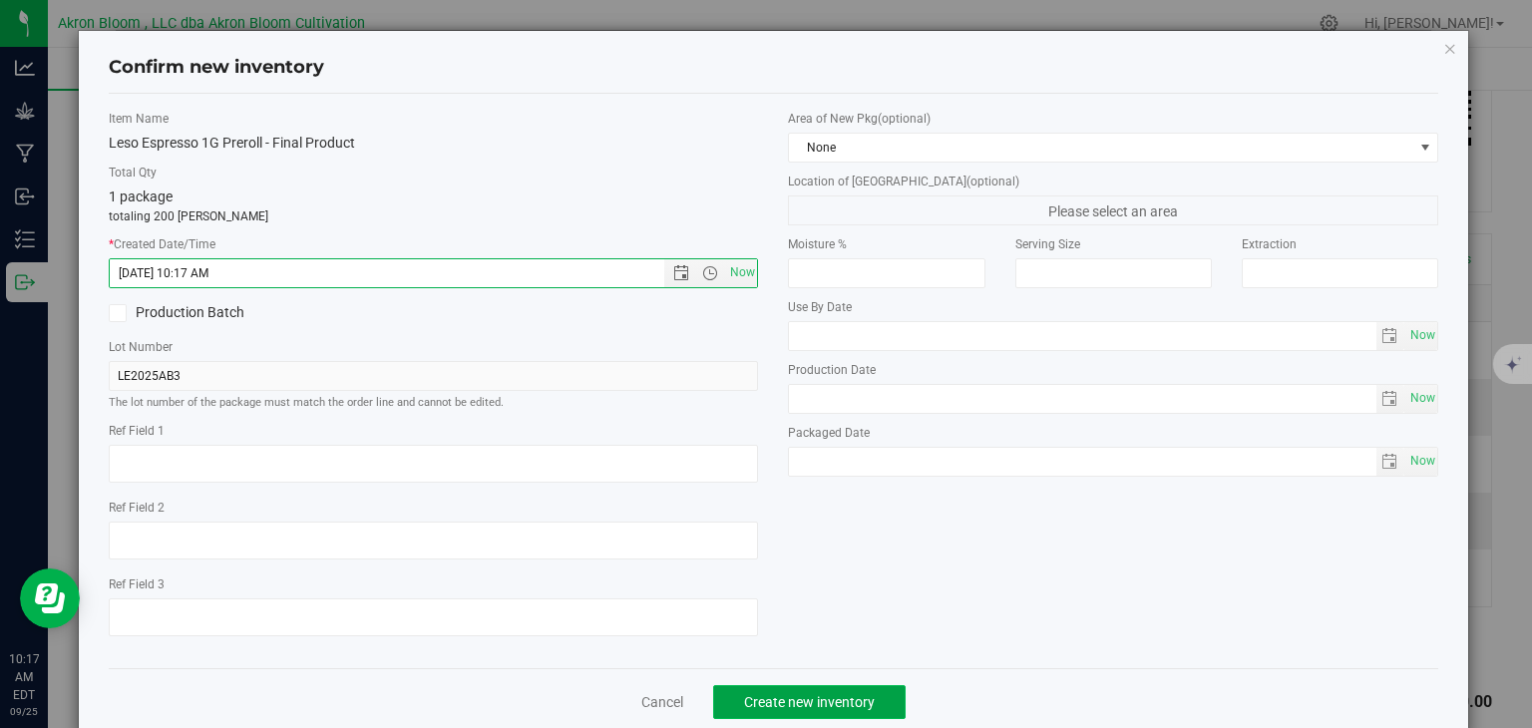
click at [810, 703] on span "Create new inventory" at bounding box center [809, 702] width 131 height 16
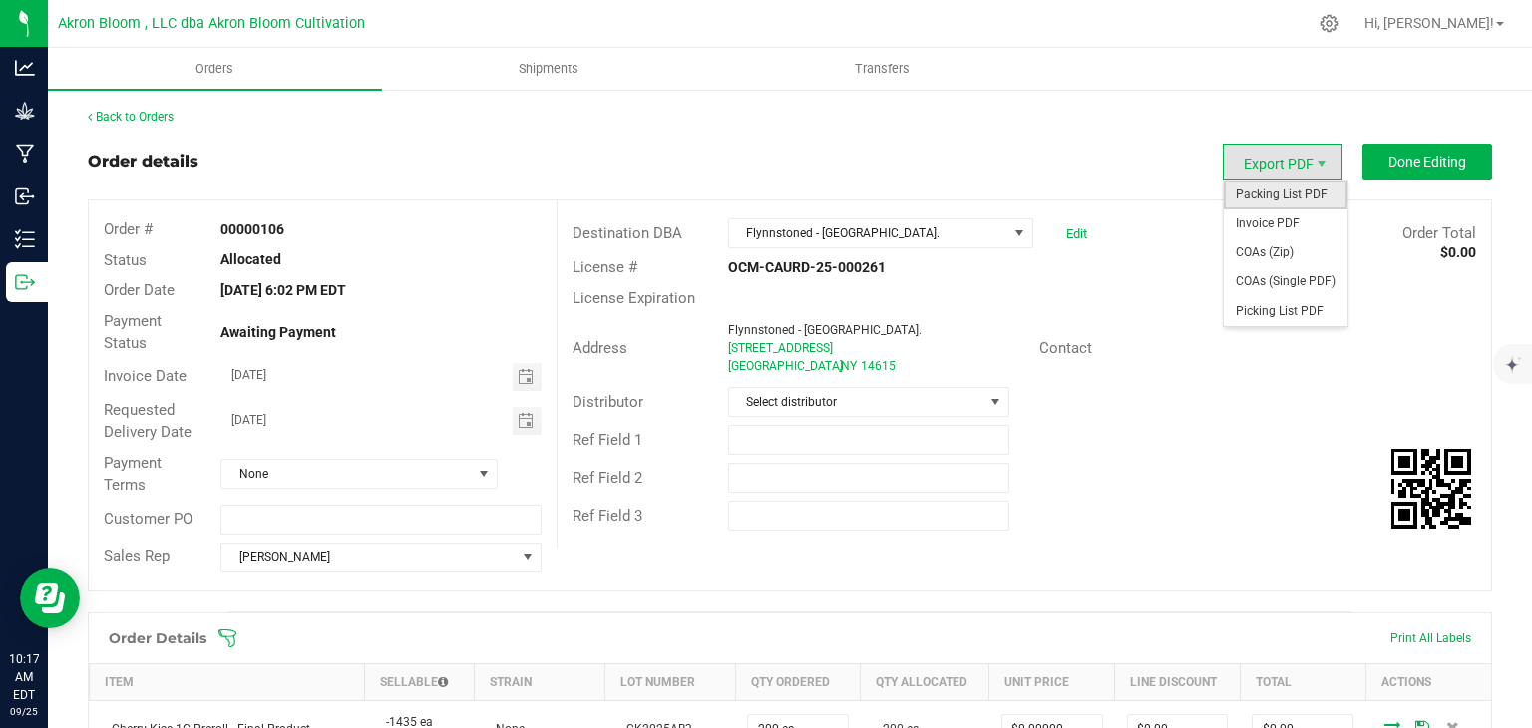
click at [1295, 195] on span "Packing List PDF" at bounding box center [1285, 194] width 124 height 29
click at [1281, 305] on span "Picking List PDF" at bounding box center [1285, 311] width 124 height 29
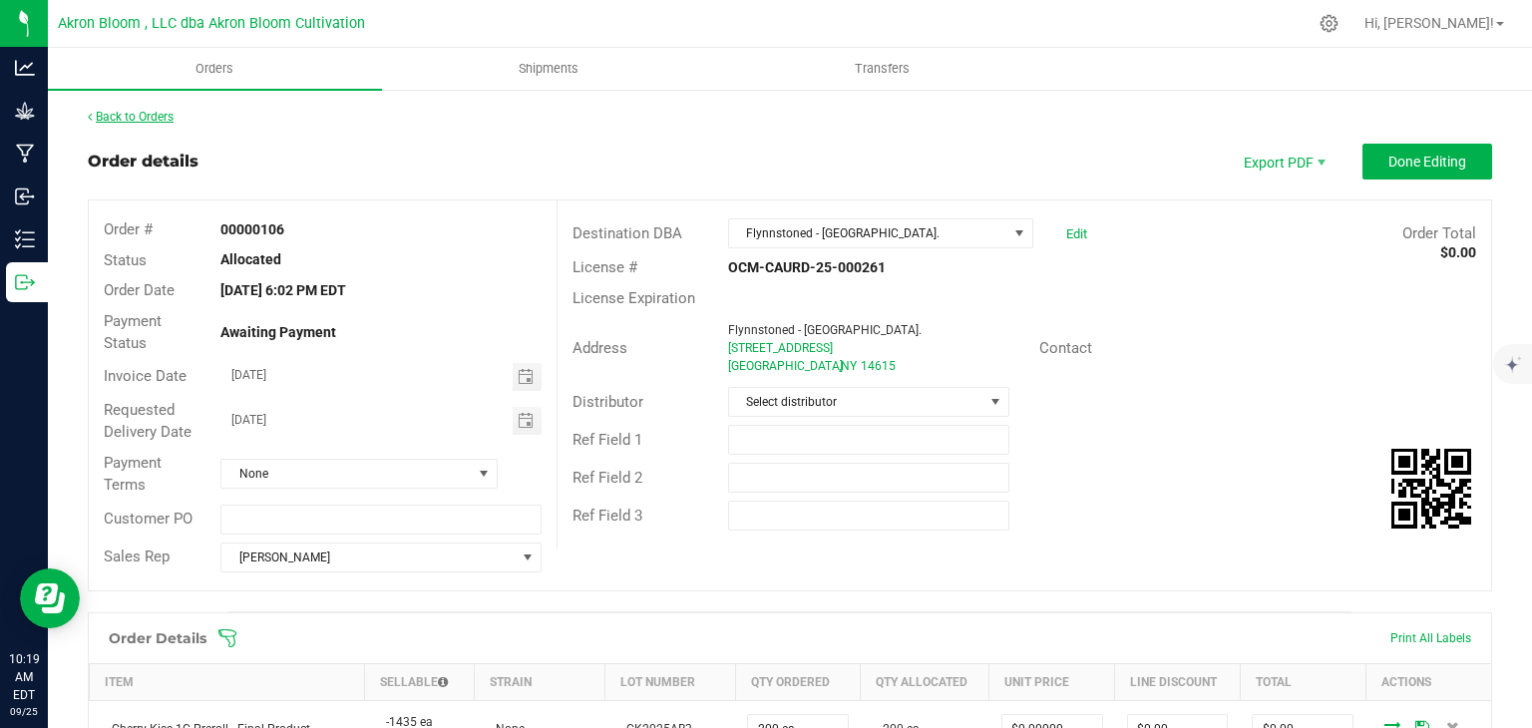
click at [114, 111] on link "Back to Orders" at bounding box center [131, 117] width 86 height 14
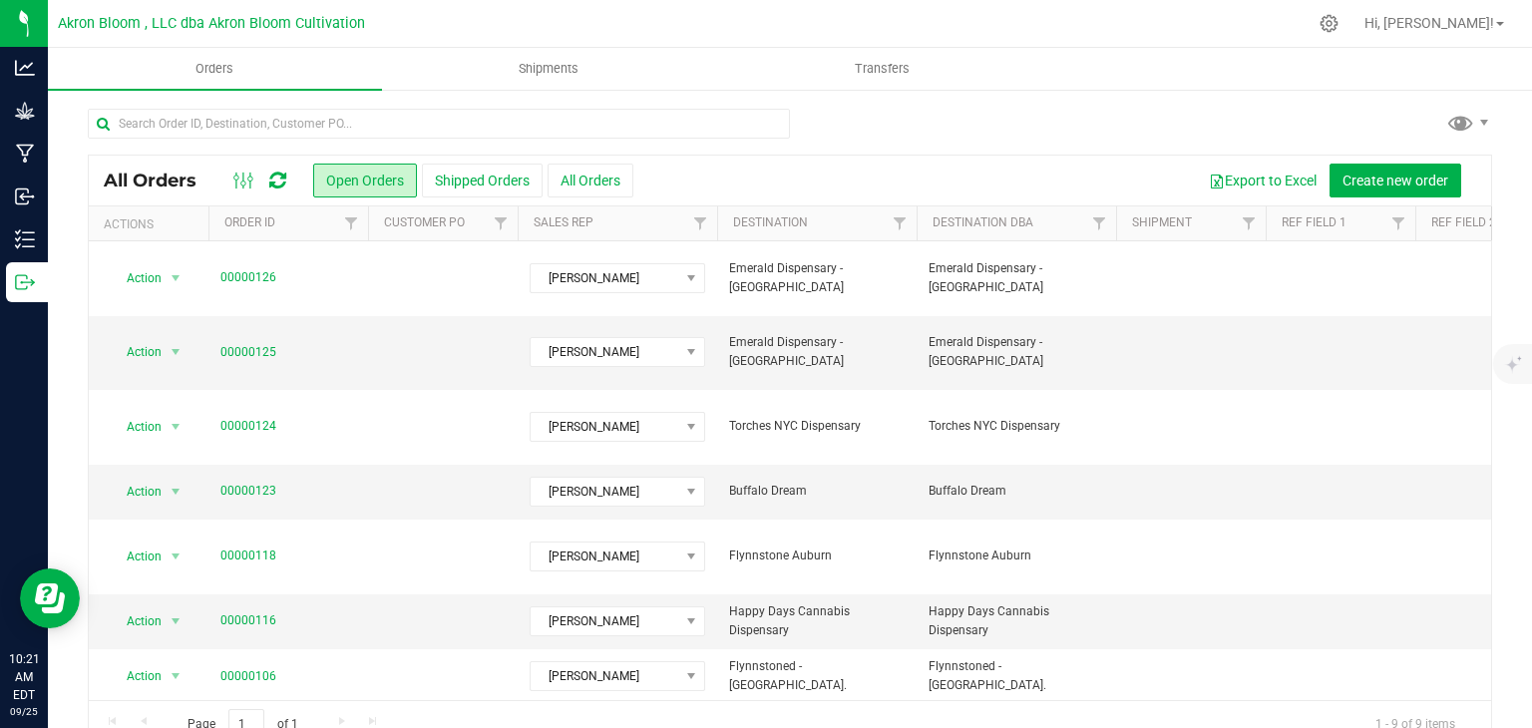
click at [241, 722] on link "00000104" at bounding box center [248, 731] width 56 height 19
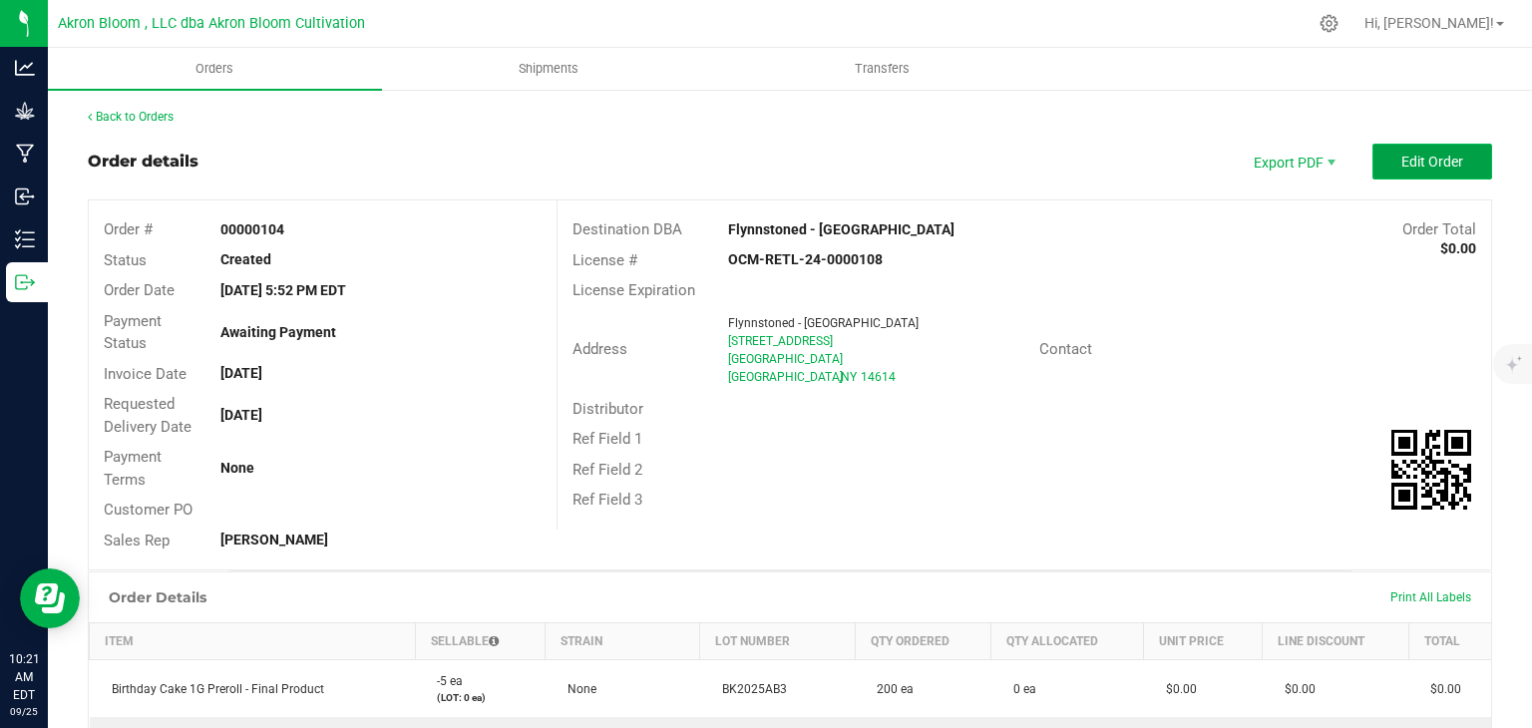
click at [1431, 163] on span "Edit Order" at bounding box center [1432, 162] width 62 height 16
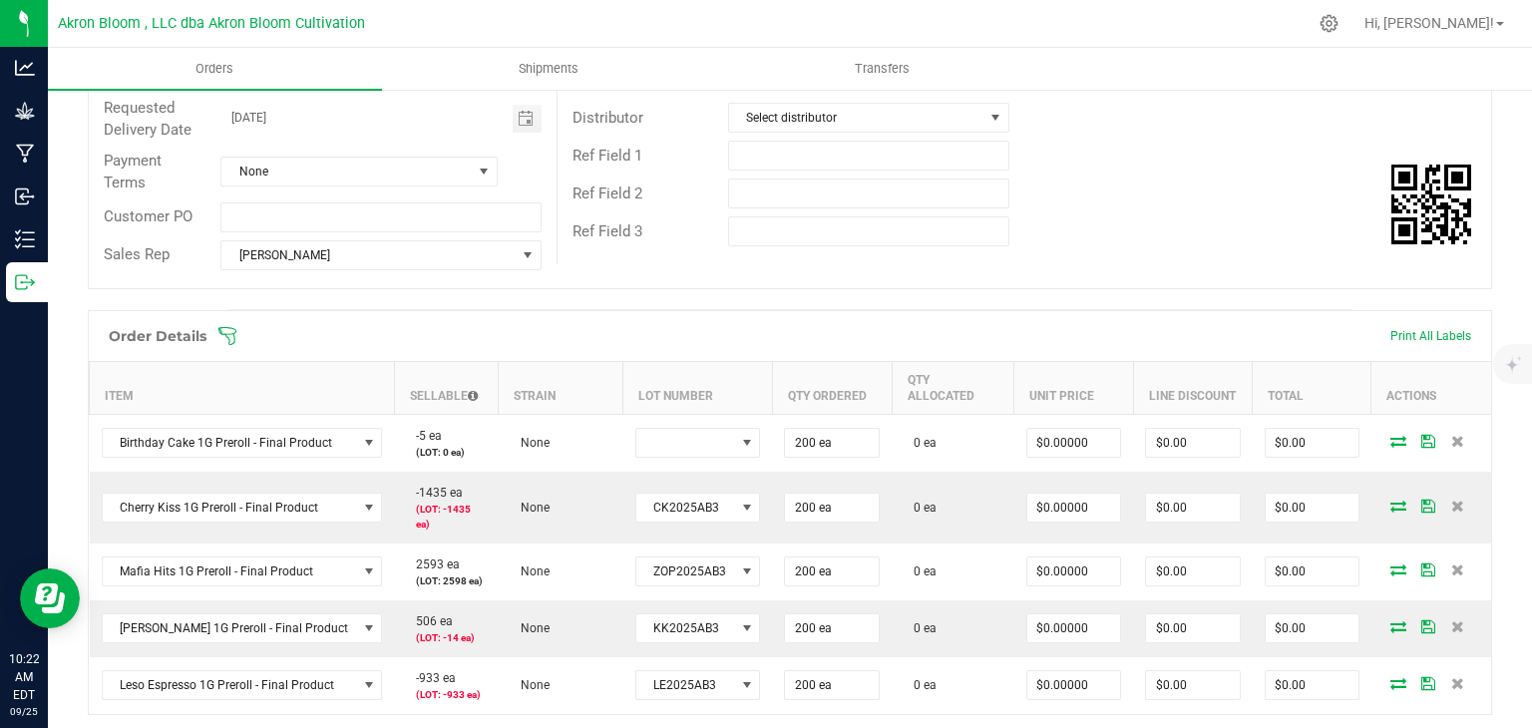
scroll to position [303, 0]
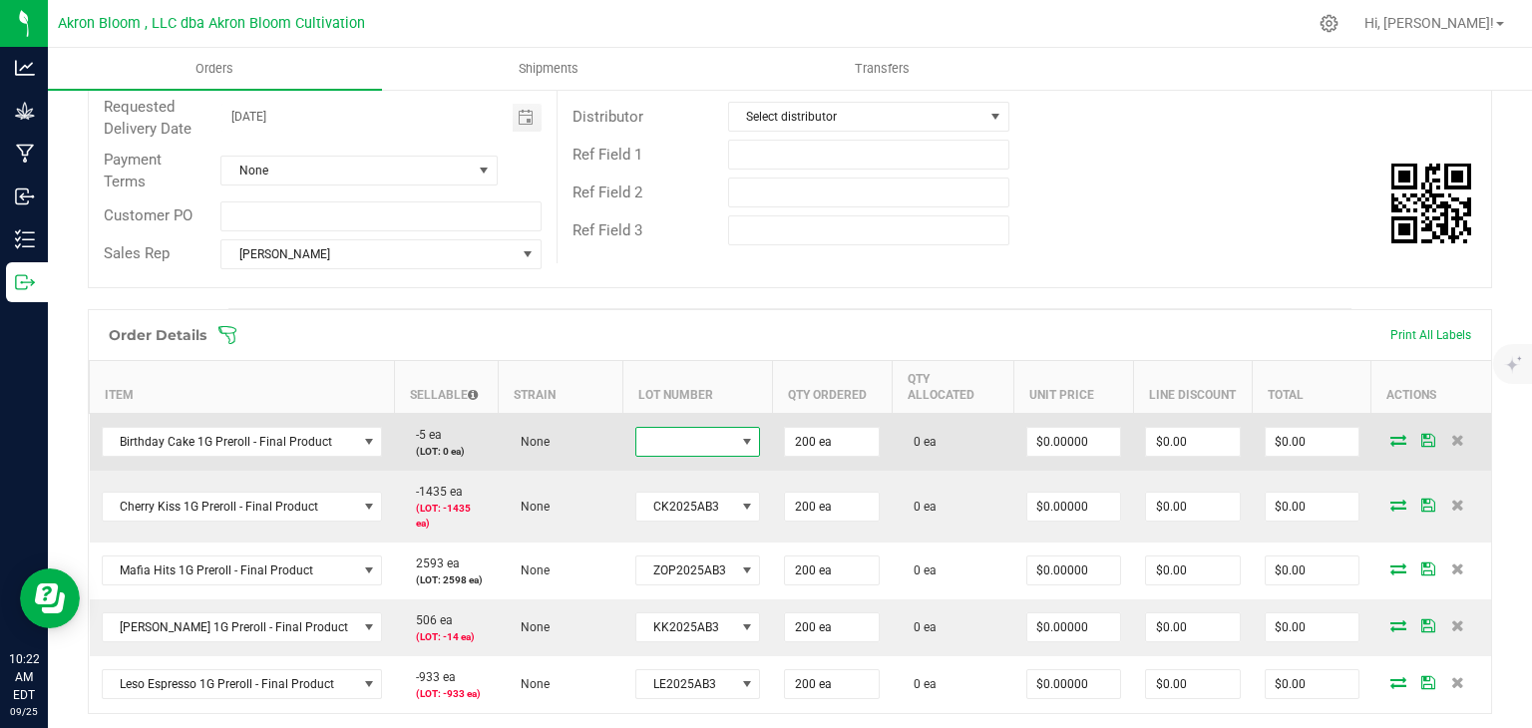
click at [739, 434] on span at bounding box center [747, 442] width 16 height 16
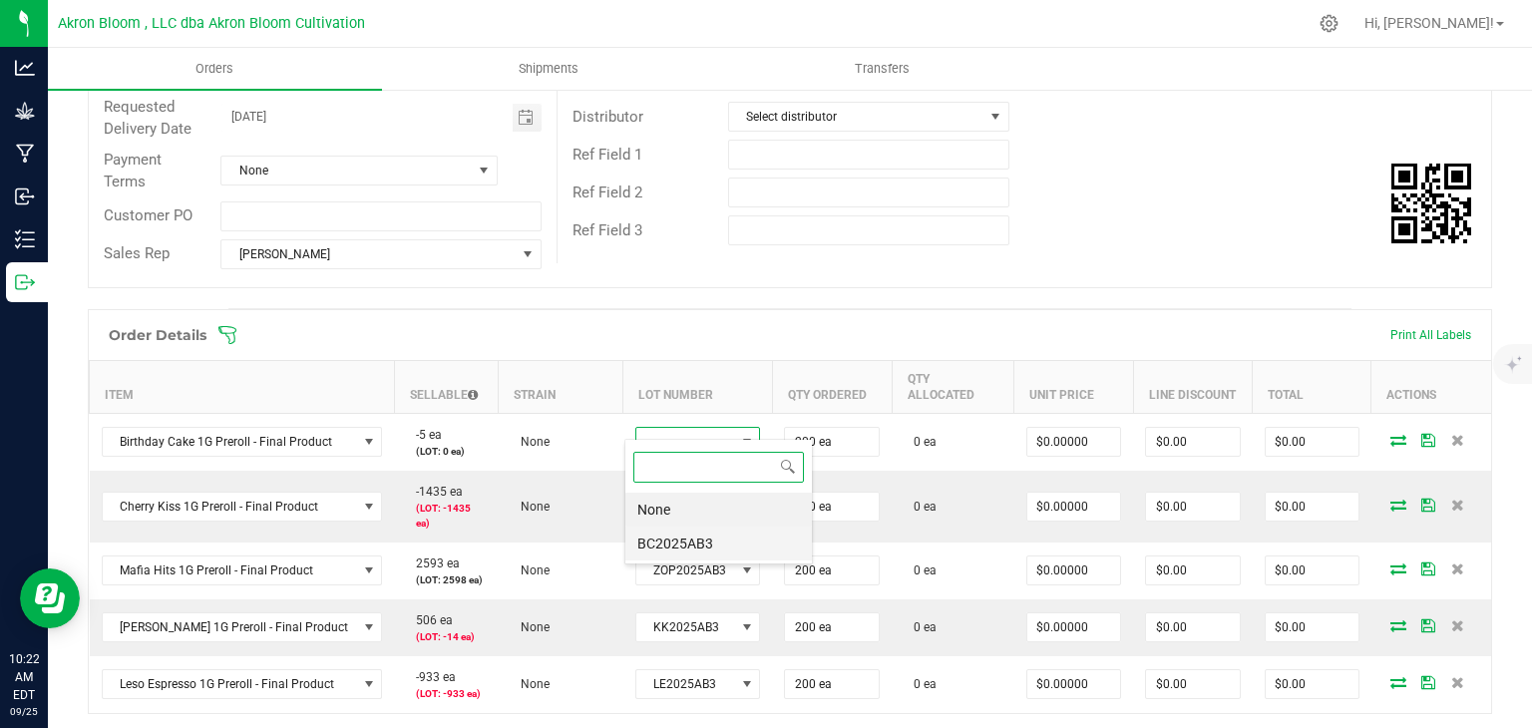
click at [700, 550] on li "BC2025AB3" at bounding box center [718, 543] width 186 height 34
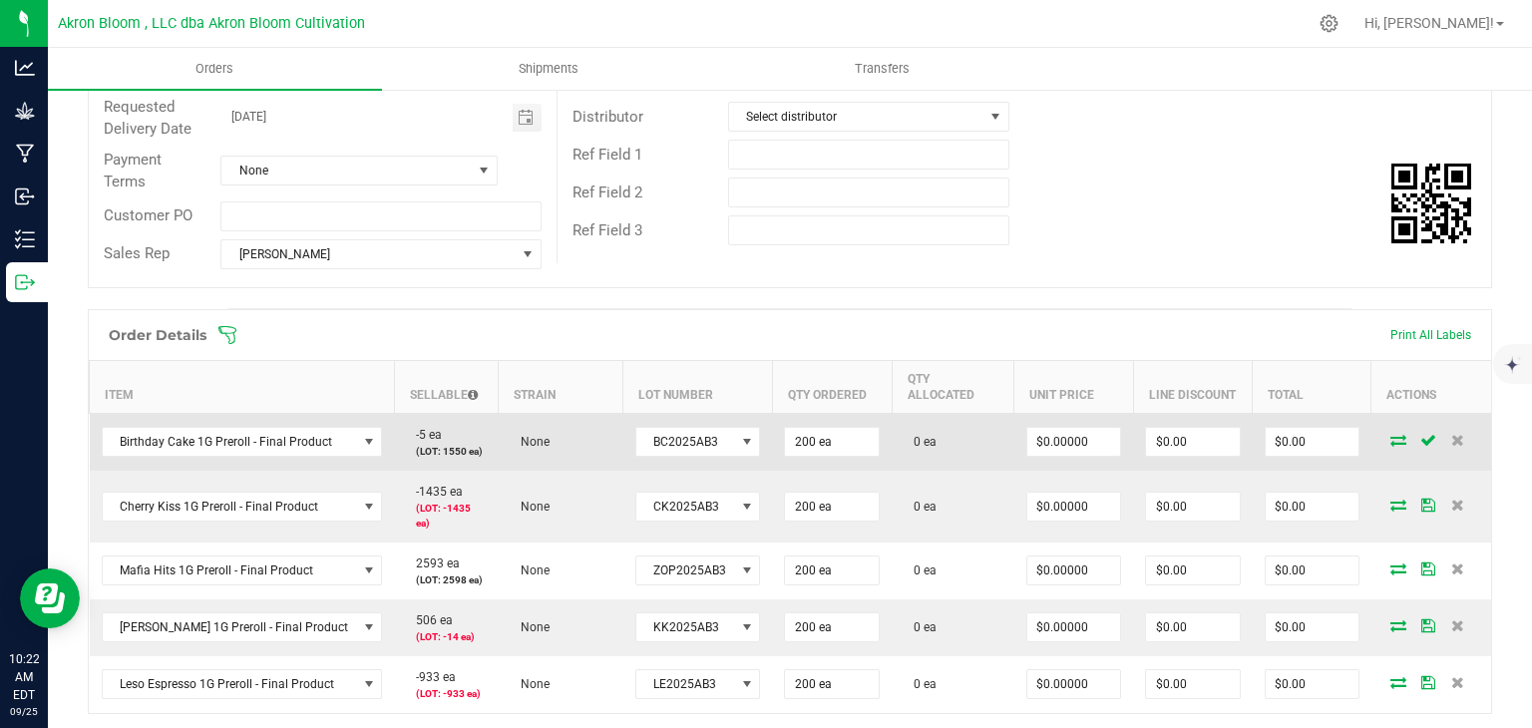
click at [1392, 434] on icon at bounding box center [1398, 440] width 16 height 12
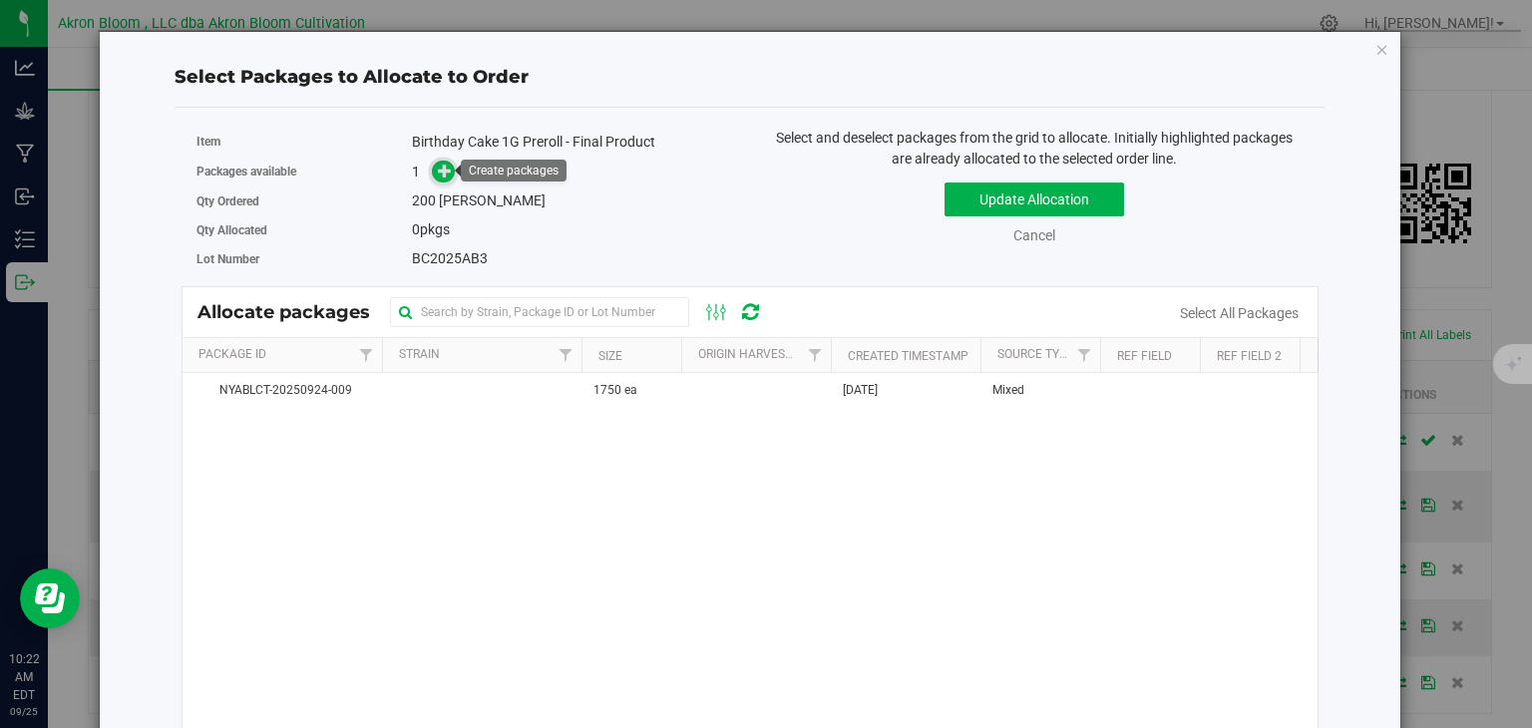
click at [440, 169] on icon at bounding box center [445, 170] width 14 height 14
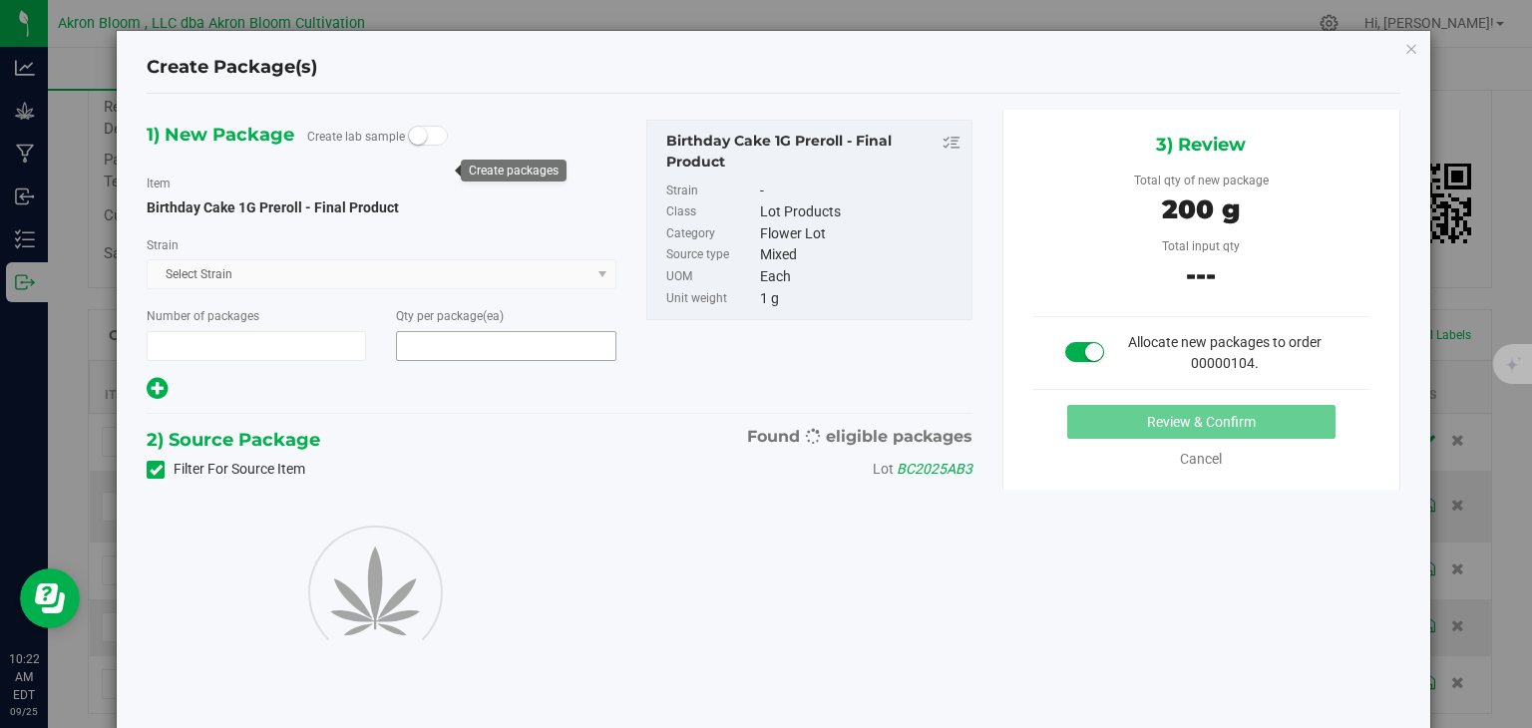
type input "1"
type input "200"
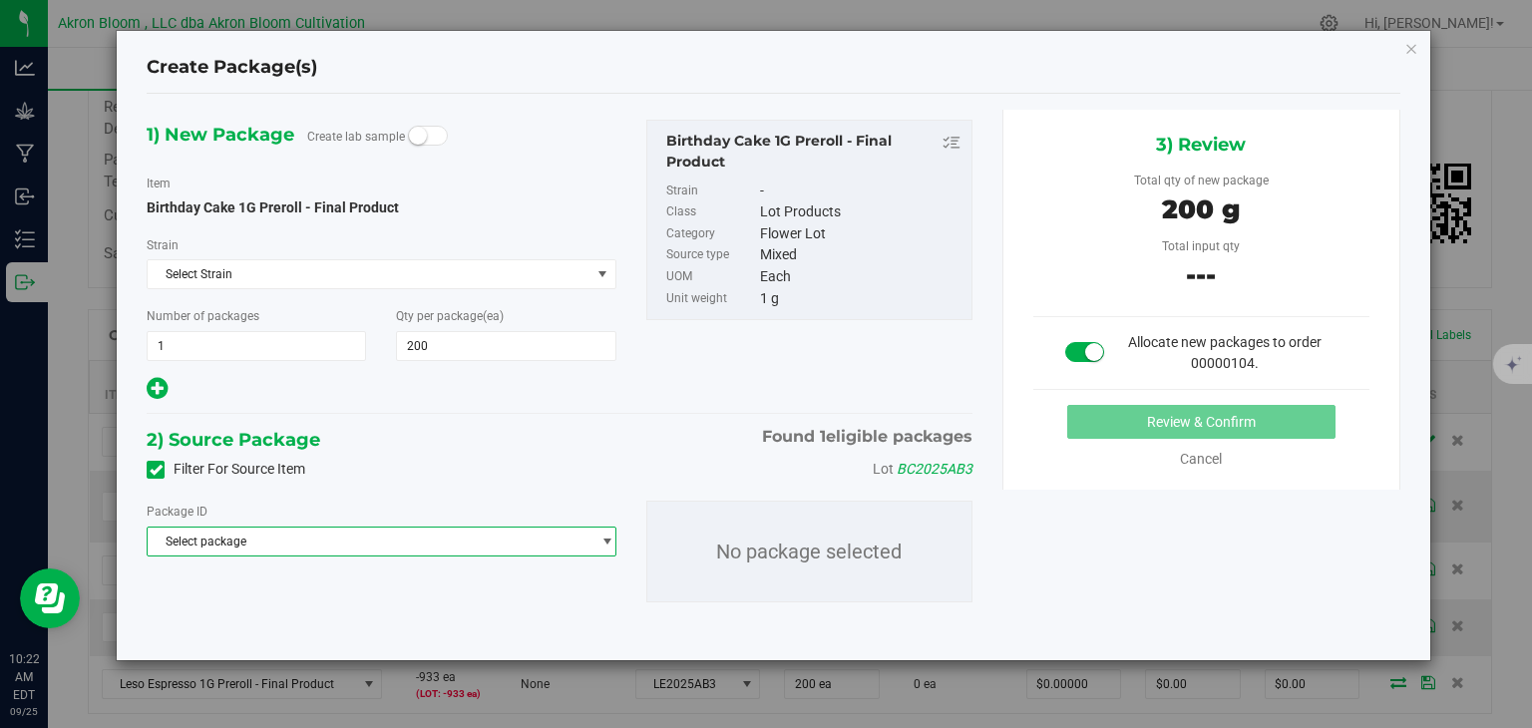
click at [605, 533] on span "select" at bounding box center [606, 541] width 15 height 16
click at [559, 616] on li "NYABLCT-20250924-009 ( Birthday Cake 1G Preroll - Final Product )" at bounding box center [381, 622] width 467 height 28
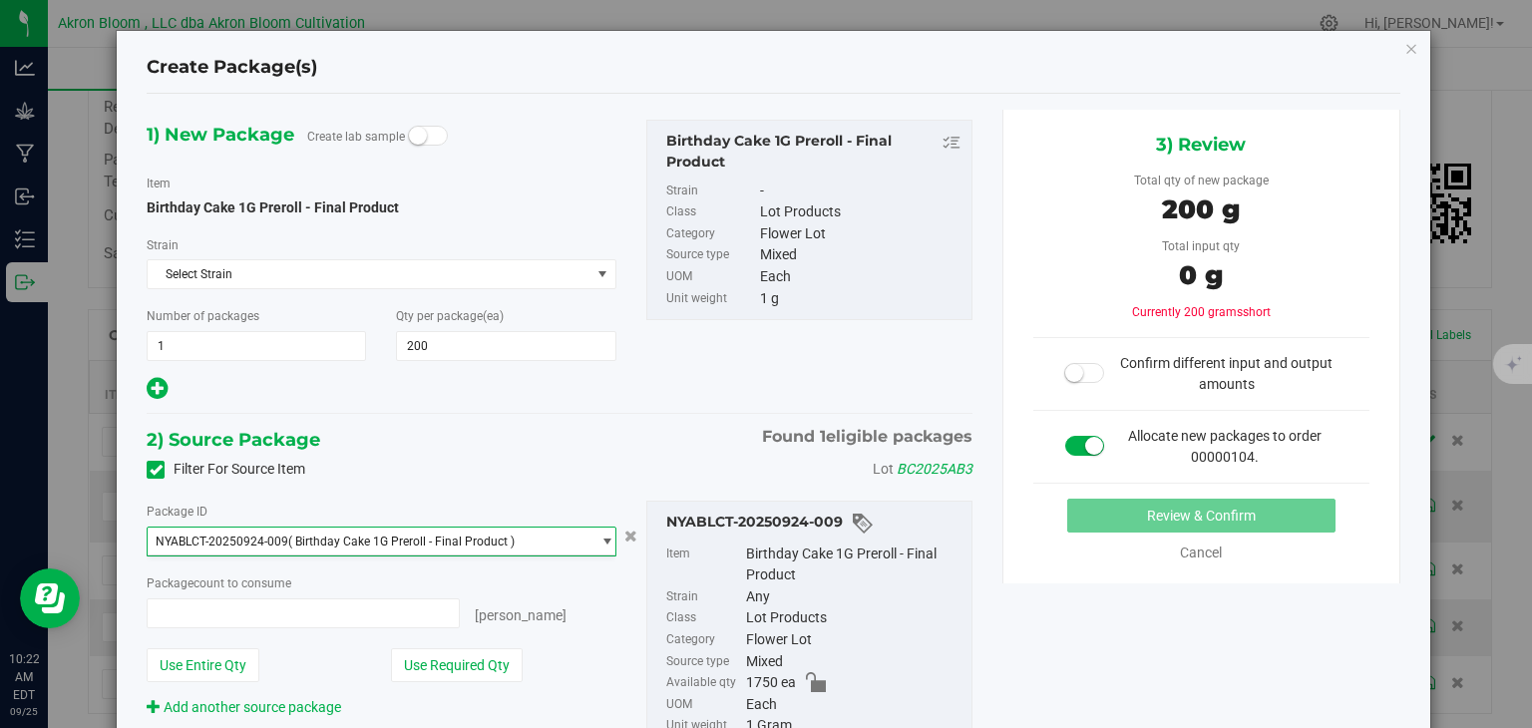
type input "0 ea"
click at [358, 609] on span "0 ea 0" at bounding box center [303, 613] width 312 height 30
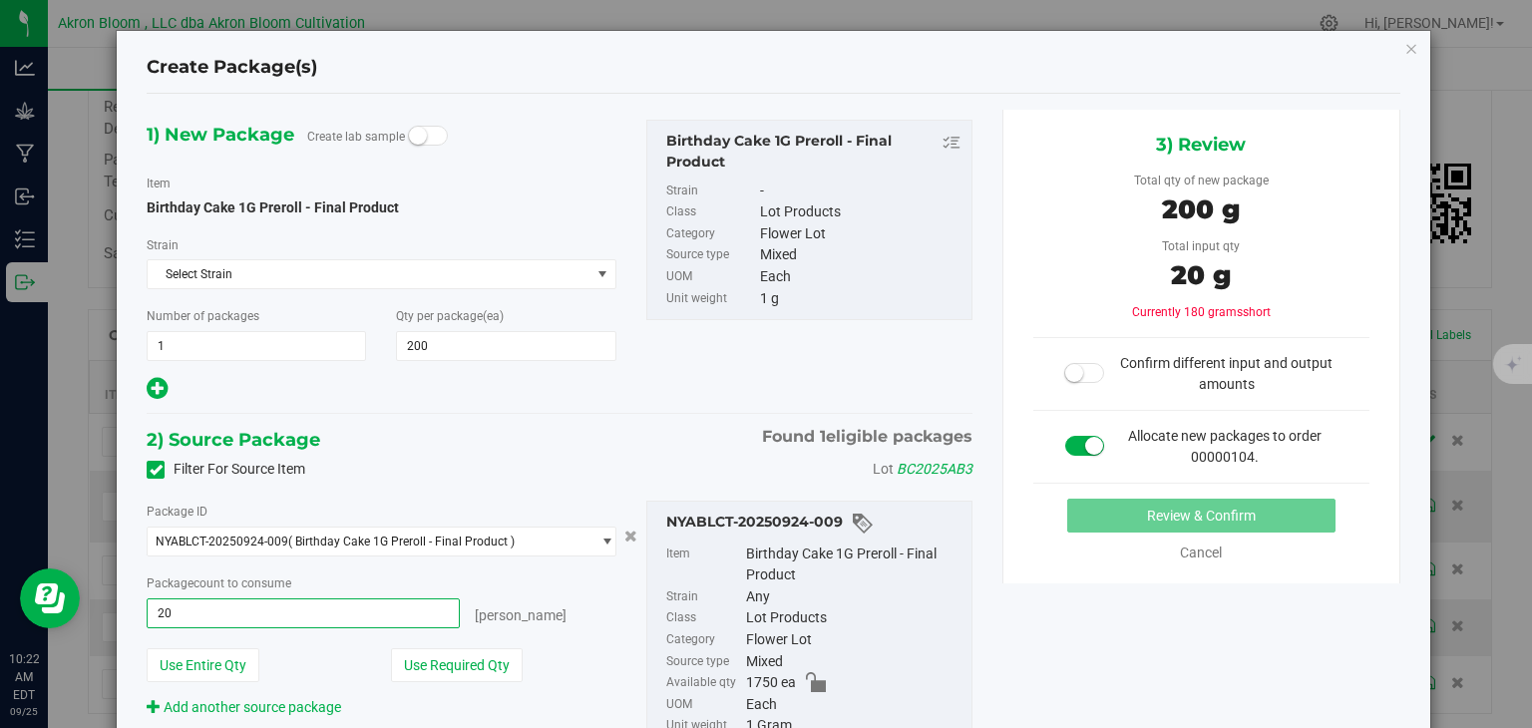
type input "200"
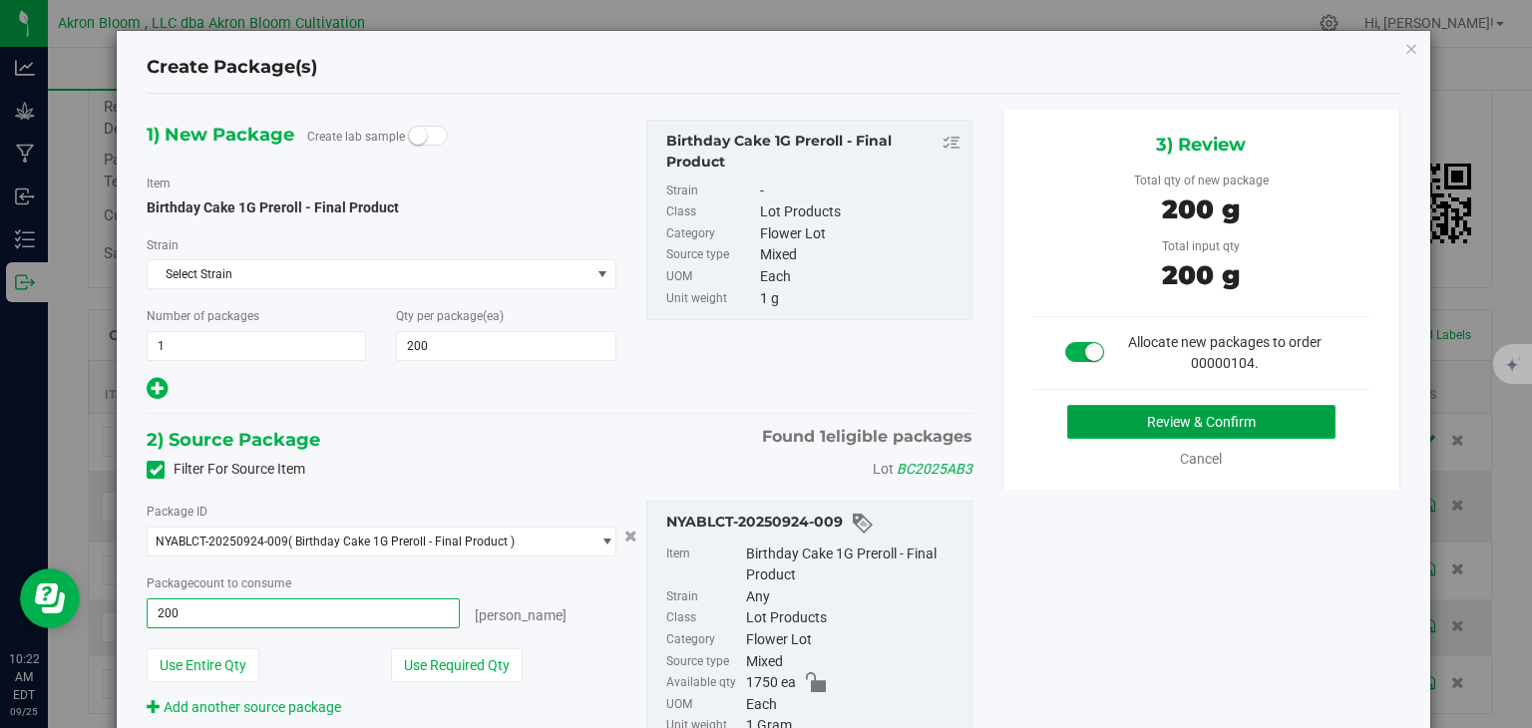
click at [1187, 413] on button "Review & Confirm" at bounding box center [1201, 422] width 268 height 34
type input "200 ea"
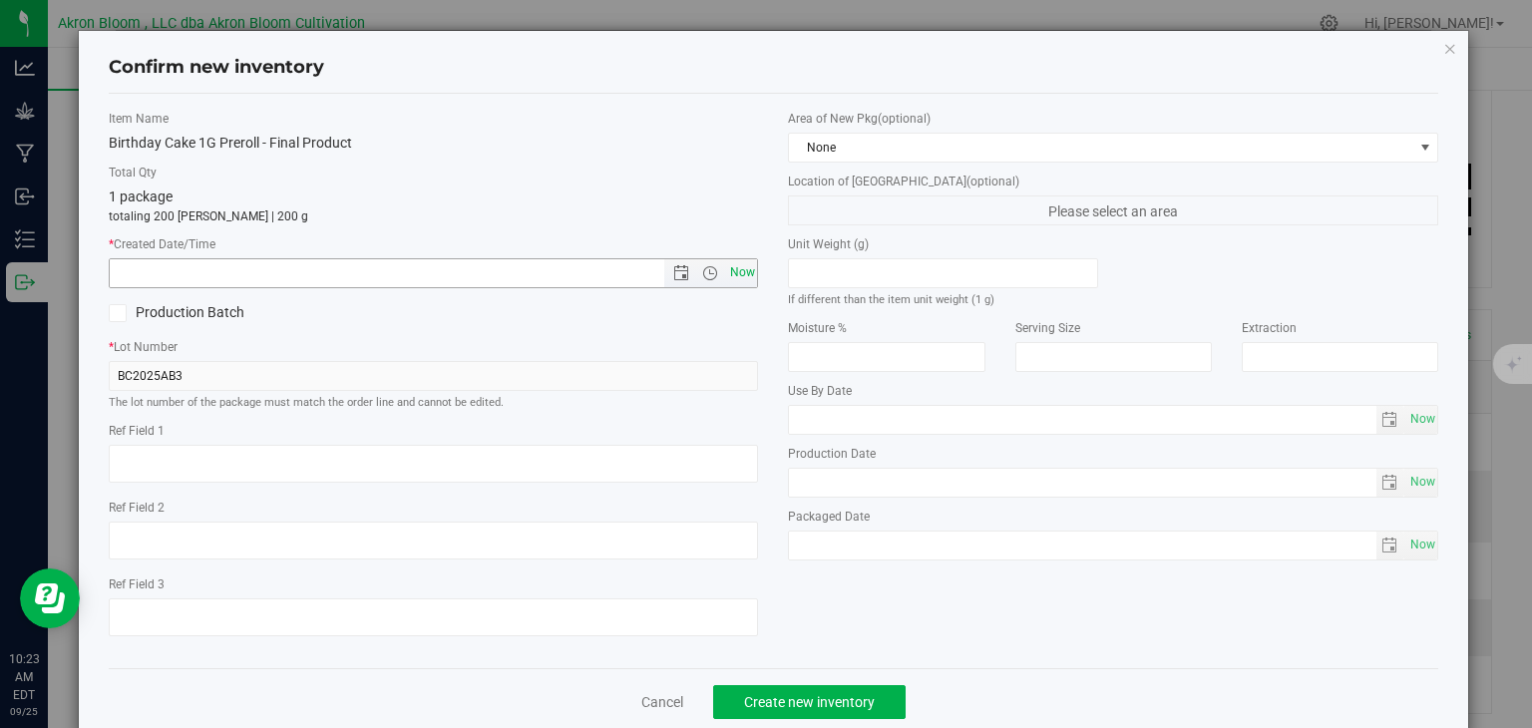
click at [741, 266] on span "Now" at bounding box center [742, 272] width 34 height 29
type input "[DATE] 10:23 AM"
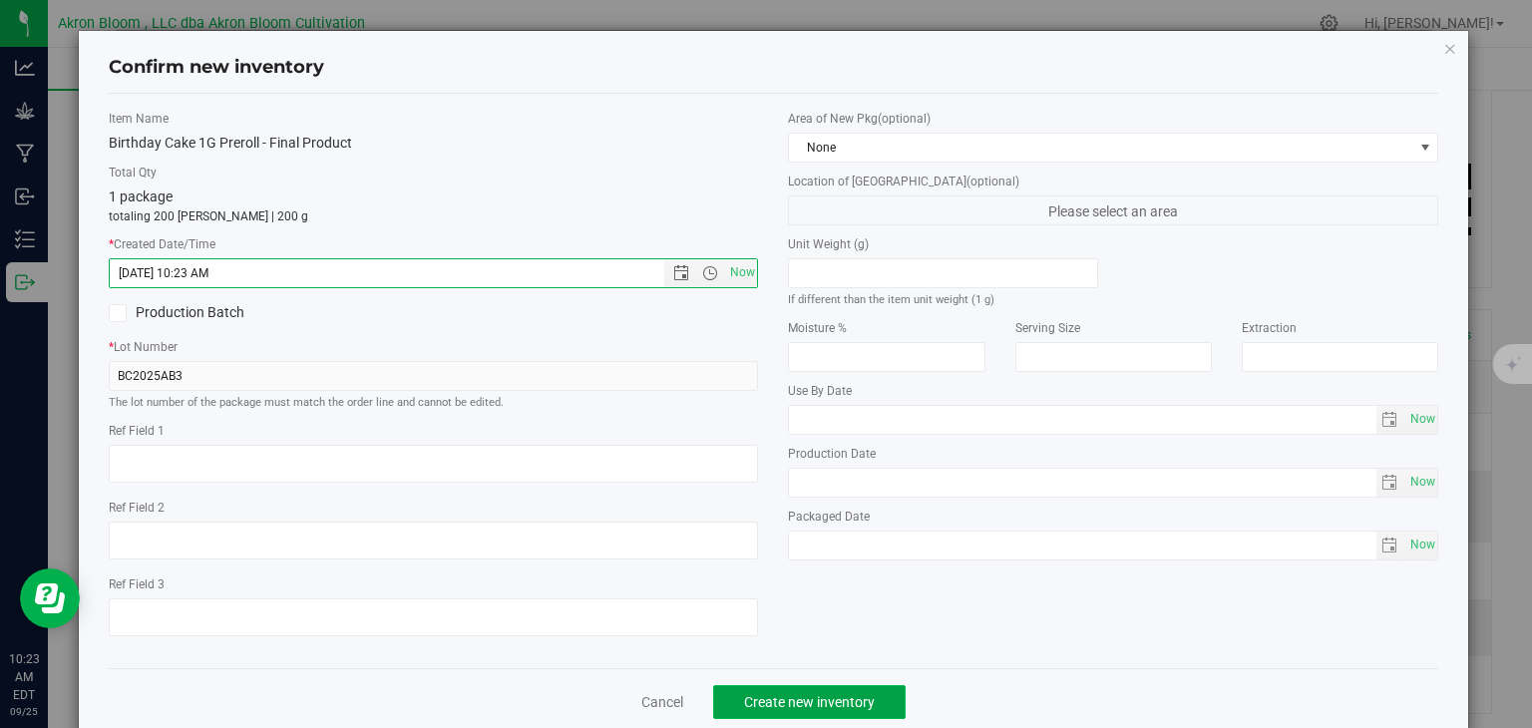
click at [794, 699] on span "Create new inventory" at bounding box center [809, 702] width 131 height 16
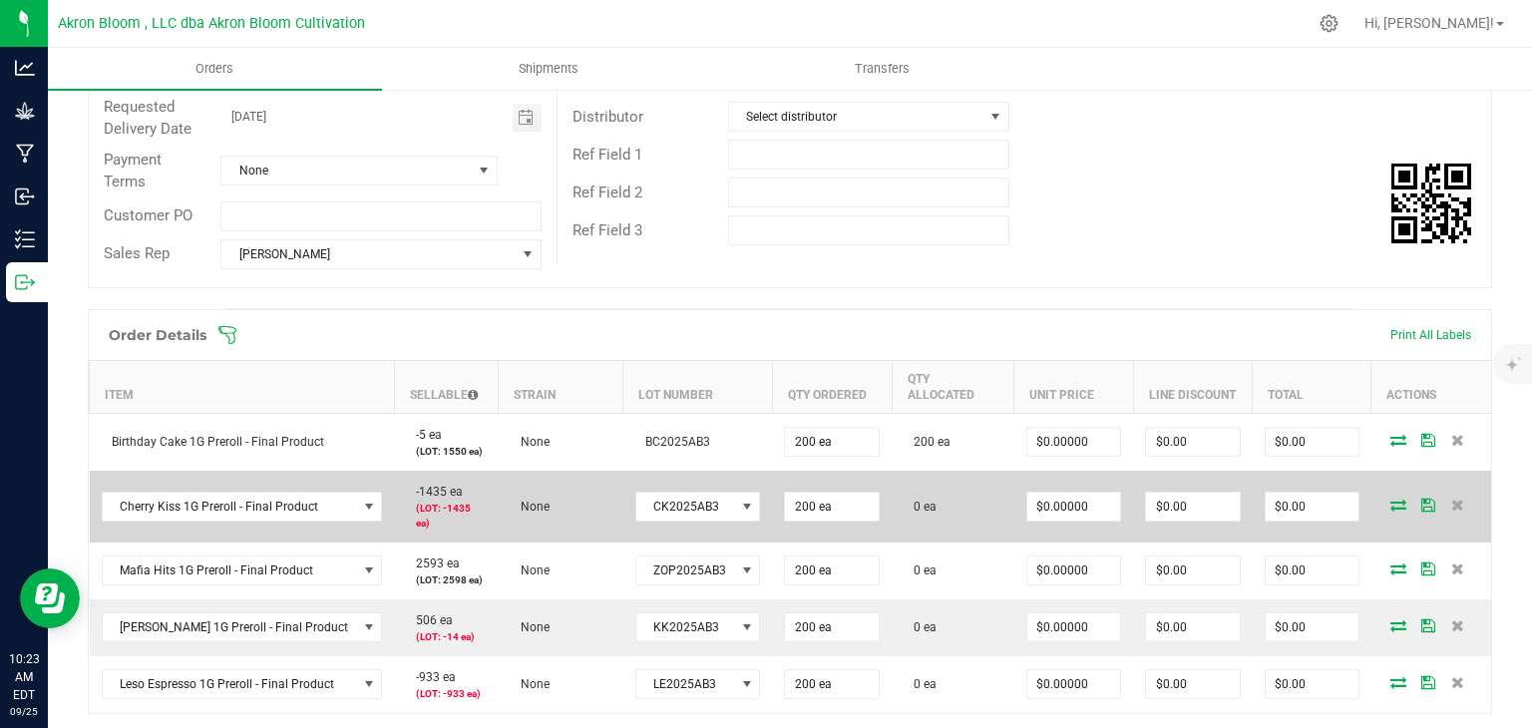
click at [1392, 499] on icon at bounding box center [1398, 505] width 16 height 12
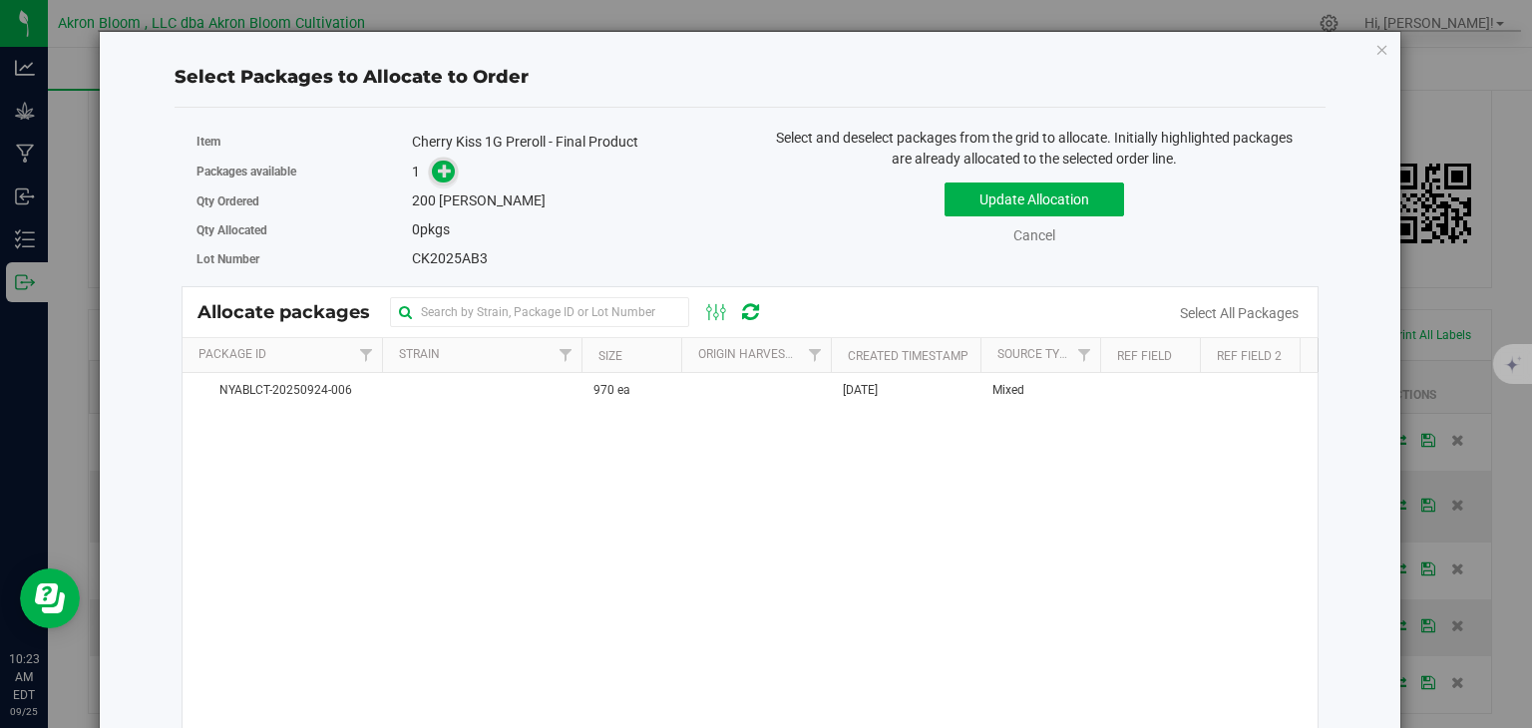
click at [452, 169] on span at bounding box center [443, 172] width 23 height 23
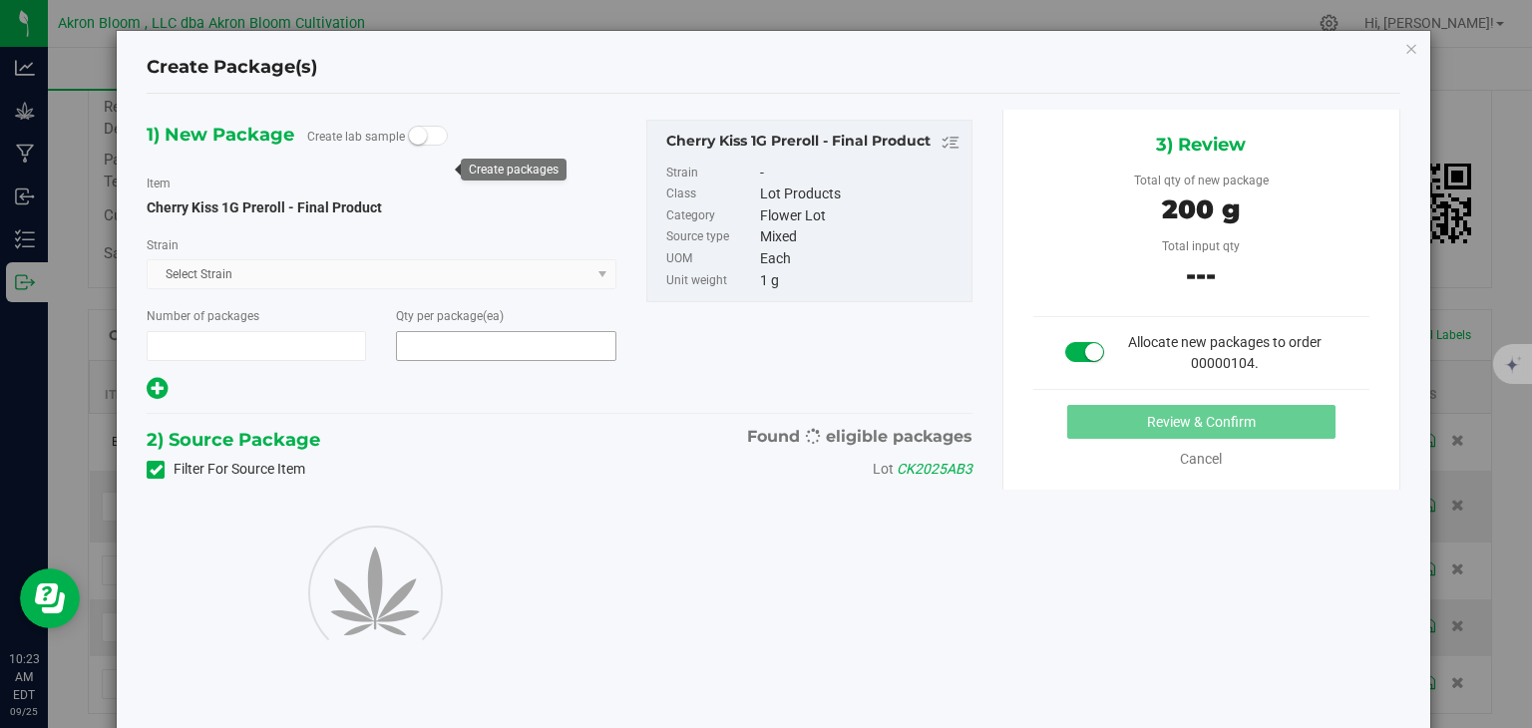
type input "1"
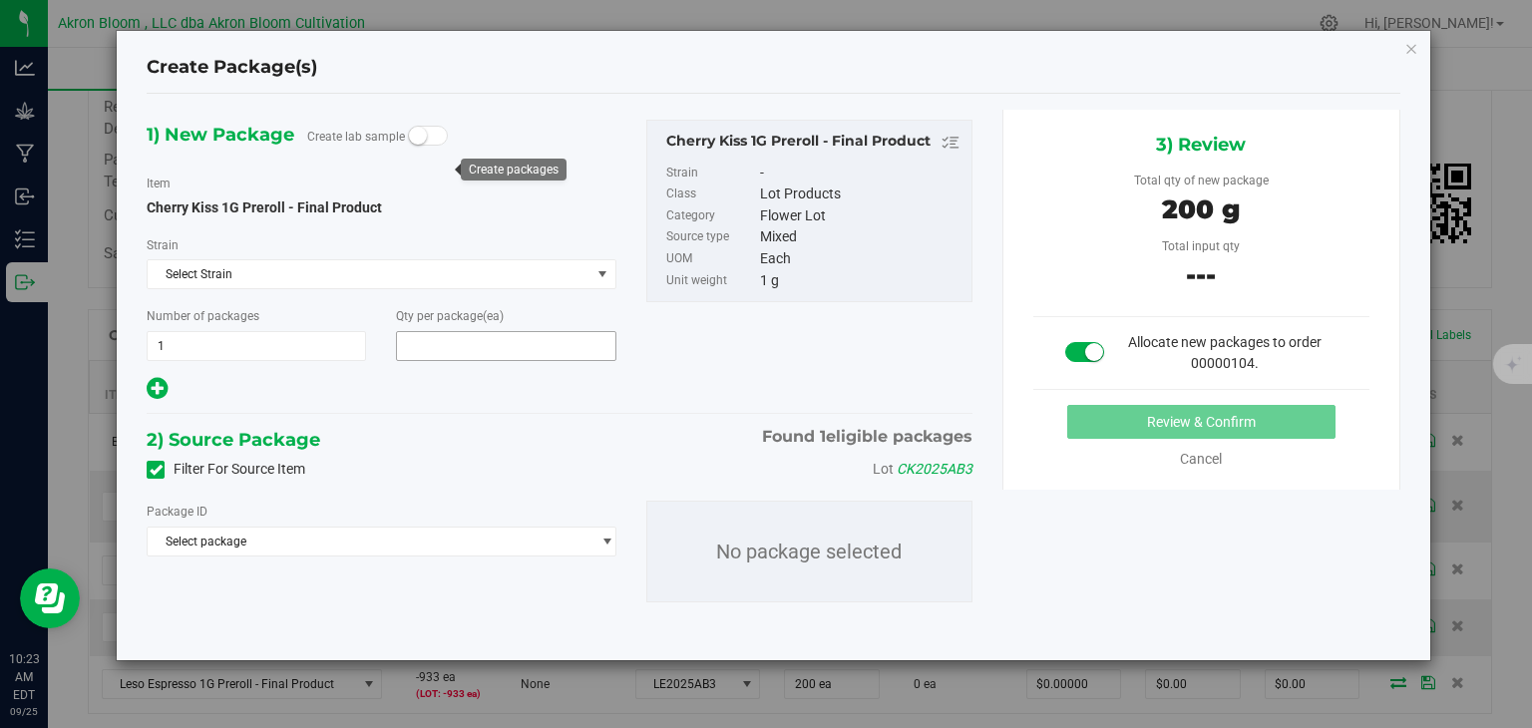
type input "200"
click at [603, 534] on span "select" at bounding box center [606, 541] width 15 height 16
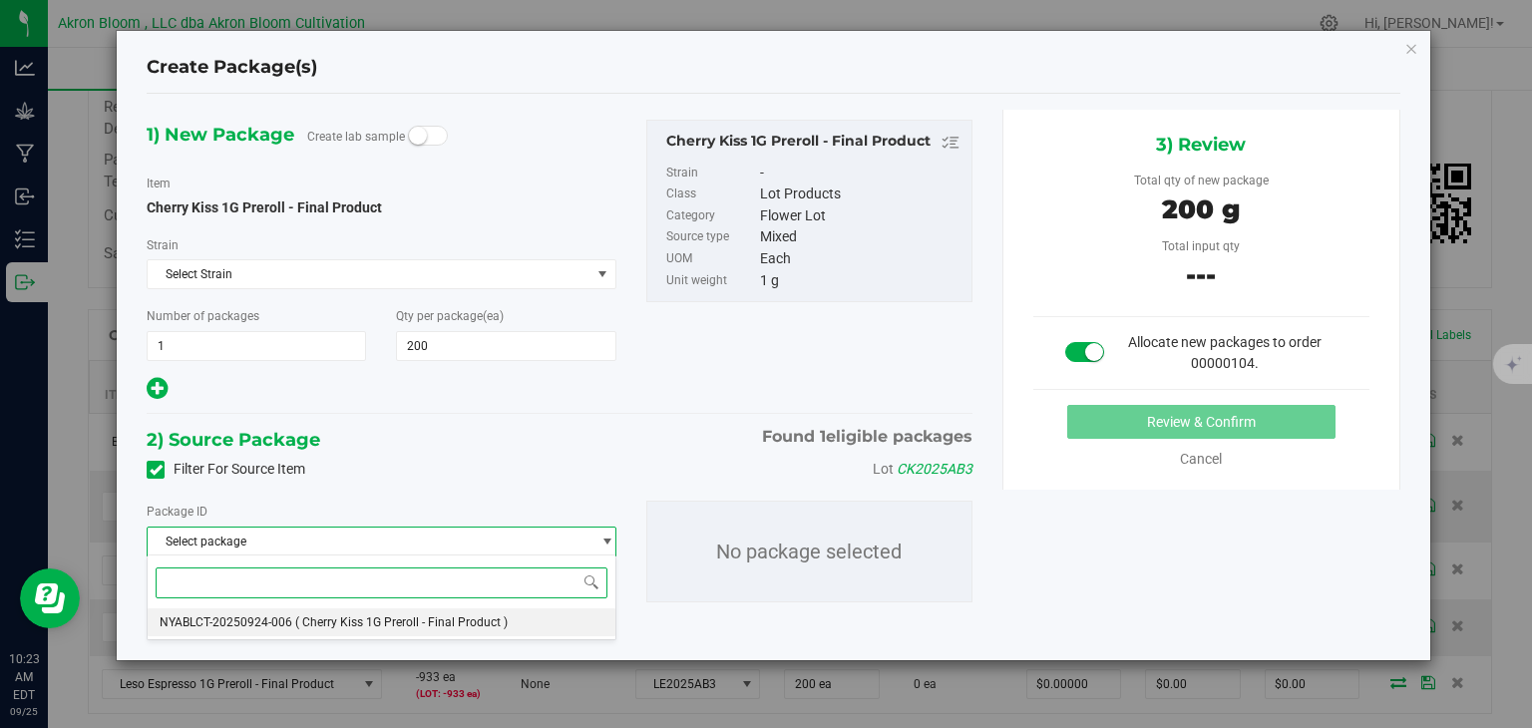
click at [566, 611] on li "NYABLCT-20250924-006 ( Cherry Kiss 1G Preroll - Final Product )" at bounding box center [381, 622] width 467 height 28
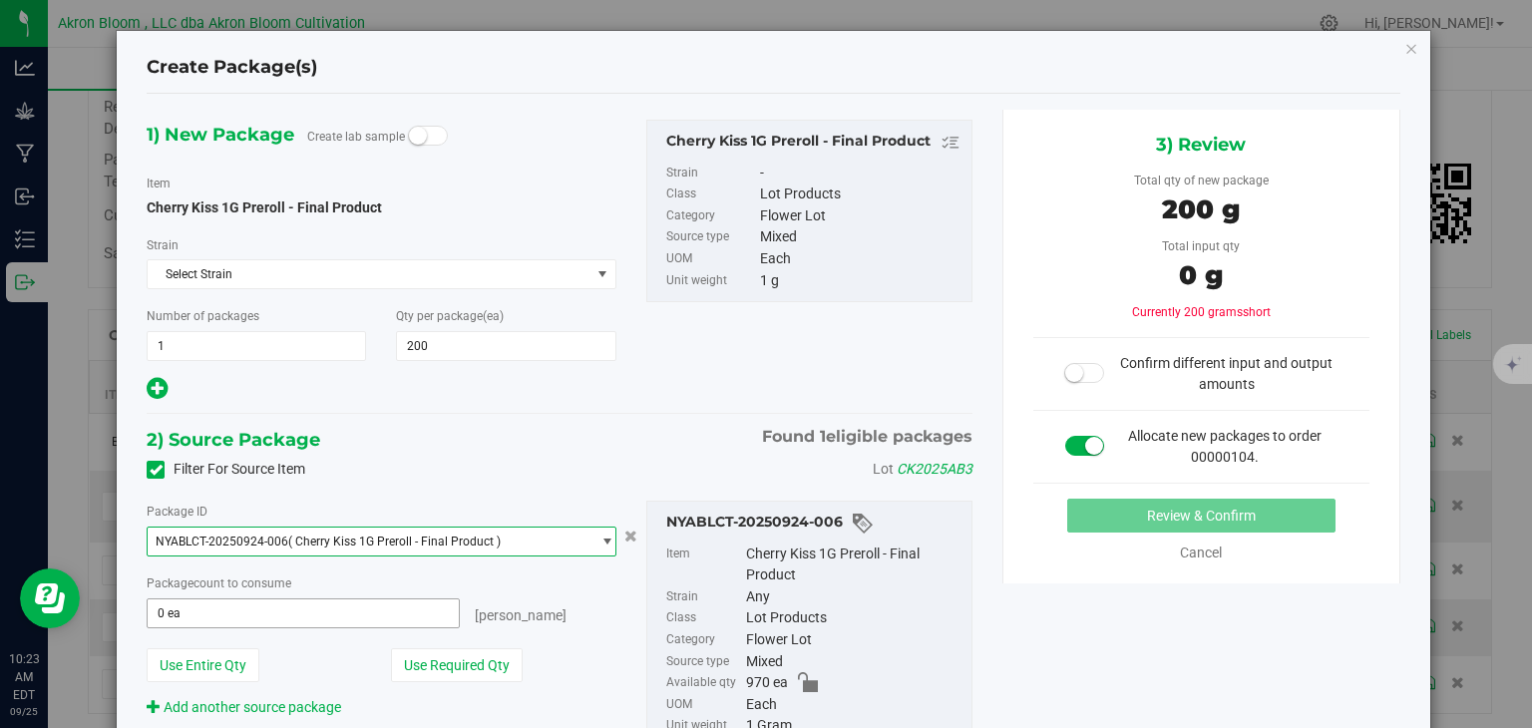
click at [422, 608] on span "0 ea 0" at bounding box center [303, 613] width 312 height 30
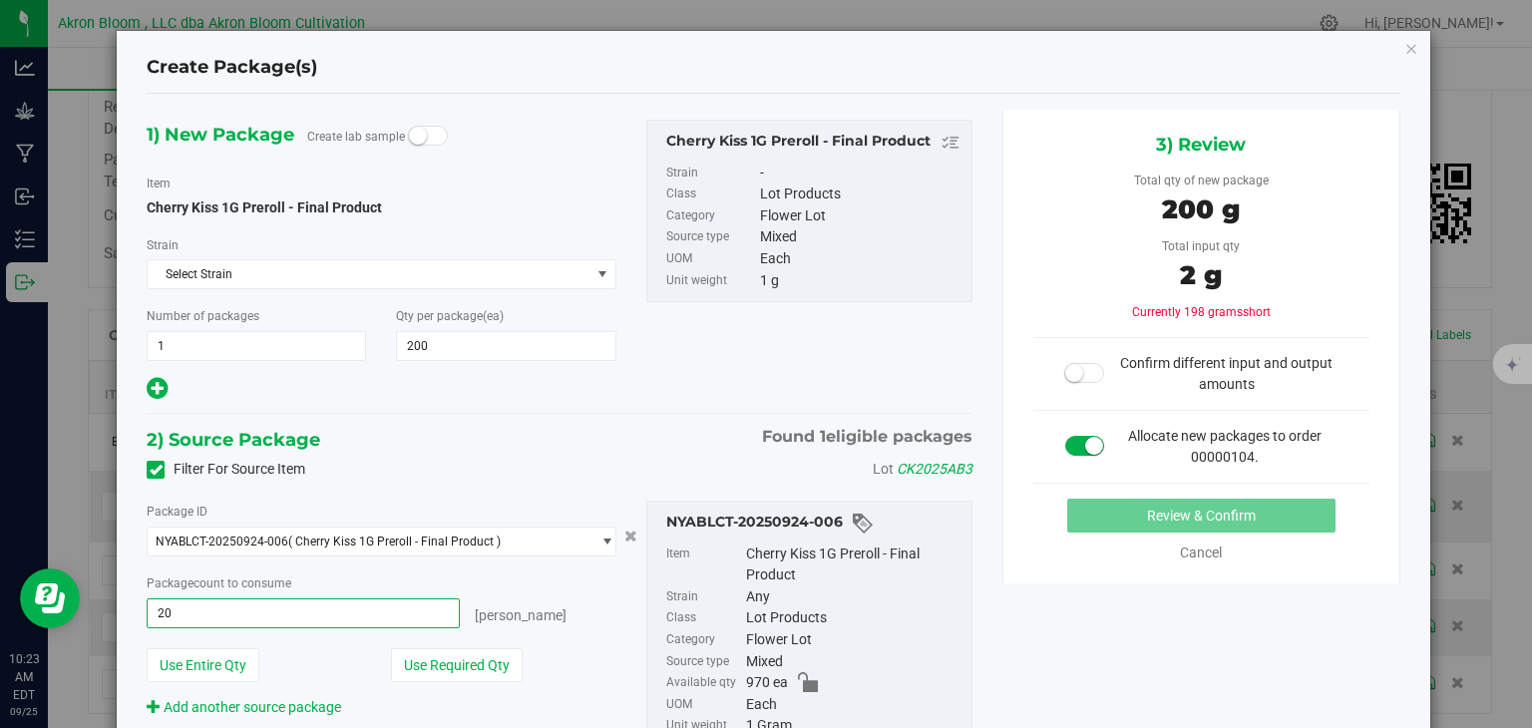
type input "200"
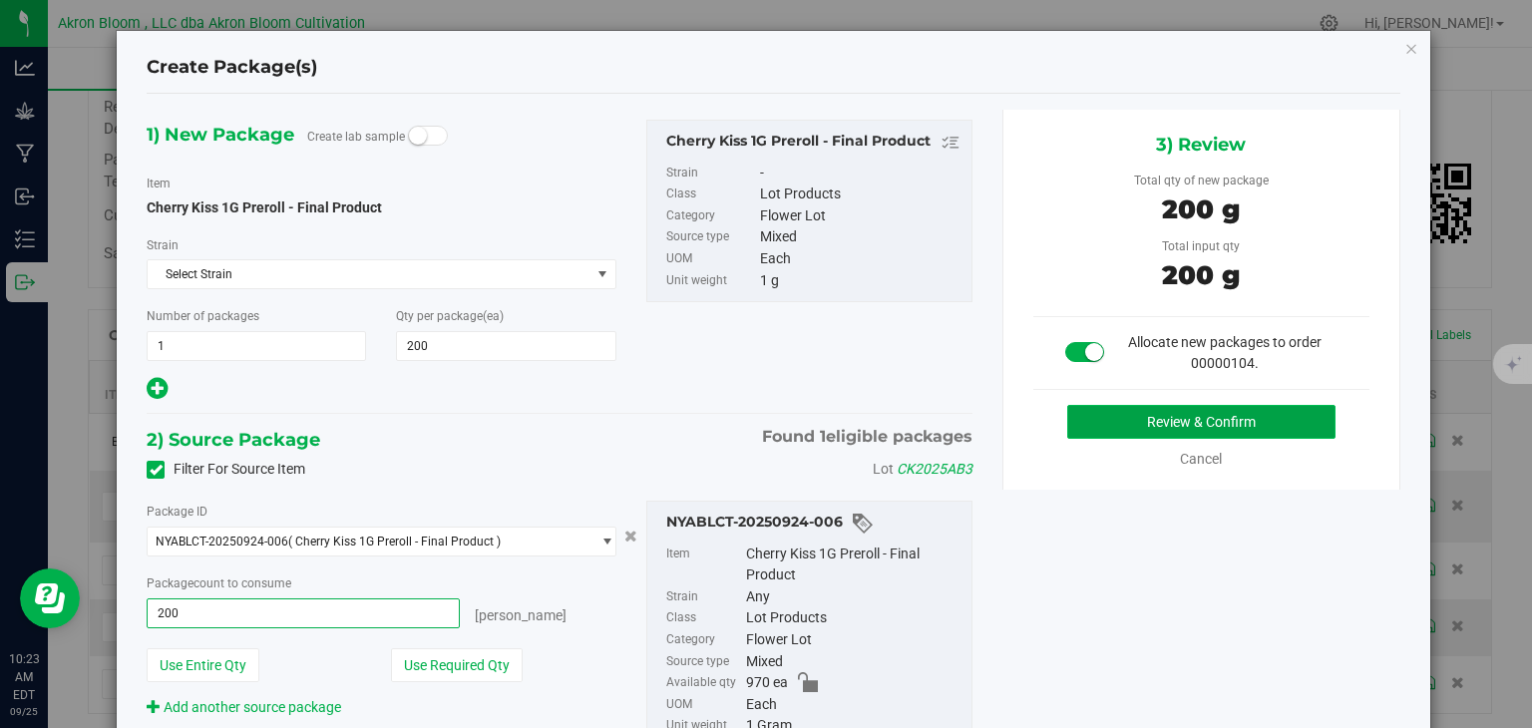
click at [1149, 411] on button "Review & Confirm" at bounding box center [1201, 422] width 268 height 34
type input "200 ea"
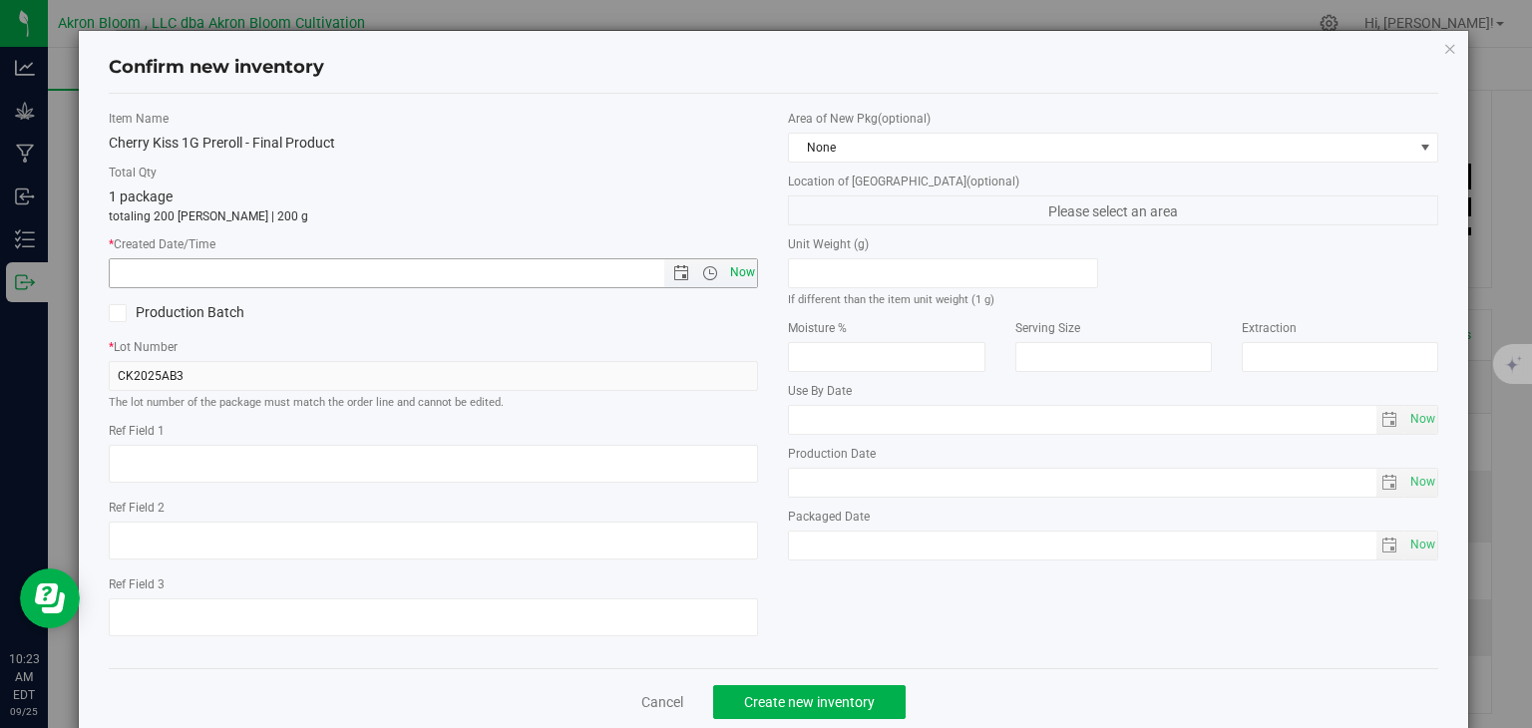
click at [732, 270] on span "Now" at bounding box center [742, 272] width 34 height 29
type input "[DATE] 10:23 AM"
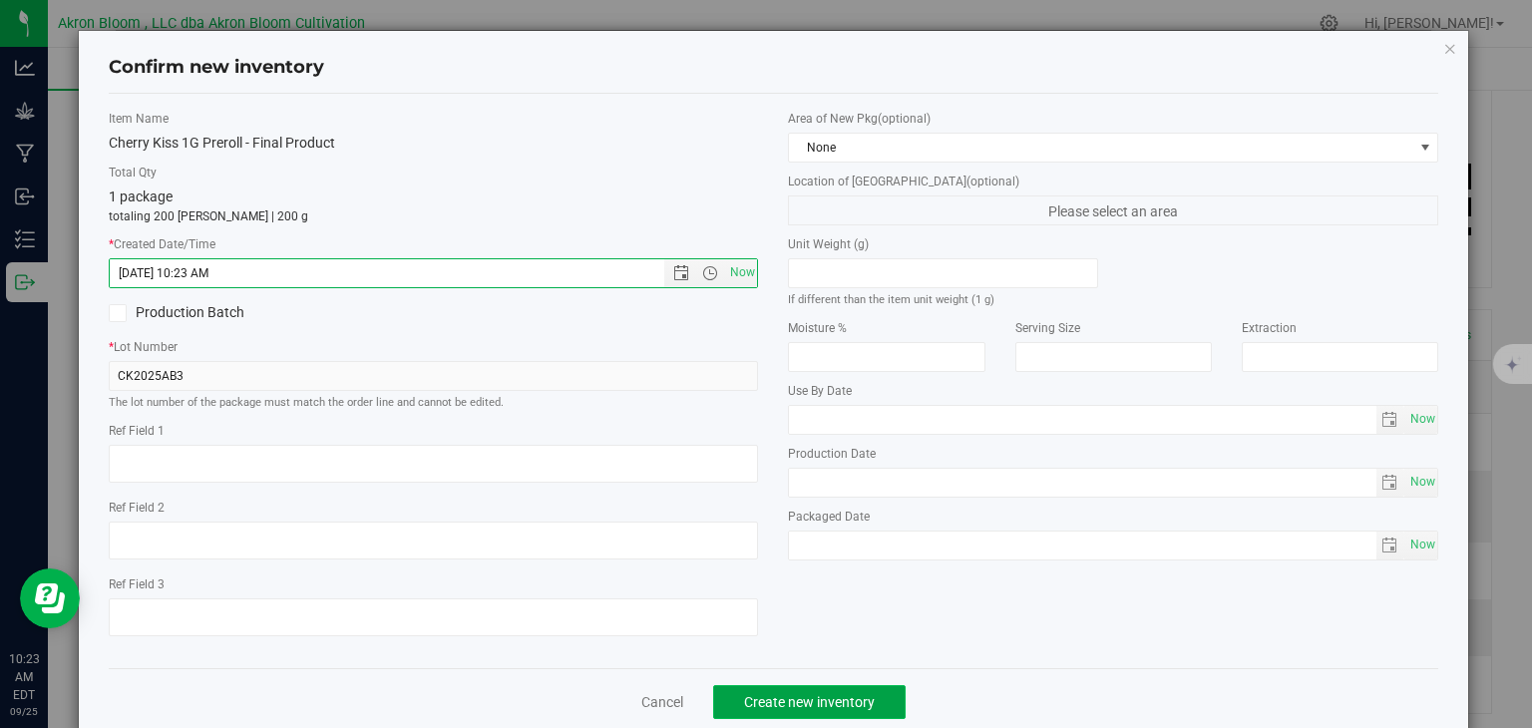
click at [819, 696] on span "Create new inventory" at bounding box center [809, 702] width 131 height 16
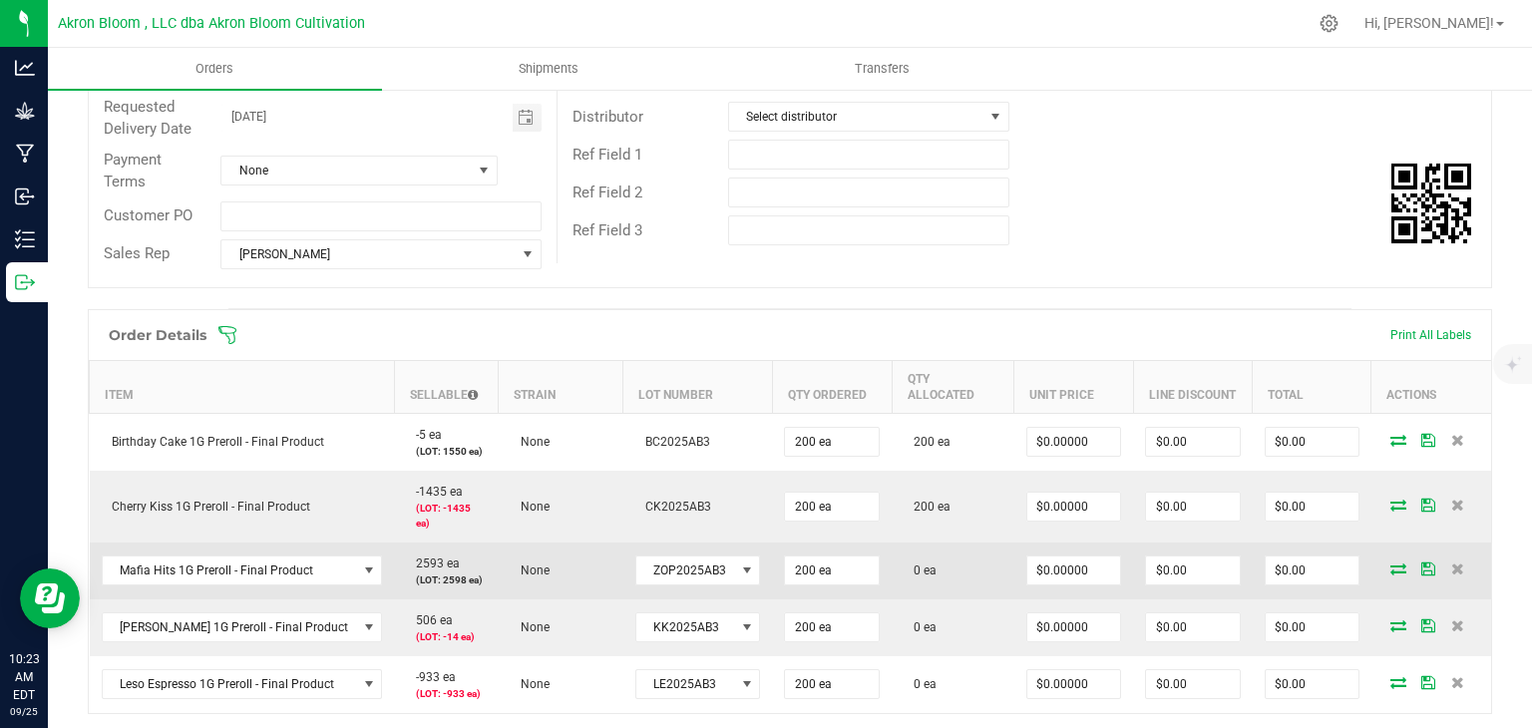
click at [1398, 562] on icon at bounding box center [1398, 568] width 16 height 12
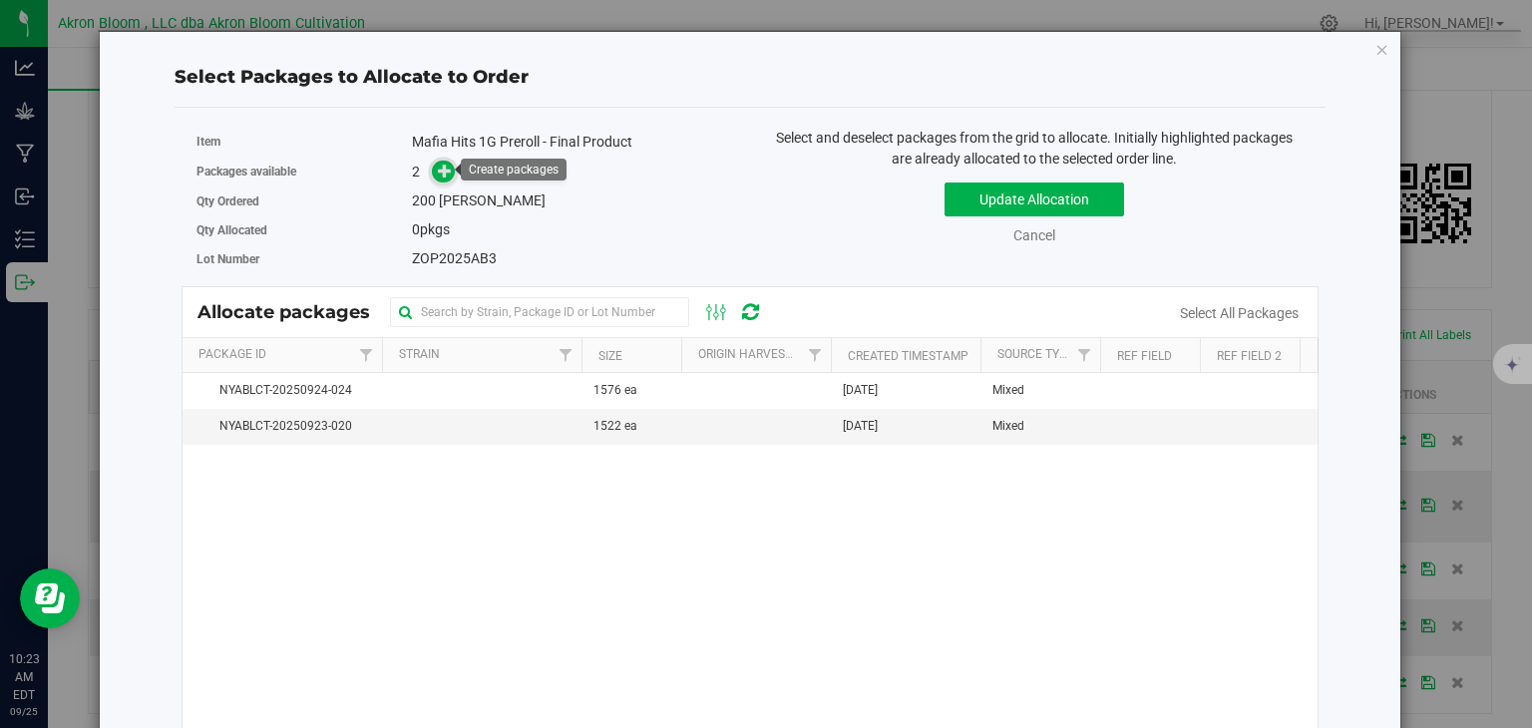
click at [448, 167] on icon at bounding box center [445, 171] width 14 height 14
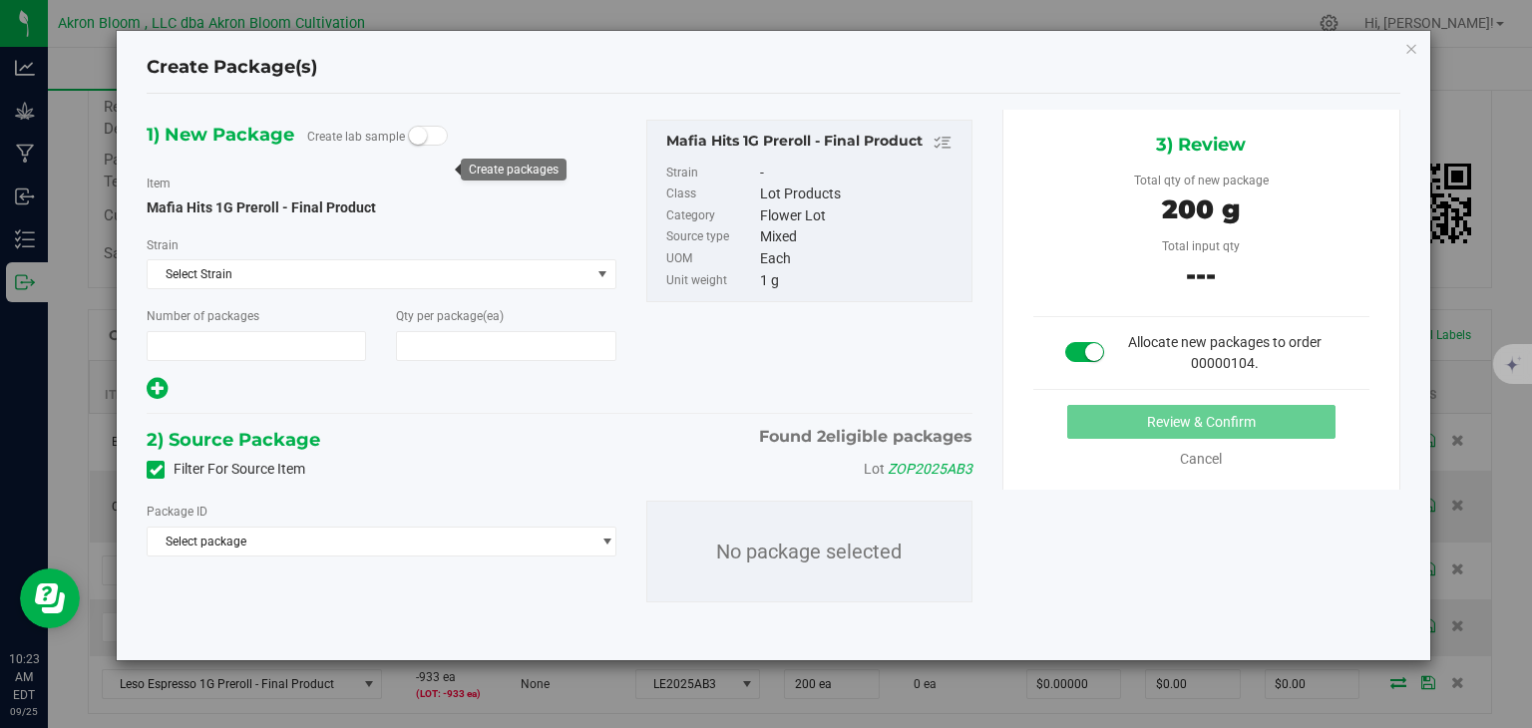
type input "1"
type input "200"
click at [606, 535] on span "select" at bounding box center [606, 541] width 15 height 16
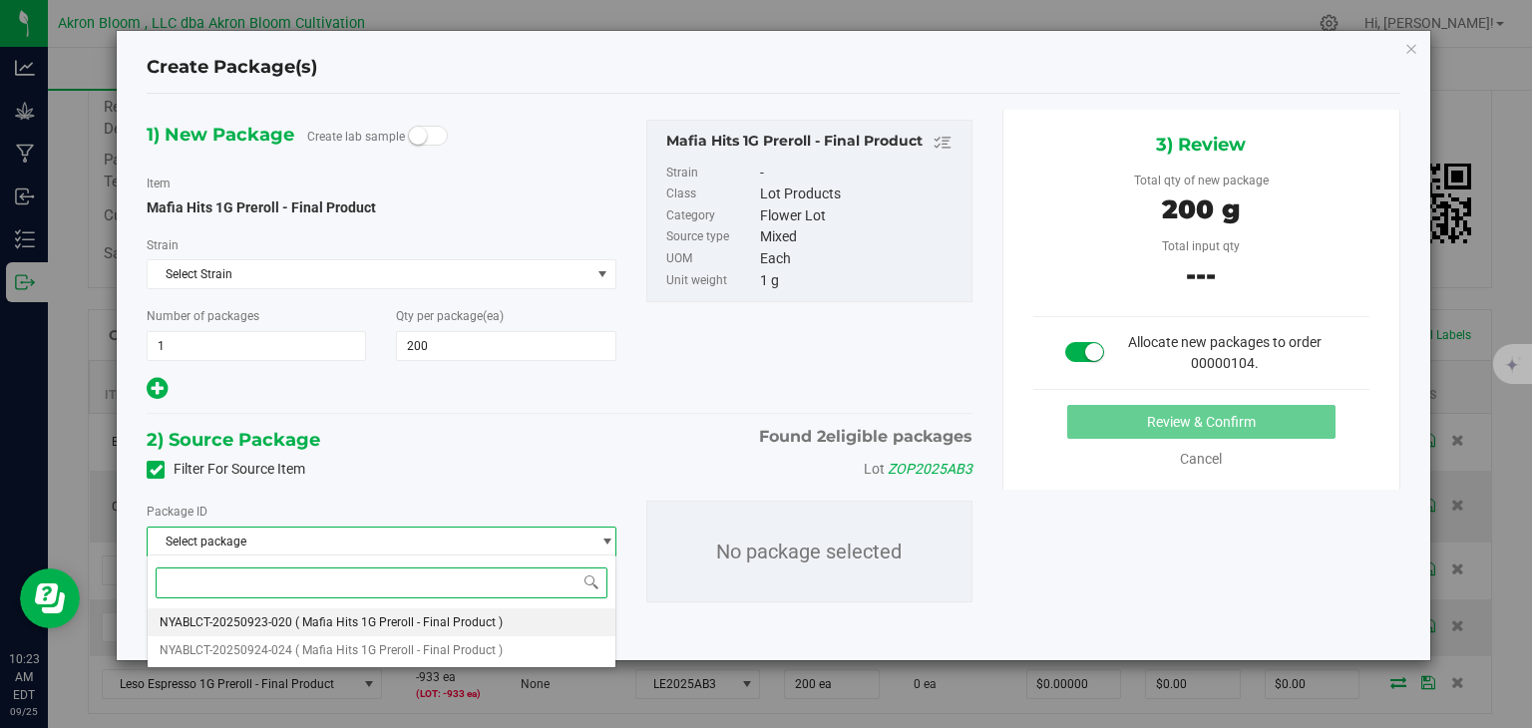
click at [570, 615] on li "NYABLCT-20250923-020 ( Mafia Hits 1G Preroll - Final Product )" at bounding box center [381, 622] width 467 height 28
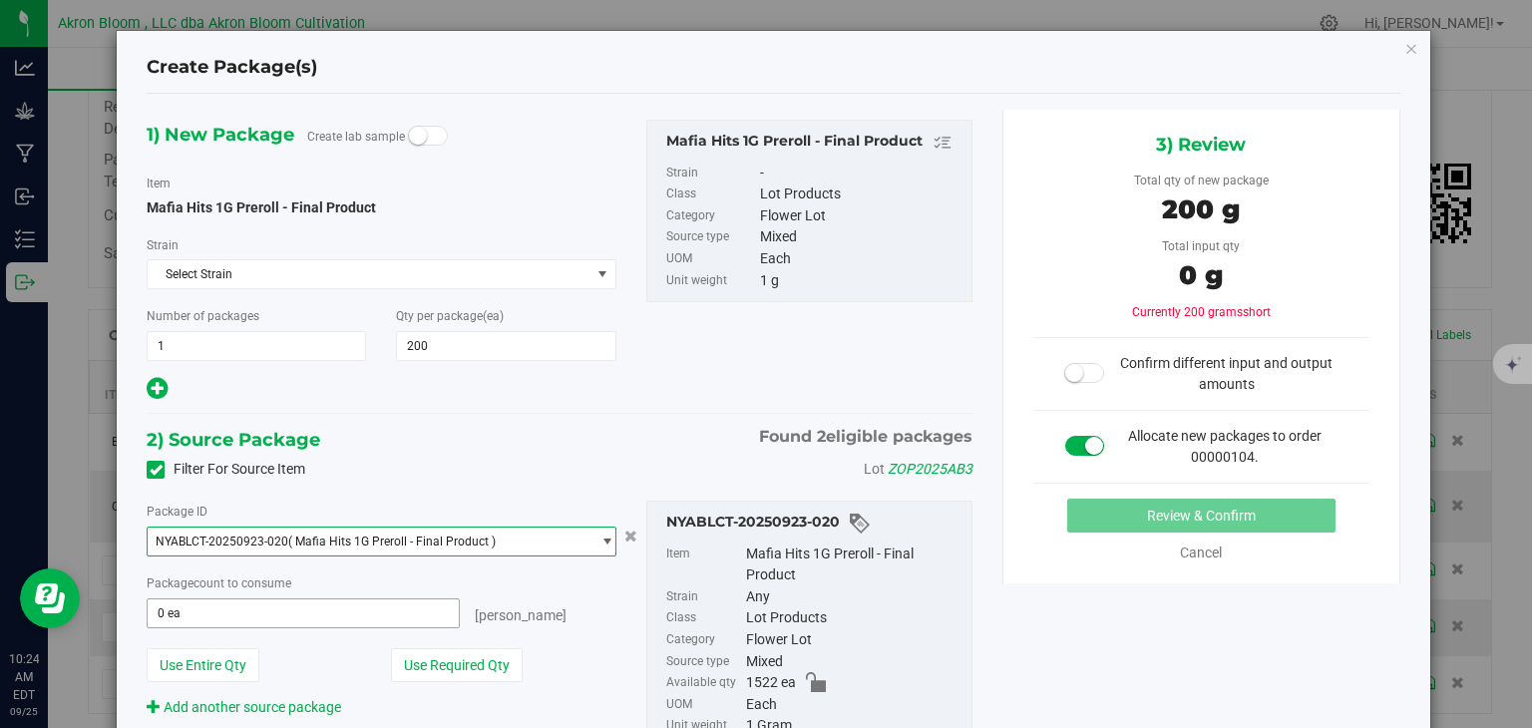
click at [360, 605] on span "0 ea 0" at bounding box center [303, 613] width 312 height 30
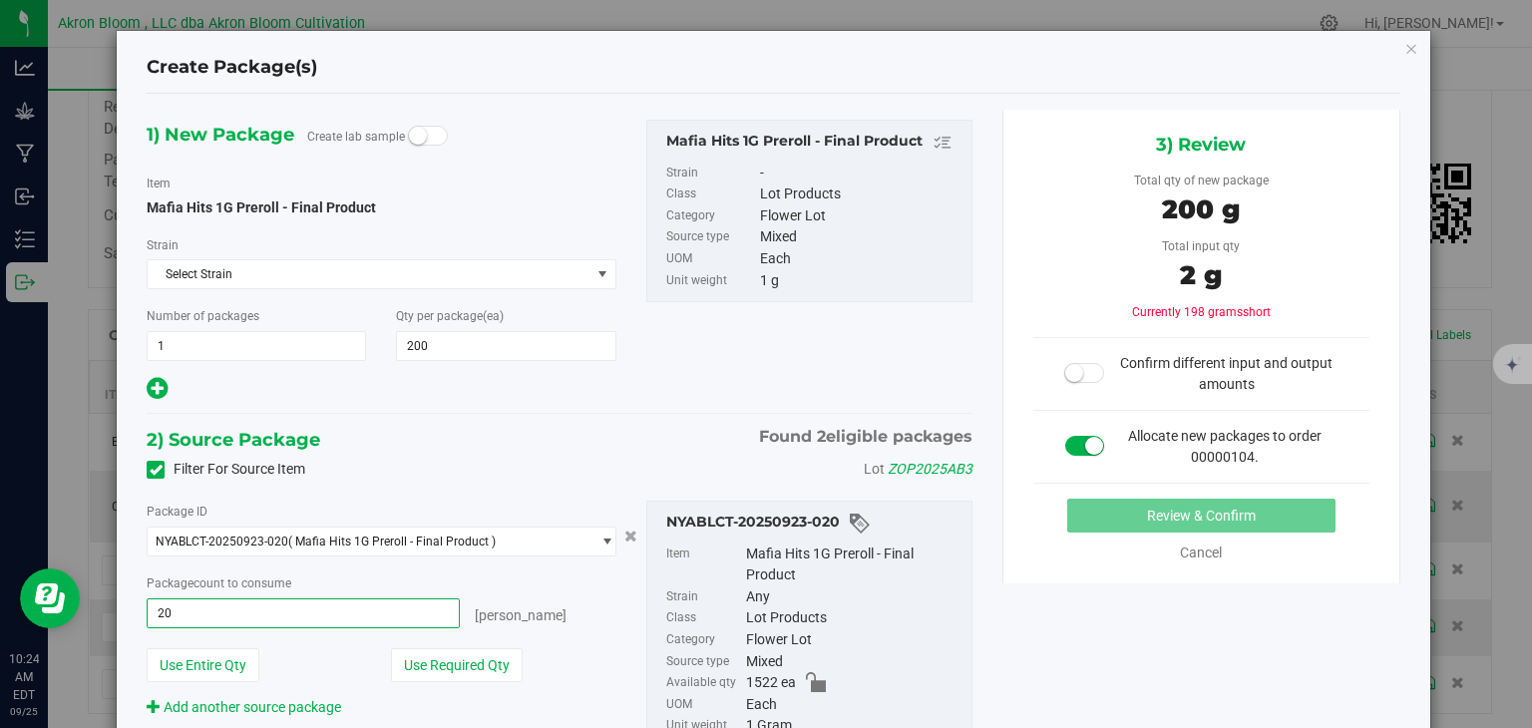
type input "200"
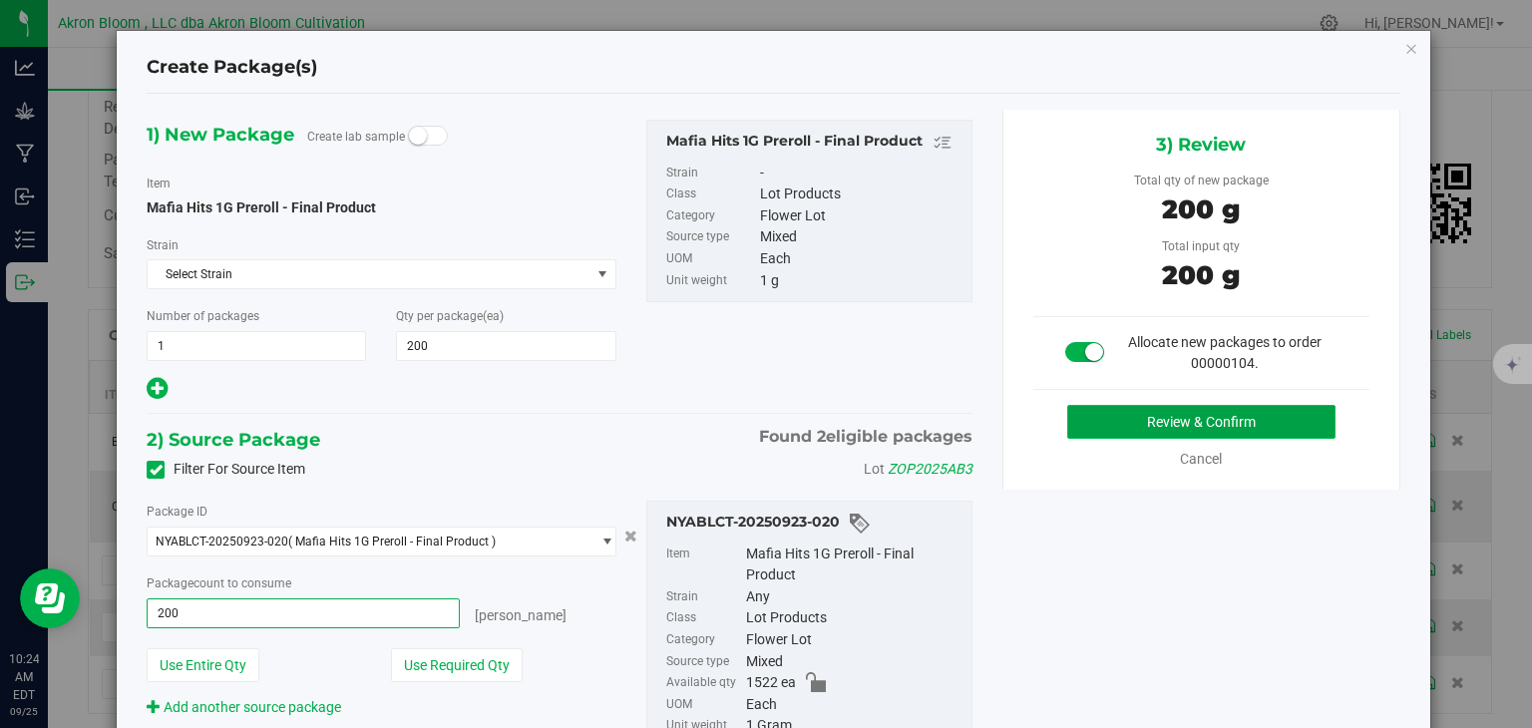
click at [1146, 412] on button "Review & Confirm" at bounding box center [1201, 422] width 268 height 34
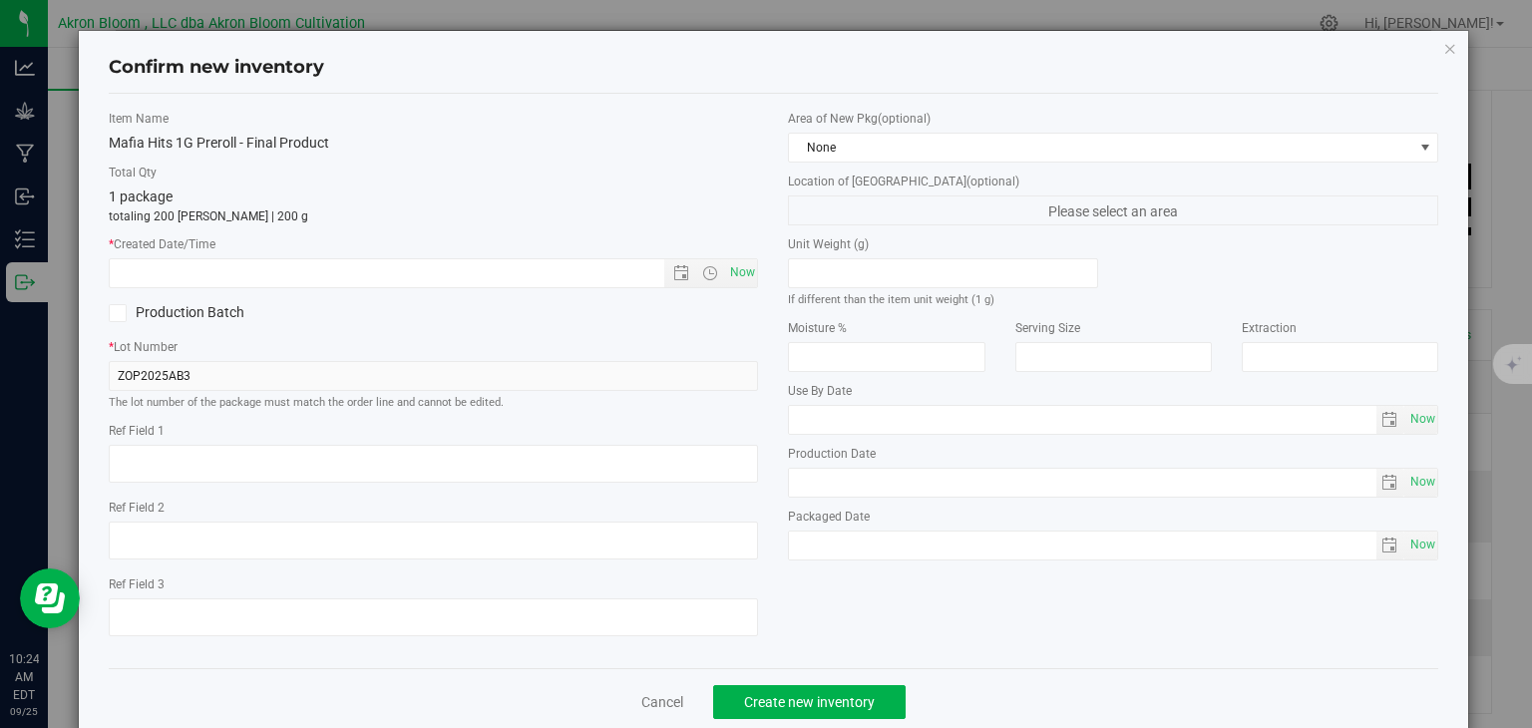
type input "200 ea"
click at [740, 275] on span "Now" at bounding box center [742, 272] width 34 height 29
type input "[DATE] 10:24 AM"
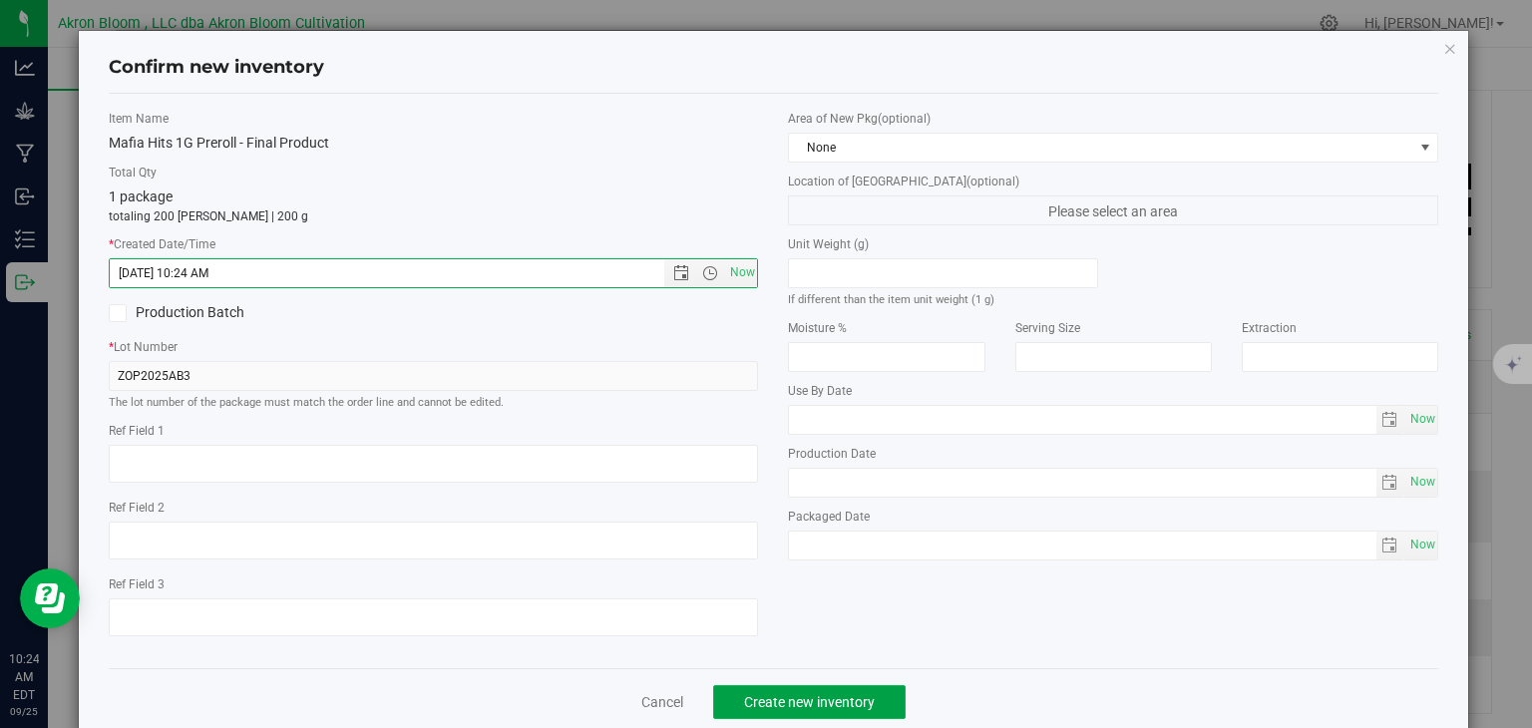
click at [792, 694] on span "Create new inventory" at bounding box center [809, 702] width 131 height 16
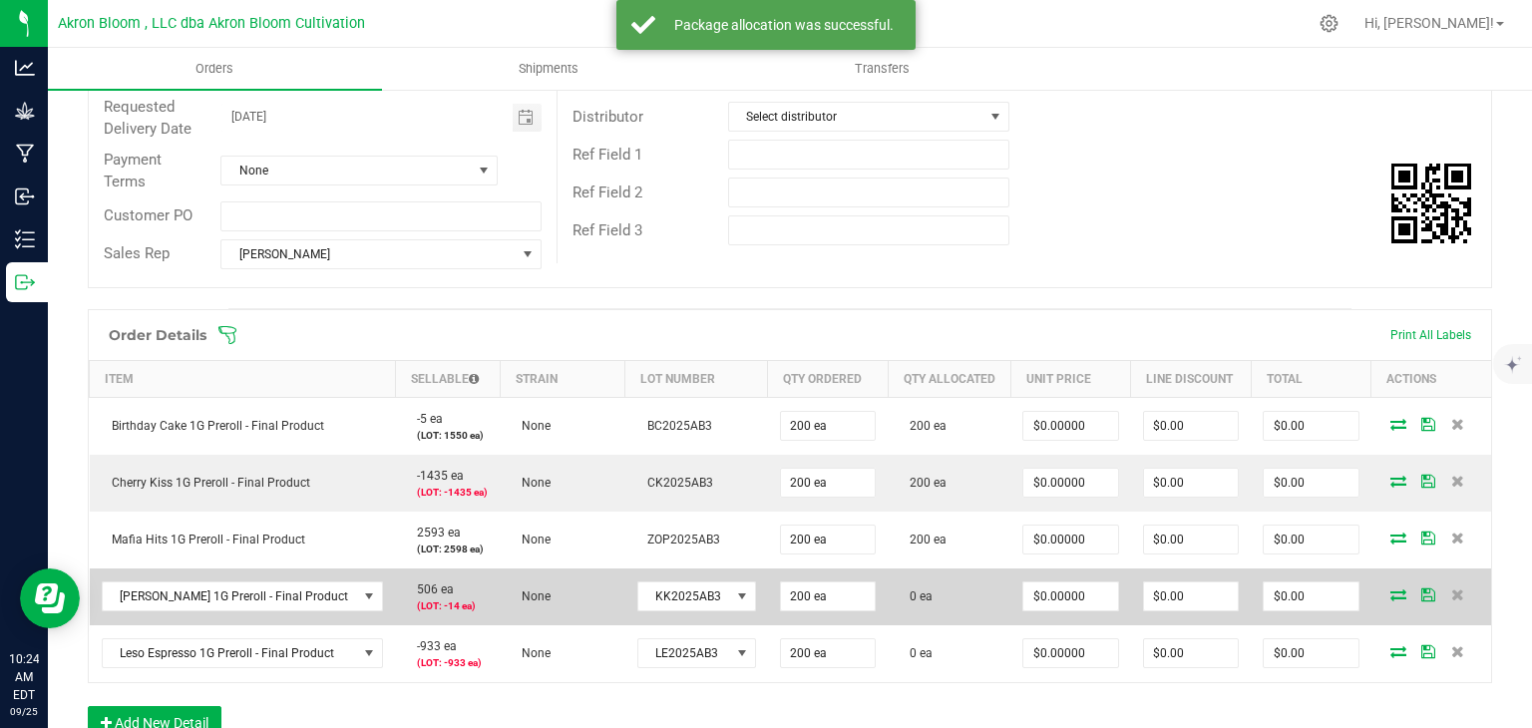
click at [1397, 592] on icon at bounding box center [1398, 594] width 16 height 12
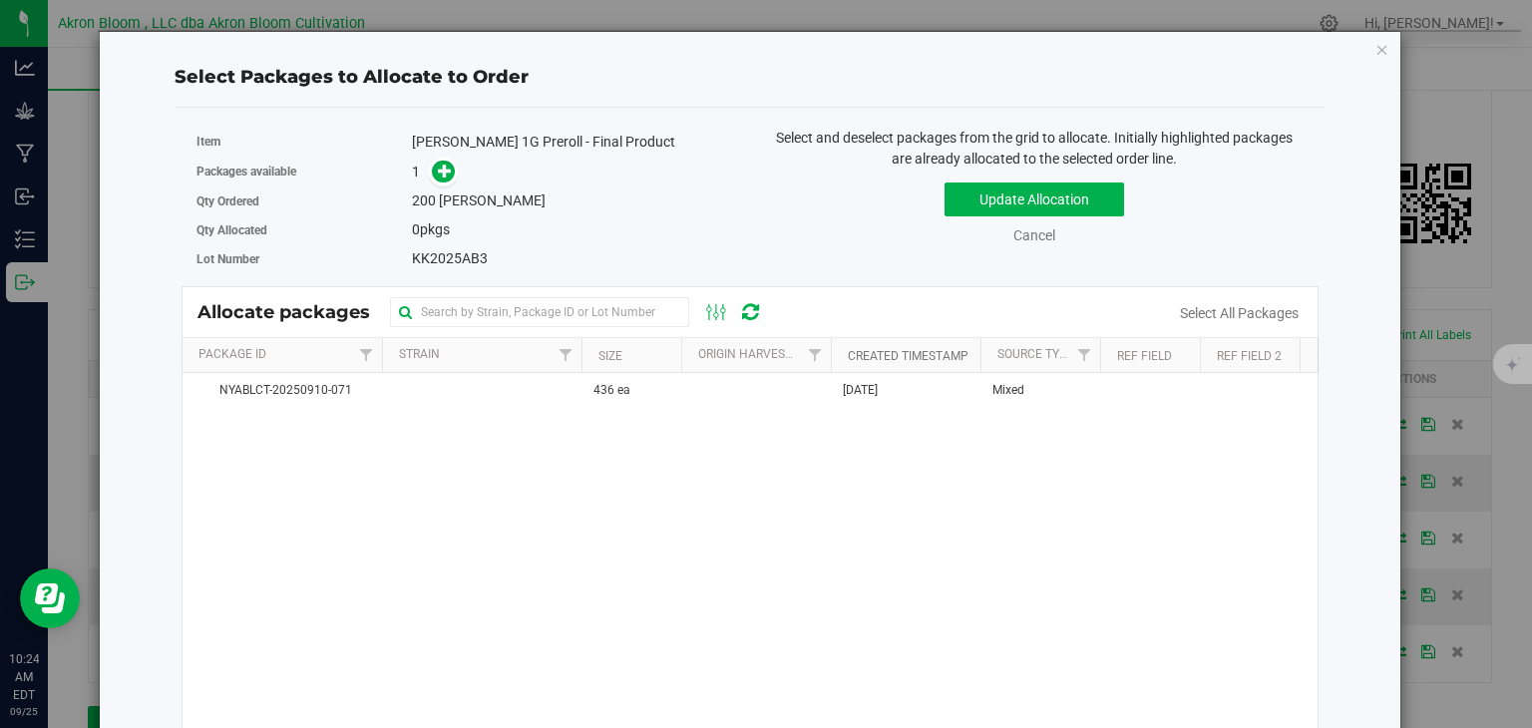
click at [959, 353] on link "Created Timestamp" at bounding box center [908, 356] width 121 height 14
click at [438, 175] on icon at bounding box center [445, 171] width 14 height 14
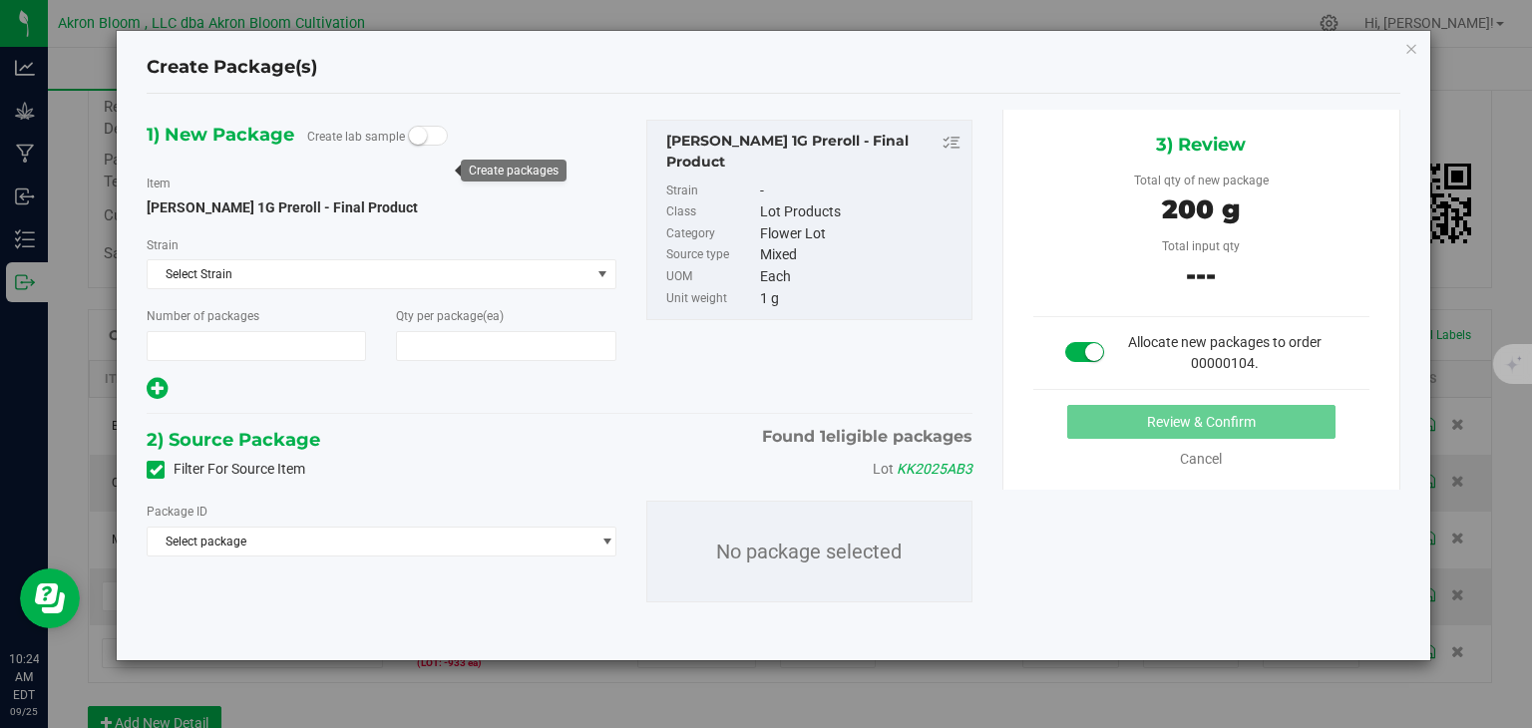
type input "1"
type input "200"
click at [606, 536] on span "select" at bounding box center [606, 541] width 15 height 16
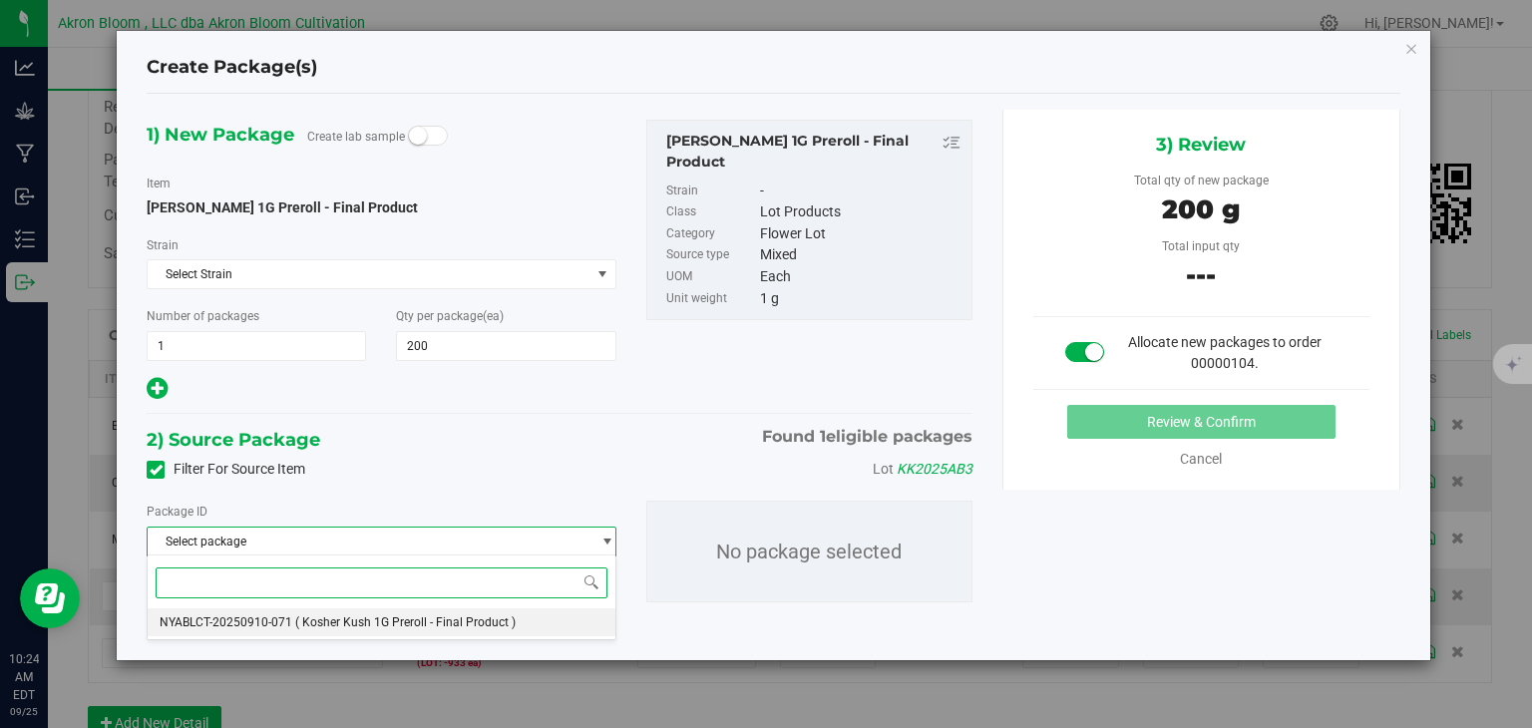
click at [539, 614] on li "NYABLCT-20250910-071 ( Kosher Kush 1G Preroll - Final Product )" at bounding box center [381, 622] width 467 height 28
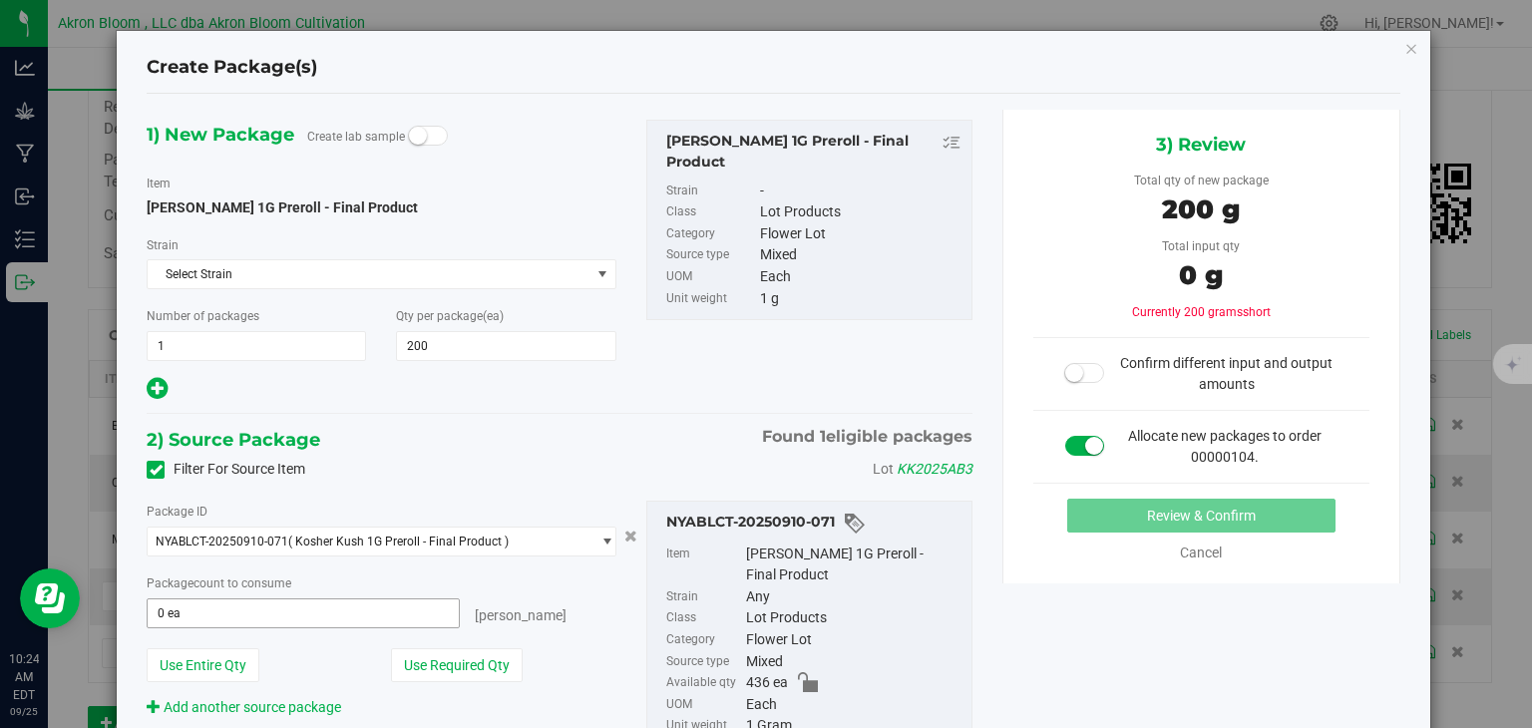
click at [394, 612] on span "0 ea 0" at bounding box center [303, 613] width 312 height 30
type input "200"
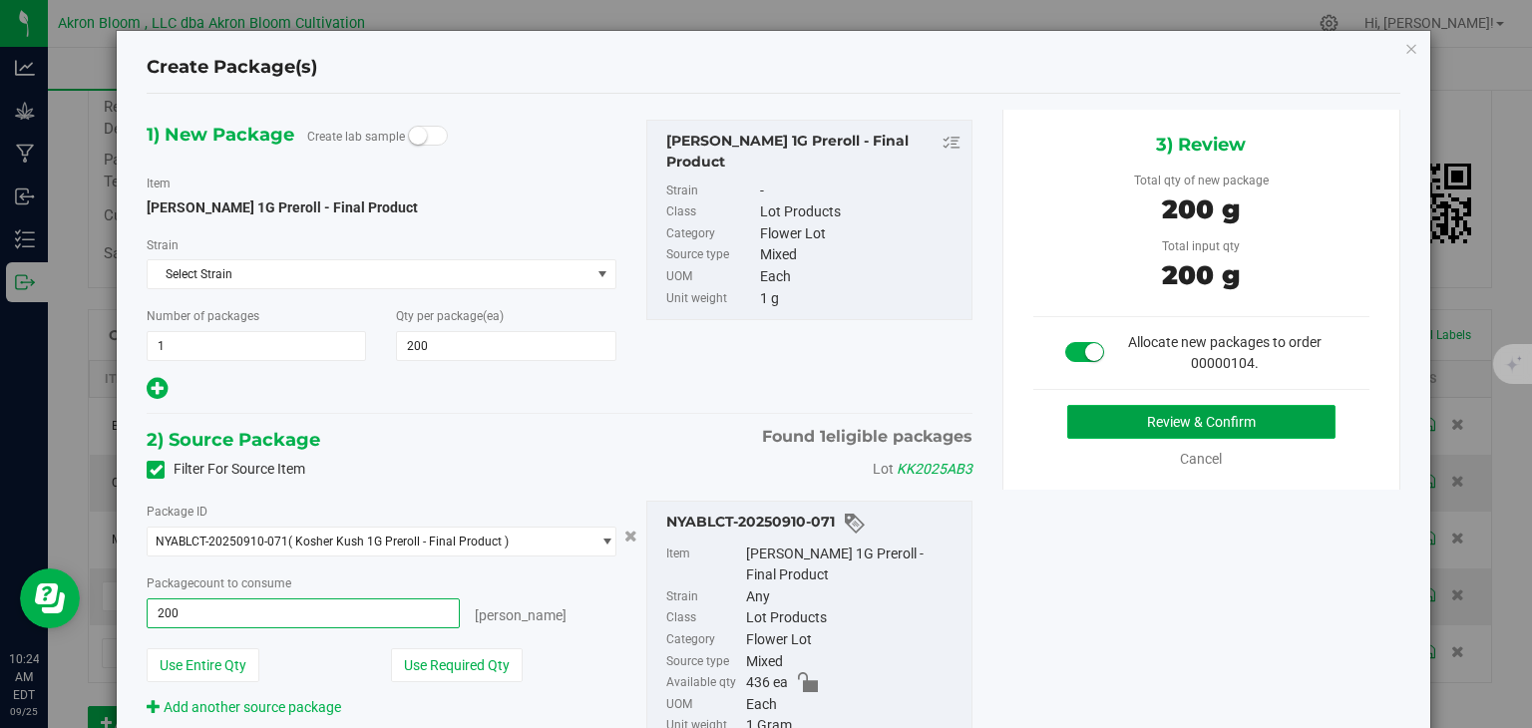
click at [1149, 417] on button "Review & Confirm" at bounding box center [1201, 422] width 268 height 34
type input "200 ea"
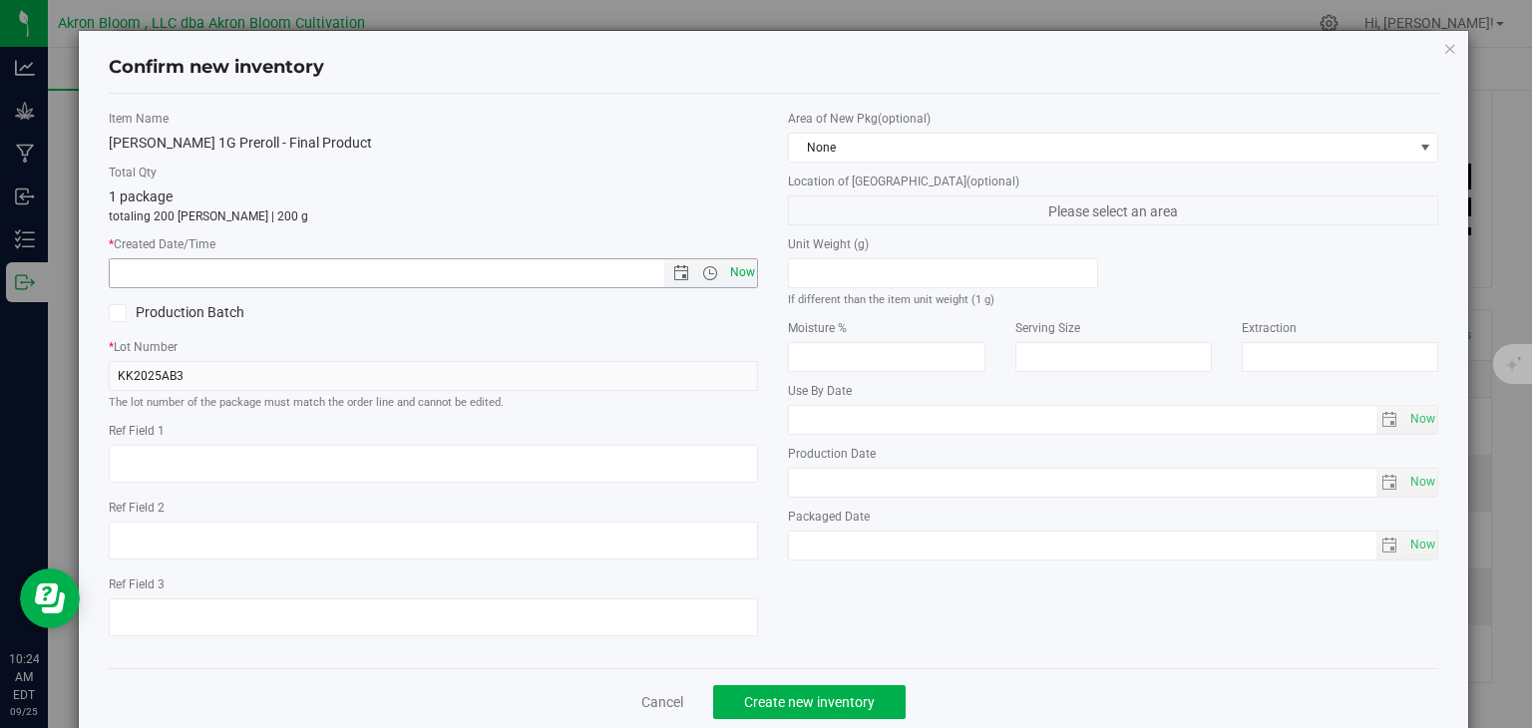
click at [738, 273] on span "Now" at bounding box center [742, 272] width 34 height 29
type input "[DATE] 10:24 AM"
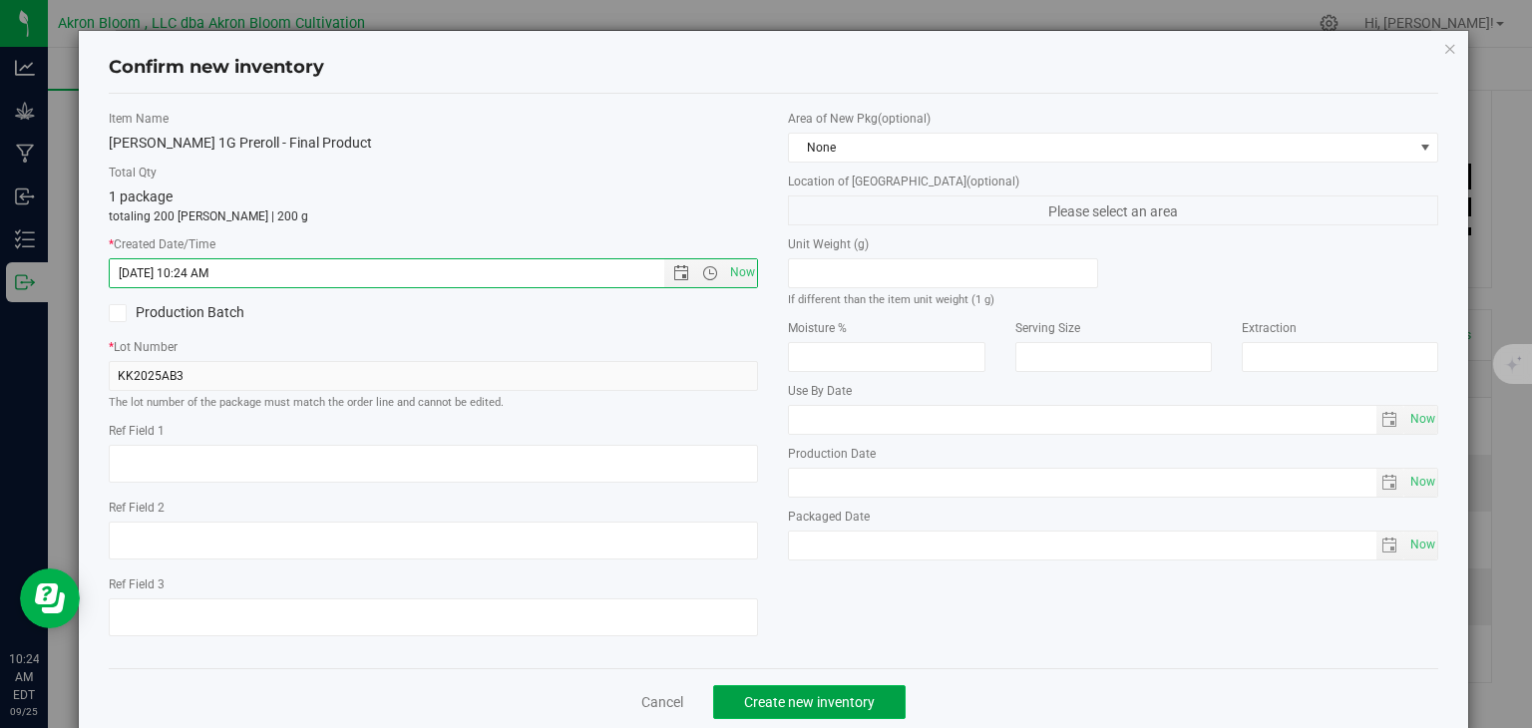
click at [808, 696] on span "Create new inventory" at bounding box center [809, 702] width 131 height 16
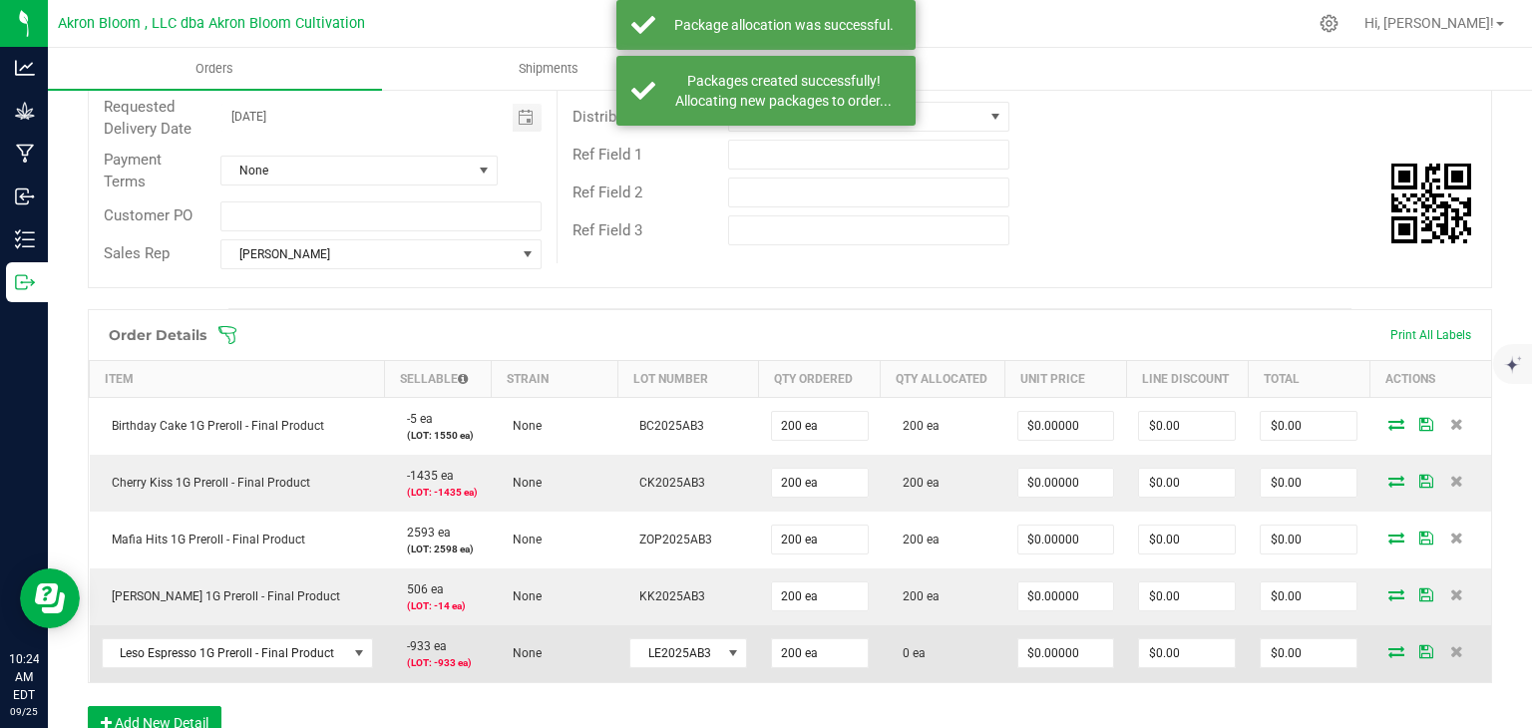
click at [1392, 651] on icon at bounding box center [1396, 651] width 16 height 12
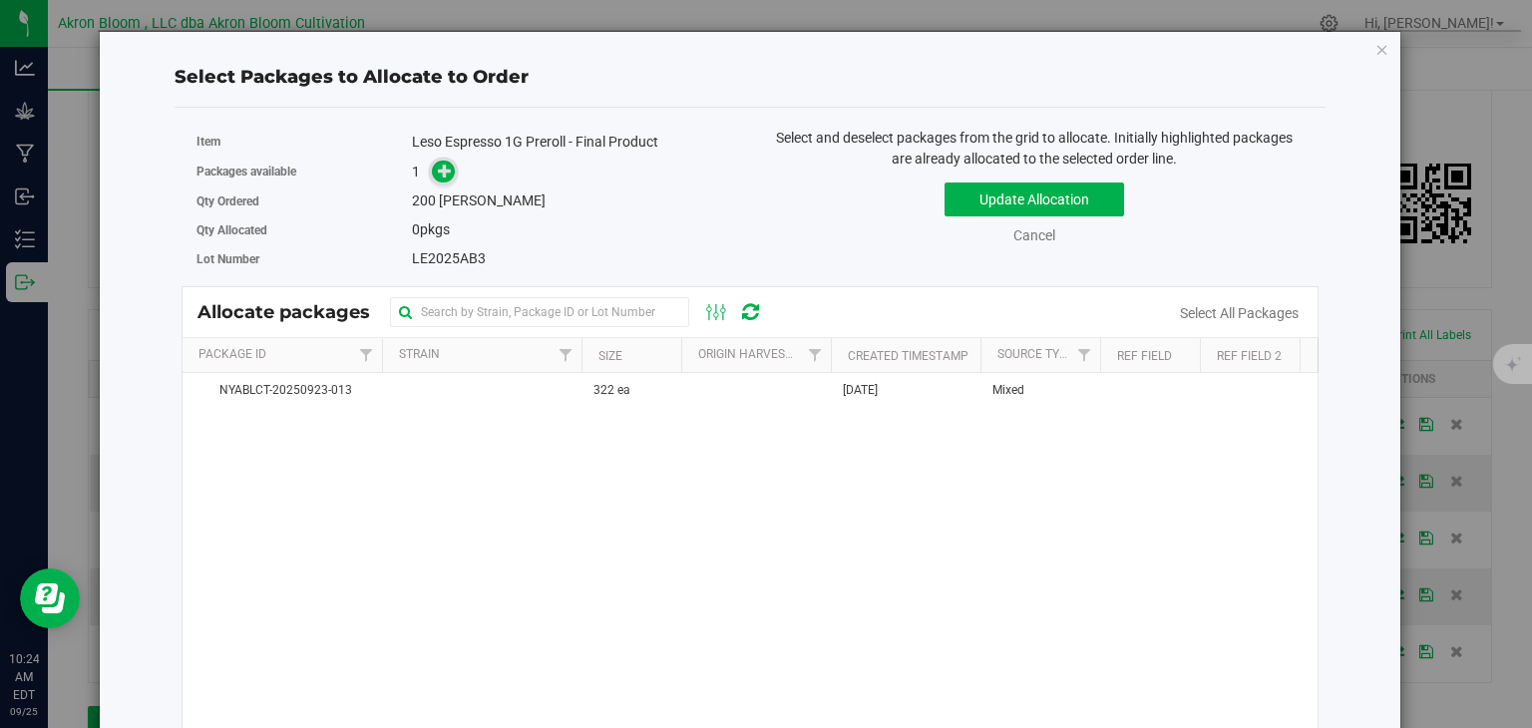
click at [448, 170] on icon at bounding box center [445, 171] width 14 height 14
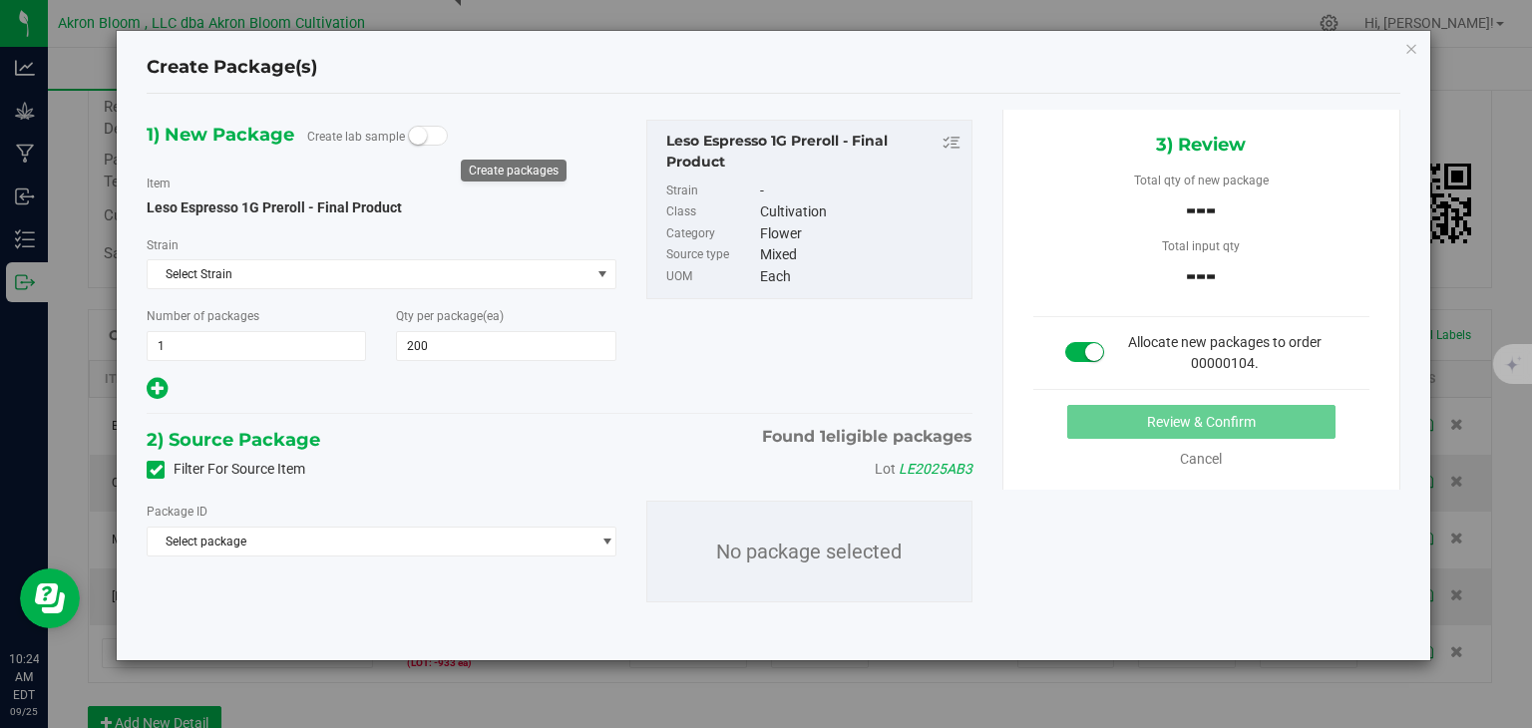
type input "200"
click at [604, 537] on span "select" at bounding box center [606, 541] width 15 height 16
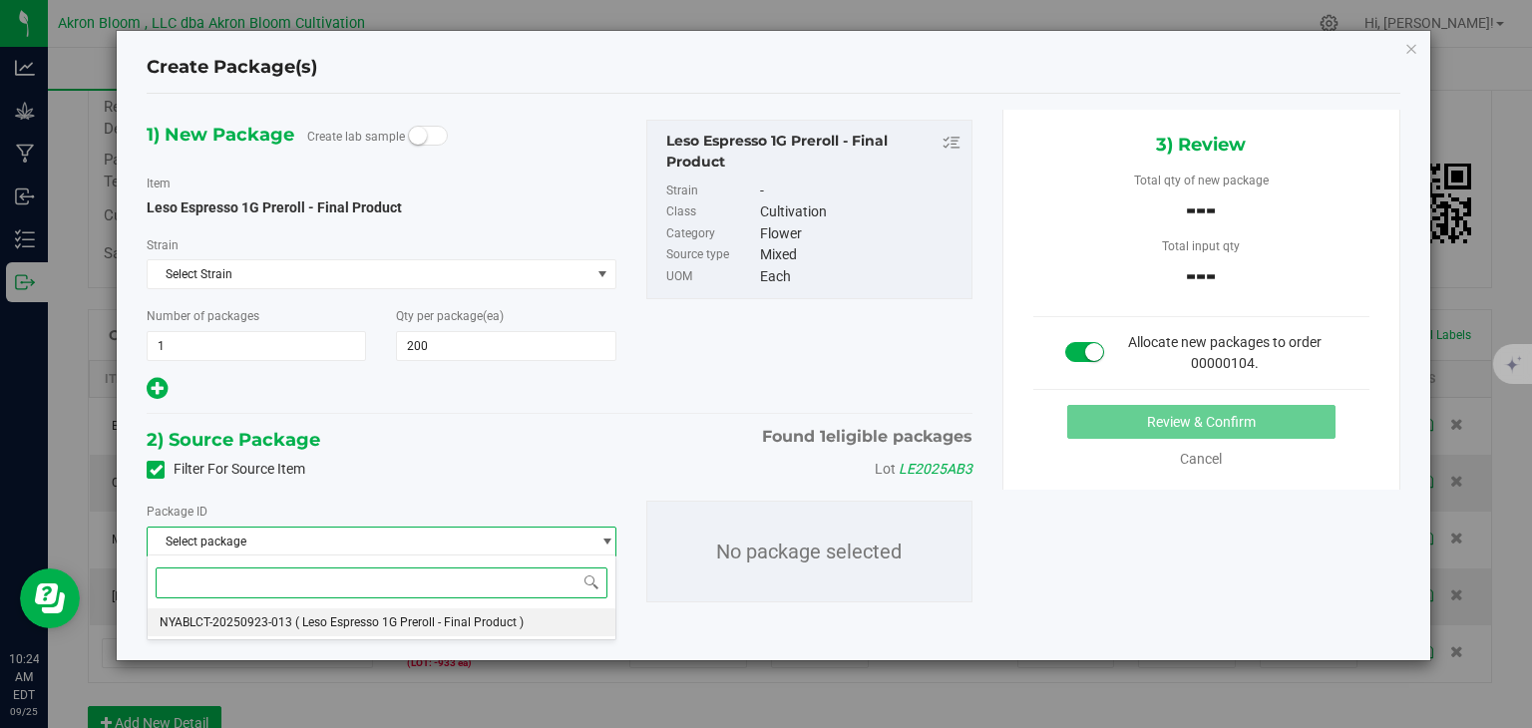
click at [555, 617] on li "NYABLCT-20250923-013 ( Leso Espresso 1G Preroll - Final Product )" at bounding box center [381, 622] width 467 height 28
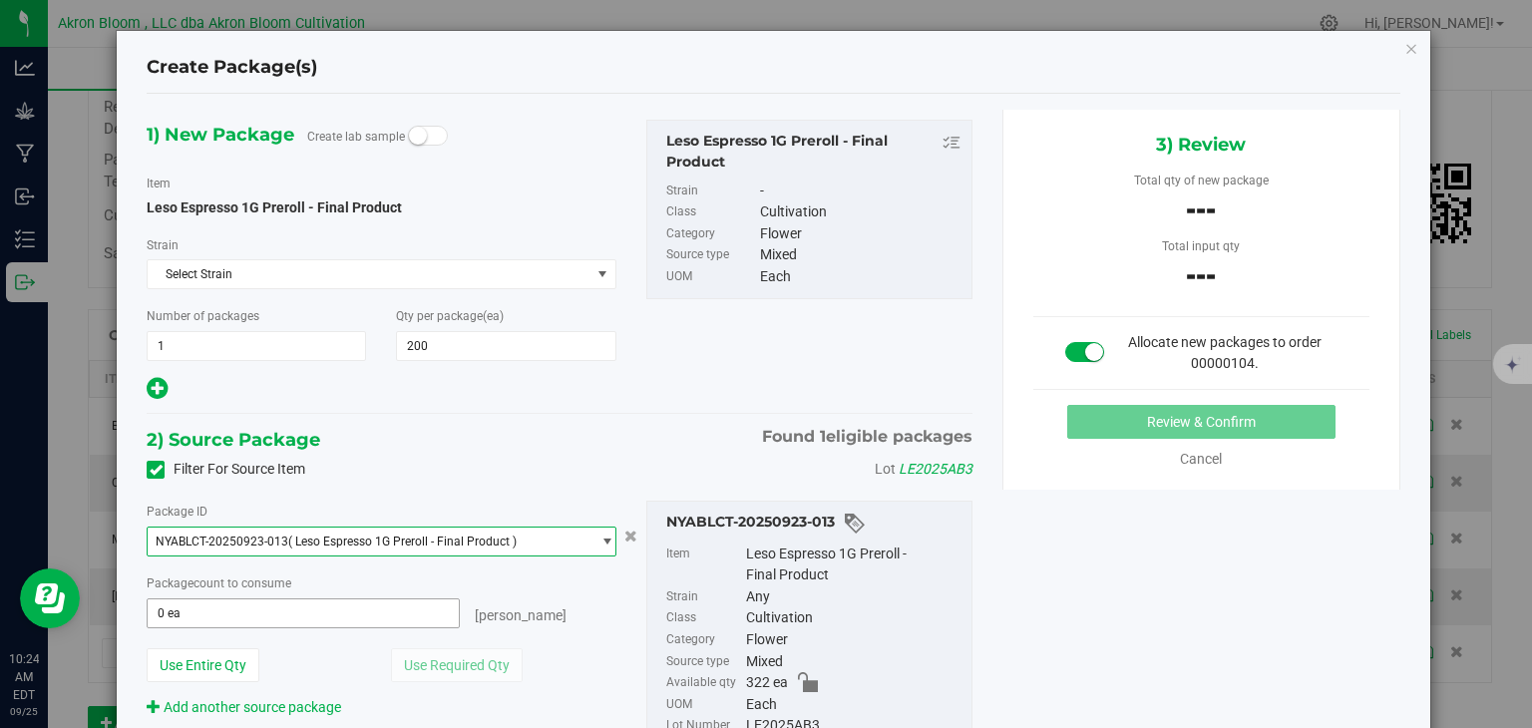
click at [375, 613] on span "0 ea 0" at bounding box center [303, 613] width 312 height 30
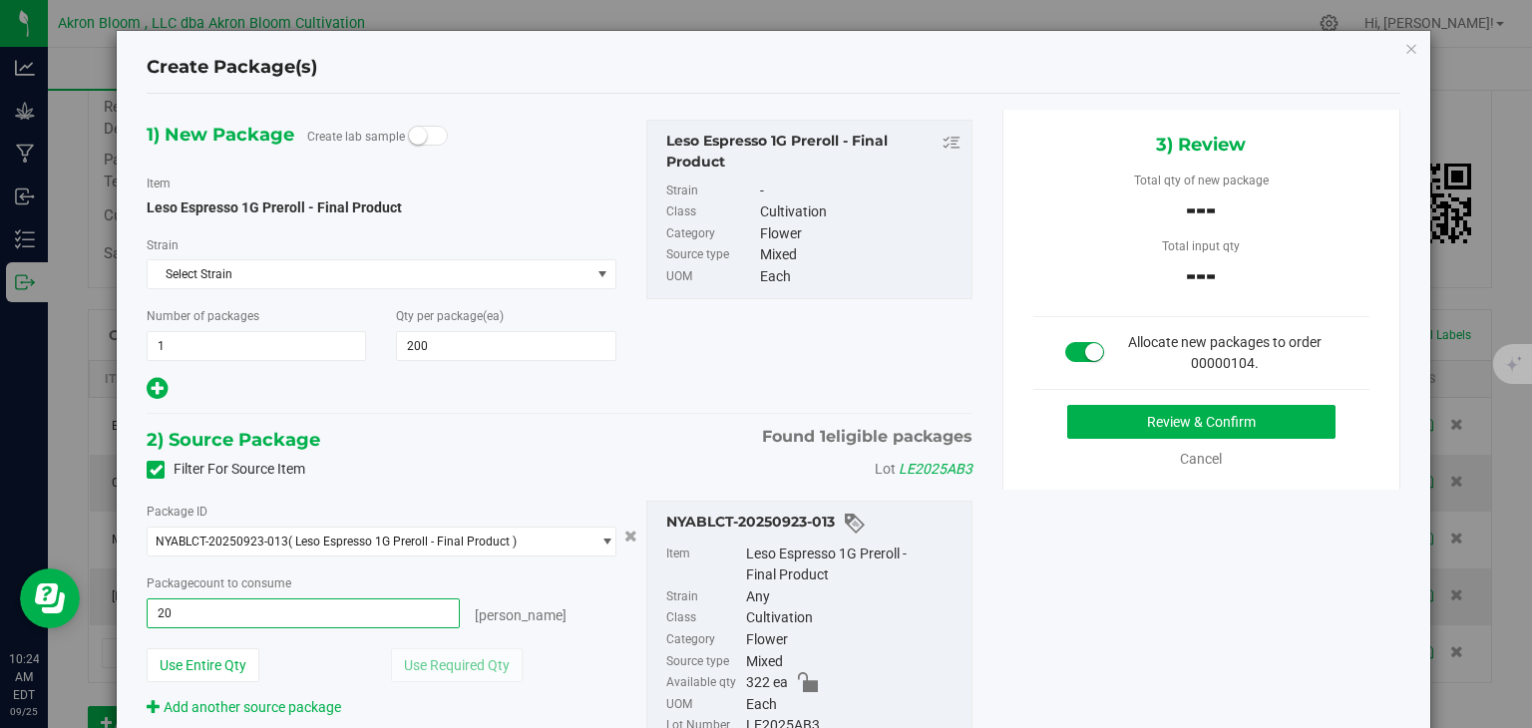
type input "200"
click at [1137, 421] on button "Review & Confirm" at bounding box center [1201, 422] width 268 height 34
type input "200 ea"
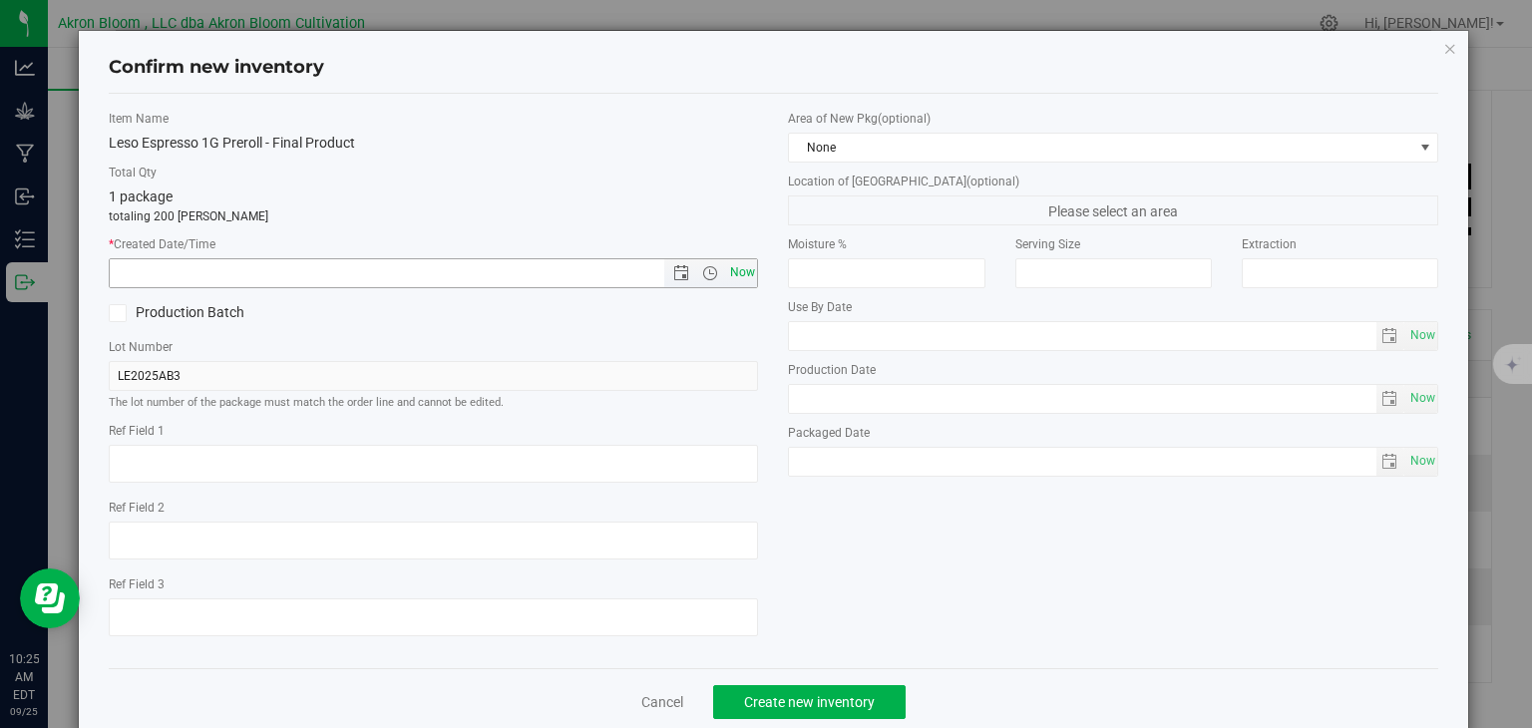
click at [746, 275] on span "Now" at bounding box center [742, 272] width 34 height 29
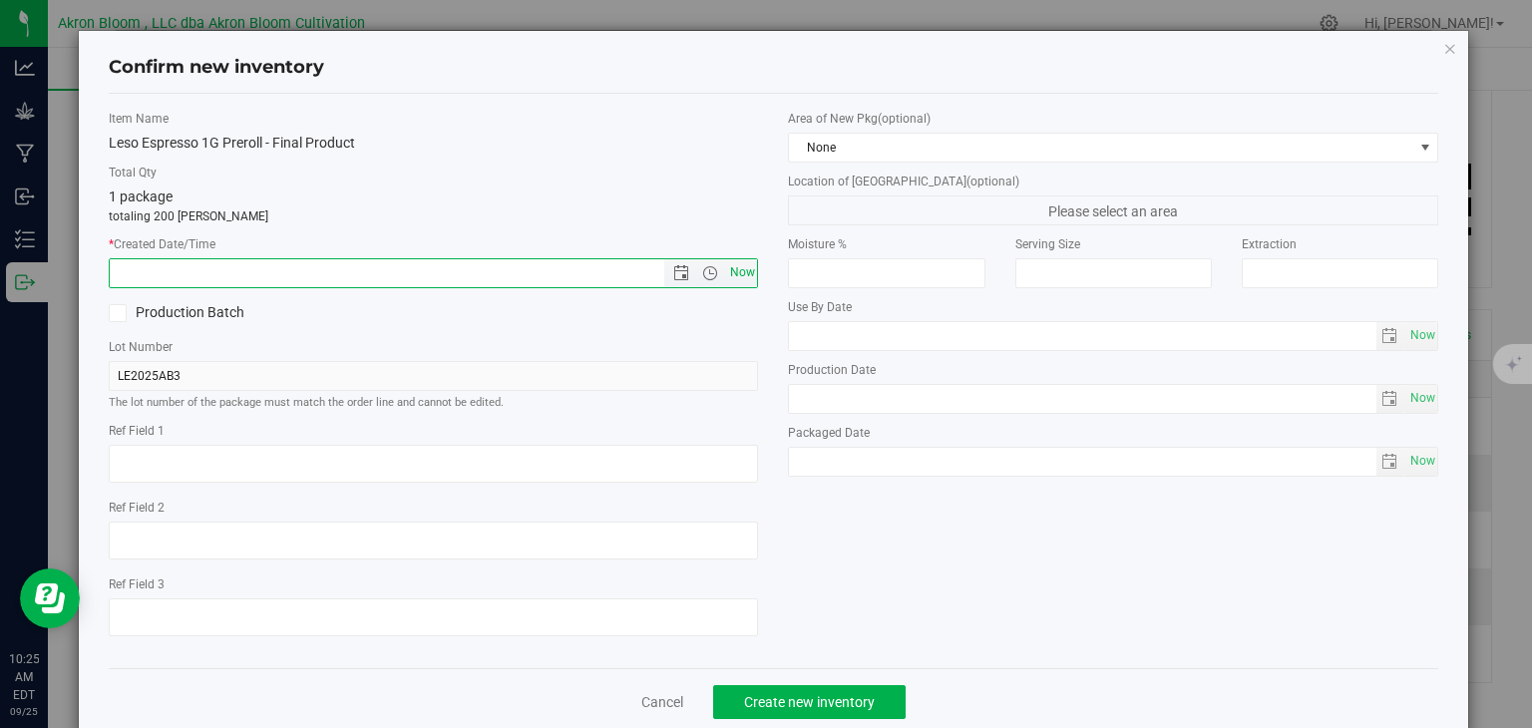
type input "[DATE] 10:25 AM"
click at [814, 701] on span "Create new inventory" at bounding box center [809, 702] width 131 height 16
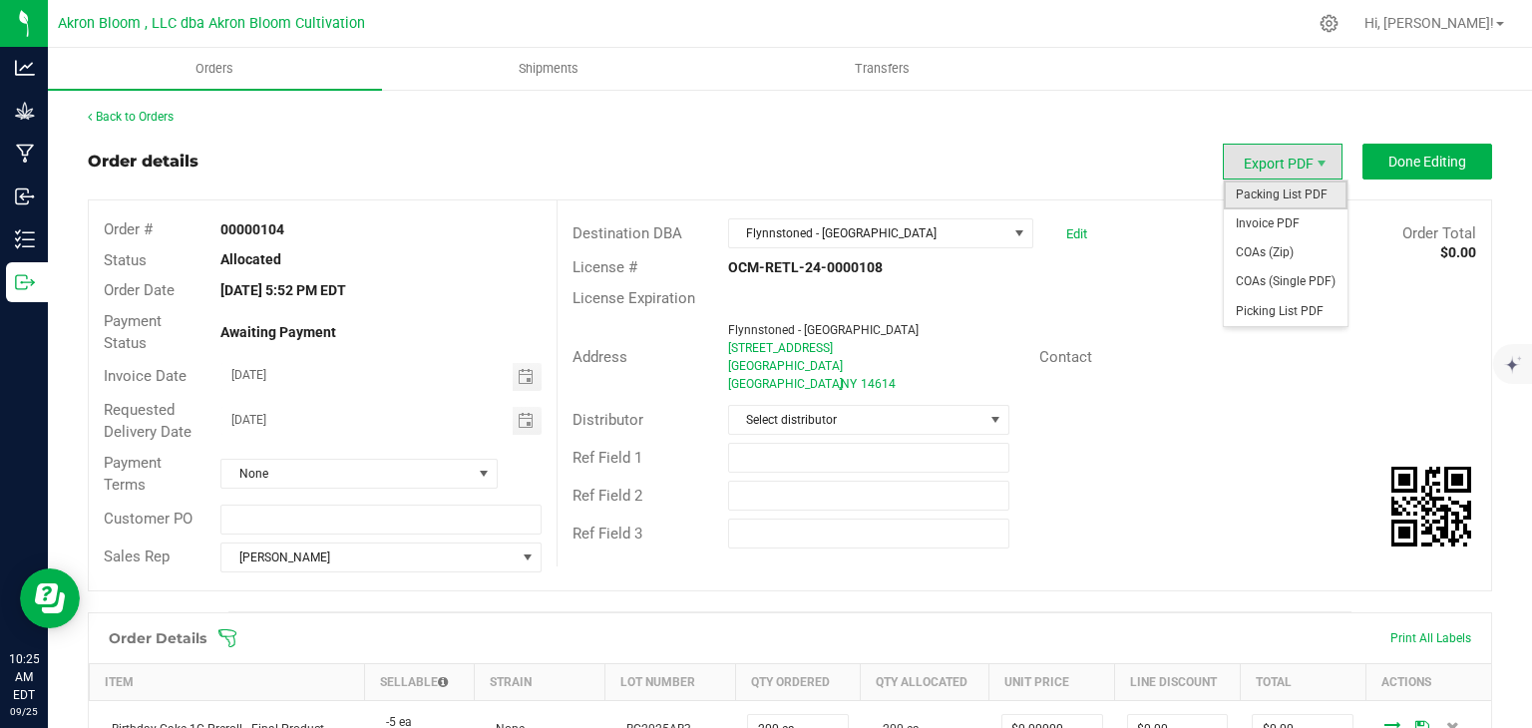
click at [1293, 193] on span "Packing List PDF" at bounding box center [1285, 194] width 124 height 29
click at [1284, 307] on span "Picking List PDF" at bounding box center [1285, 311] width 124 height 29
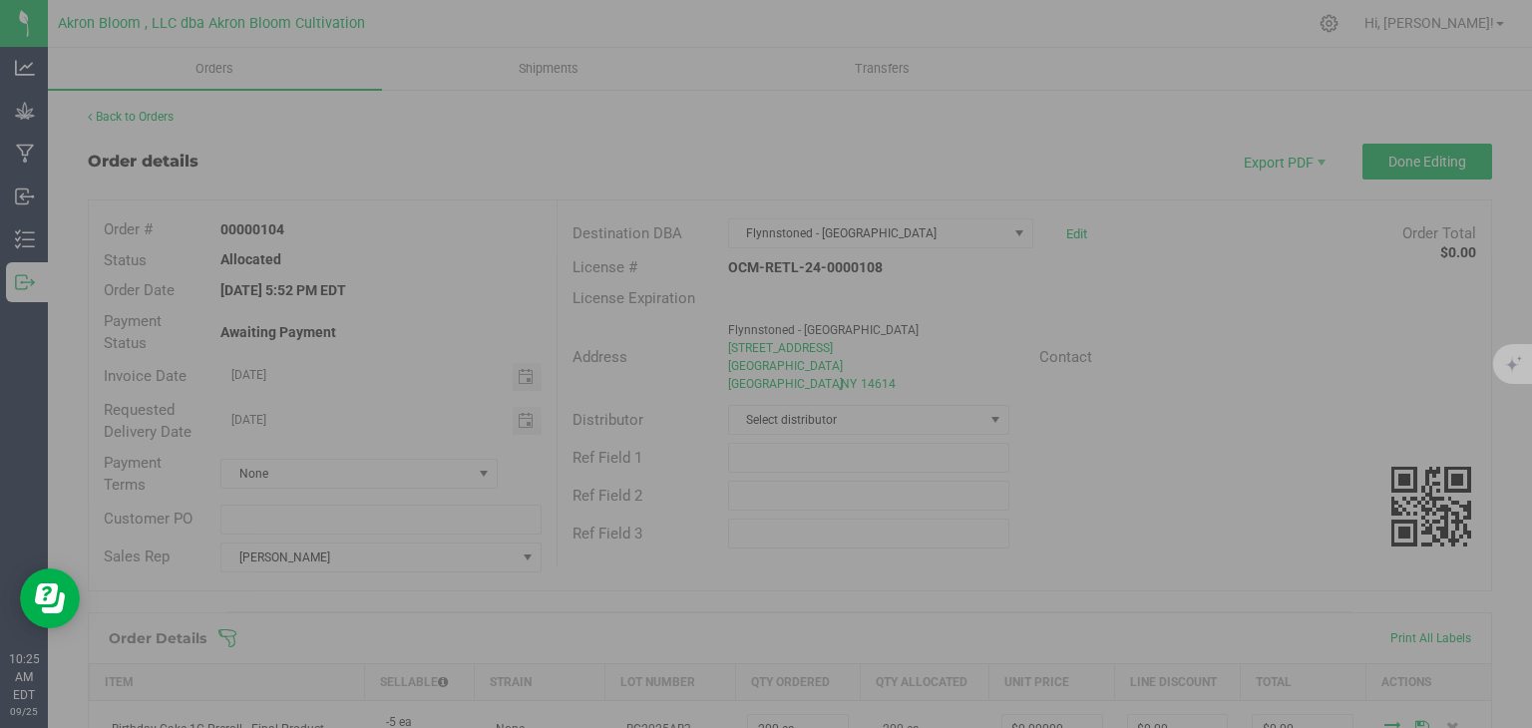
click at [1202, 211] on div at bounding box center [766, 364] width 1532 height 728
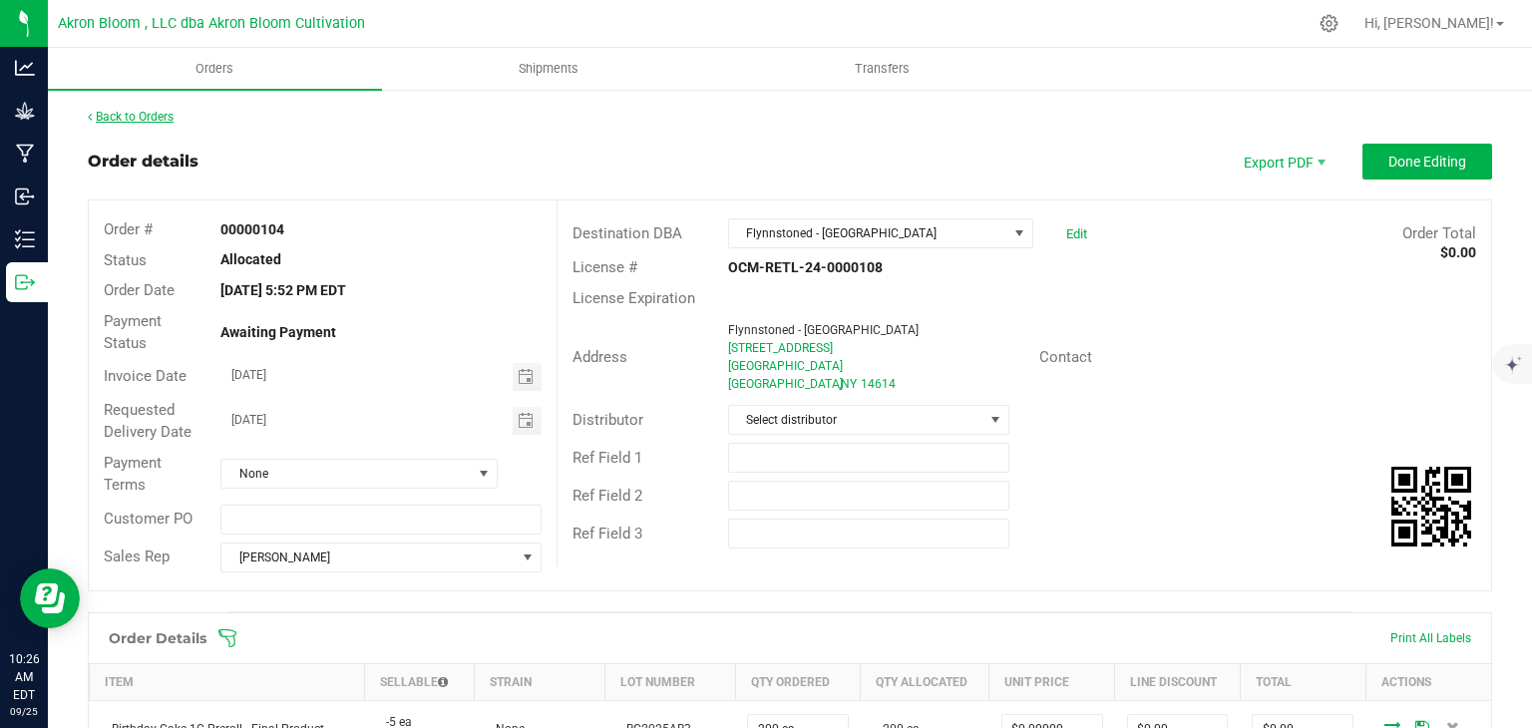
click at [116, 111] on link "Back to Orders" at bounding box center [131, 117] width 86 height 14
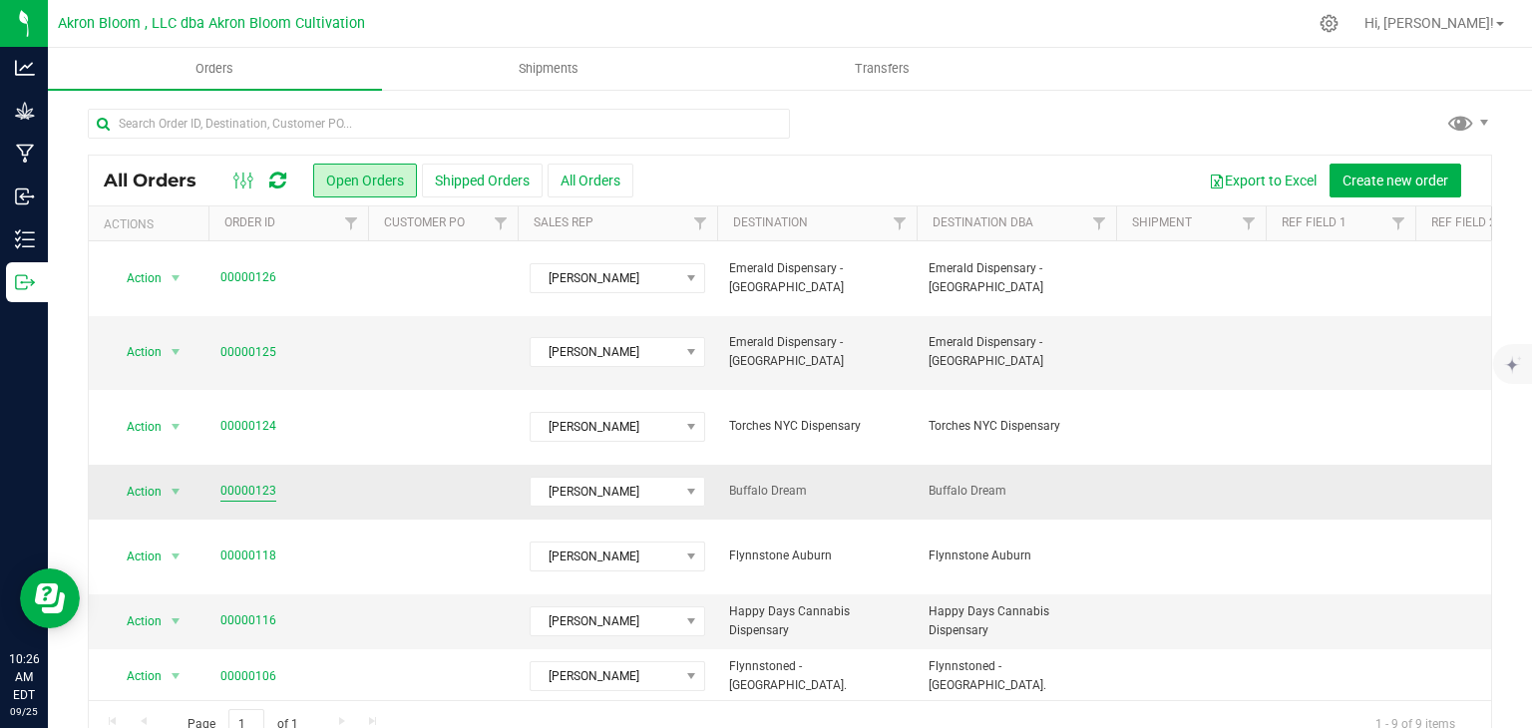
click at [245, 482] on link "00000123" at bounding box center [248, 491] width 56 height 19
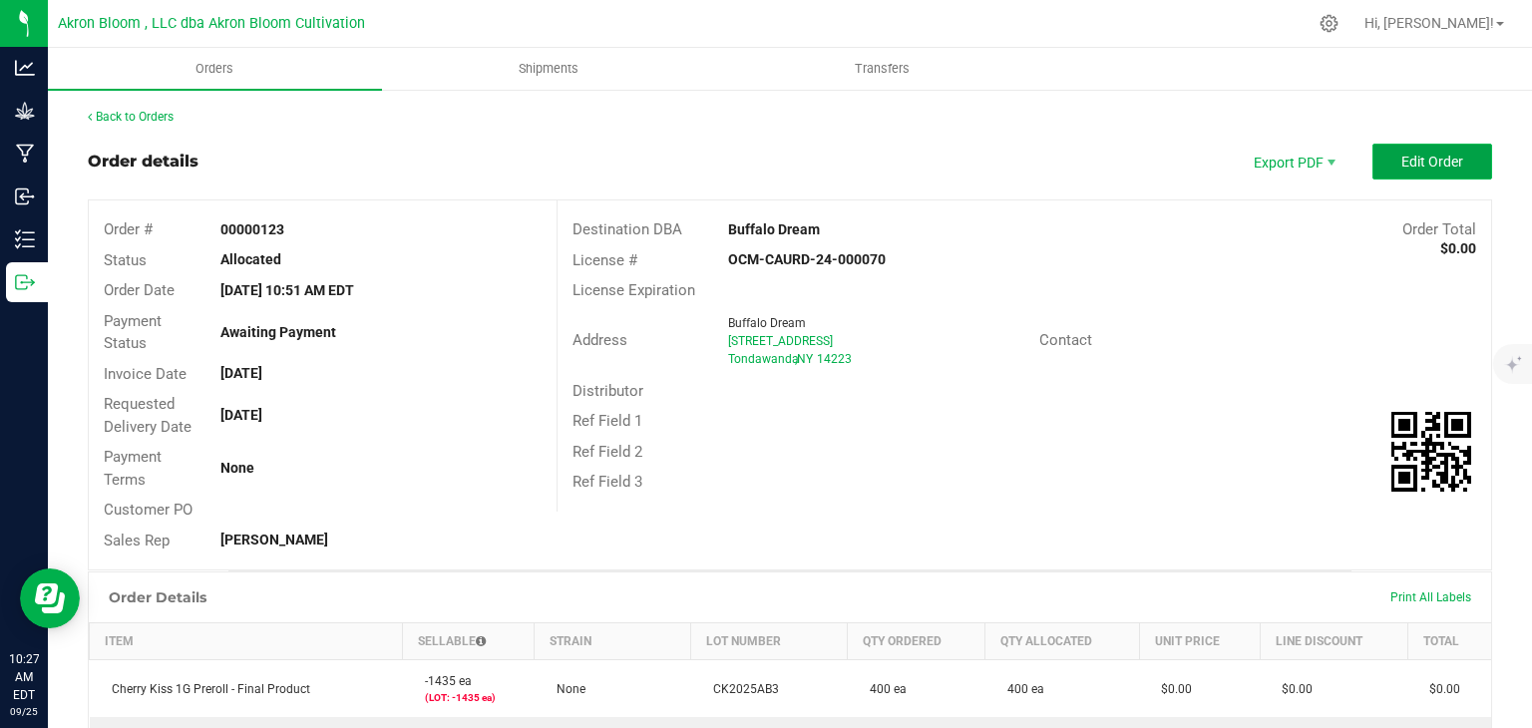
click at [1427, 152] on button "Edit Order" at bounding box center [1432, 162] width 120 height 36
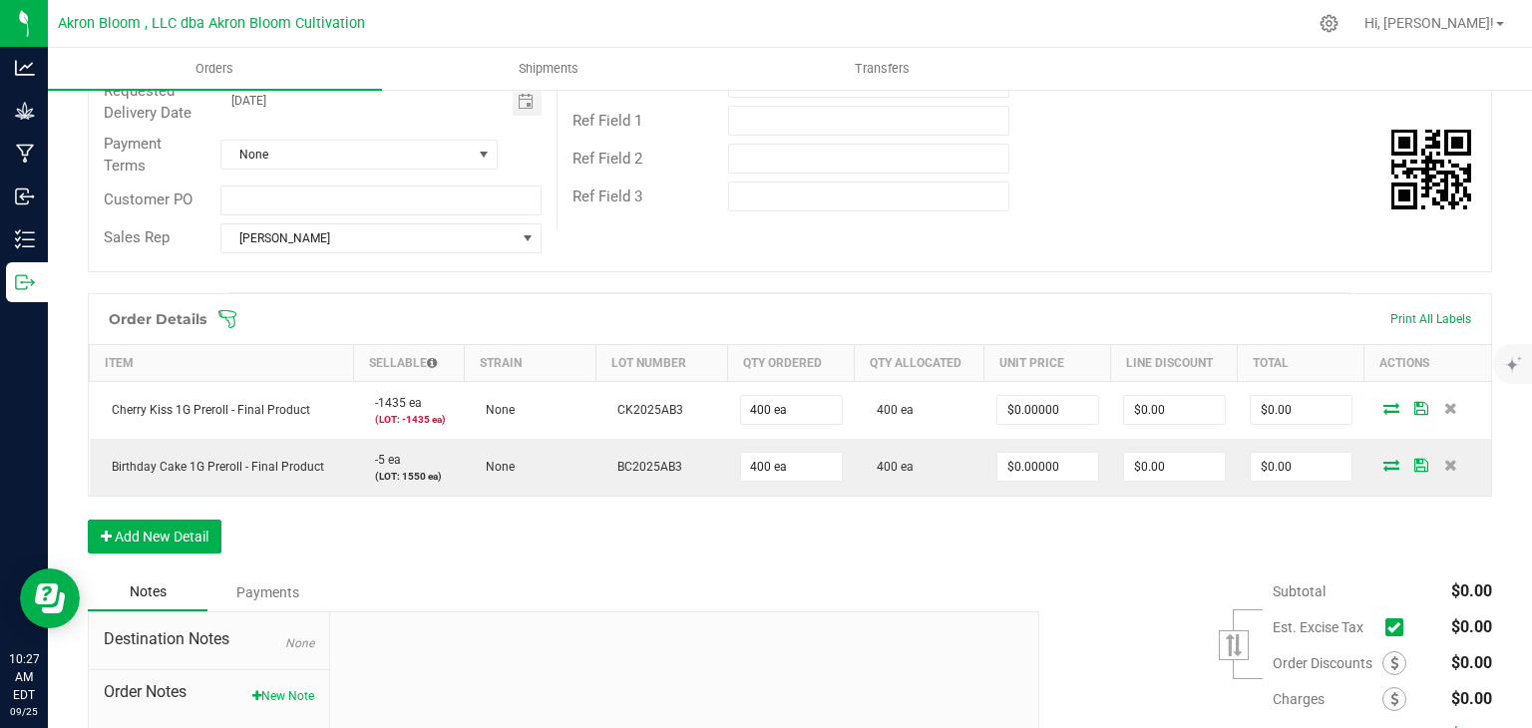
scroll to position [319, 0]
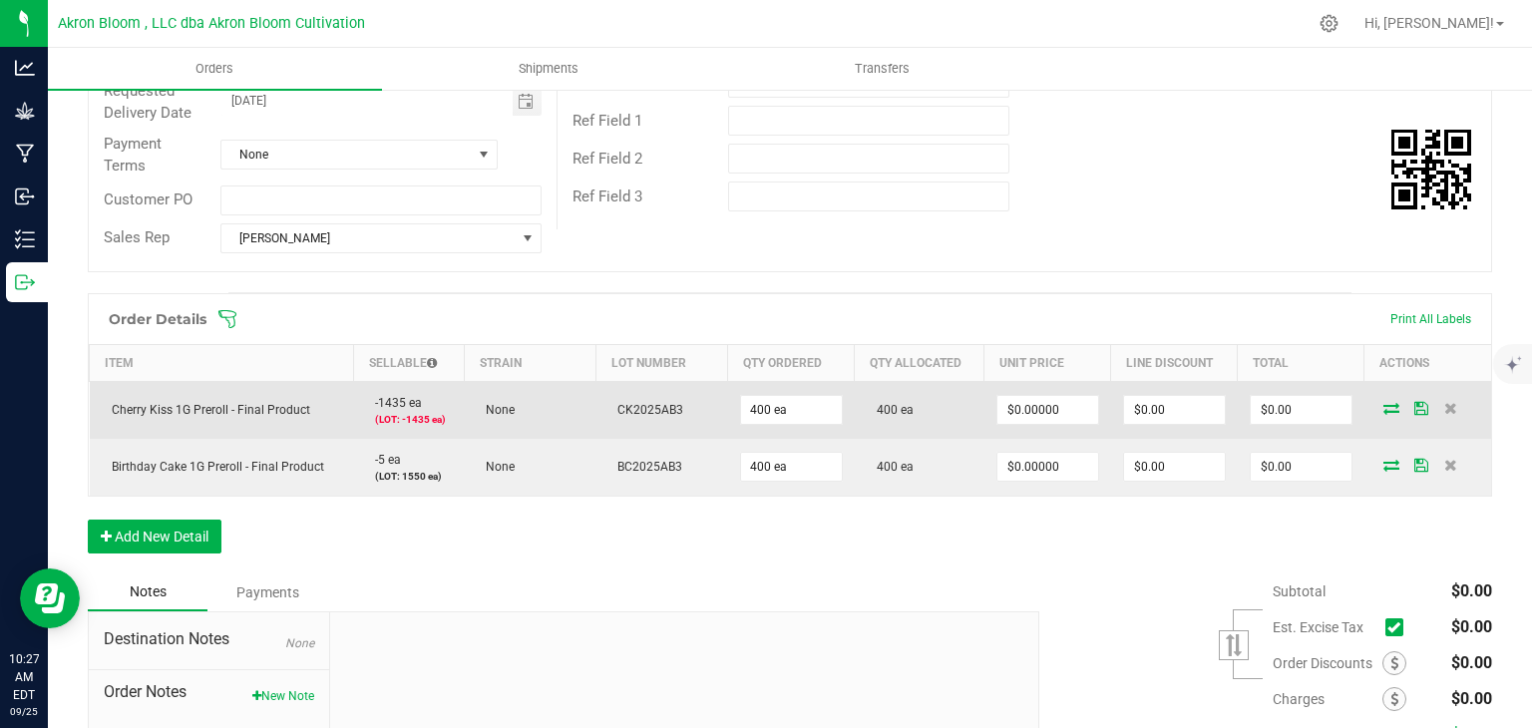
click at [1389, 402] on icon at bounding box center [1391, 408] width 16 height 12
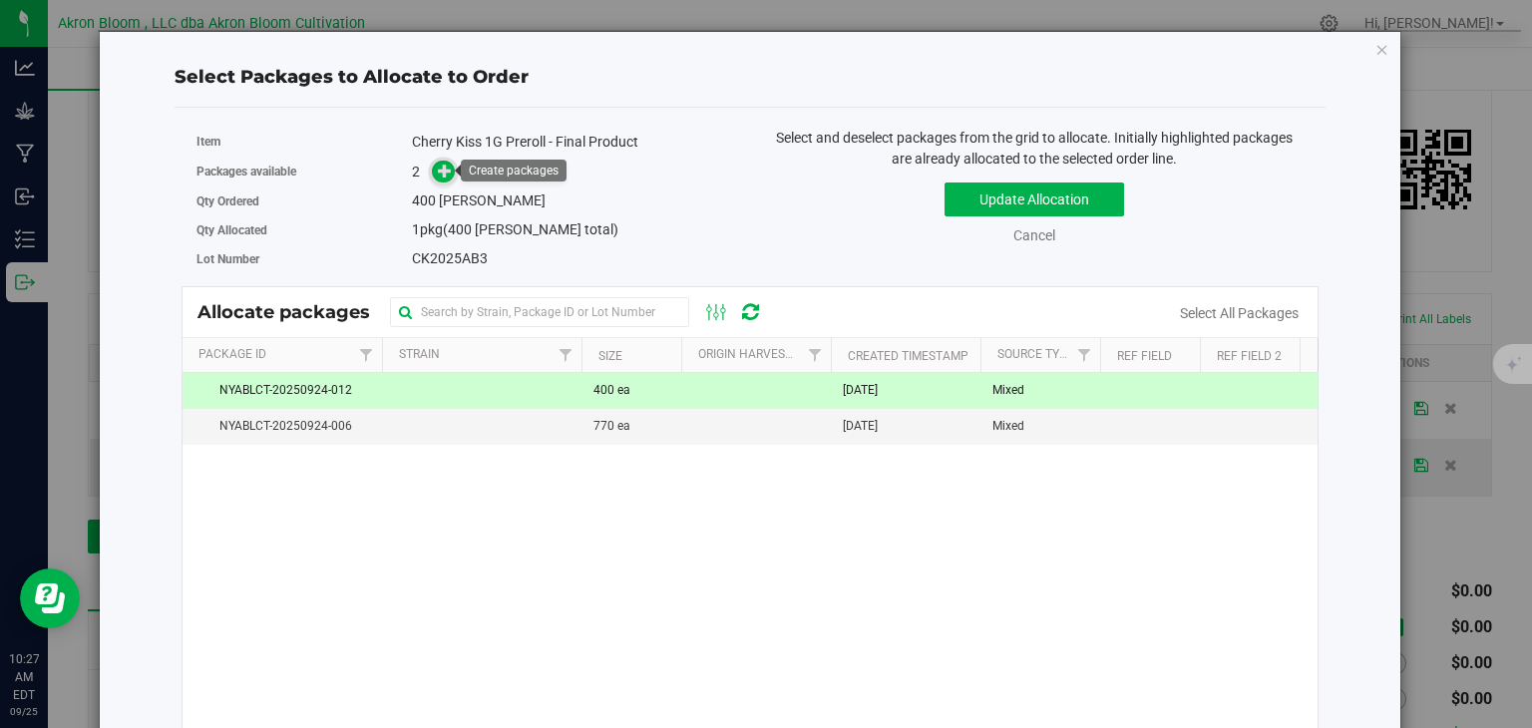
click at [433, 169] on span at bounding box center [443, 172] width 23 height 23
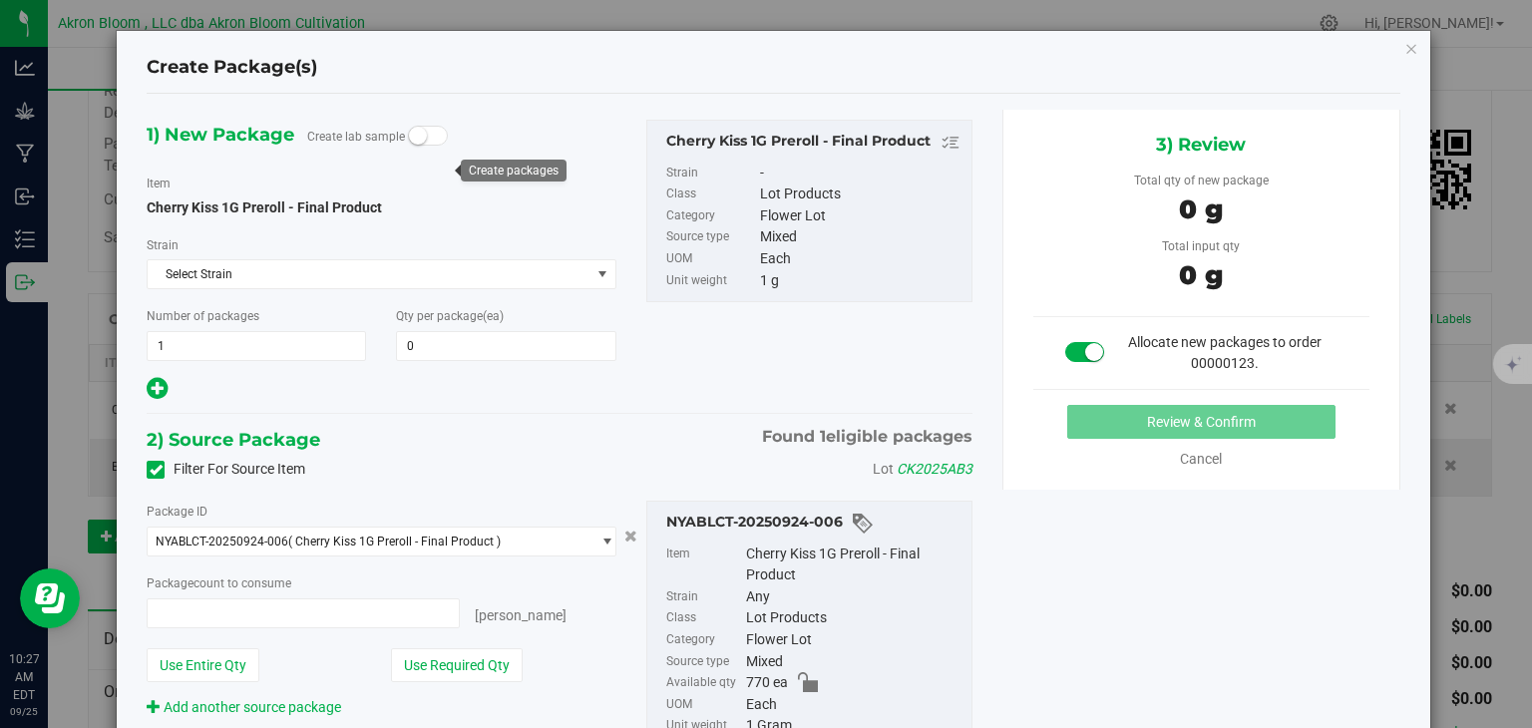
type input "0"
type input "0 ea"
click at [1410, 41] on icon "button" at bounding box center [1411, 48] width 14 height 24
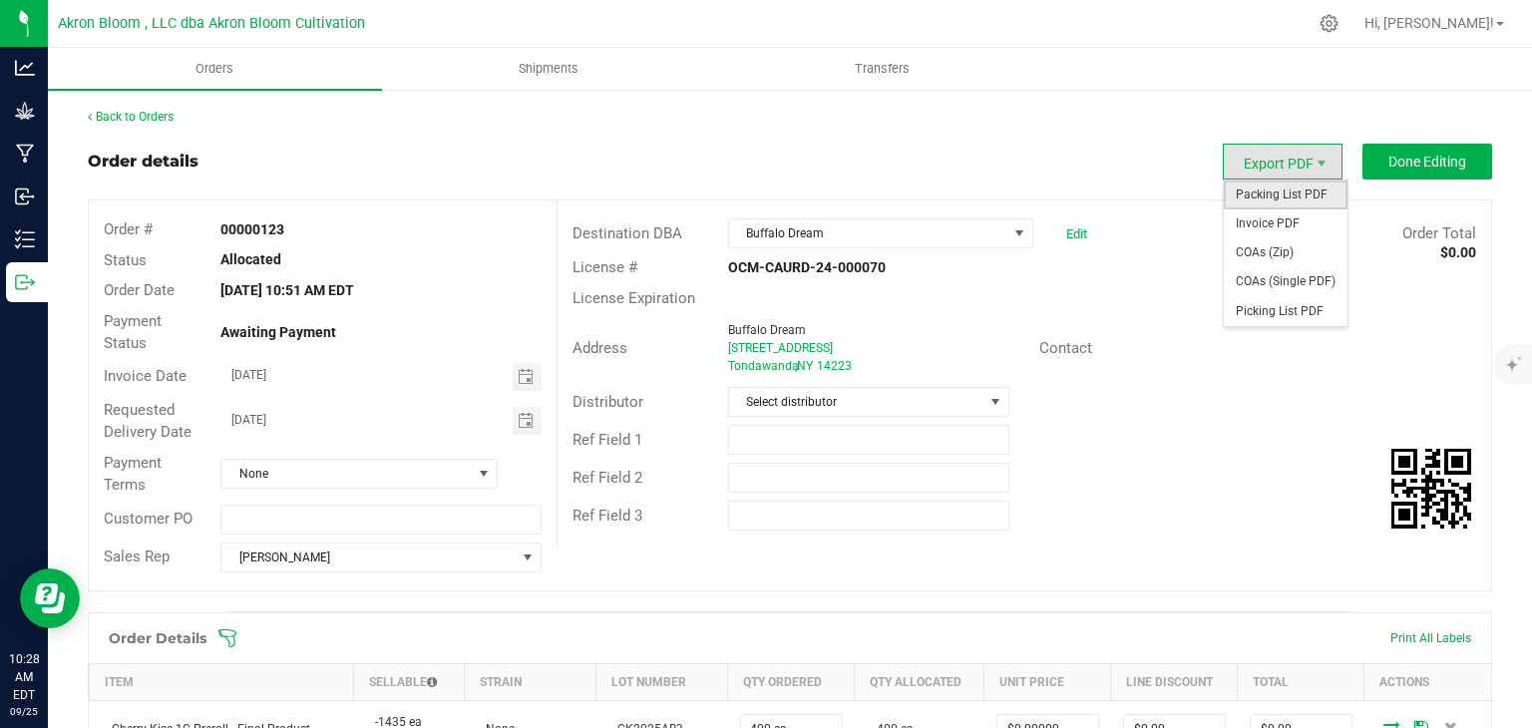
click at [1296, 190] on span "Packing List PDF" at bounding box center [1285, 194] width 124 height 29
click at [1271, 309] on span "Picking List PDF" at bounding box center [1285, 311] width 124 height 29
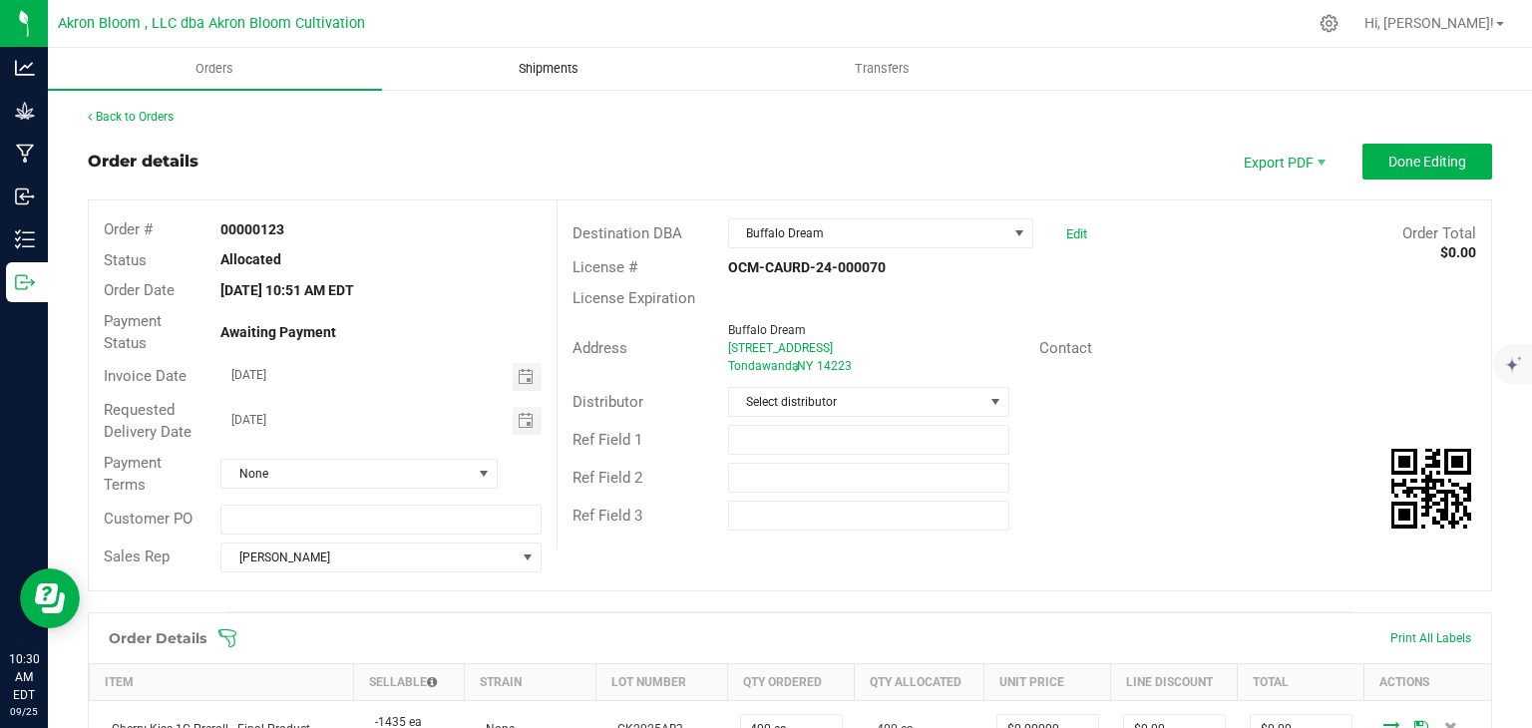
click at [554, 71] on span "Shipments" at bounding box center [549, 69] width 114 height 18
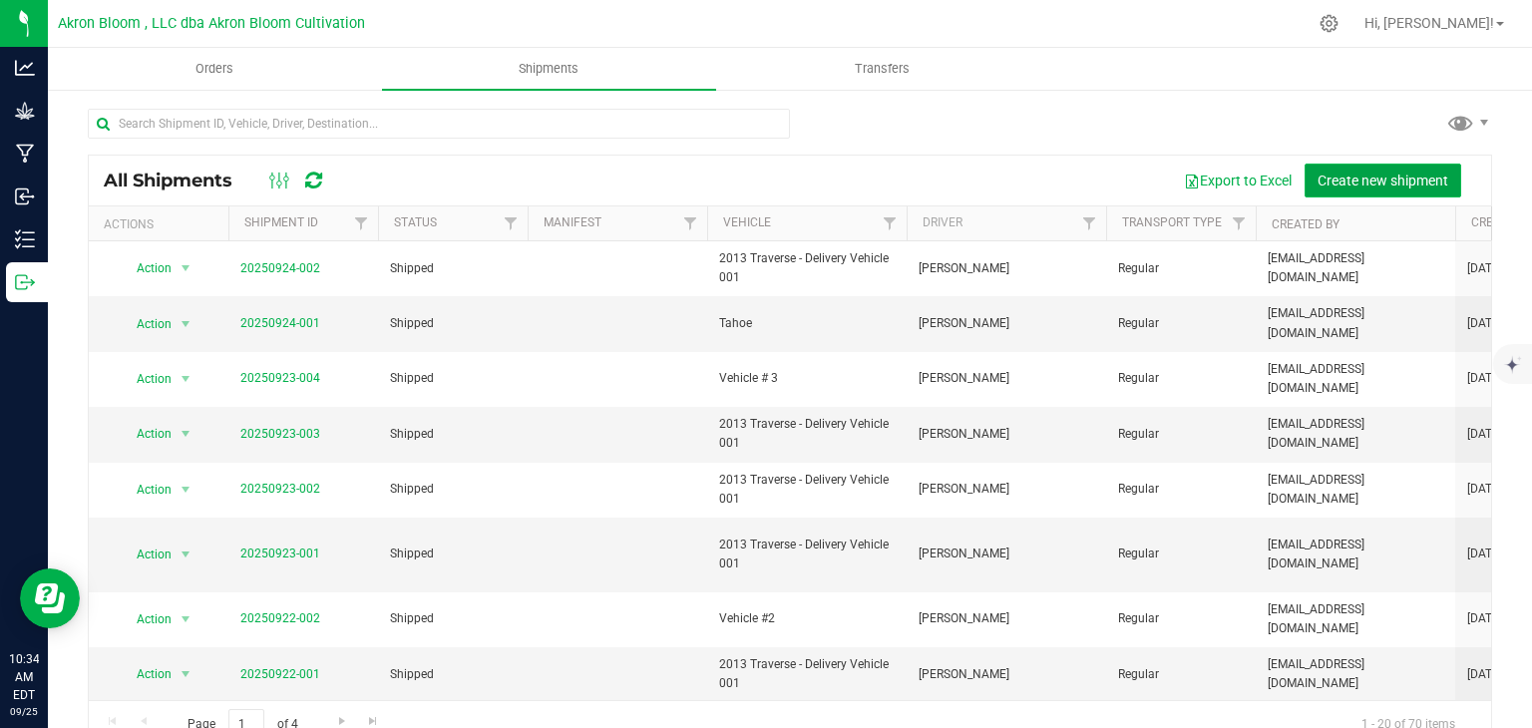
click at [1398, 173] on span "Create new shipment" at bounding box center [1382, 180] width 131 height 16
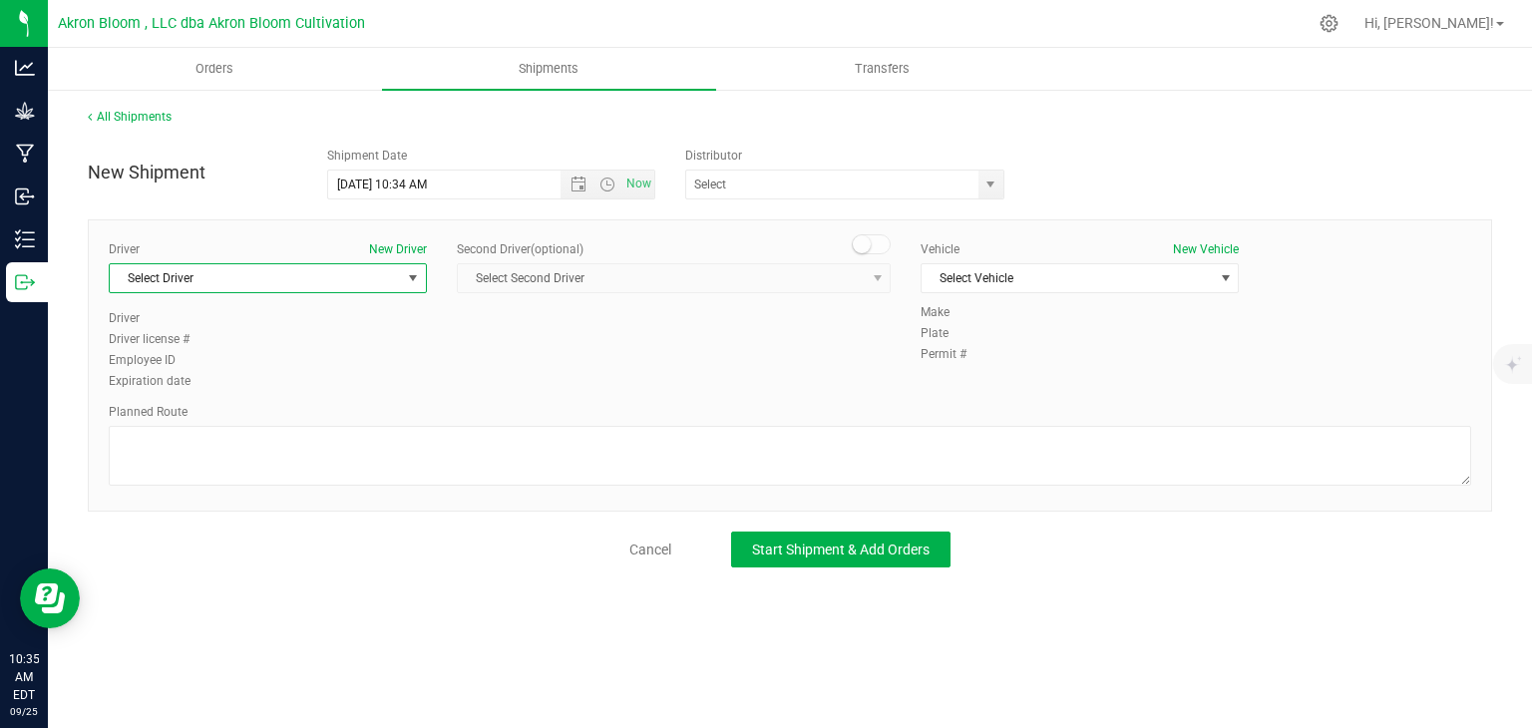
click at [415, 270] on span "select" at bounding box center [413, 278] width 16 height 16
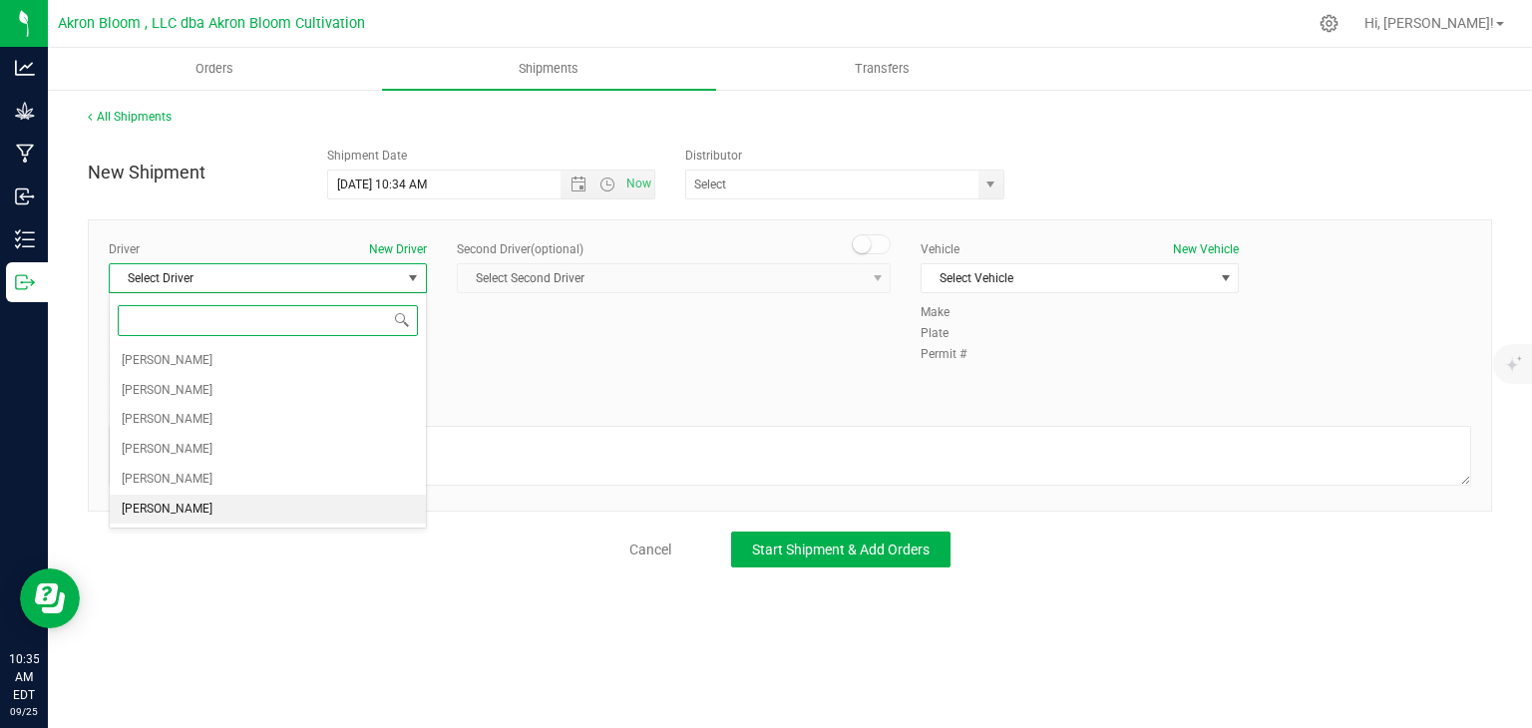
click at [298, 504] on li "[PERSON_NAME]" at bounding box center [268, 510] width 316 height 30
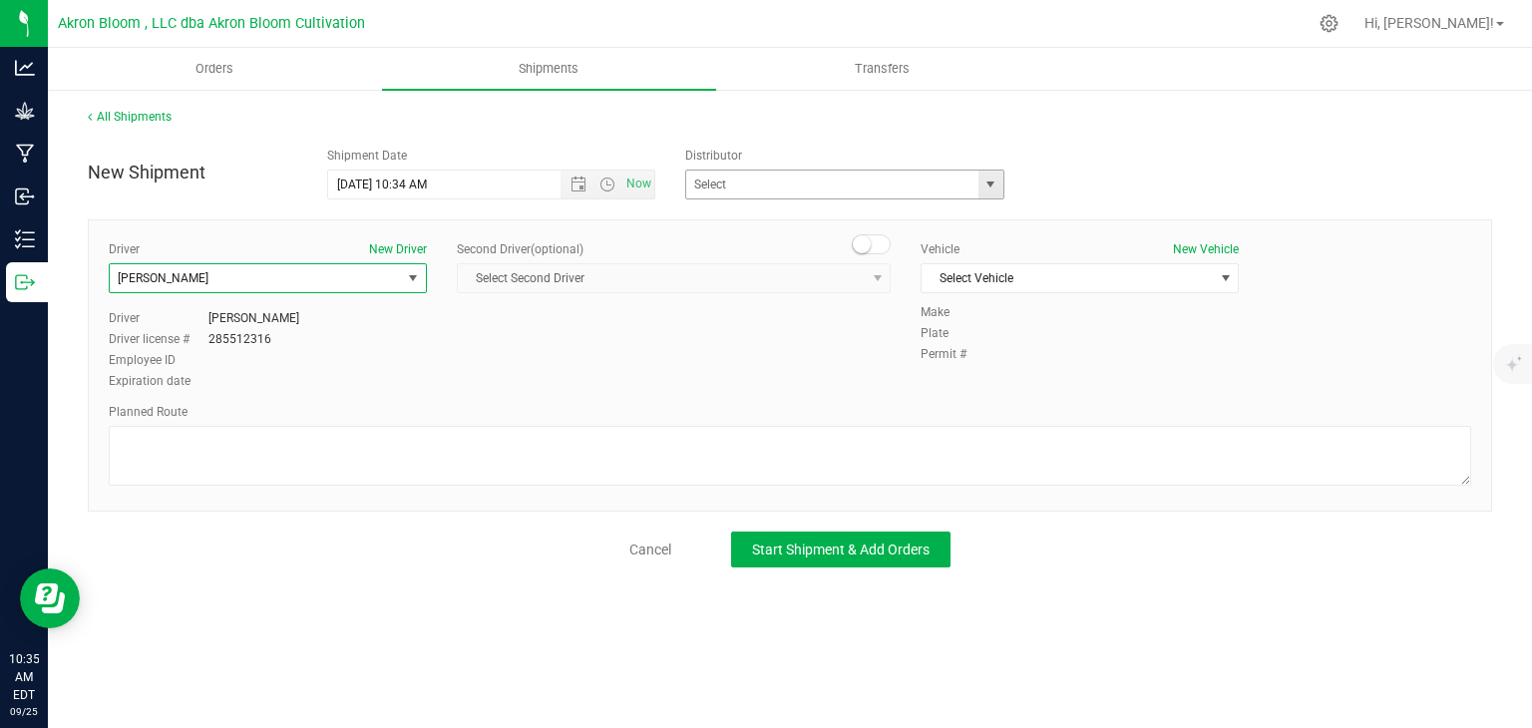
click at [989, 180] on span "select" at bounding box center [990, 184] width 16 height 16
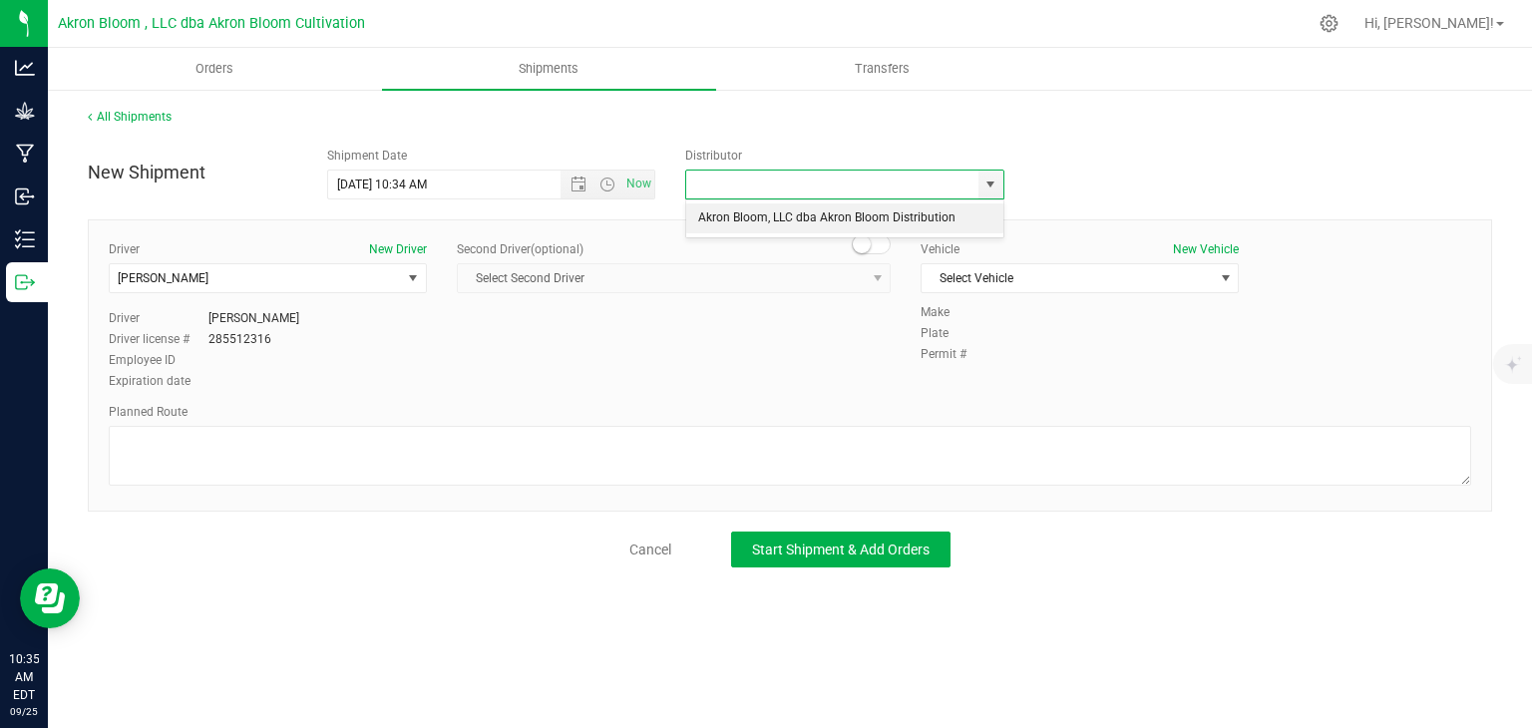
click at [957, 219] on li "Akron Bloom, LLC dba Akron Bloom Distribution" at bounding box center [844, 218] width 317 height 30
type input "Akron Bloom, LLC dba Akron Bloom Distribution"
click at [1224, 273] on span "select" at bounding box center [1225, 278] width 16 height 16
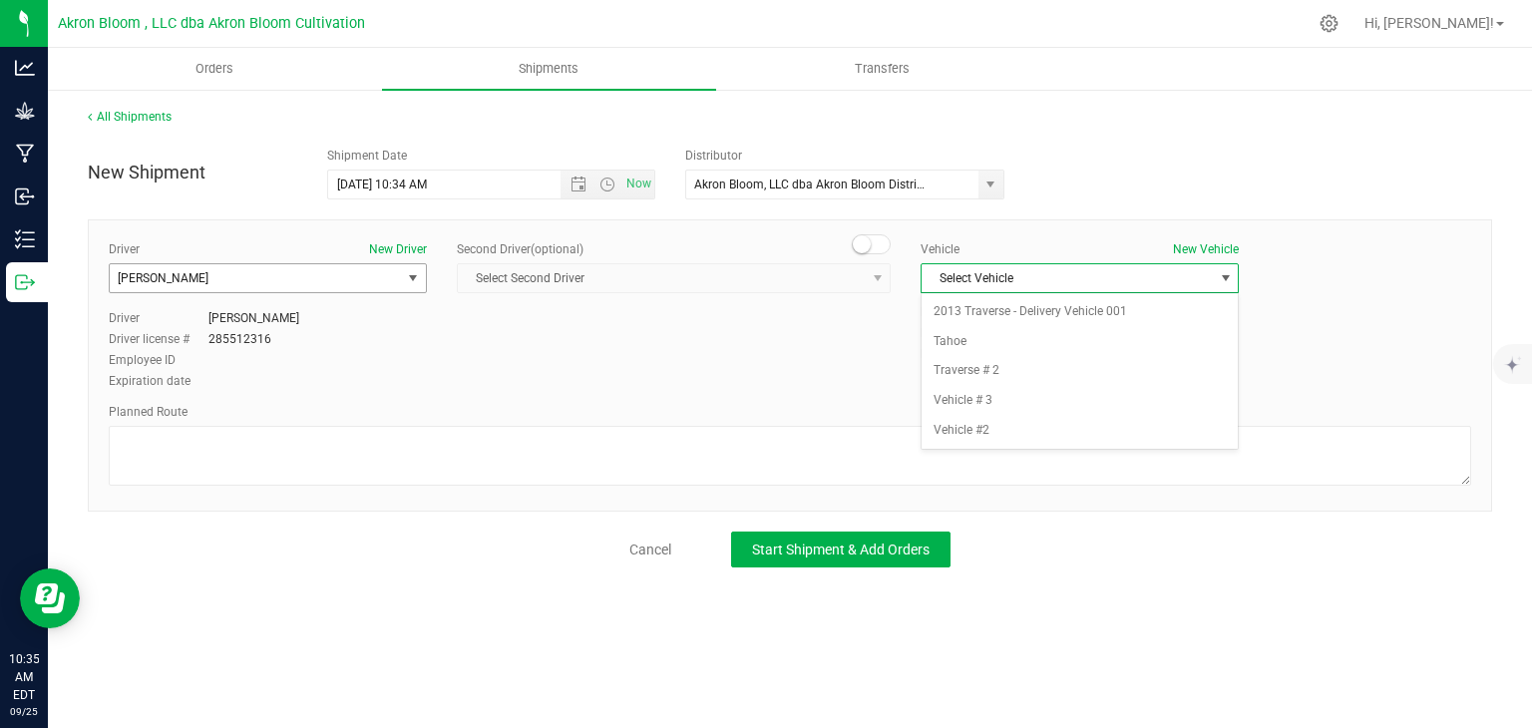
click at [408, 277] on span "select" at bounding box center [413, 278] width 16 height 16
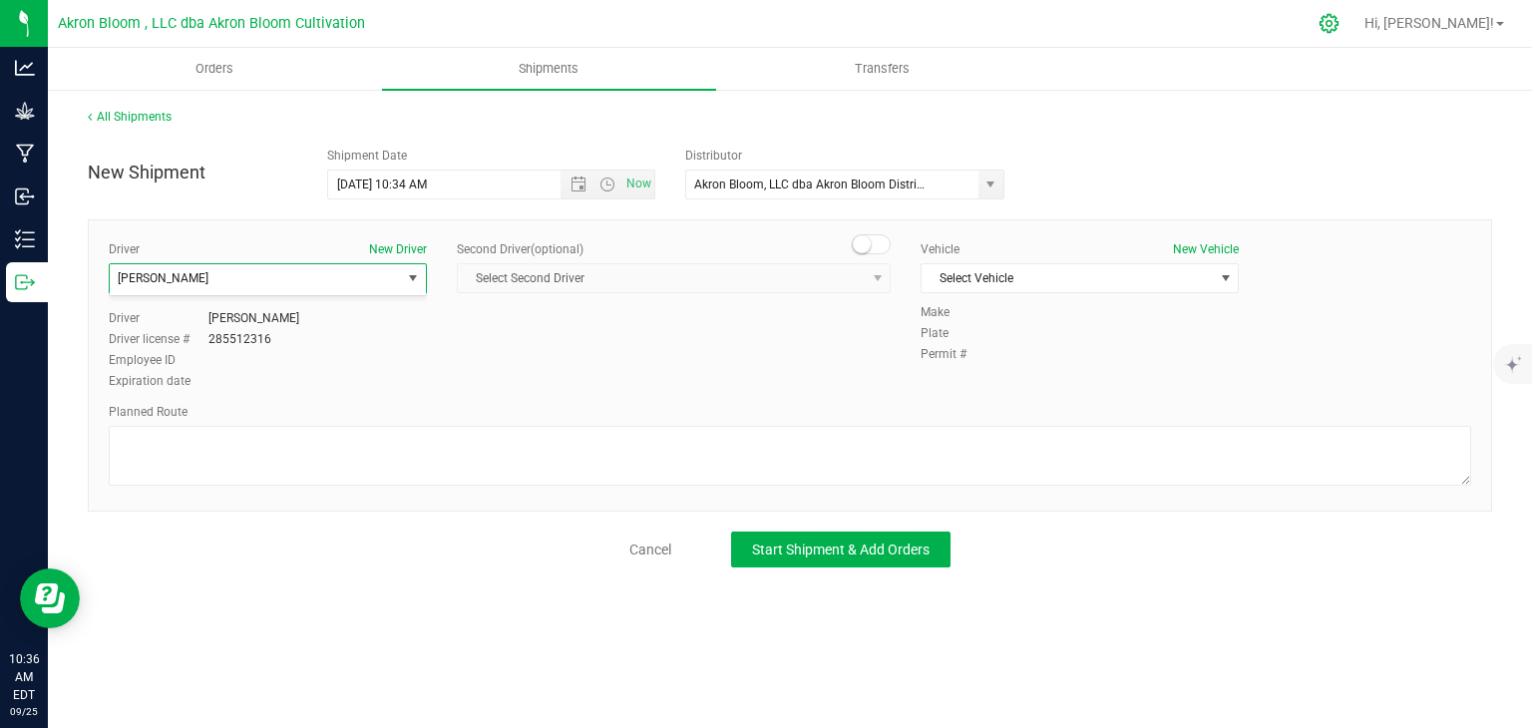
click at [1339, 29] on icon at bounding box center [1328, 23] width 21 height 21
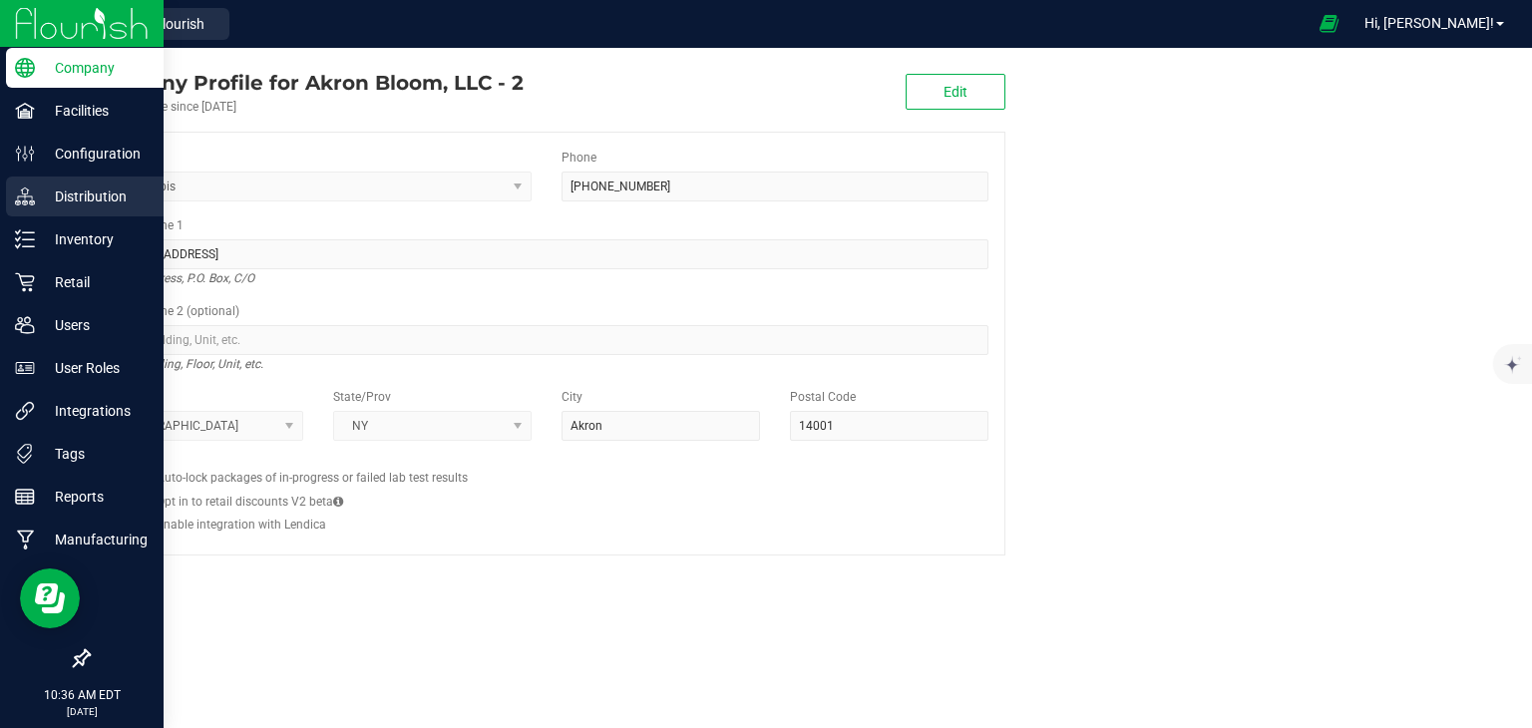
click at [21, 204] on icon at bounding box center [25, 196] width 20 height 20
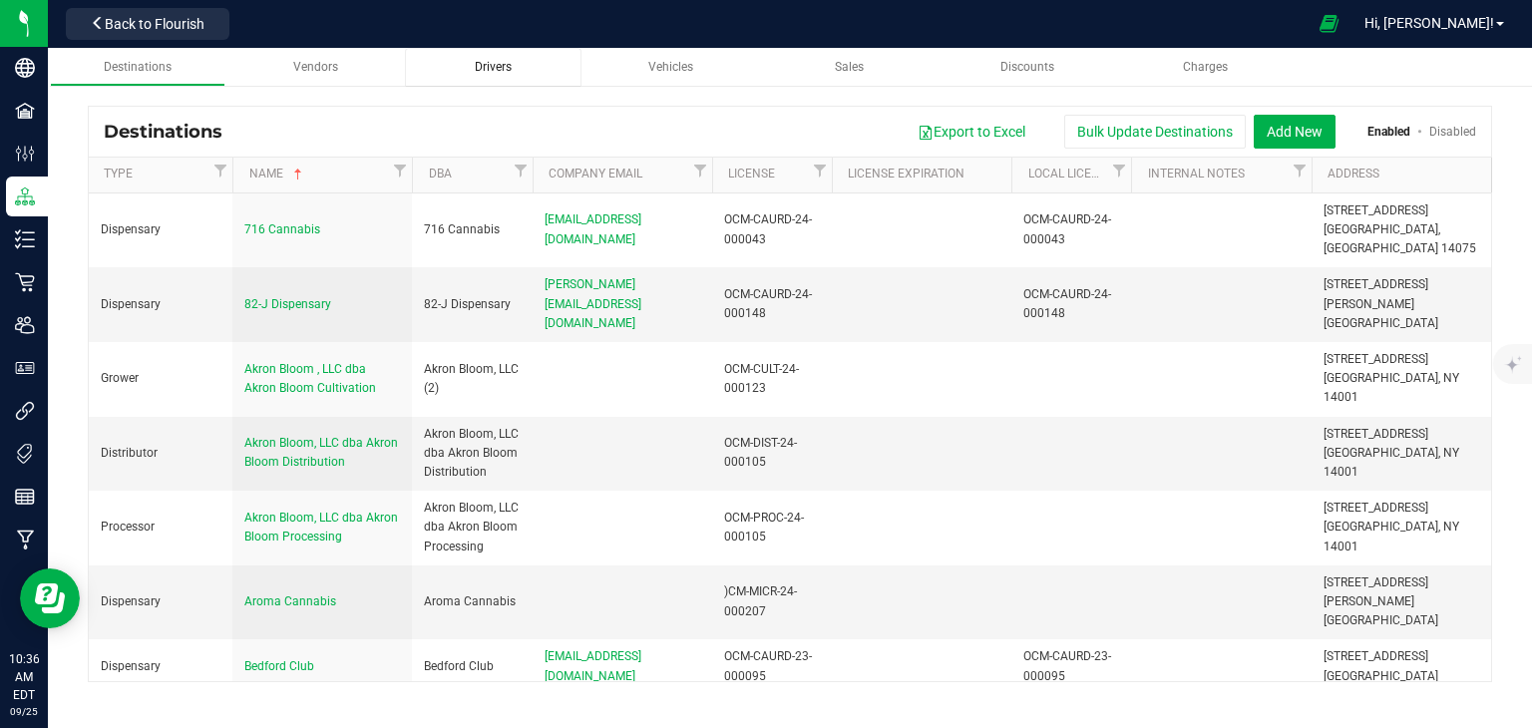
click at [513, 61] on div "Drivers" at bounding box center [493, 67] width 144 height 17
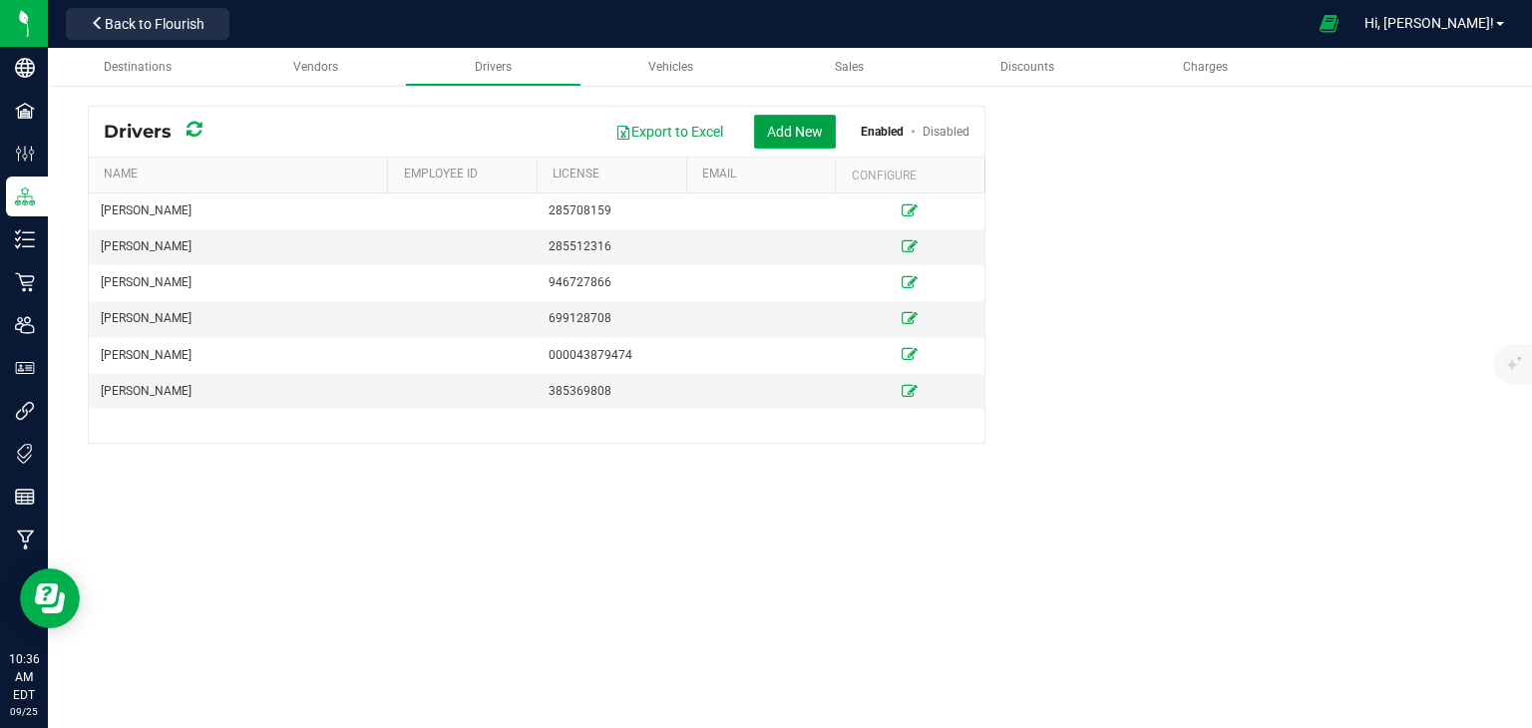
click at [804, 126] on button "Add New" at bounding box center [795, 132] width 82 height 34
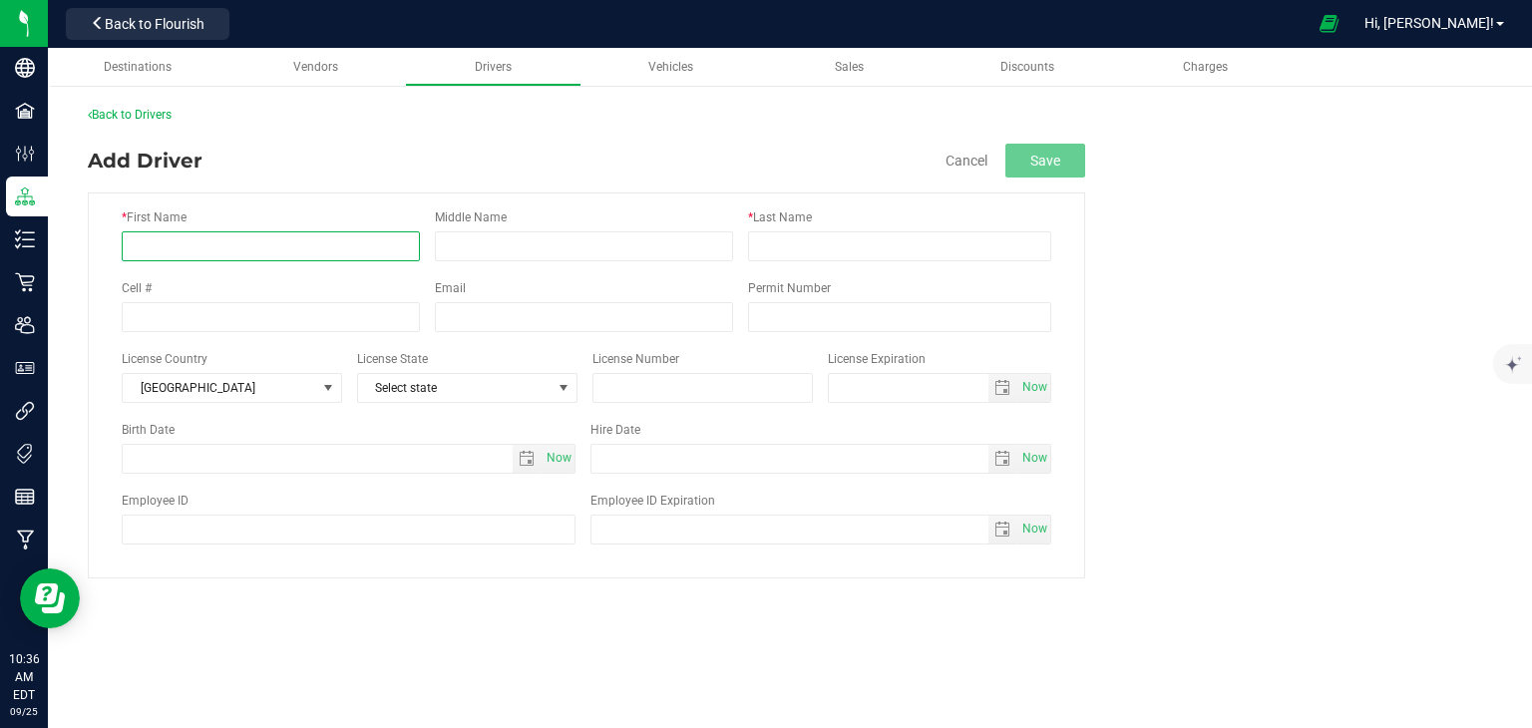
click at [231, 247] on input "* First Name" at bounding box center [271, 246] width 298 height 30
type input "[PERSON_NAME]"
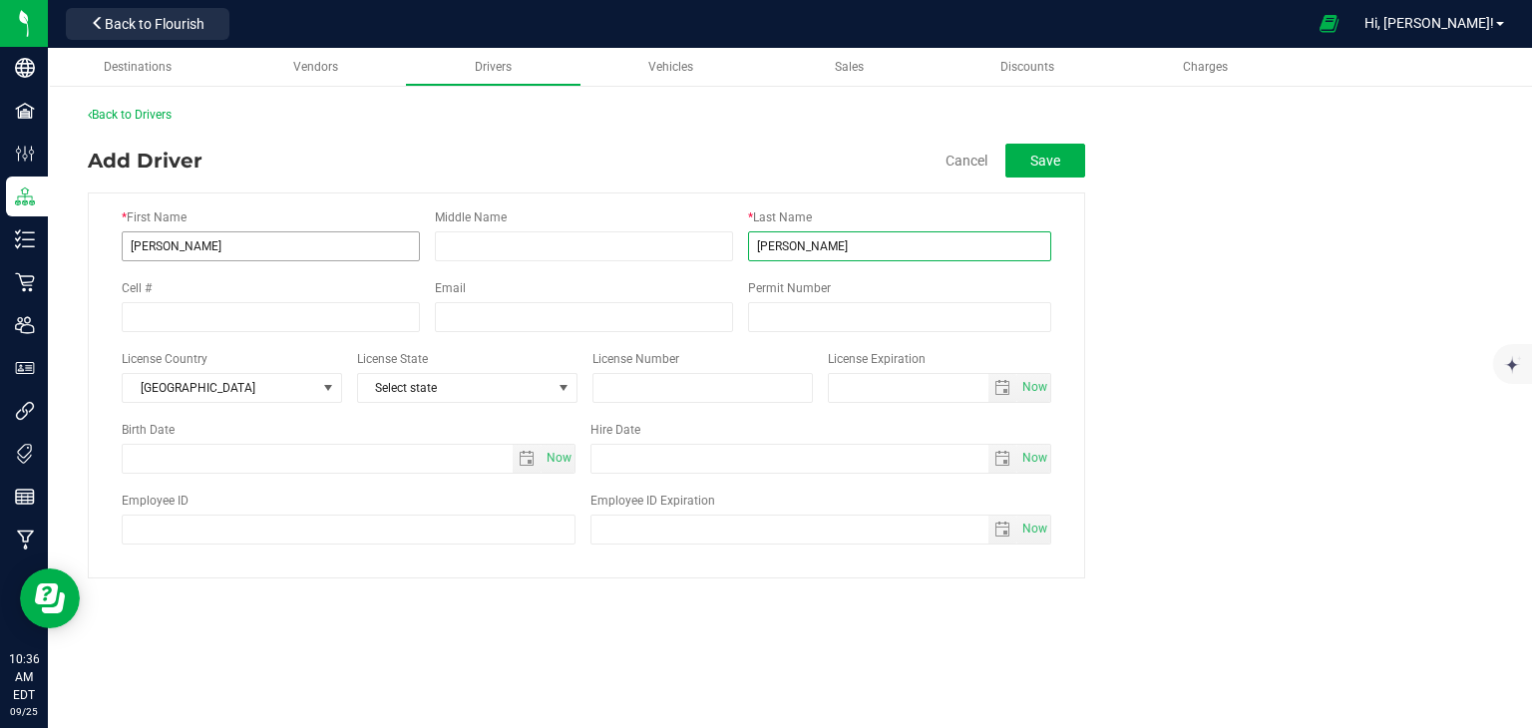
type input "[PERSON_NAME]"
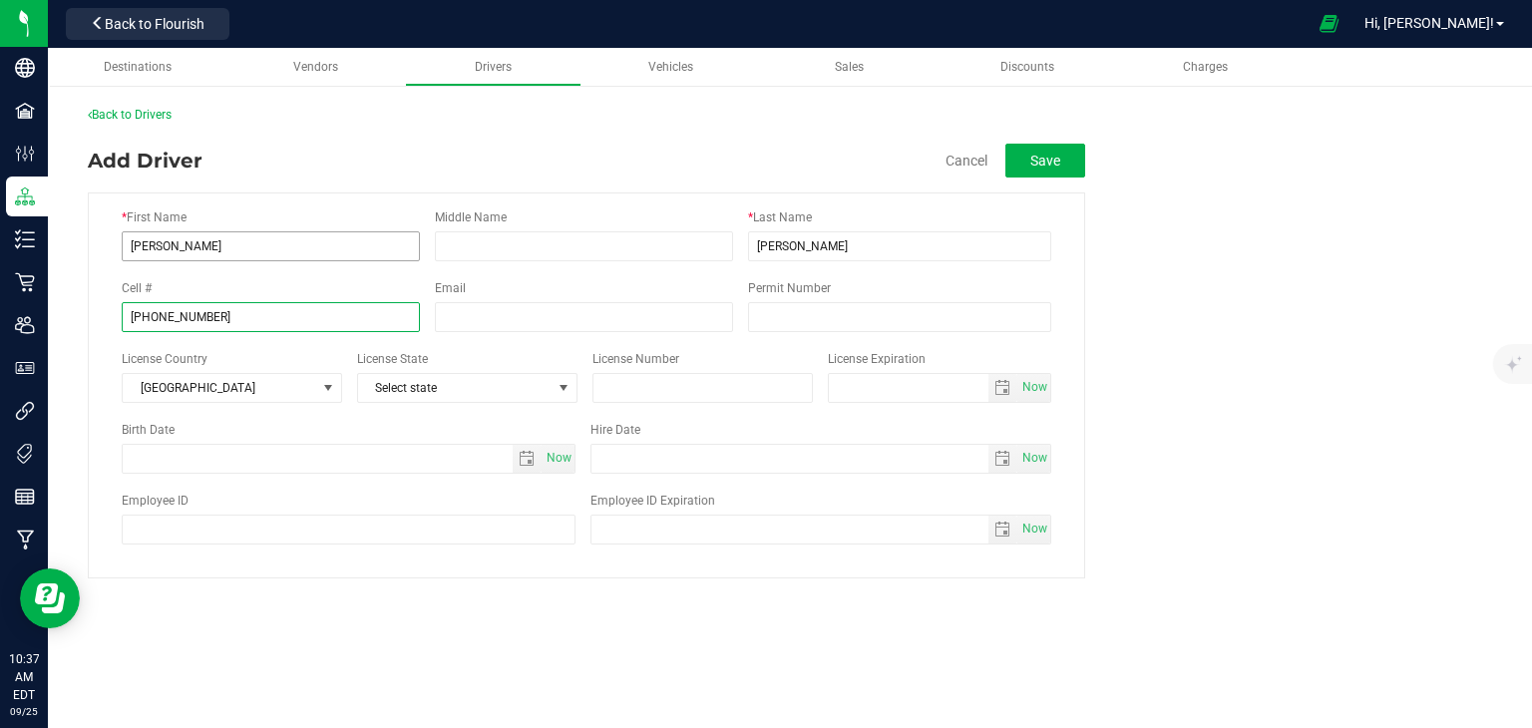
type input "[PHONE_NUMBER]"
type input "505334712"
click at [256, 463] on input "text" at bounding box center [318, 459] width 390 height 28
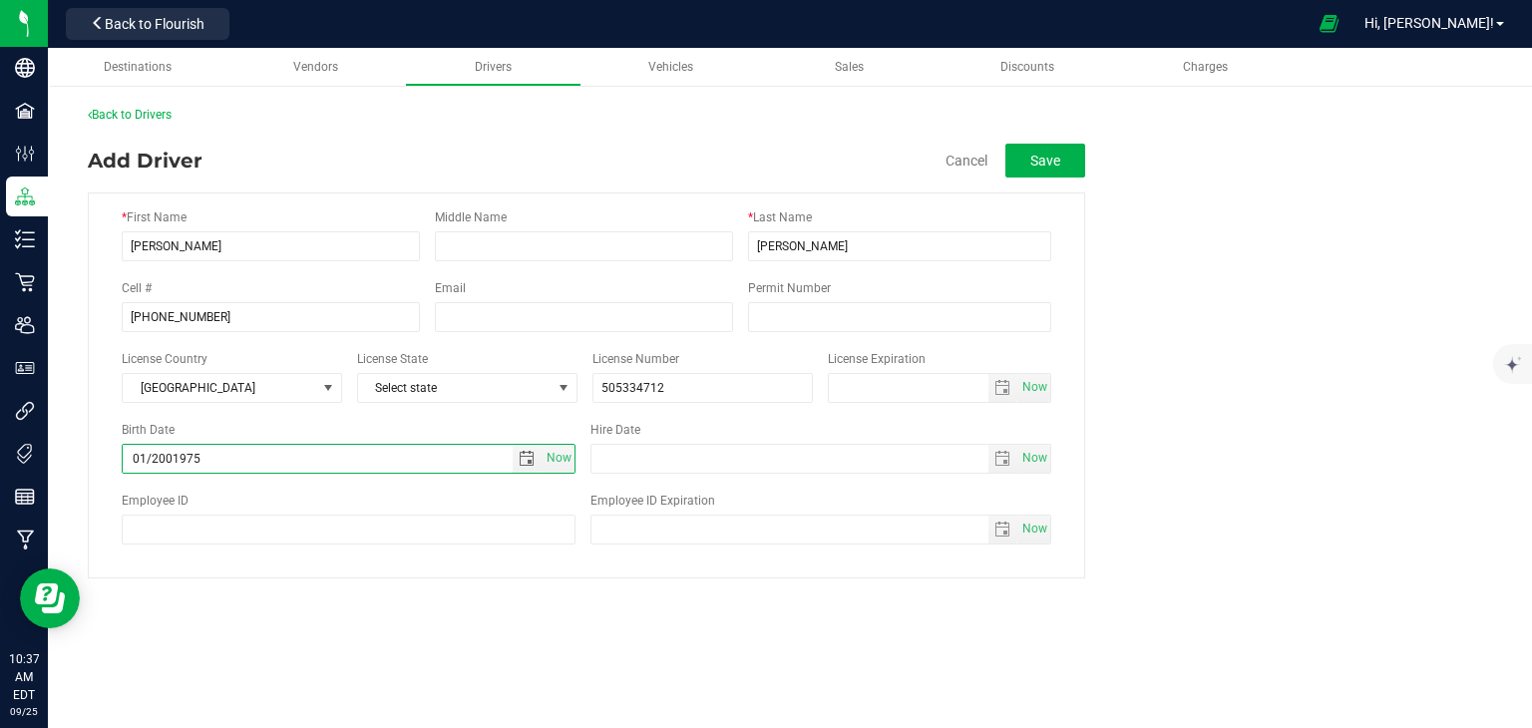
click at [1265, 531] on fieldset "* First Name [PERSON_NAME] Middle Name * Last Name [PERSON_NAME] Cell # [PHONE_…" at bounding box center [790, 377] width 1404 height 401
click at [249, 454] on input "01/2001975" at bounding box center [318, 459] width 390 height 28
type input "[DATE]"
click at [767, 308] on input "Permit Number" at bounding box center [899, 317] width 303 height 30
type input "OCM-DIST-24-000105"
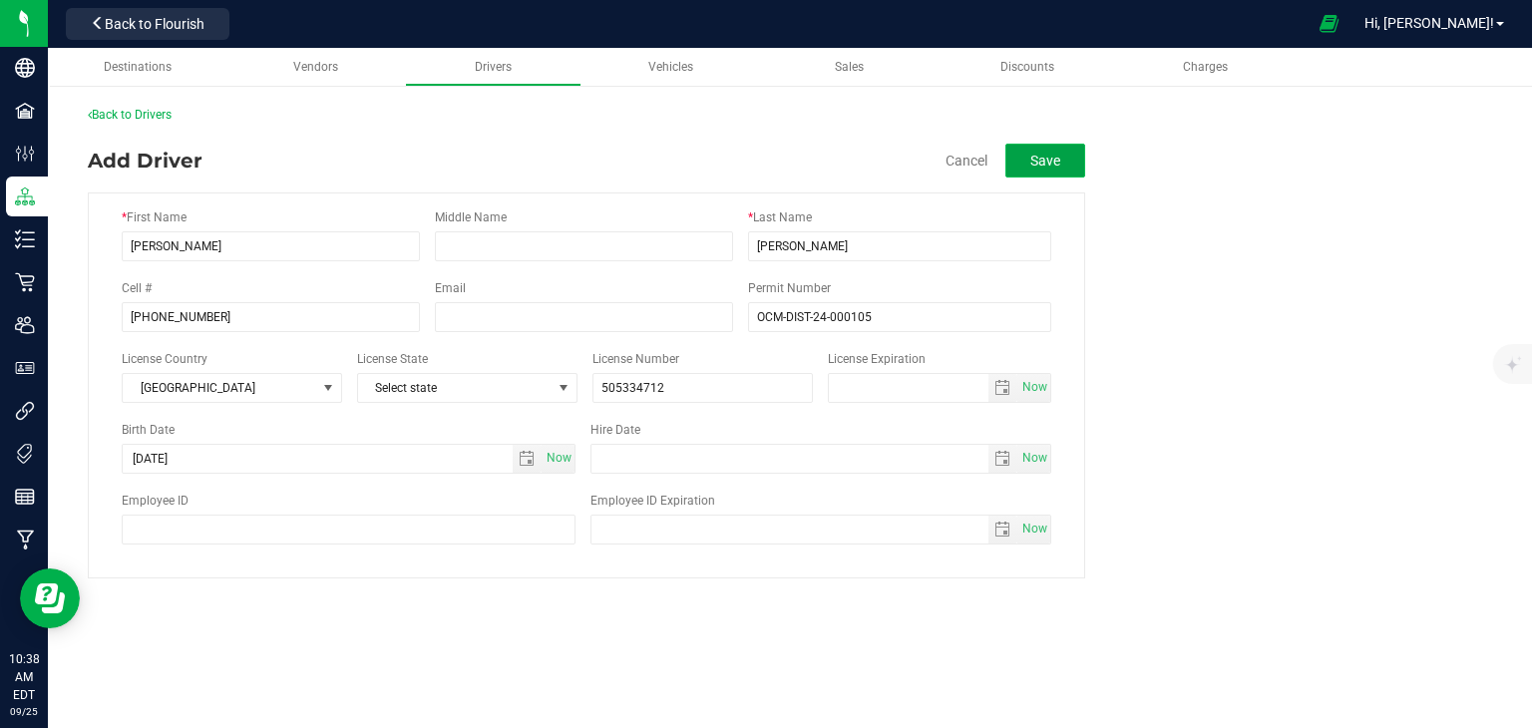
click at [1051, 152] on button "Save" at bounding box center [1045, 161] width 80 height 34
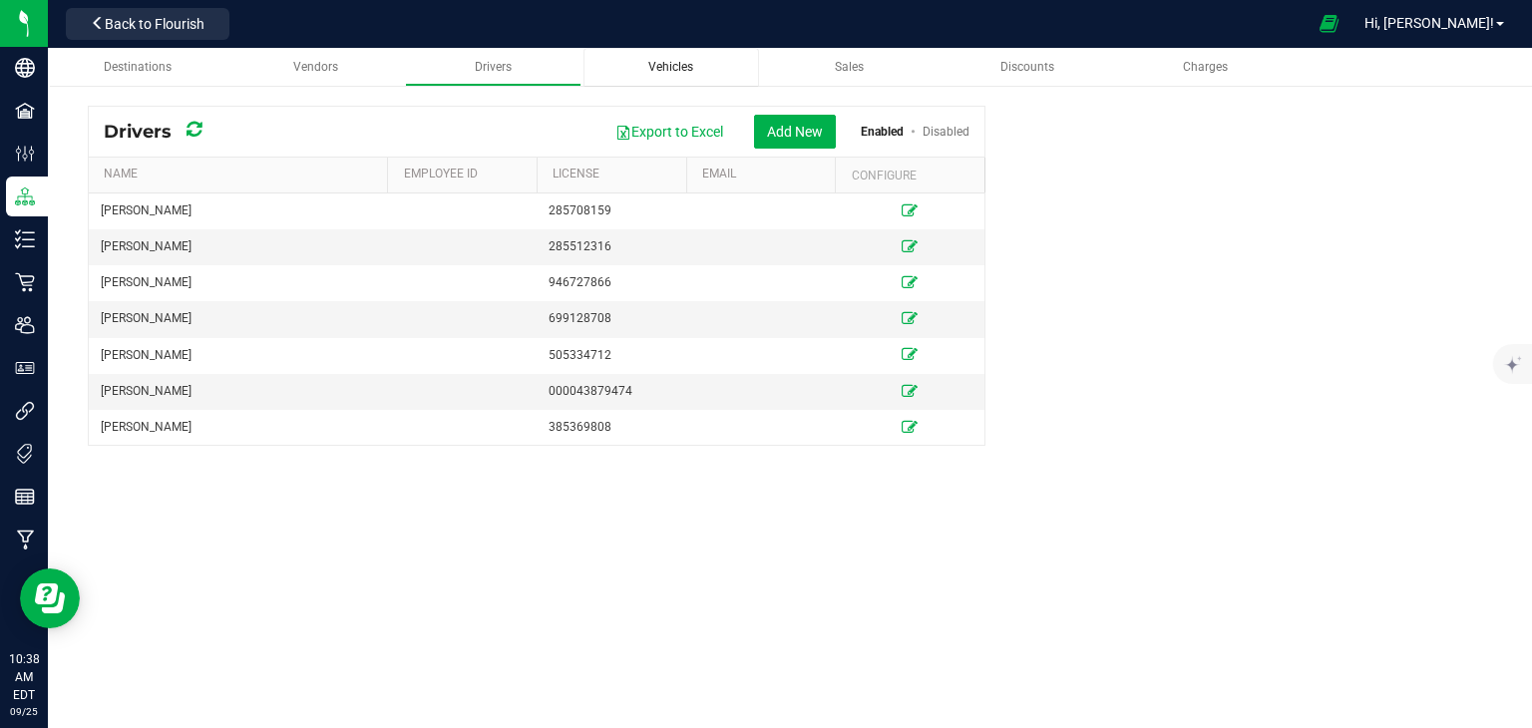
click at [721, 64] on div "Vehicles" at bounding box center [671, 67] width 144 height 17
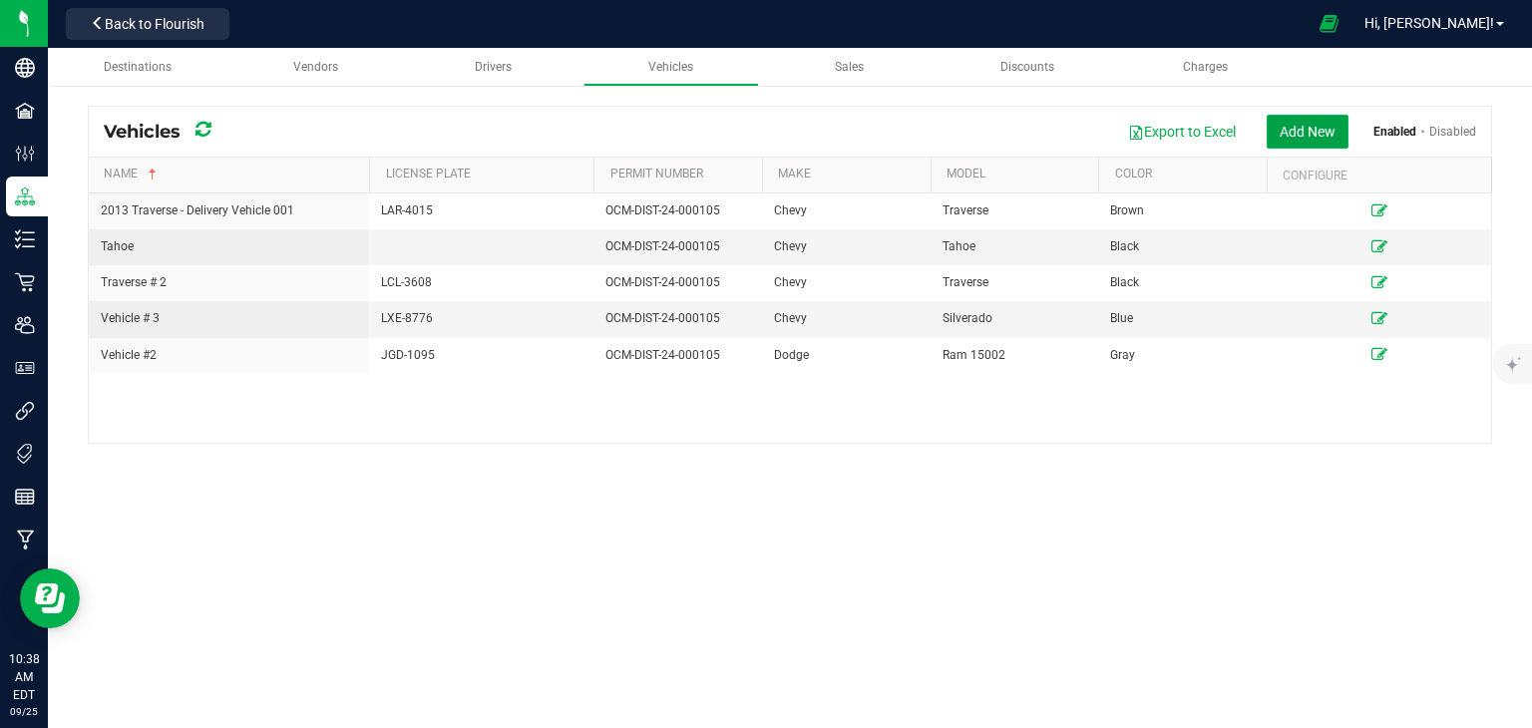
click at [1291, 125] on button "Add New" at bounding box center [1307, 132] width 82 height 34
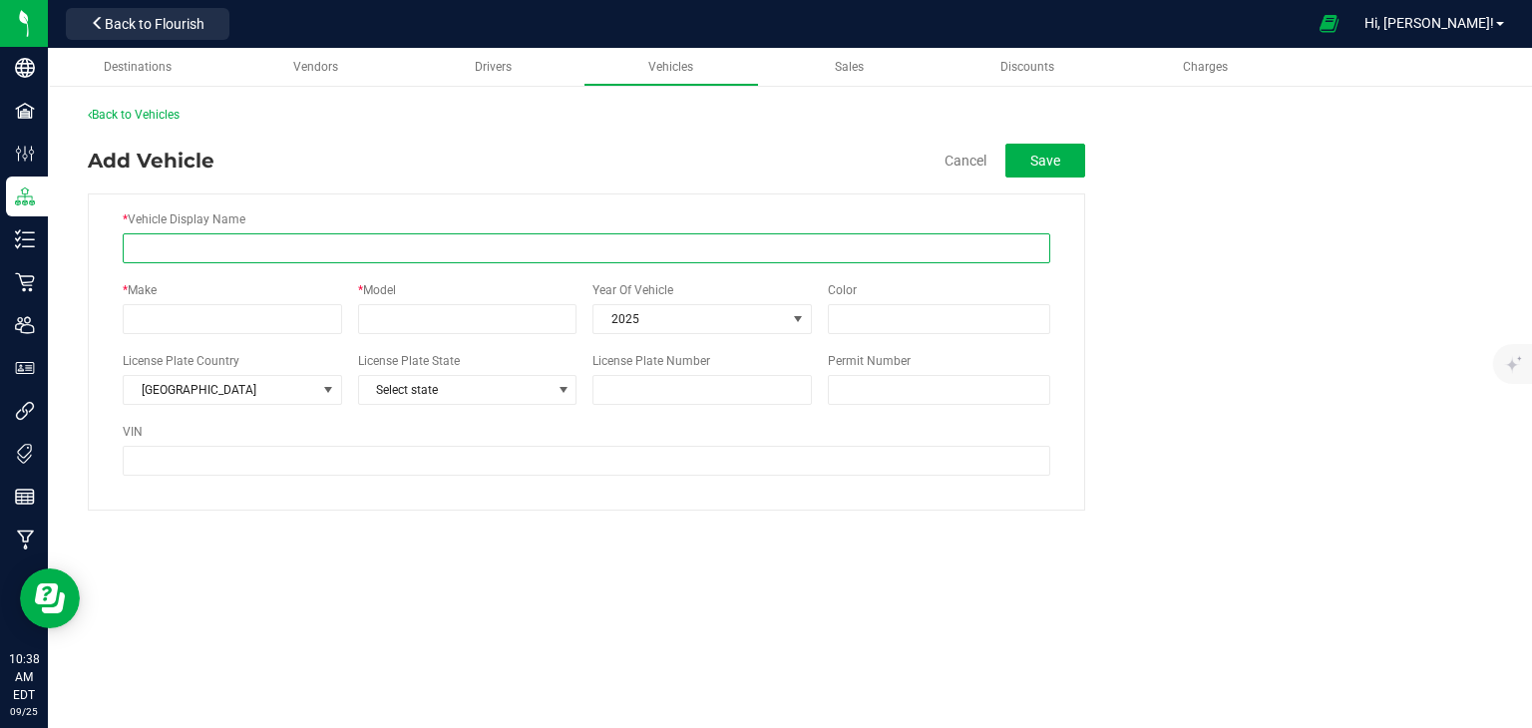
click at [136, 242] on input "* Vehicle Display Name" at bounding box center [586, 248] width 927 height 30
type input "Trailblazer"
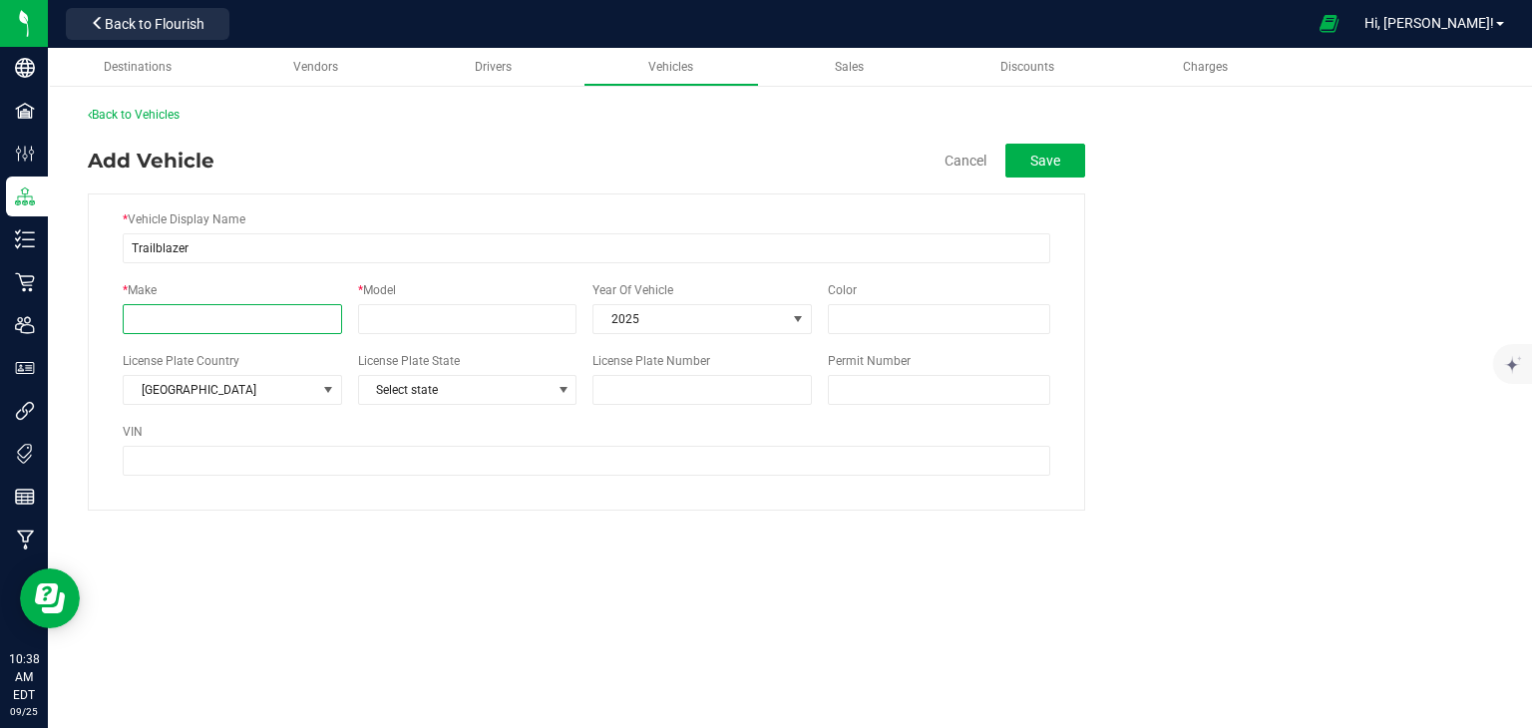
click at [169, 318] on input "* Make" at bounding box center [232, 319] width 219 height 30
type input "2"
type input "Chevy"
click at [368, 318] on input "* Model" at bounding box center [467, 319] width 219 height 30
type input "R"
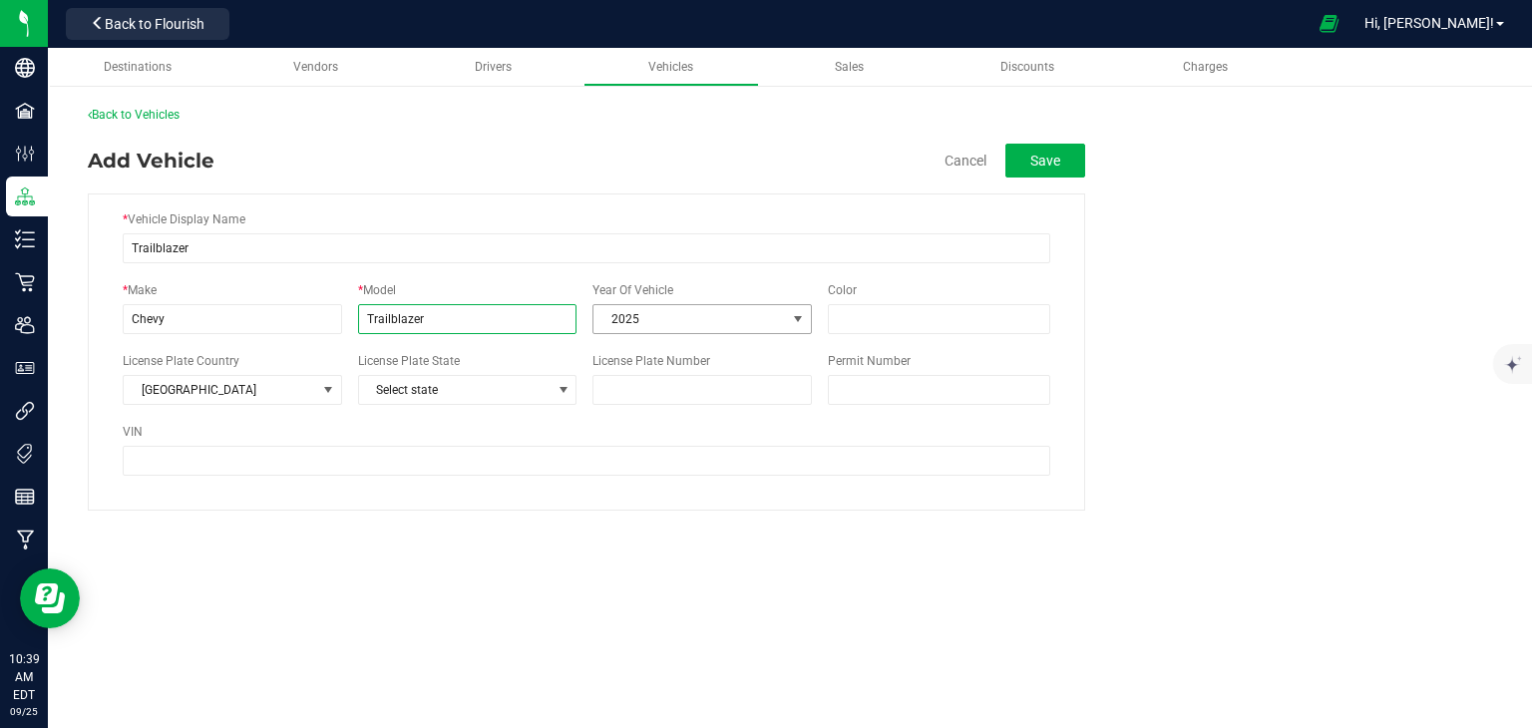
type input "Trailblazer"
click at [643, 316] on span "2025" at bounding box center [689, 319] width 192 height 28
click at [658, 478] on li "2023" at bounding box center [701, 483] width 217 height 30
click at [479, 390] on span "Select state" at bounding box center [455, 390] width 192 height 28
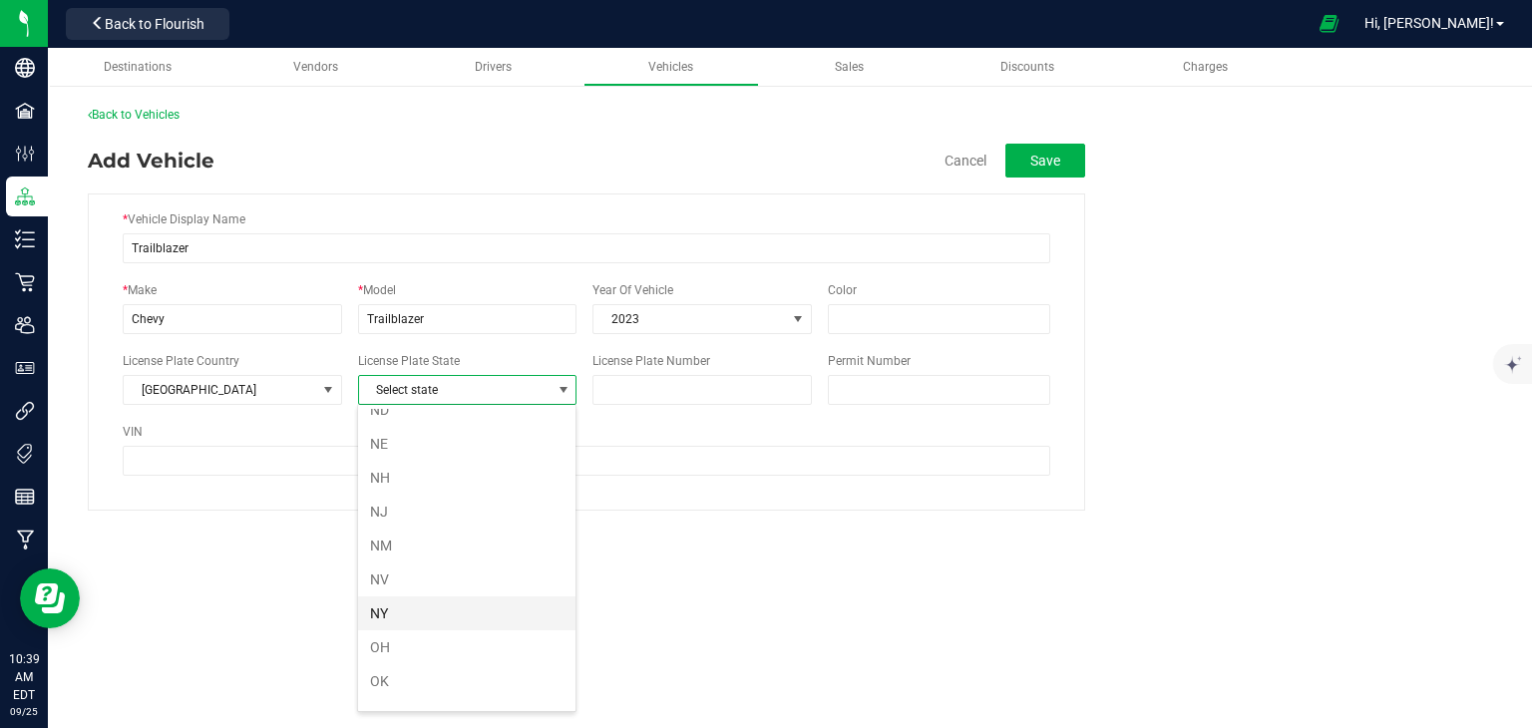
scroll to position [989, 0]
click at [473, 575] on li "NY" at bounding box center [466, 589] width 217 height 34
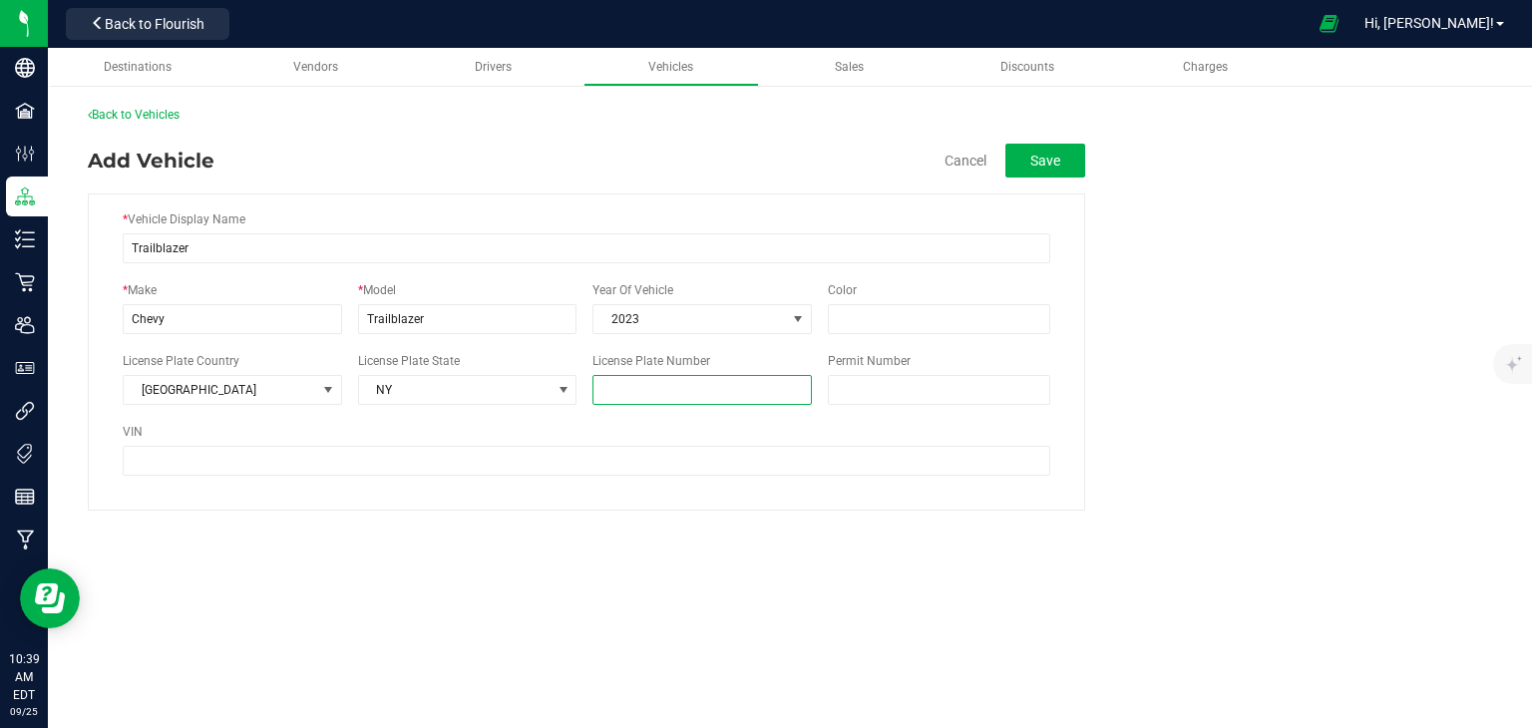
click at [625, 391] on input "License Plate Number" at bounding box center [701, 390] width 219 height 30
type input "ETW5813"
click at [1048, 148] on button "Save" at bounding box center [1045, 161] width 80 height 34
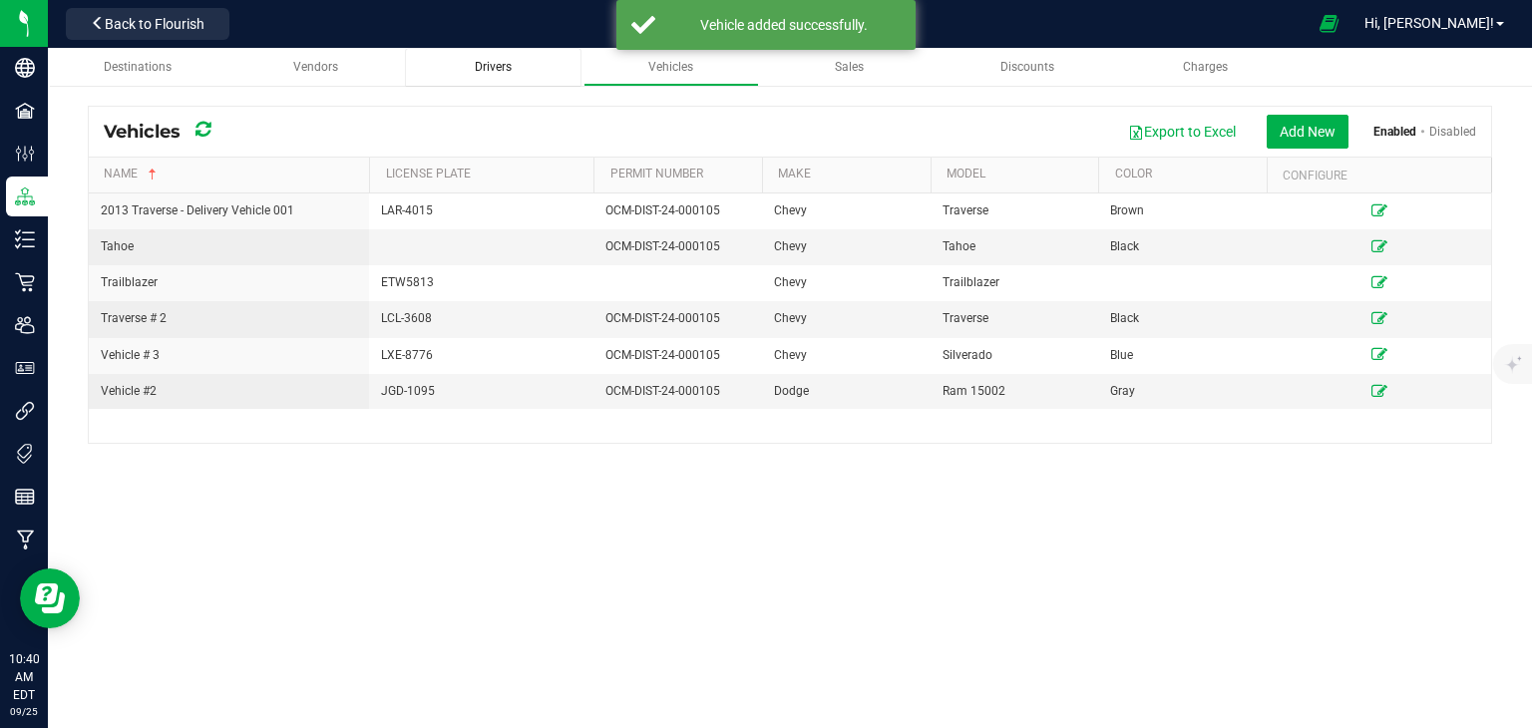
click at [508, 67] on span "Drivers" at bounding box center [493, 67] width 37 height 14
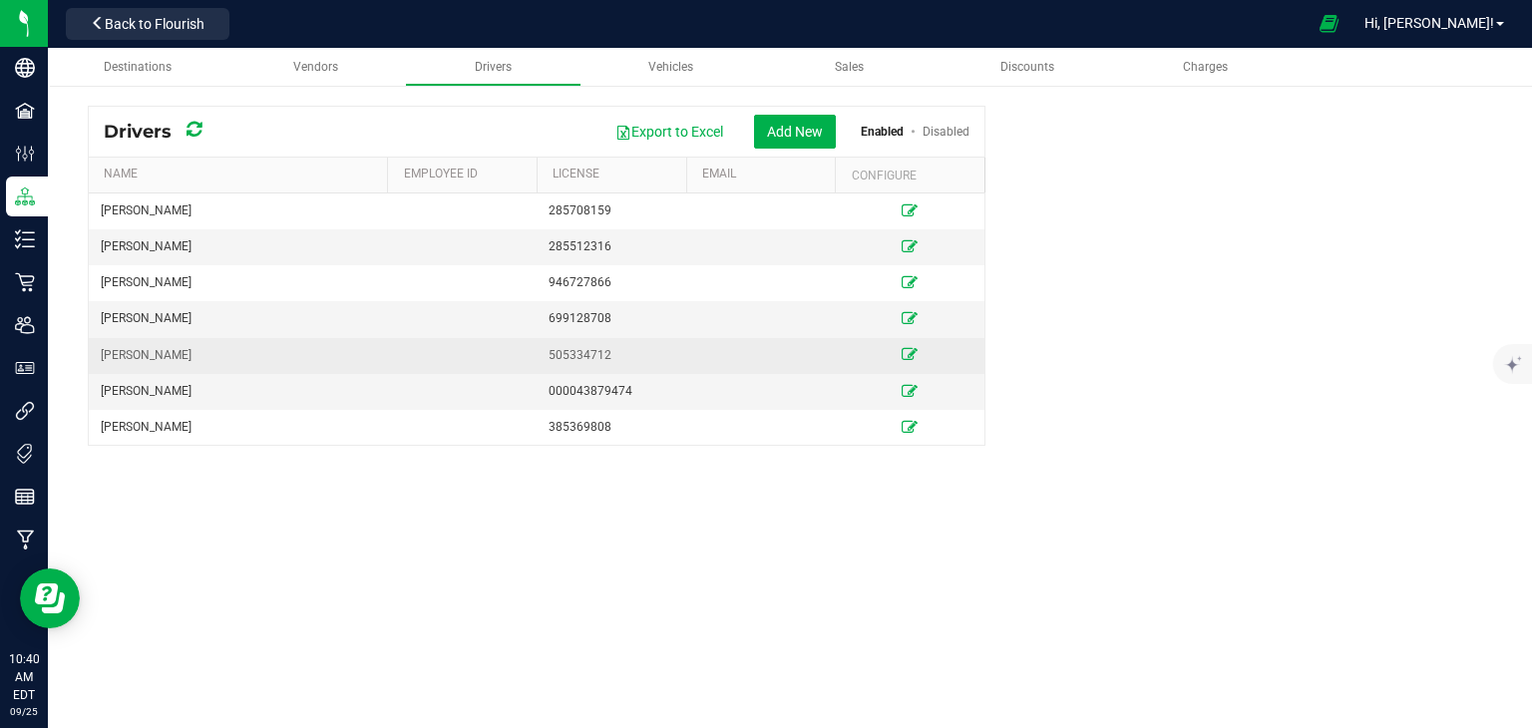
click at [513, 350] on td at bounding box center [462, 356] width 150 height 36
click at [912, 348] on icon at bounding box center [909, 354] width 16 height 12
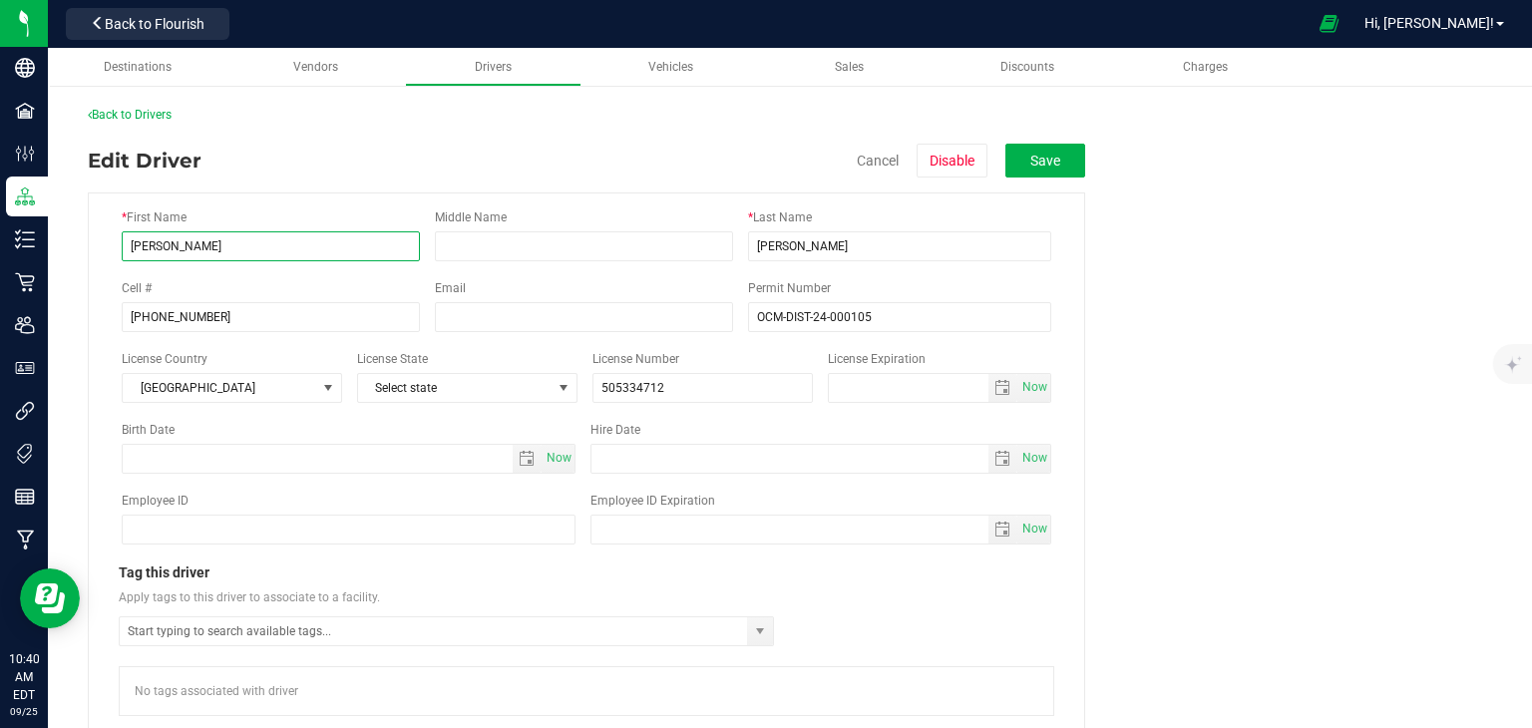
click at [140, 242] on input "[PERSON_NAME]" at bounding box center [271, 246] width 298 height 30
type input "[PERSON_NAME]"
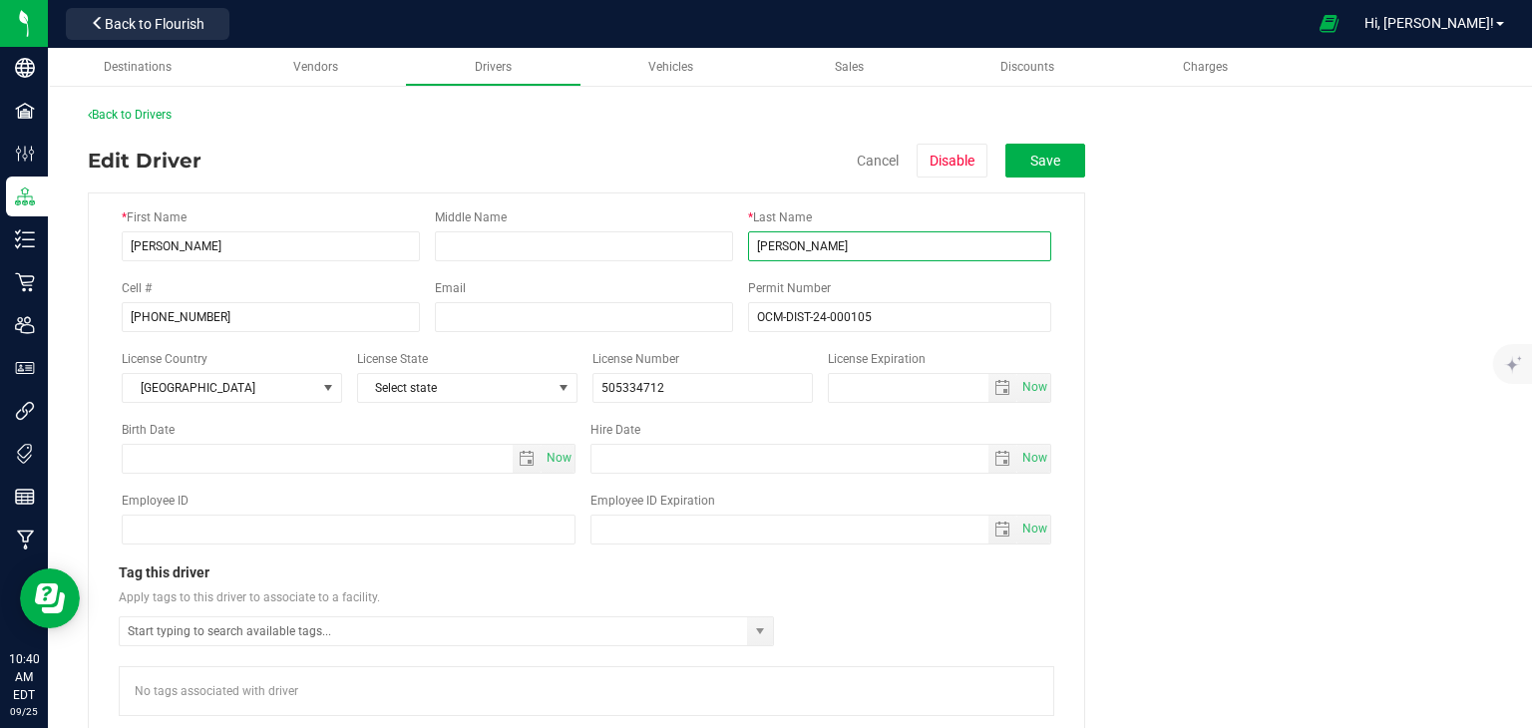
click at [763, 247] on input "[PERSON_NAME]" at bounding box center [899, 246] width 303 height 30
type input "[PERSON_NAME]"
click at [1058, 154] on button "Save" at bounding box center [1045, 161] width 80 height 34
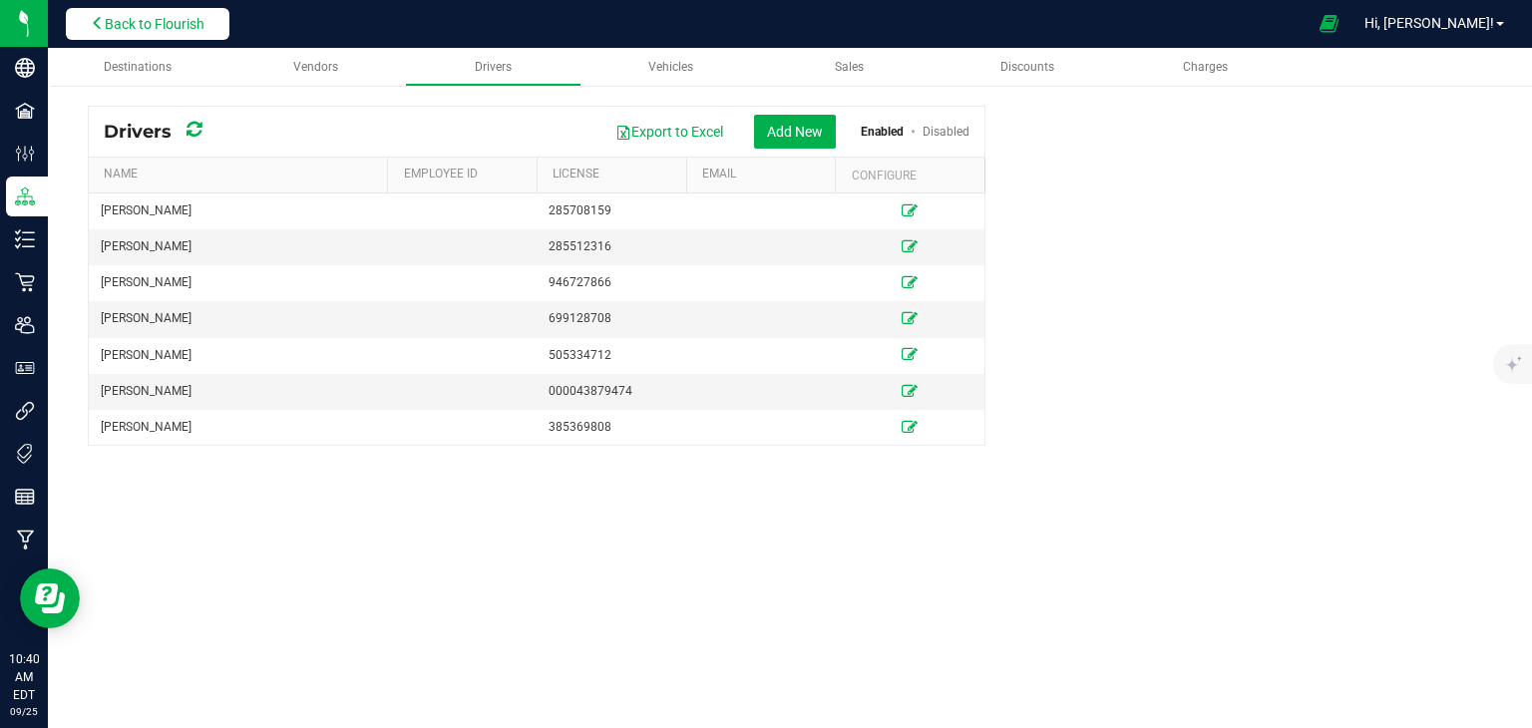
click at [139, 19] on span "Back to Flourish" at bounding box center [155, 24] width 100 height 16
click at [187, 22] on span "Back to Flourish" at bounding box center [155, 24] width 100 height 16
click at [94, 12] on button "Back to Flourish" at bounding box center [148, 24] width 164 height 32
click at [160, 20] on span "Back to Flourish" at bounding box center [155, 24] width 100 height 16
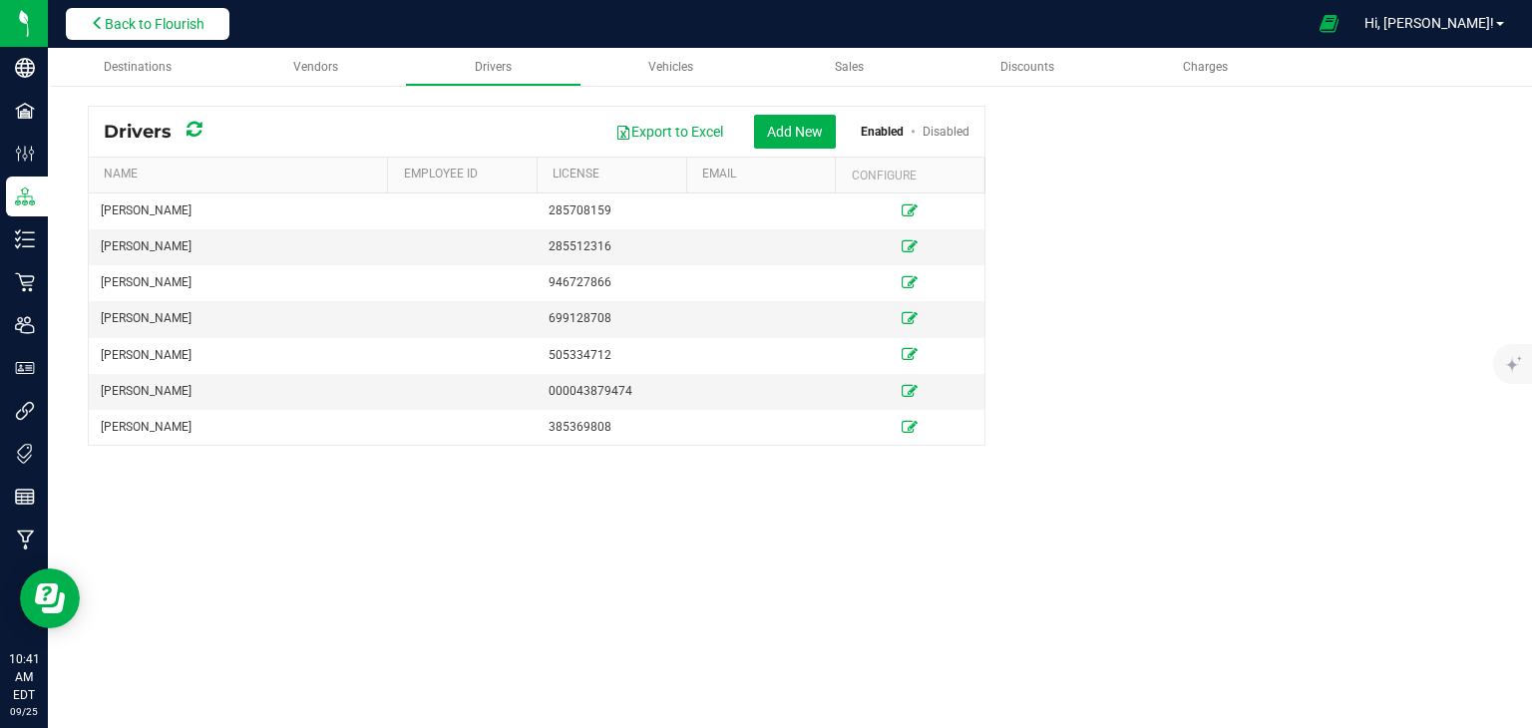
click at [98, 19] on icon at bounding box center [98, 23] width 14 height 14
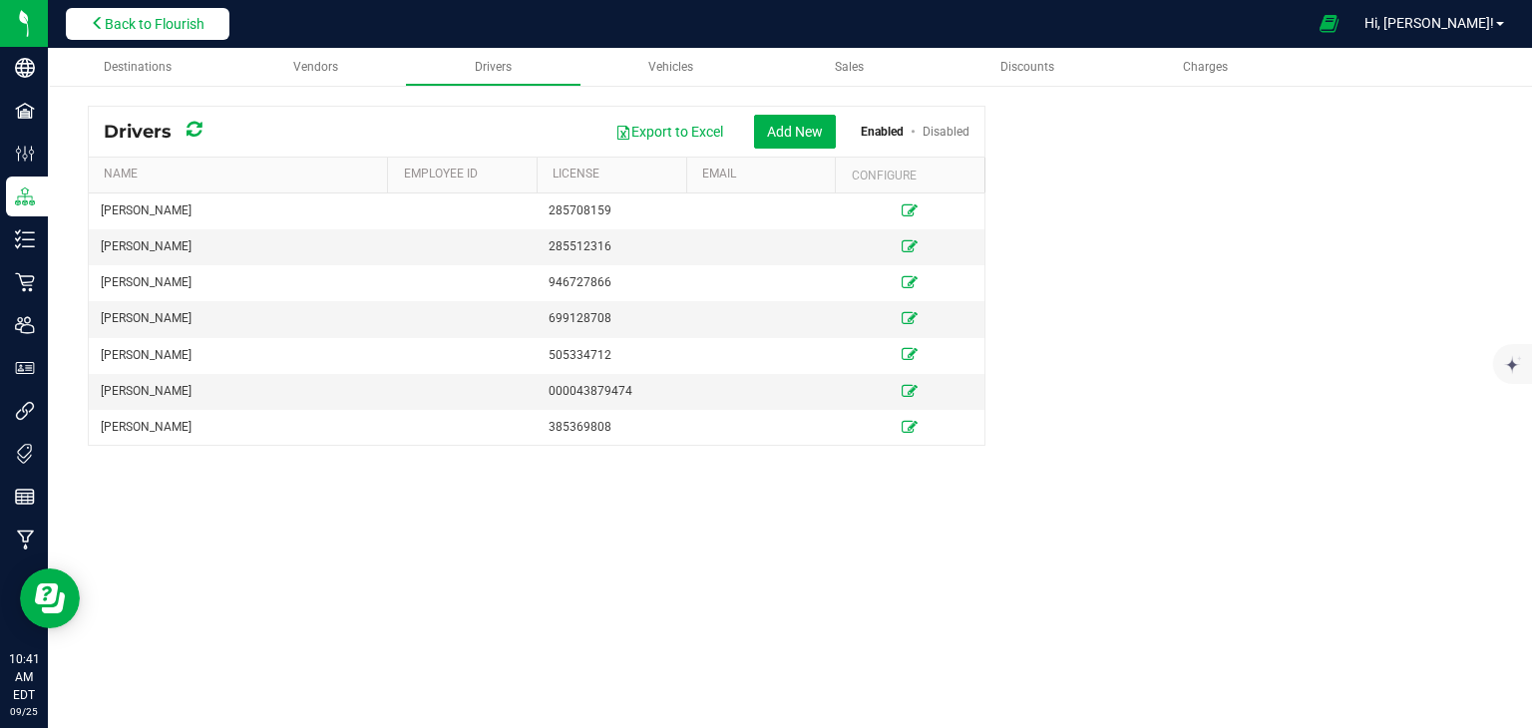
click at [98, 19] on icon at bounding box center [98, 23] width 14 height 14
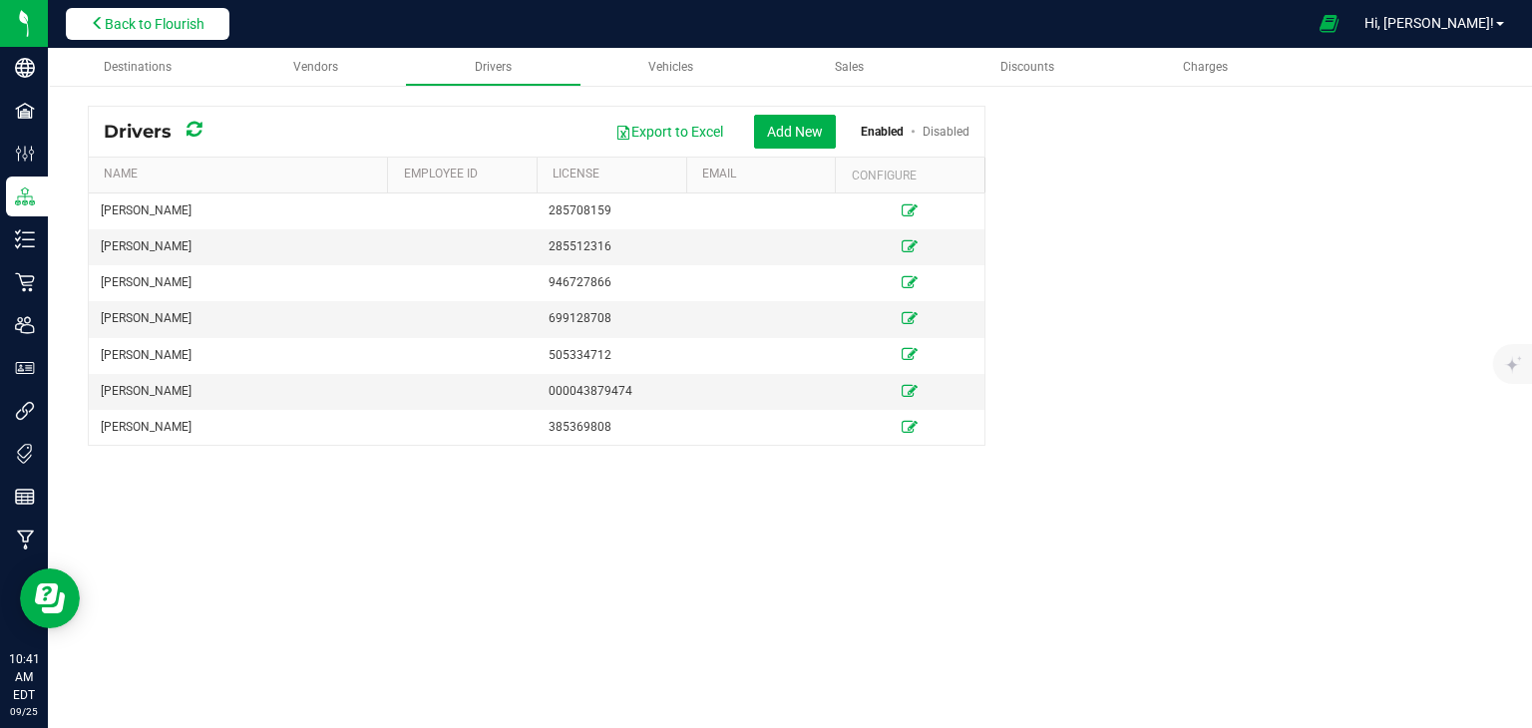
click at [98, 19] on icon at bounding box center [98, 23] width 14 height 14
click at [66, 8] on button "Back to Flourish" at bounding box center [148, 24] width 164 height 32
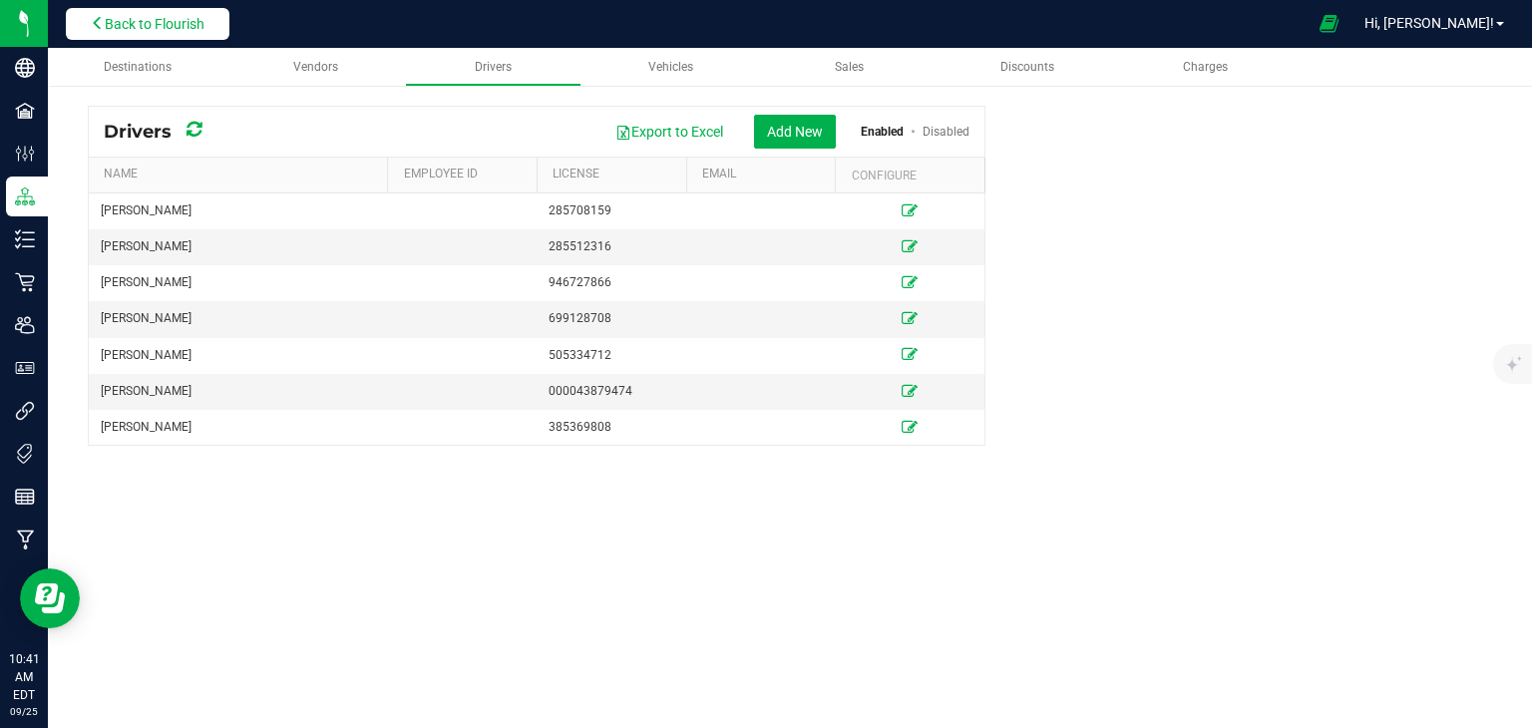
click at [66, 8] on button "Back to Flourish" at bounding box center [148, 24] width 164 height 32
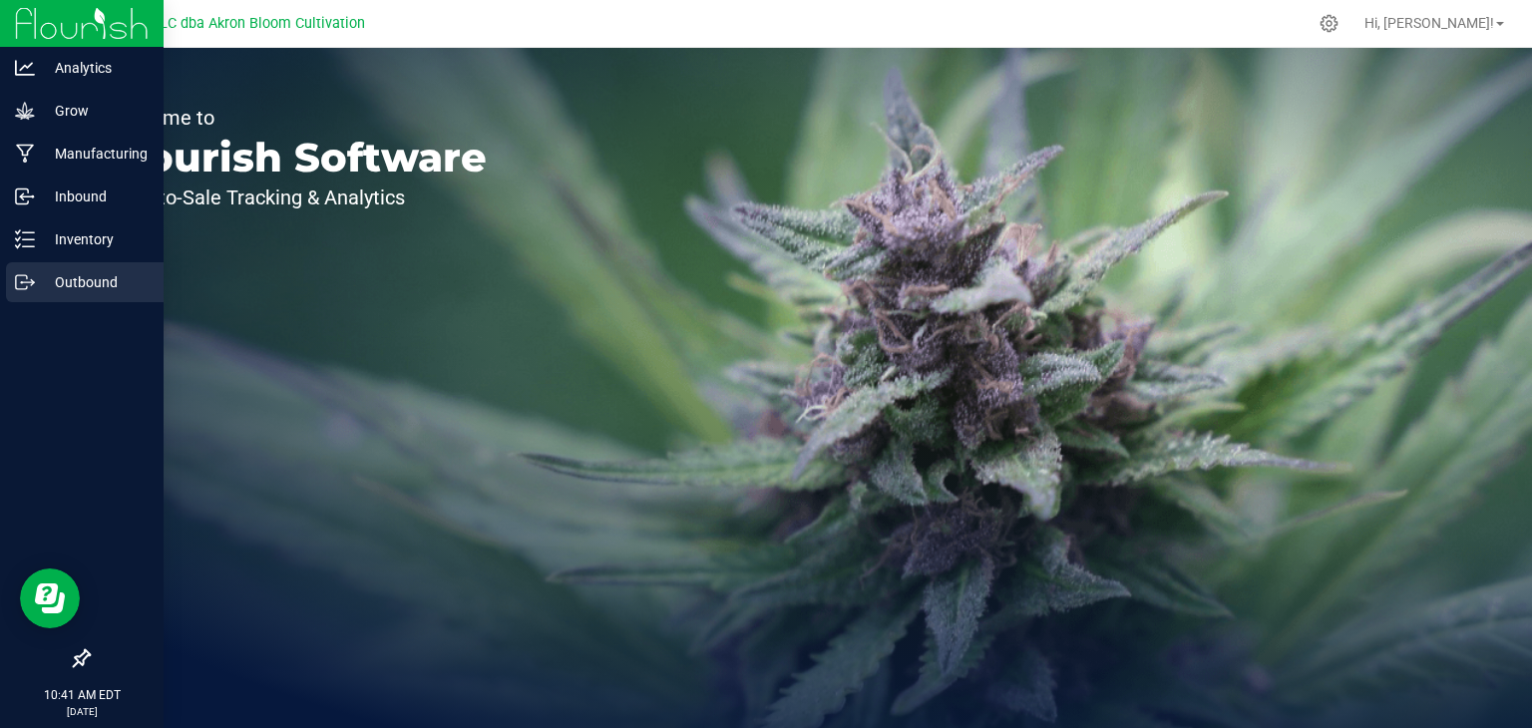
click at [35, 280] on p "Outbound" at bounding box center [95, 282] width 120 height 24
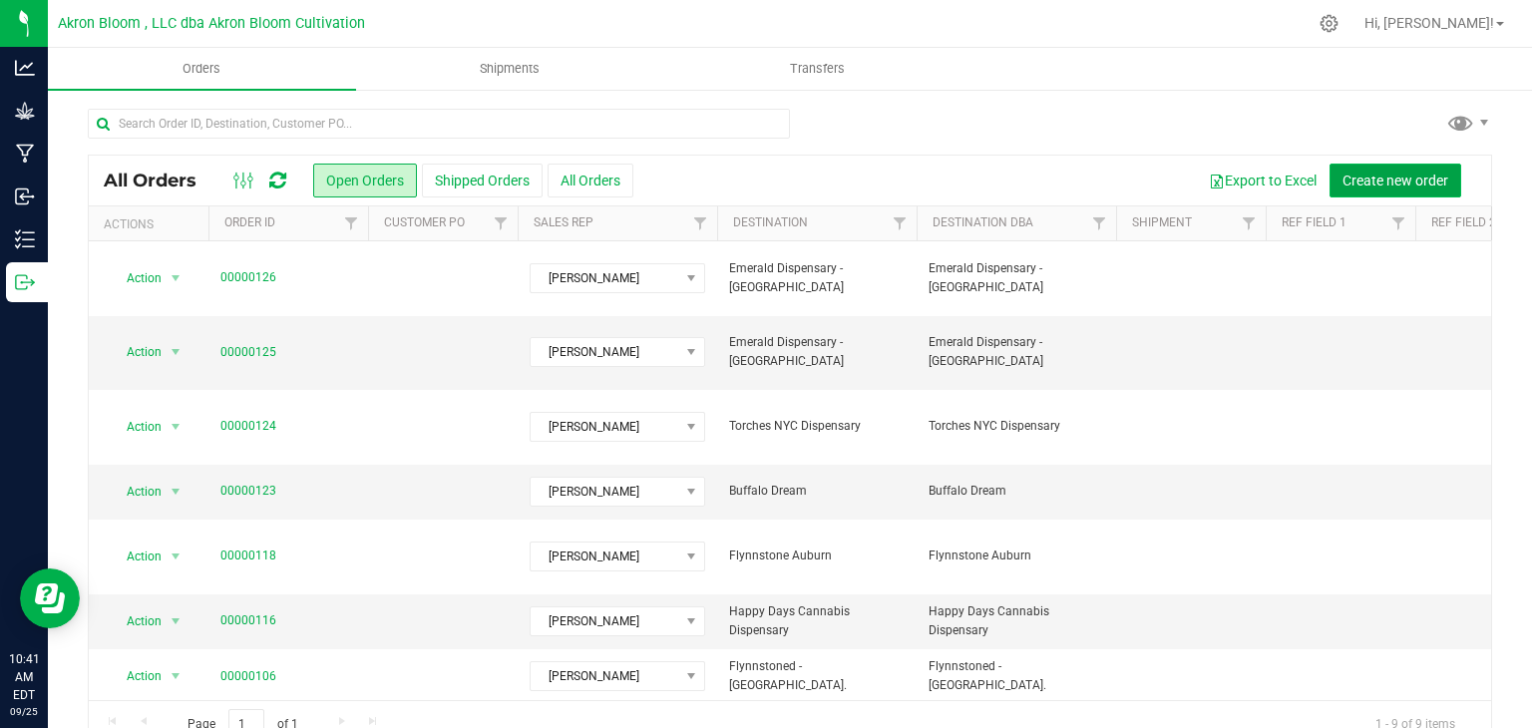
click at [1396, 178] on span "Create new order" at bounding box center [1395, 180] width 106 height 16
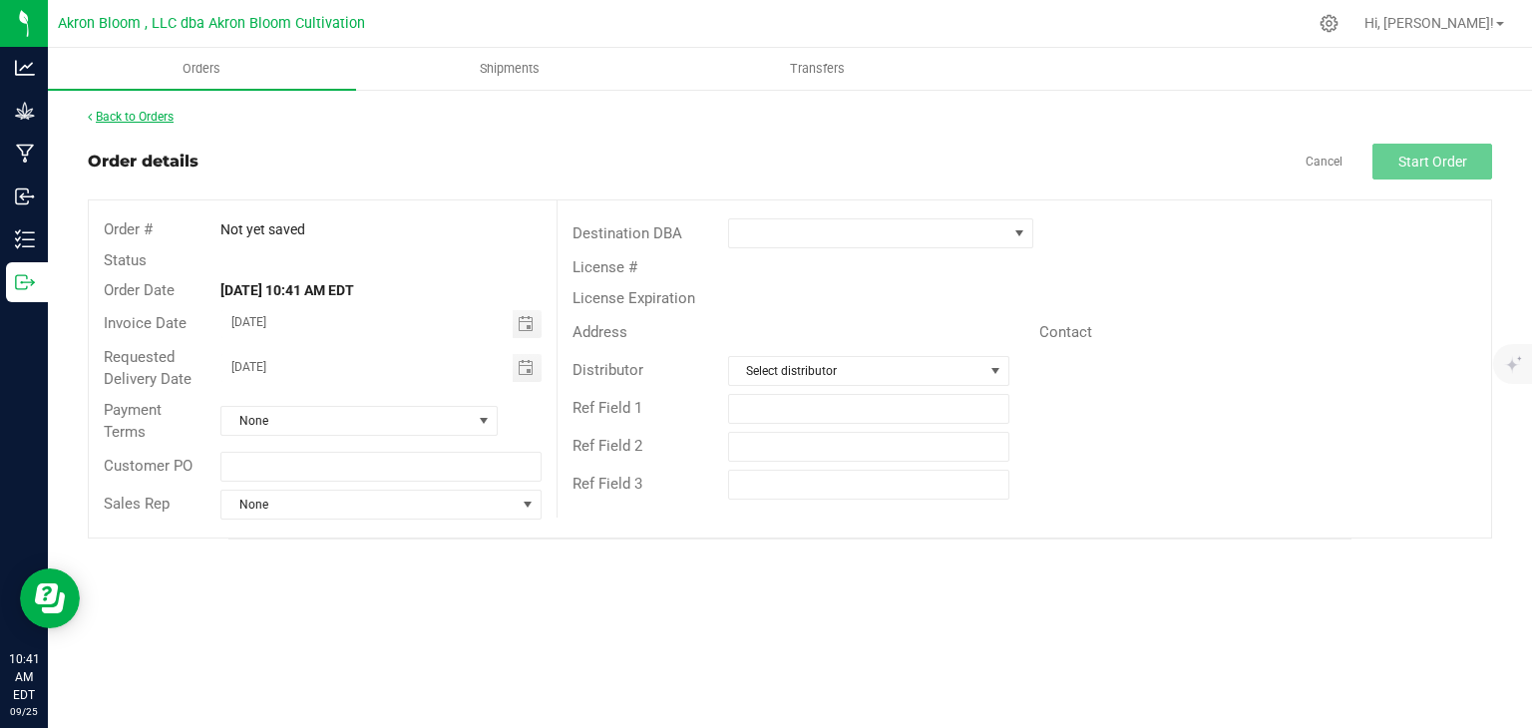
click at [146, 114] on link "Back to Orders" at bounding box center [131, 117] width 86 height 14
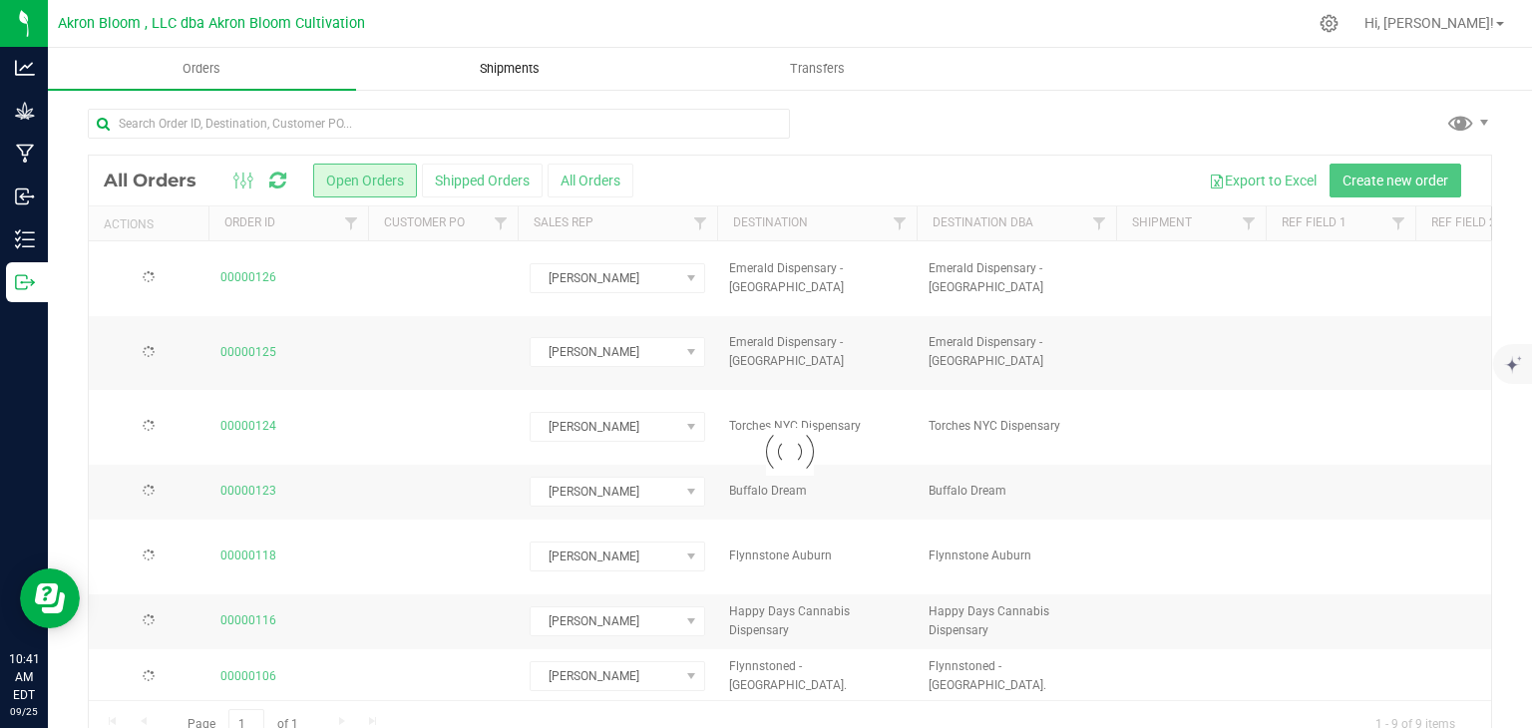
click at [518, 67] on span "Shipments" at bounding box center [510, 69] width 114 height 18
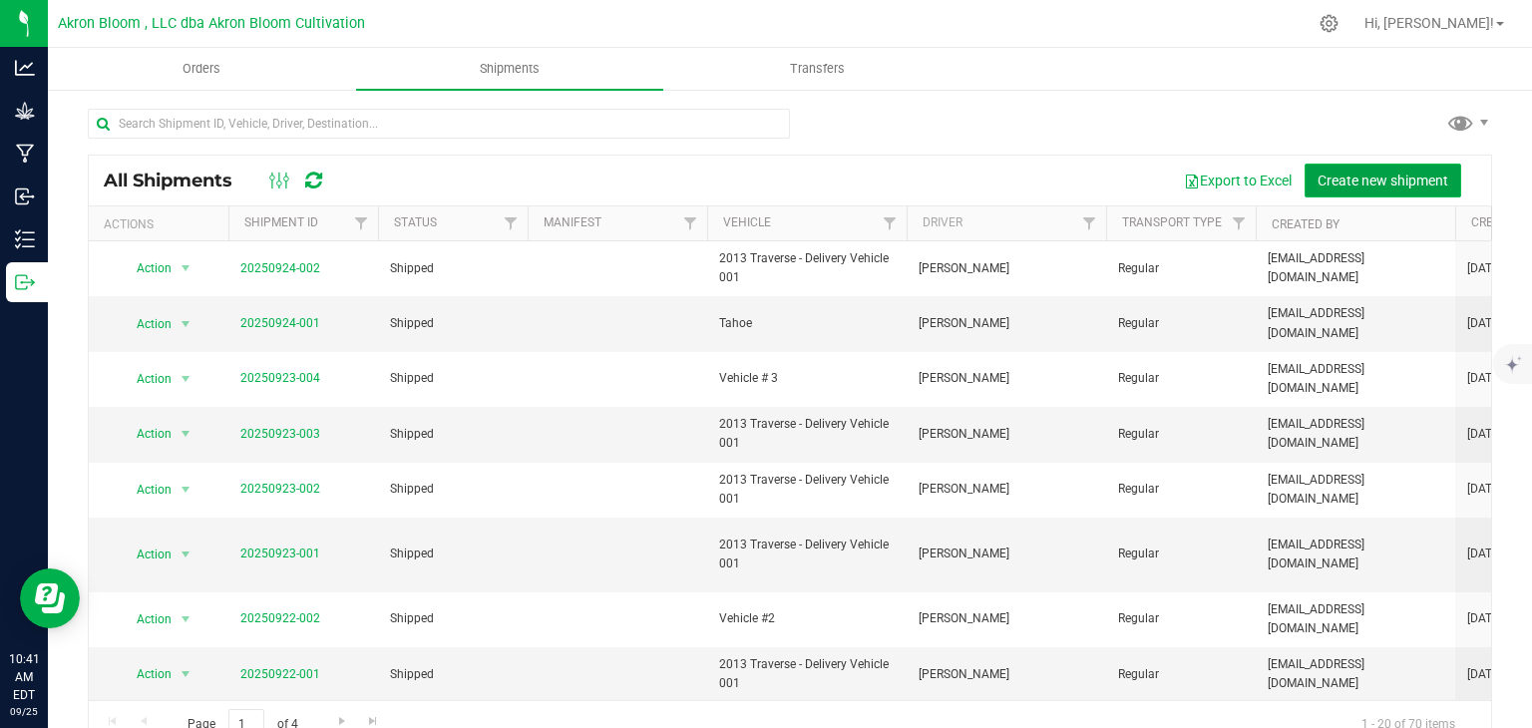
click at [1385, 184] on span "Create new shipment" at bounding box center [1382, 180] width 131 height 16
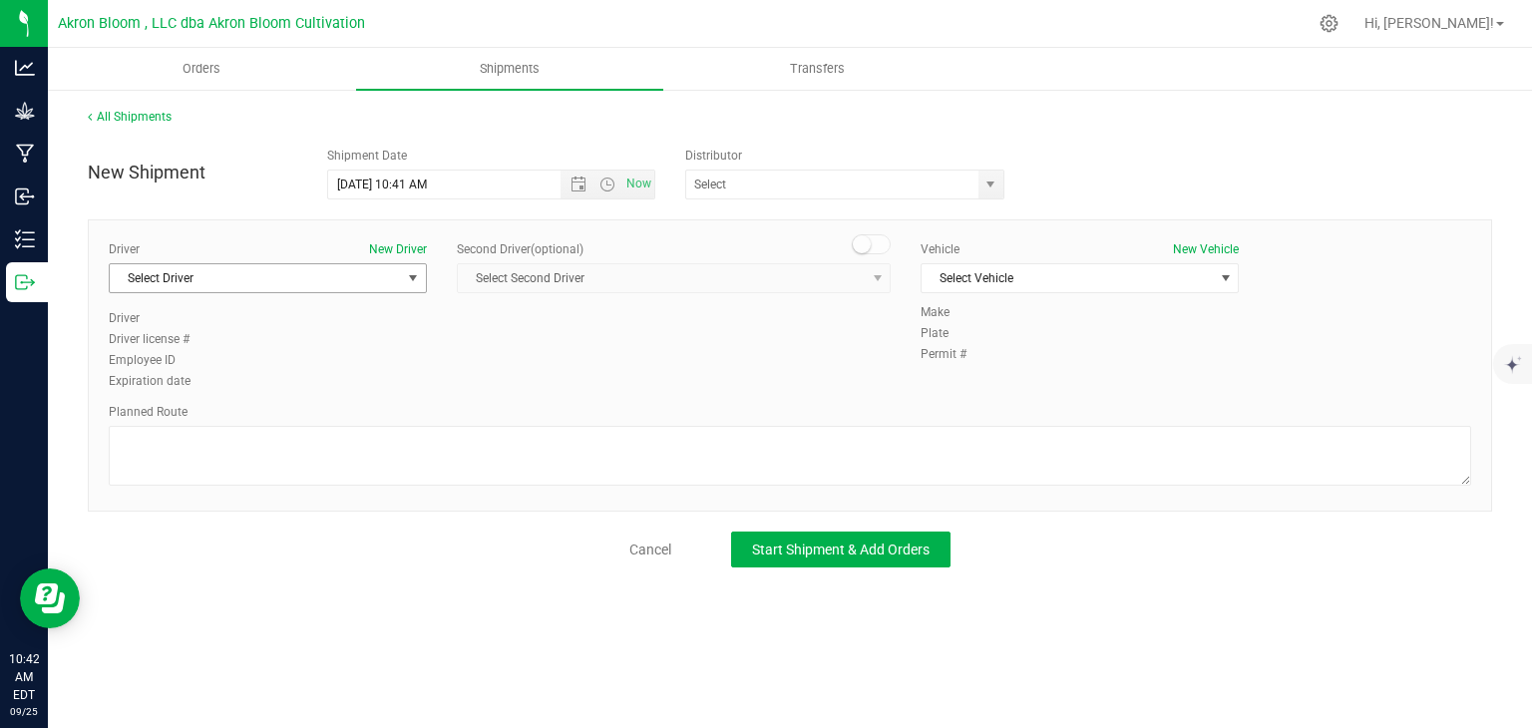
click at [412, 277] on span "select" at bounding box center [413, 278] width 16 height 16
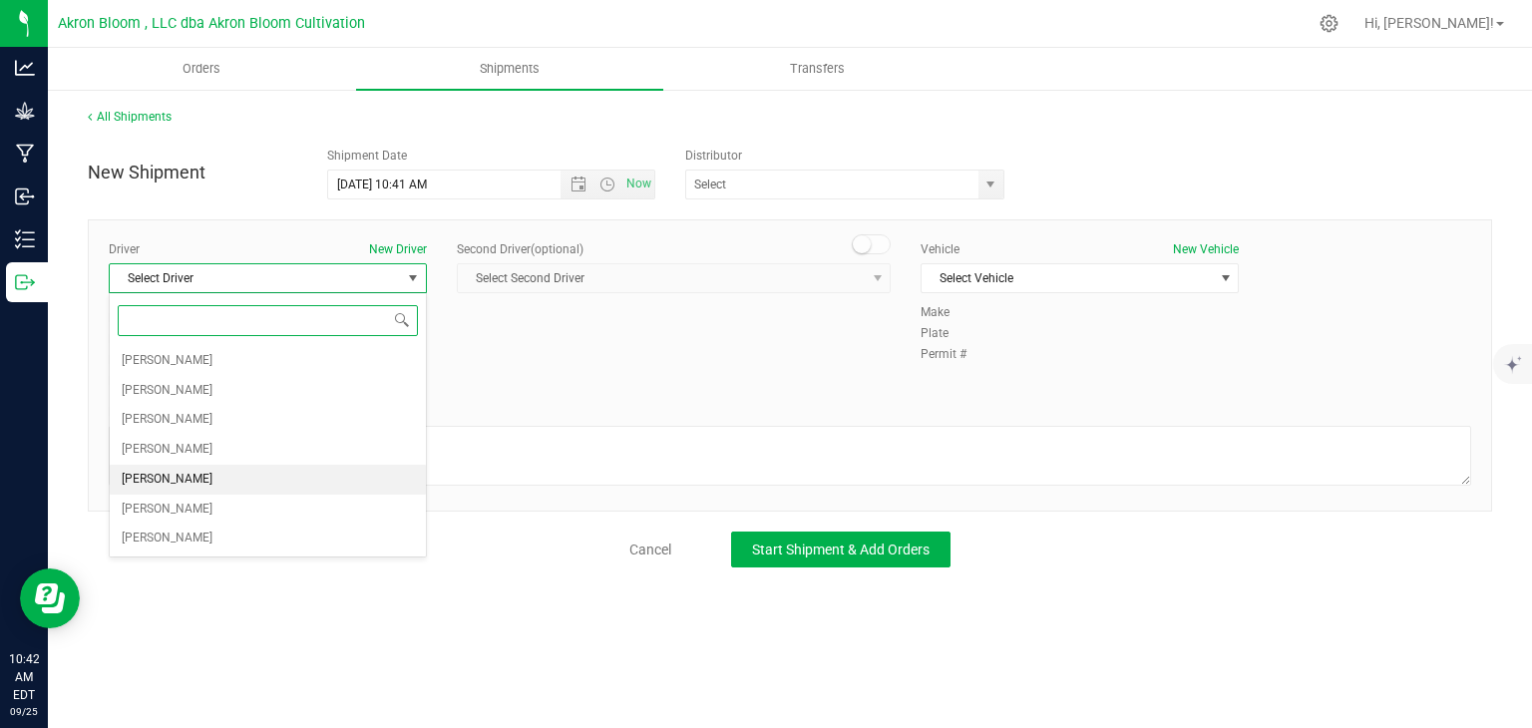
click at [310, 480] on li "[PERSON_NAME]" at bounding box center [268, 480] width 316 height 30
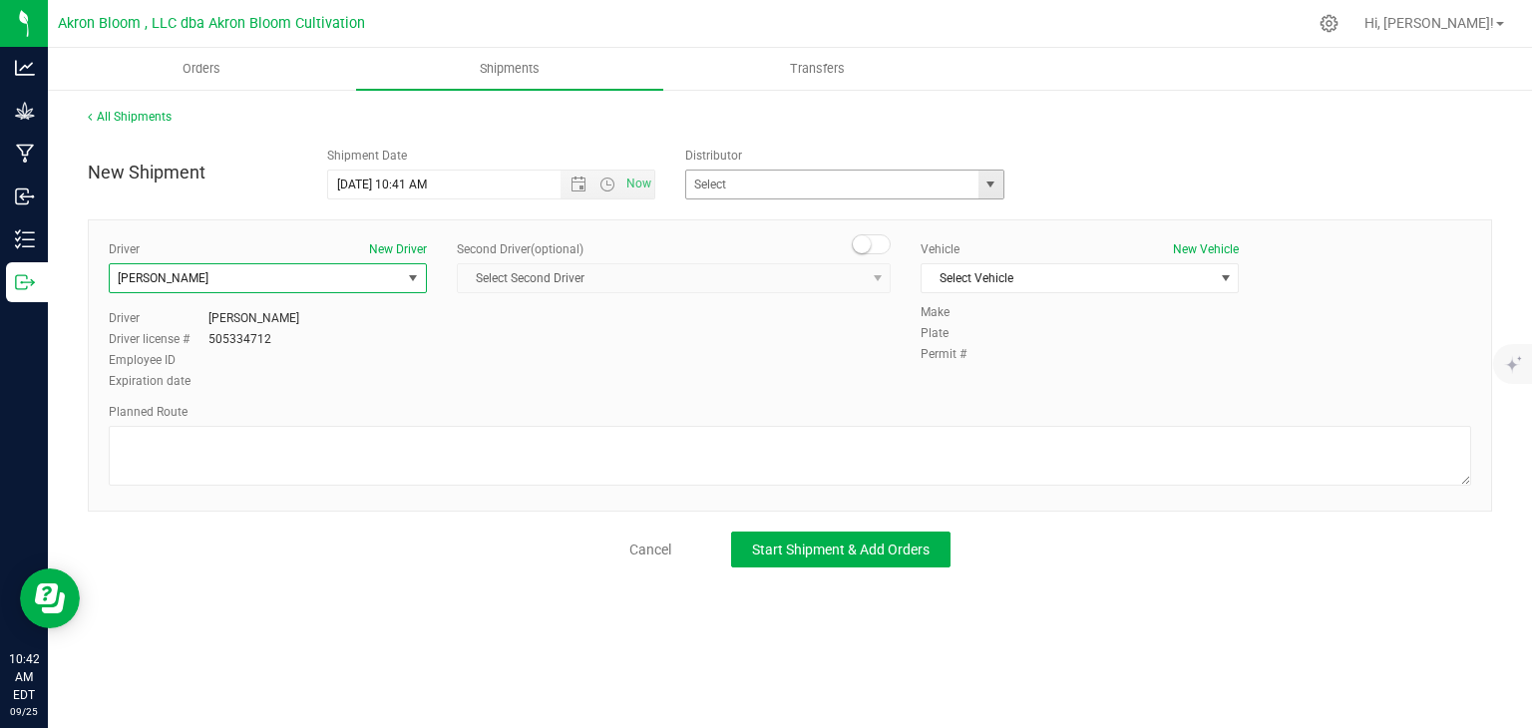
click at [999, 181] on span "select" at bounding box center [990, 185] width 25 height 28
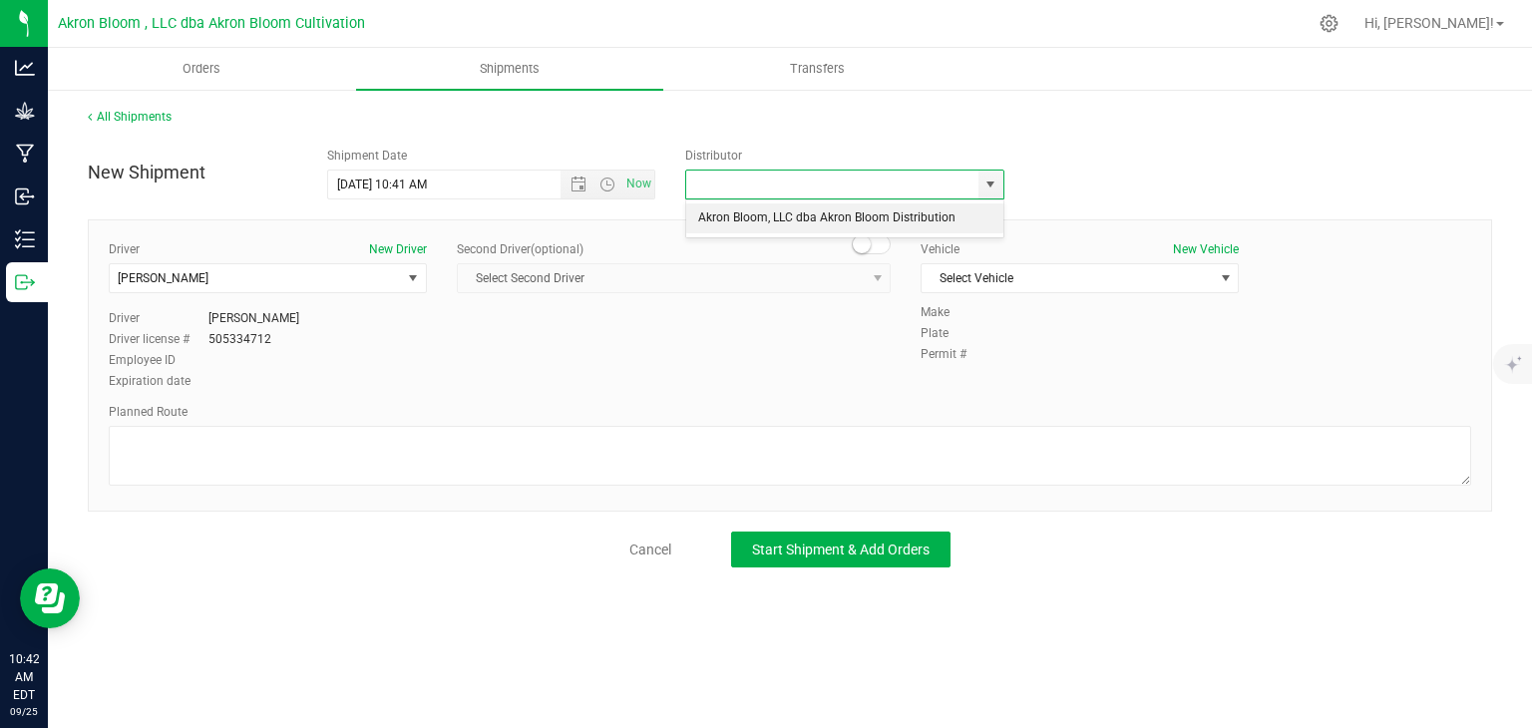
click at [964, 221] on li "Akron Bloom, LLC dba Akron Bloom Distribution" at bounding box center [844, 218] width 317 height 30
type input "Akron Bloom, LLC dba Akron Bloom Distribution"
click at [1226, 274] on span "select" at bounding box center [1225, 278] width 16 height 16
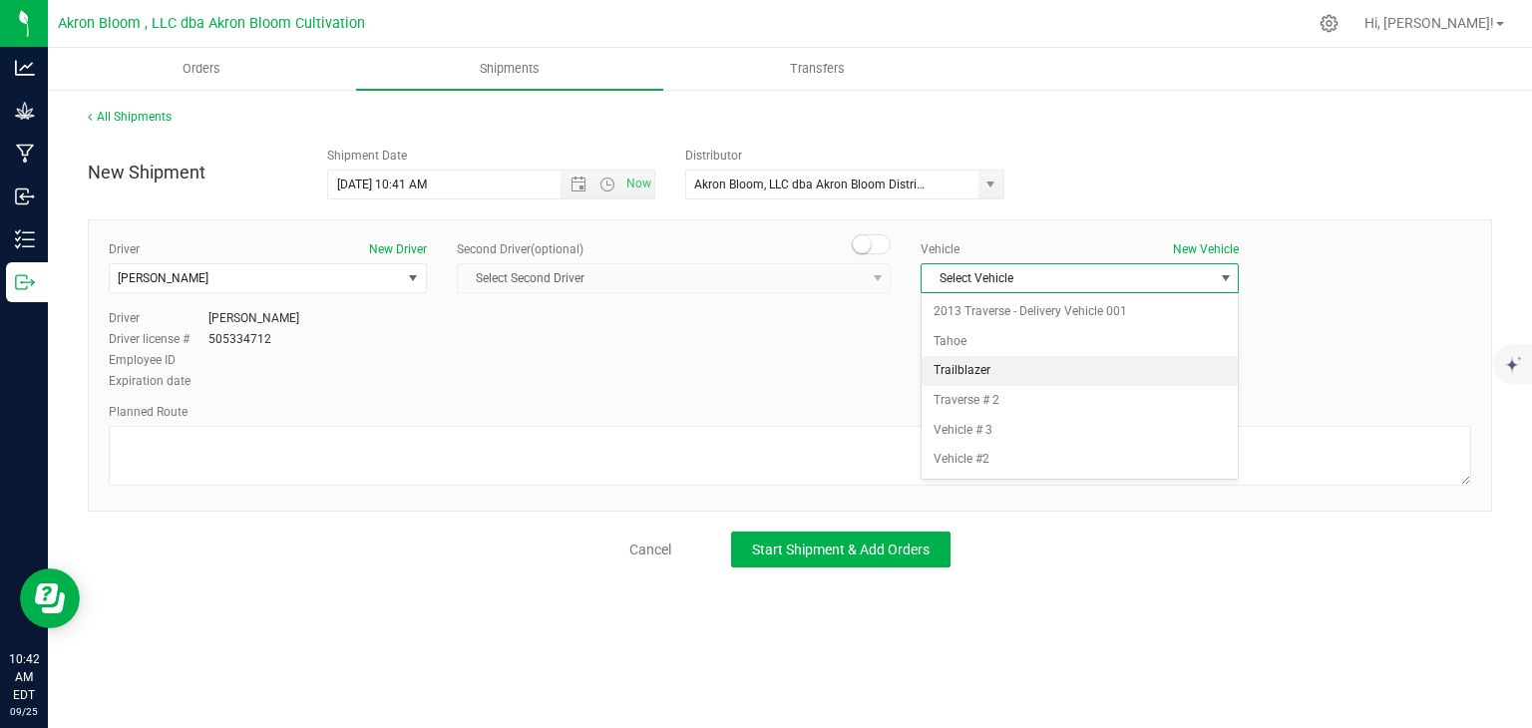
click at [1154, 369] on li "Trailblazer" at bounding box center [1079, 371] width 316 height 30
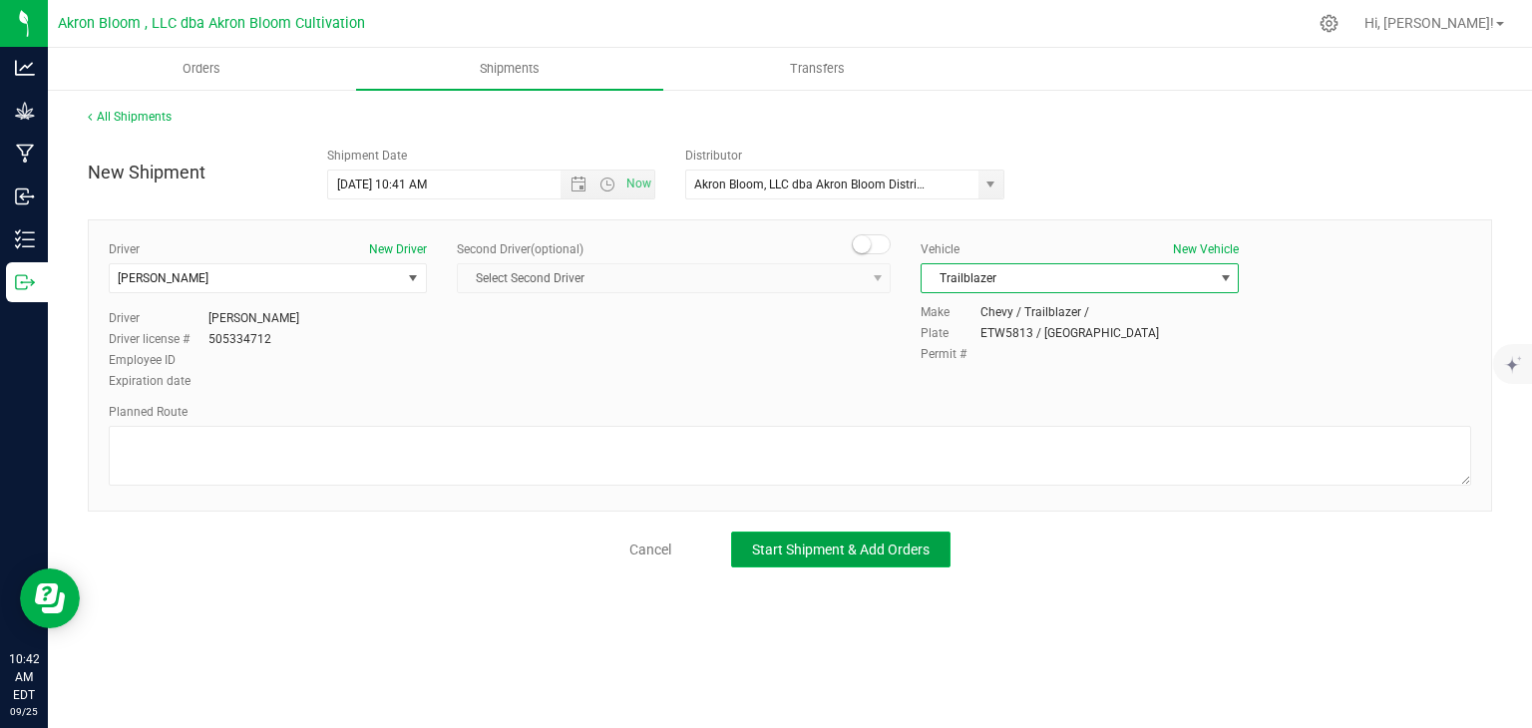
click at [822, 542] on span "Start Shipment & Add Orders" at bounding box center [840, 549] width 177 height 16
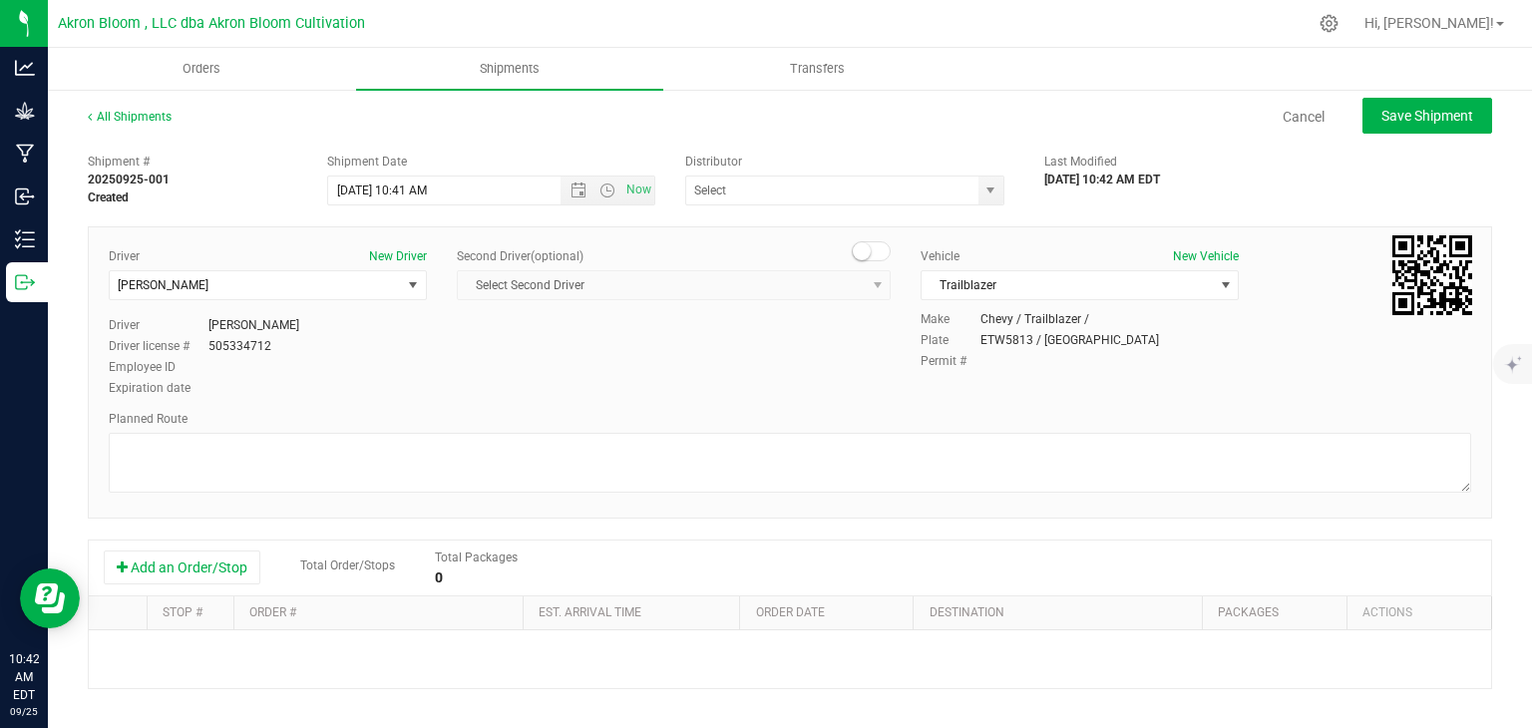
type input "Akron Bloom, LLC dba Akron Bloom Distribution"
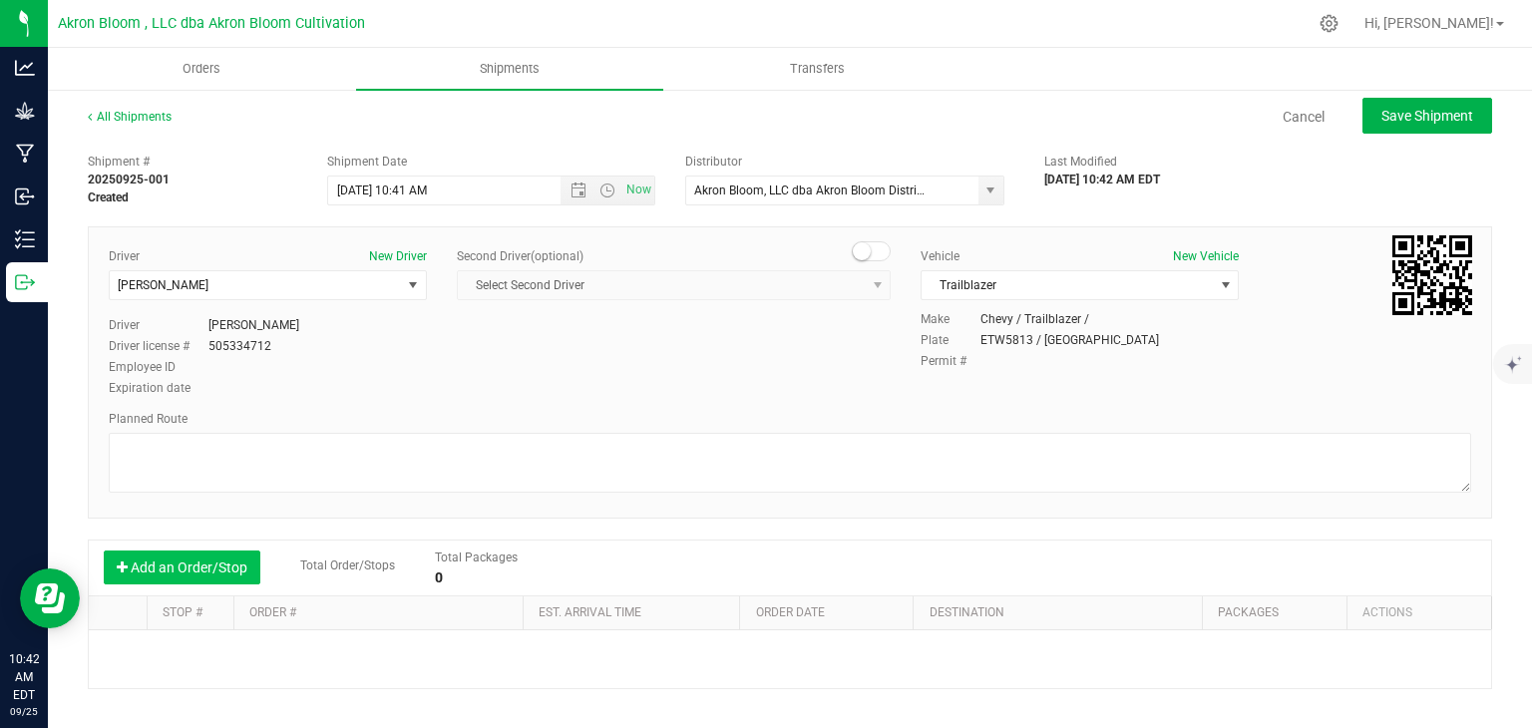
click at [236, 567] on button "Add an Order/Stop" at bounding box center [182, 567] width 157 height 34
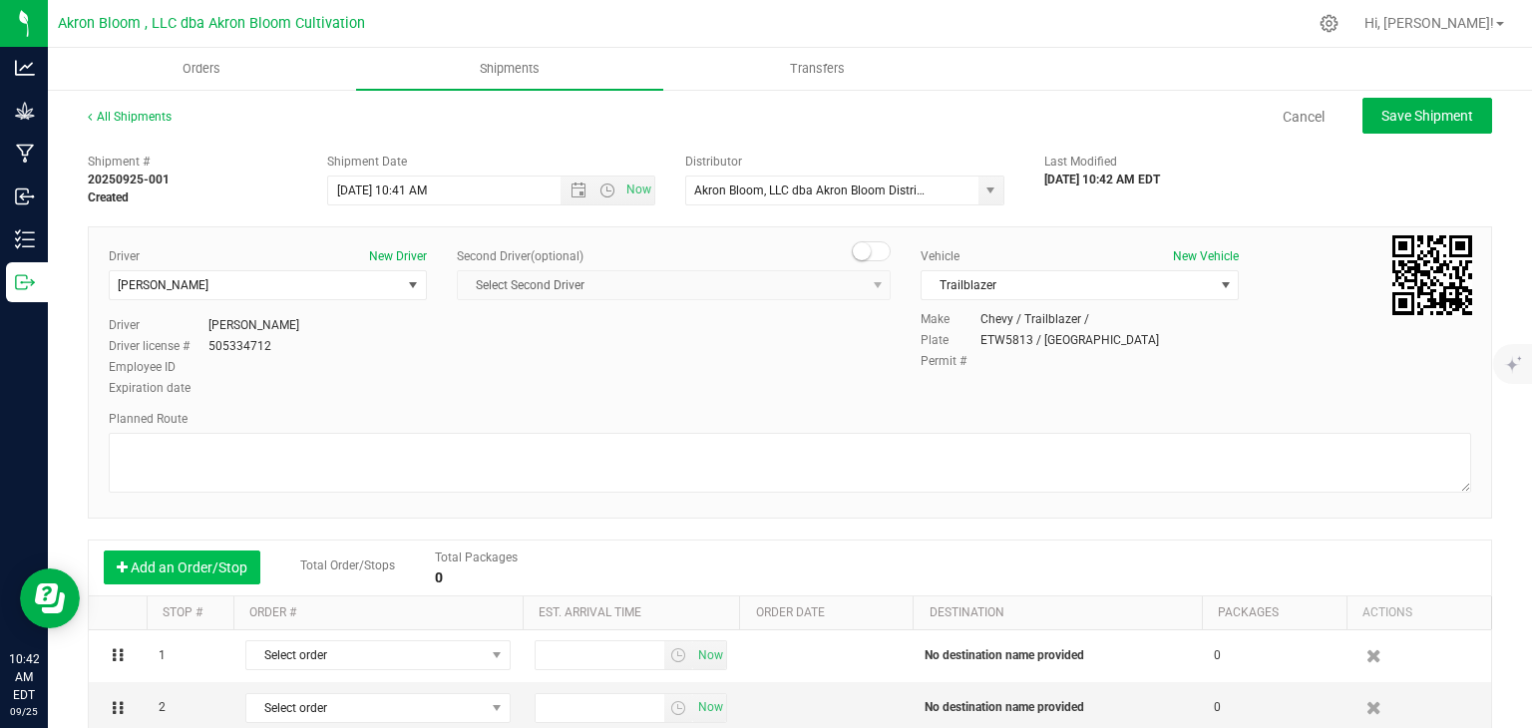
click at [236, 567] on button "Add an Order/Stop" at bounding box center [182, 567] width 157 height 34
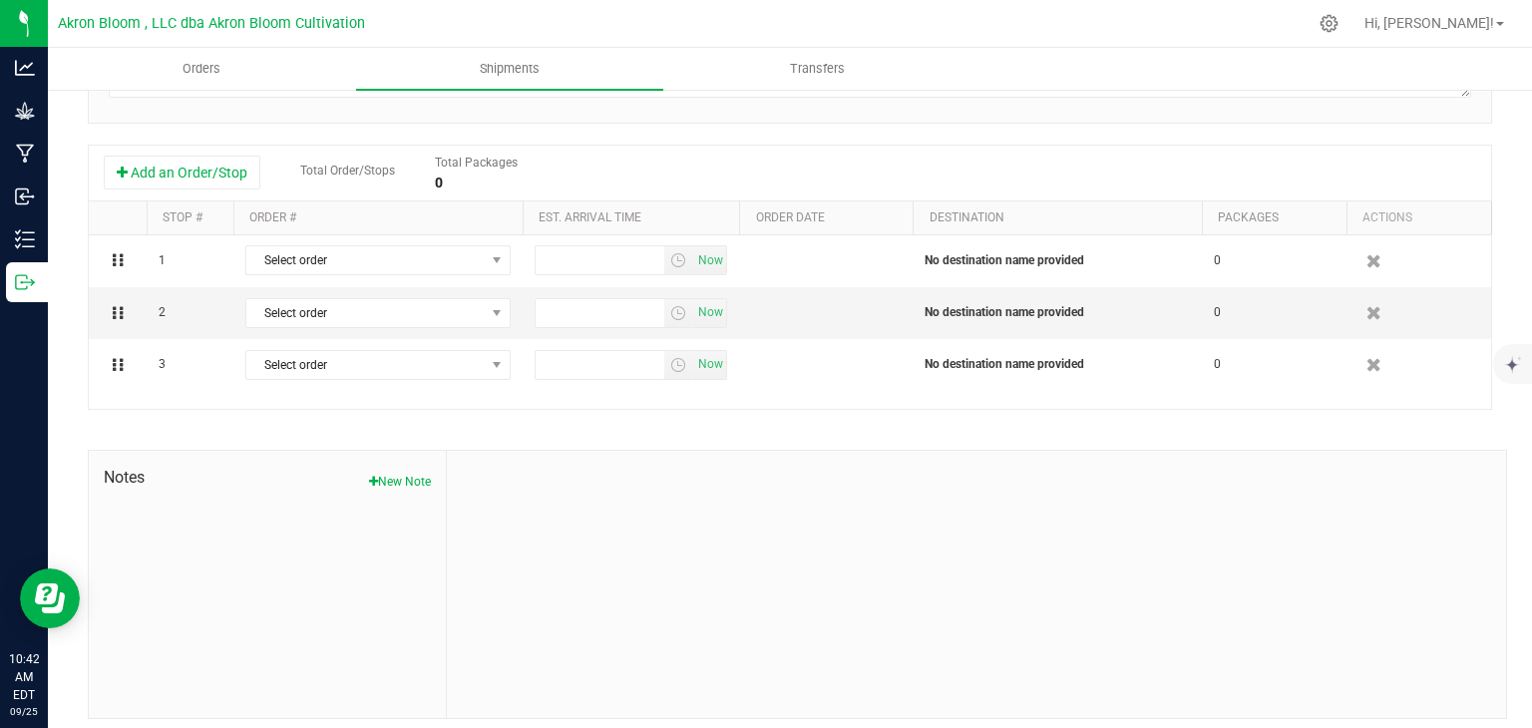
scroll to position [405, 0]
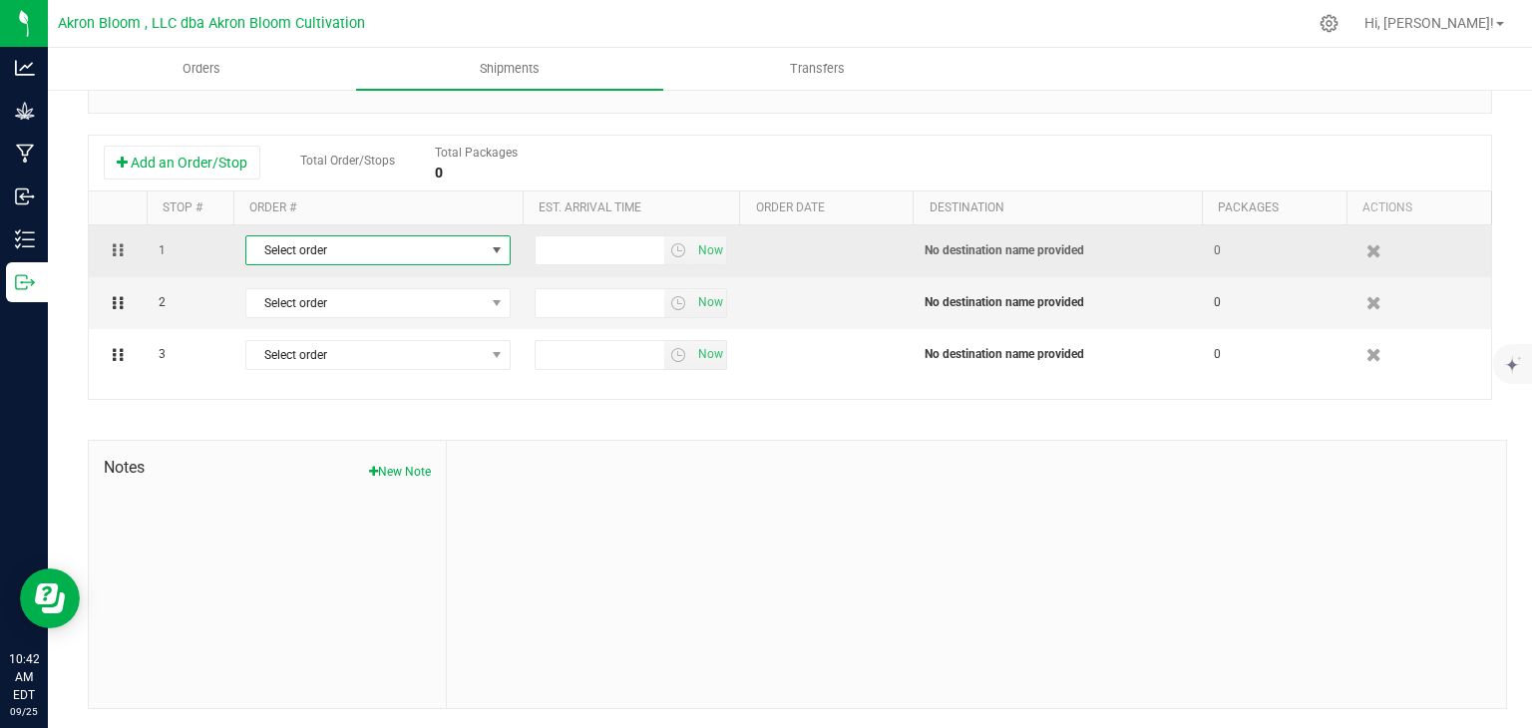
click at [499, 248] on span "select" at bounding box center [497, 250] width 16 height 16
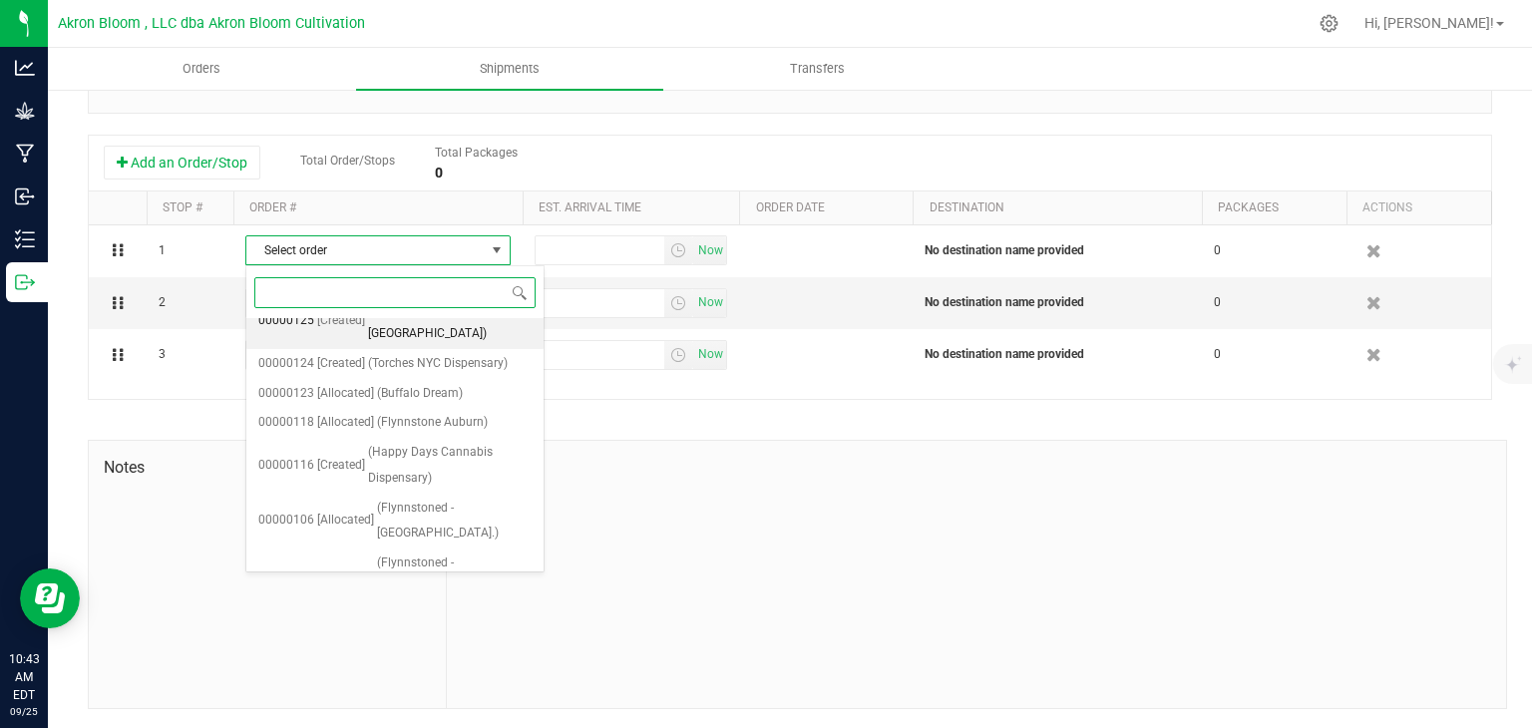
scroll to position [89, 0]
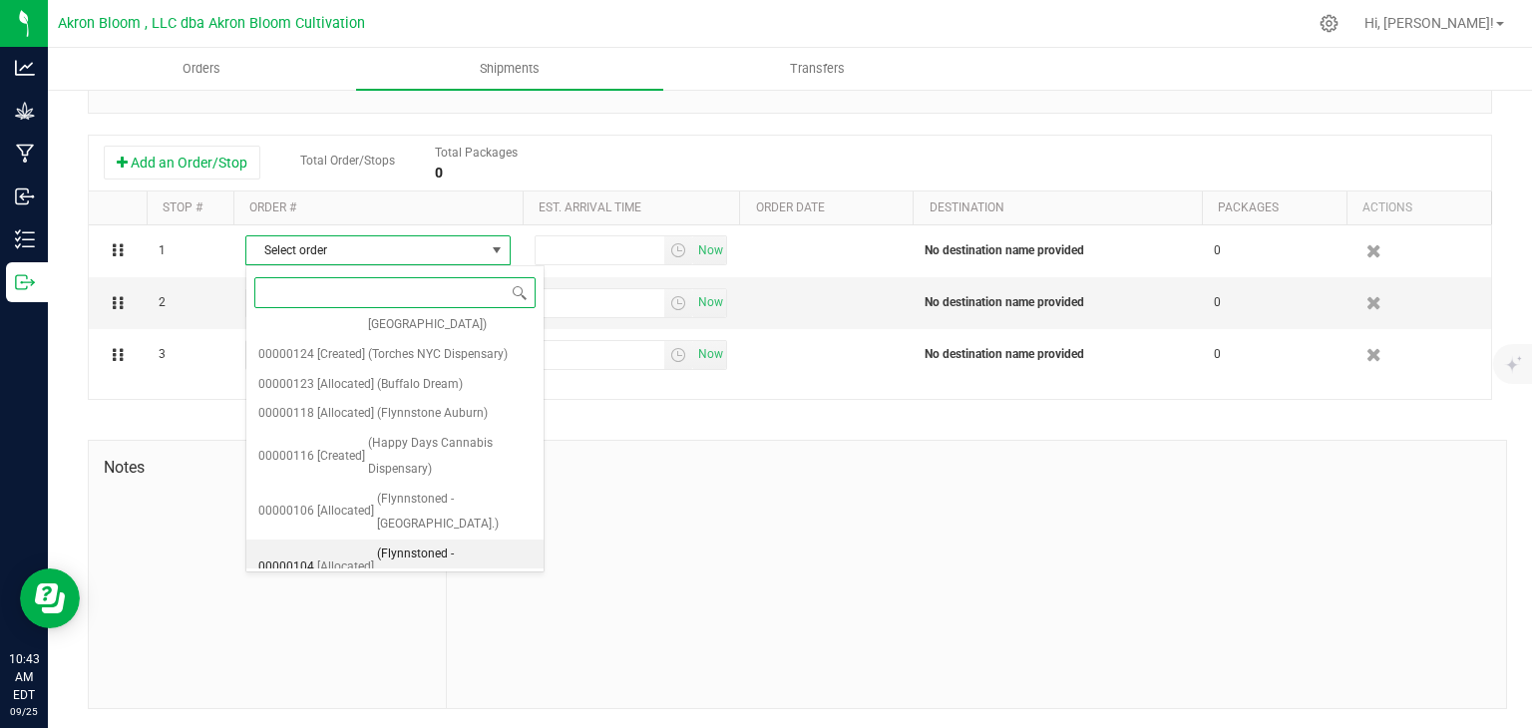
click at [406, 541] on span "(Flynnstoned - Rochester)" at bounding box center [454, 566] width 155 height 51
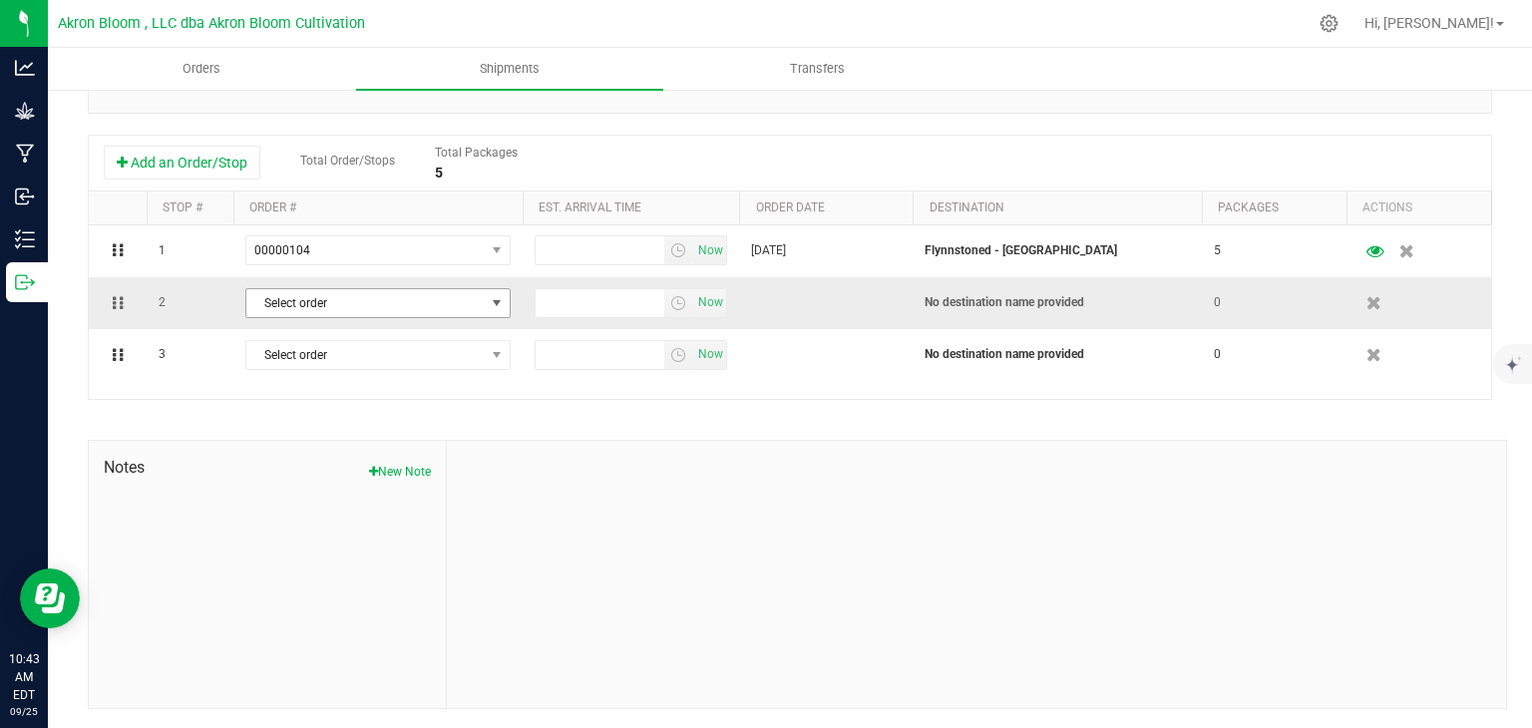
click at [494, 302] on span "select" at bounding box center [497, 303] width 16 height 16
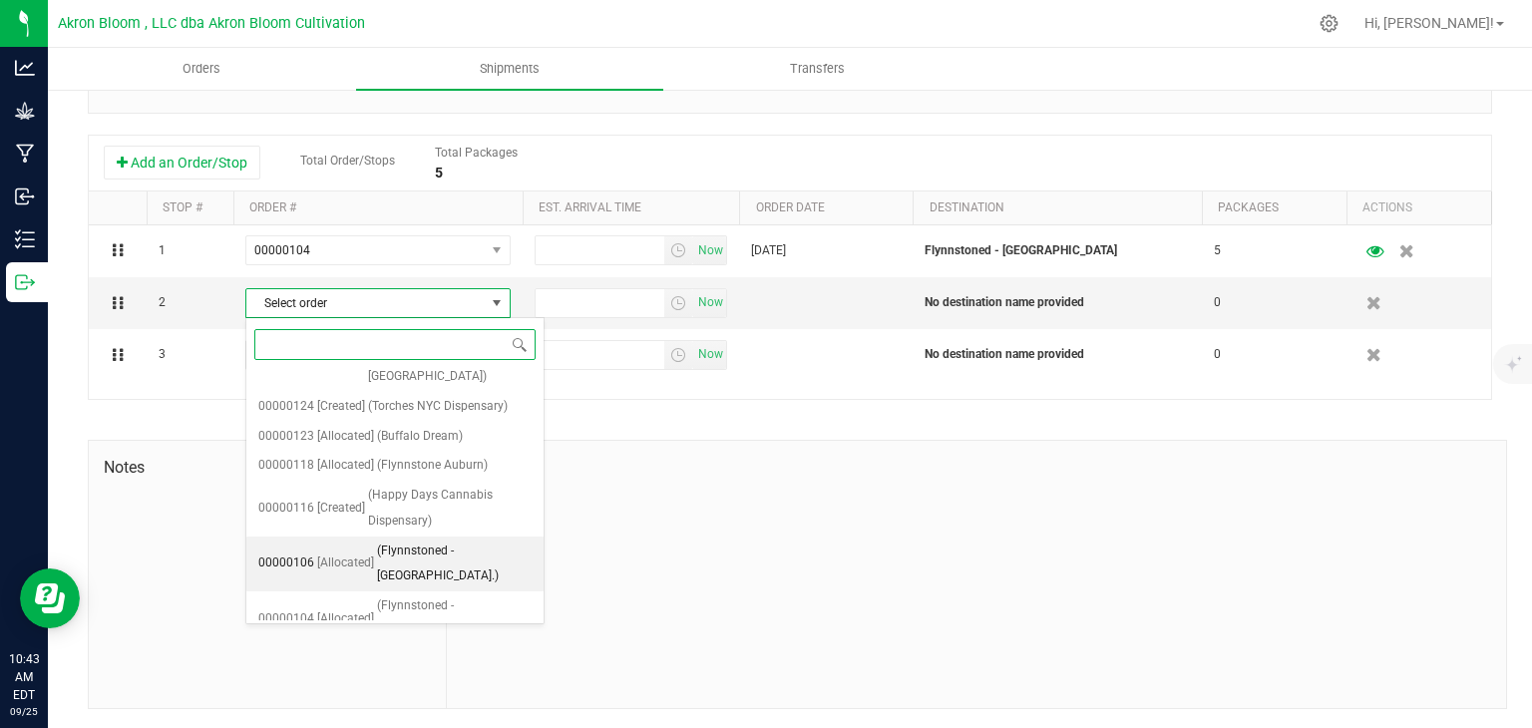
click at [432, 546] on span "(Flynnstoned - Ridge Rd.)" at bounding box center [454, 563] width 155 height 51
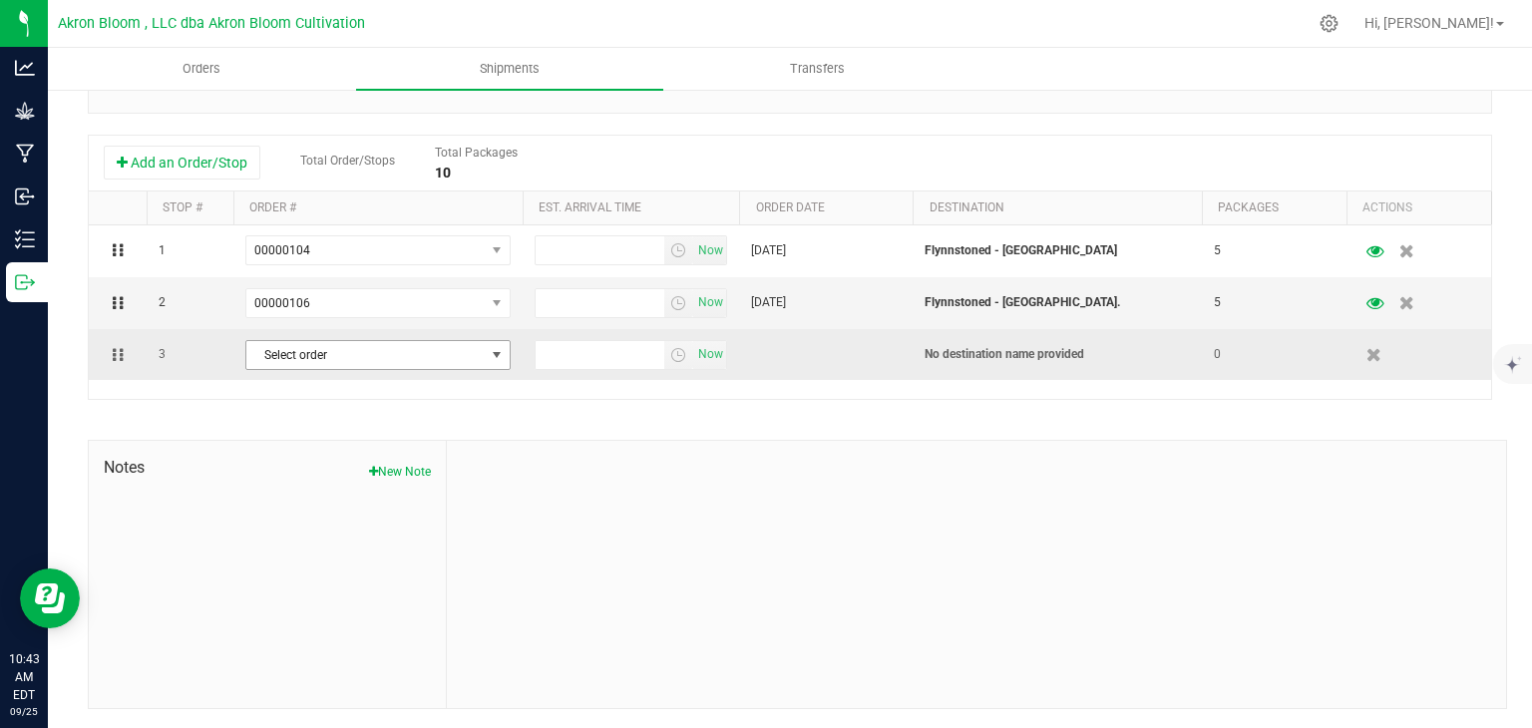
click at [501, 349] on span "select" at bounding box center [497, 355] width 16 height 16
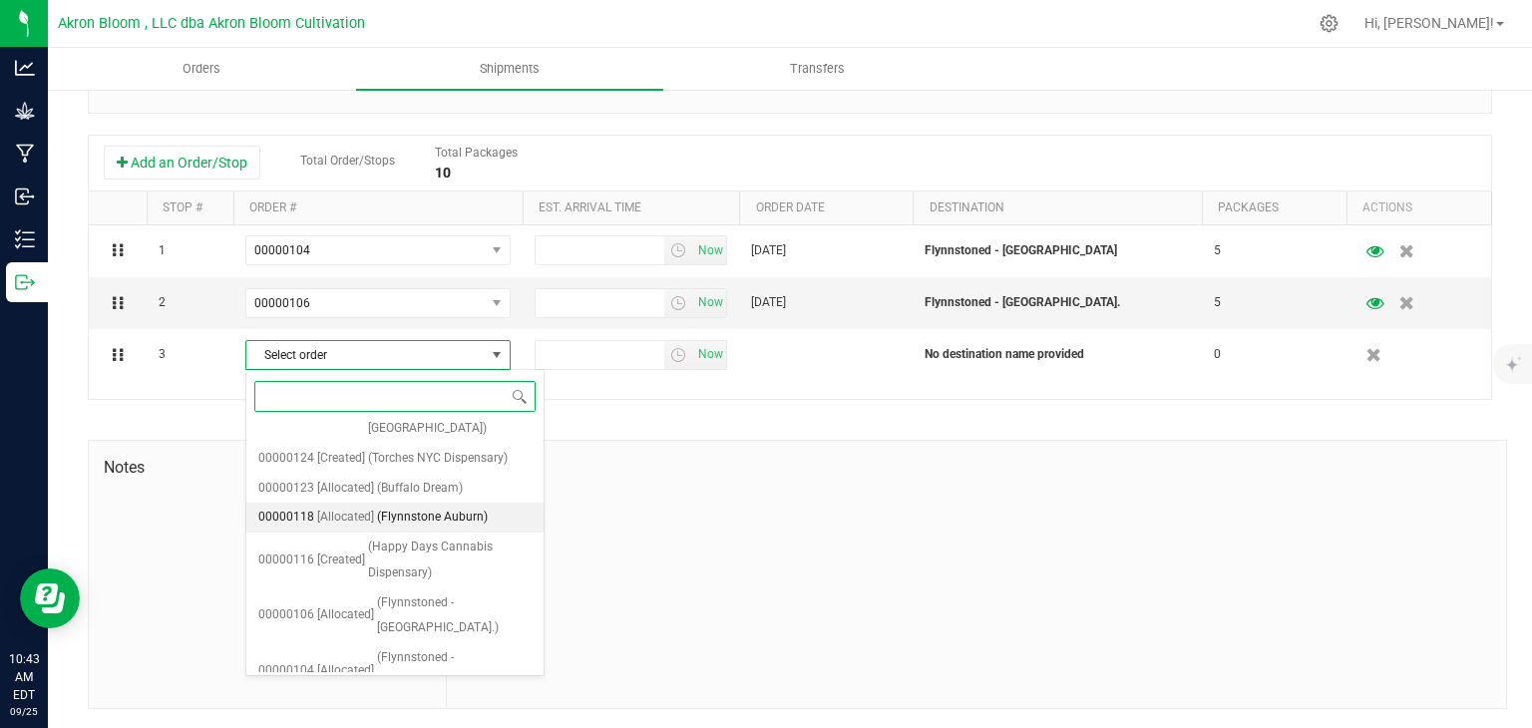
click at [468, 513] on span "(Flynnstone Auburn)" at bounding box center [432, 518] width 111 height 26
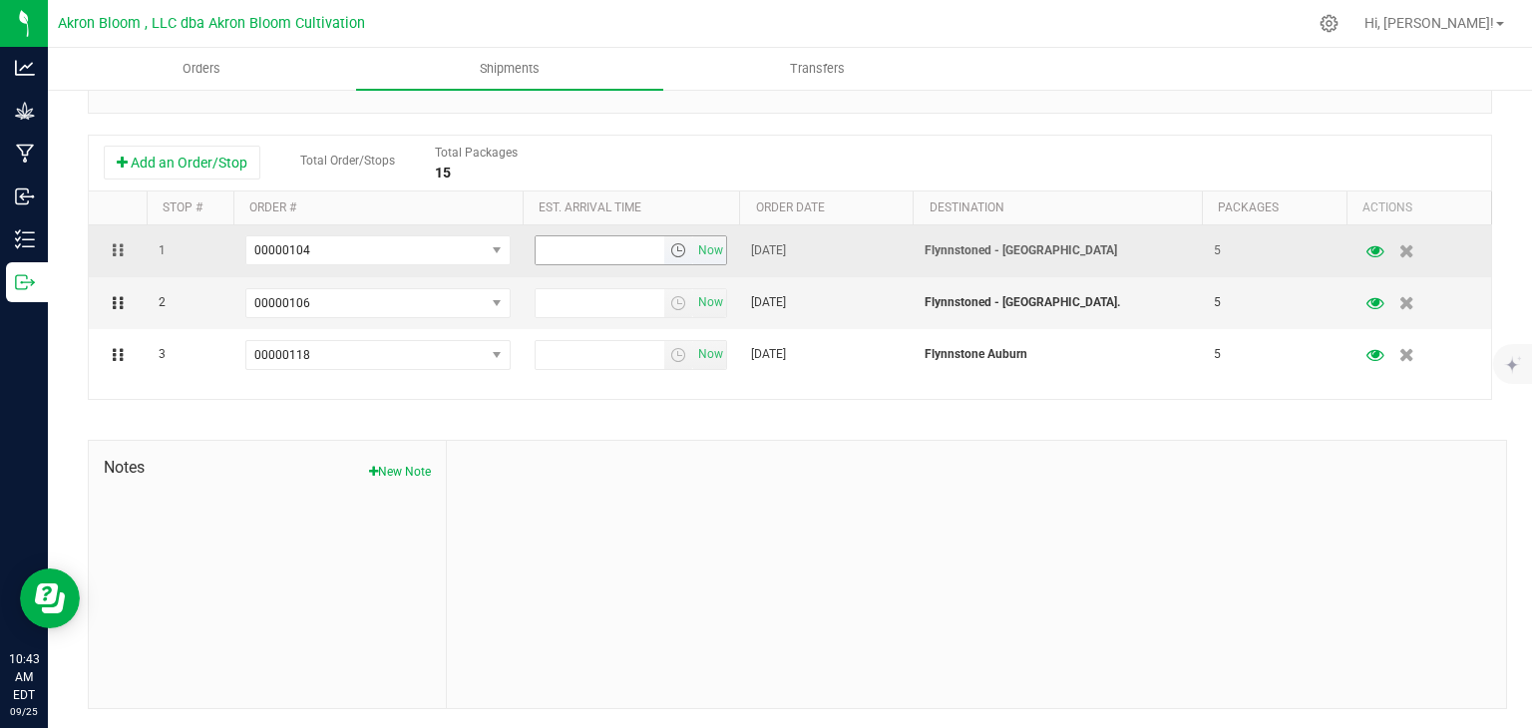
click at [594, 251] on input "text" at bounding box center [600, 250] width 130 height 28
type input "11:45 AM"
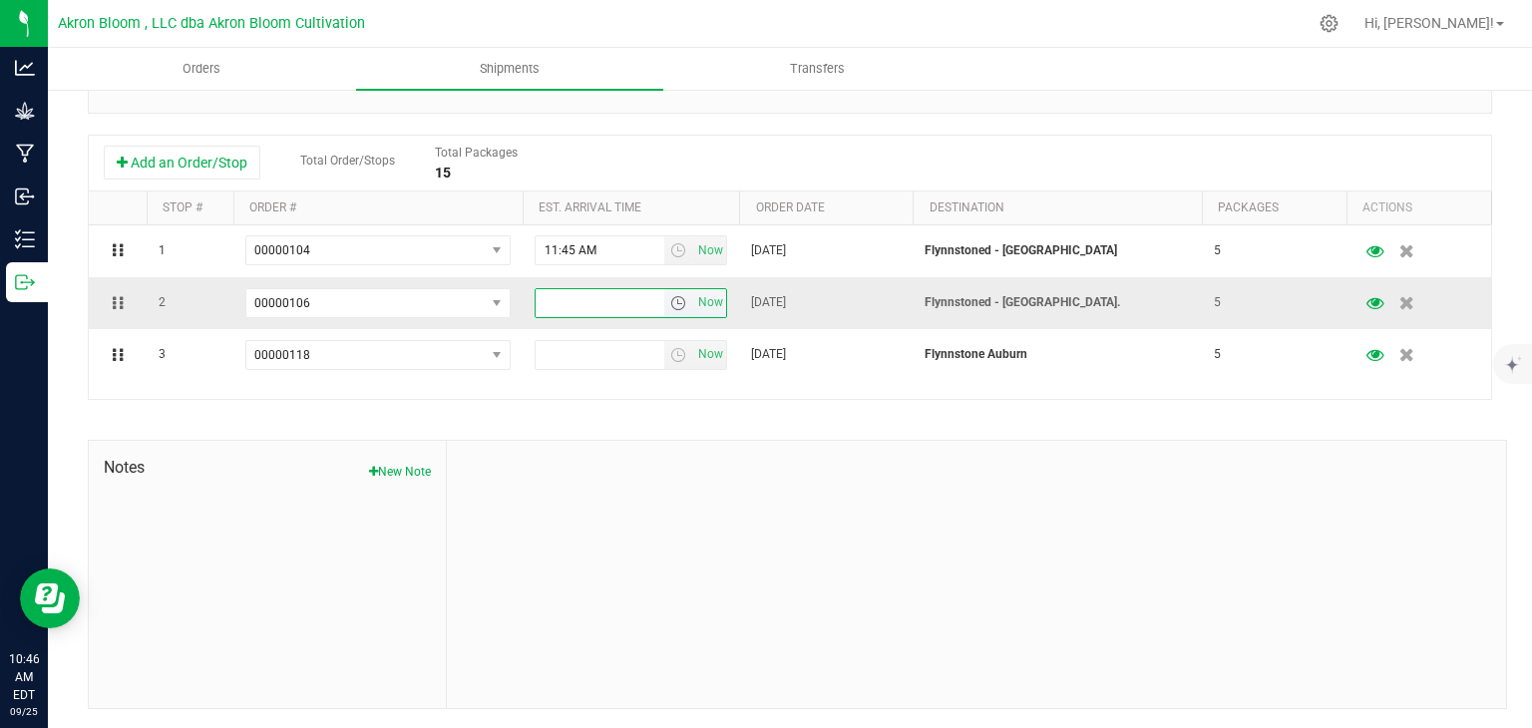
click at [544, 297] on input "text" at bounding box center [600, 303] width 130 height 28
type input "12:15 PM"
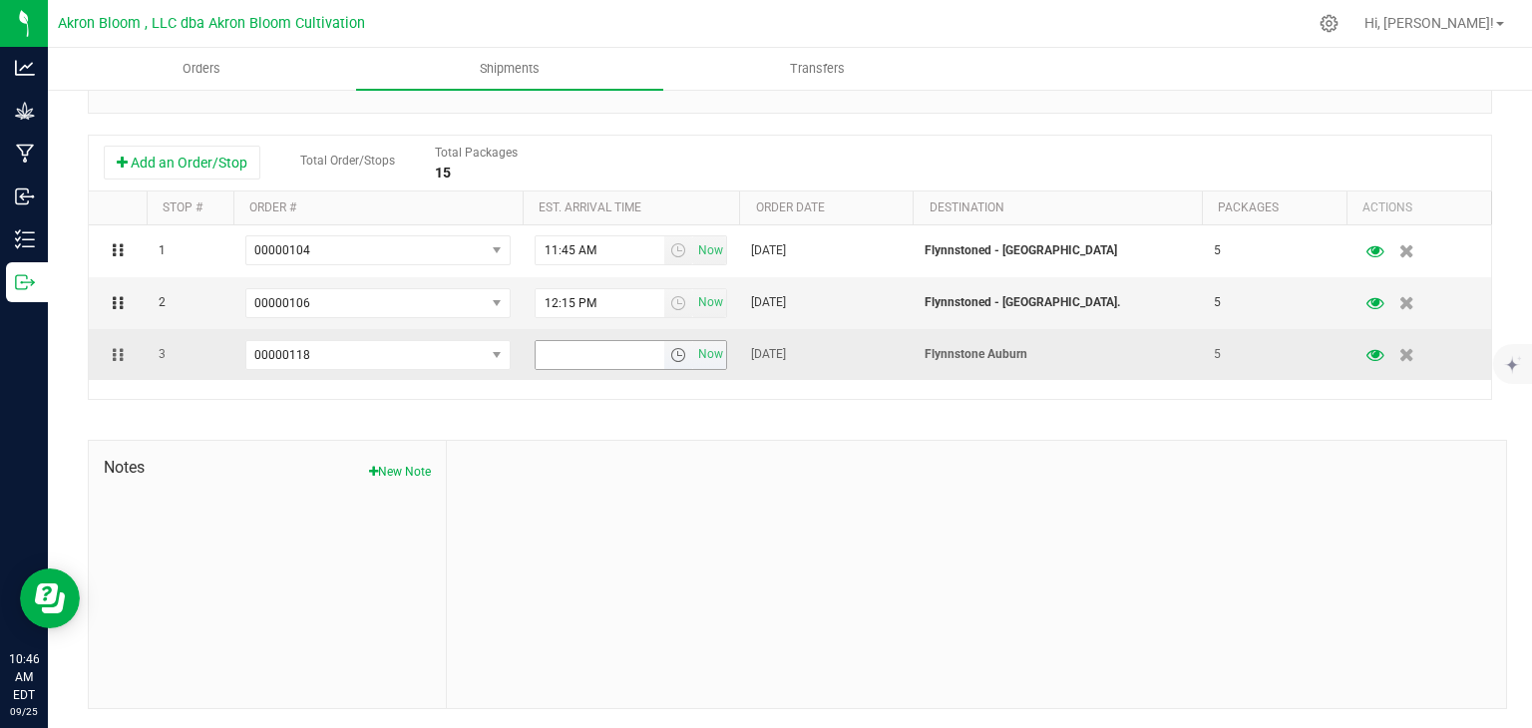
click at [540, 358] on input "text" at bounding box center [600, 355] width 130 height 28
type input "2:00 PM"
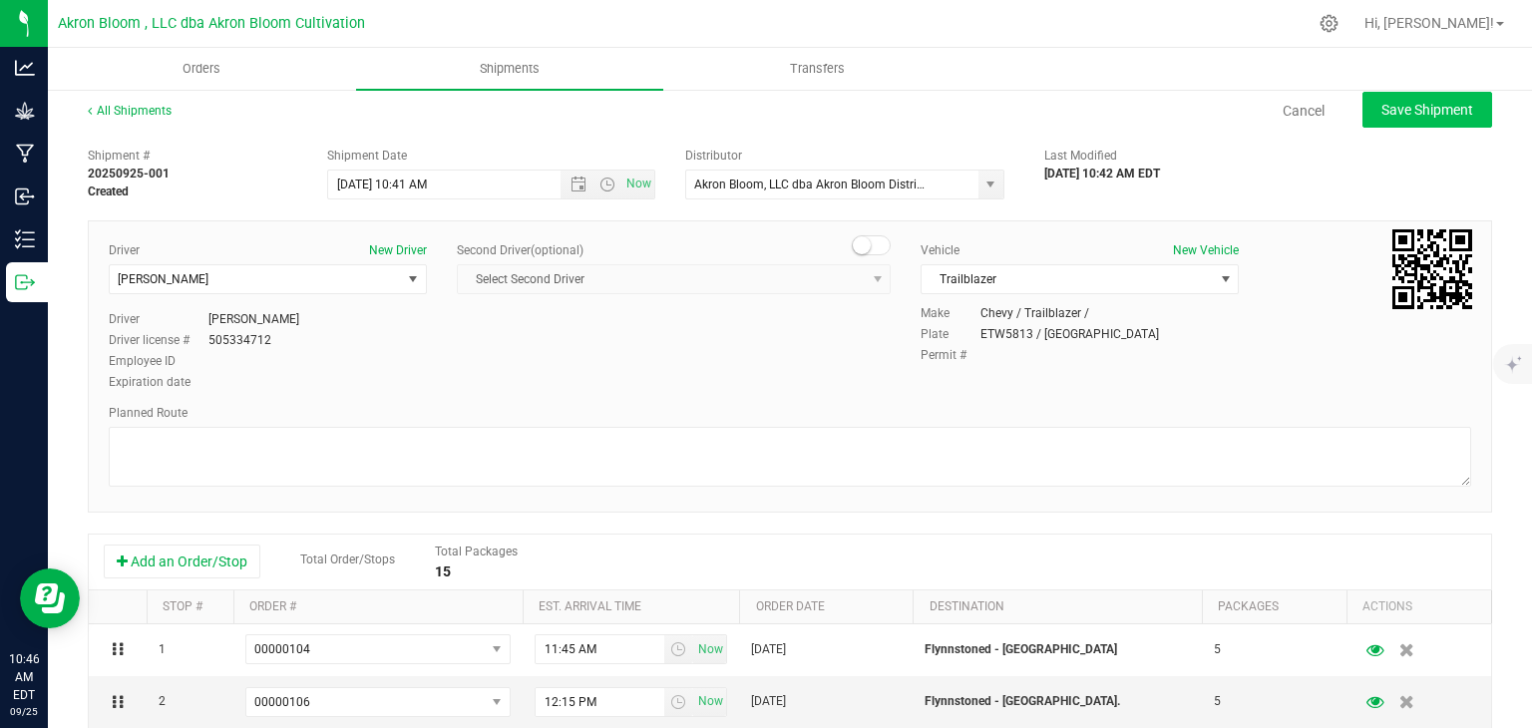
scroll to position [0, 0]
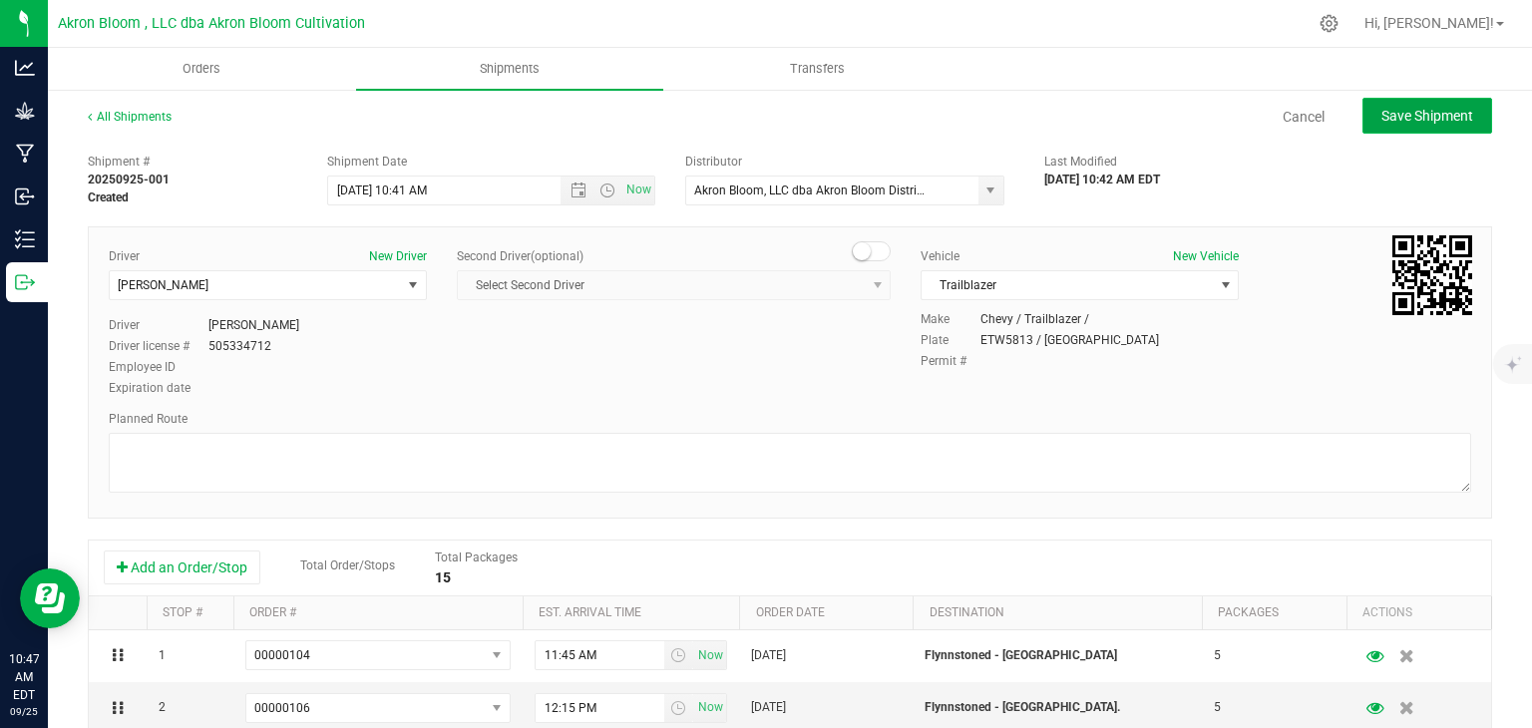
click at [1459, 109] on span "Save Shipment" at bounding box center [1427, 116] width 92 height 16
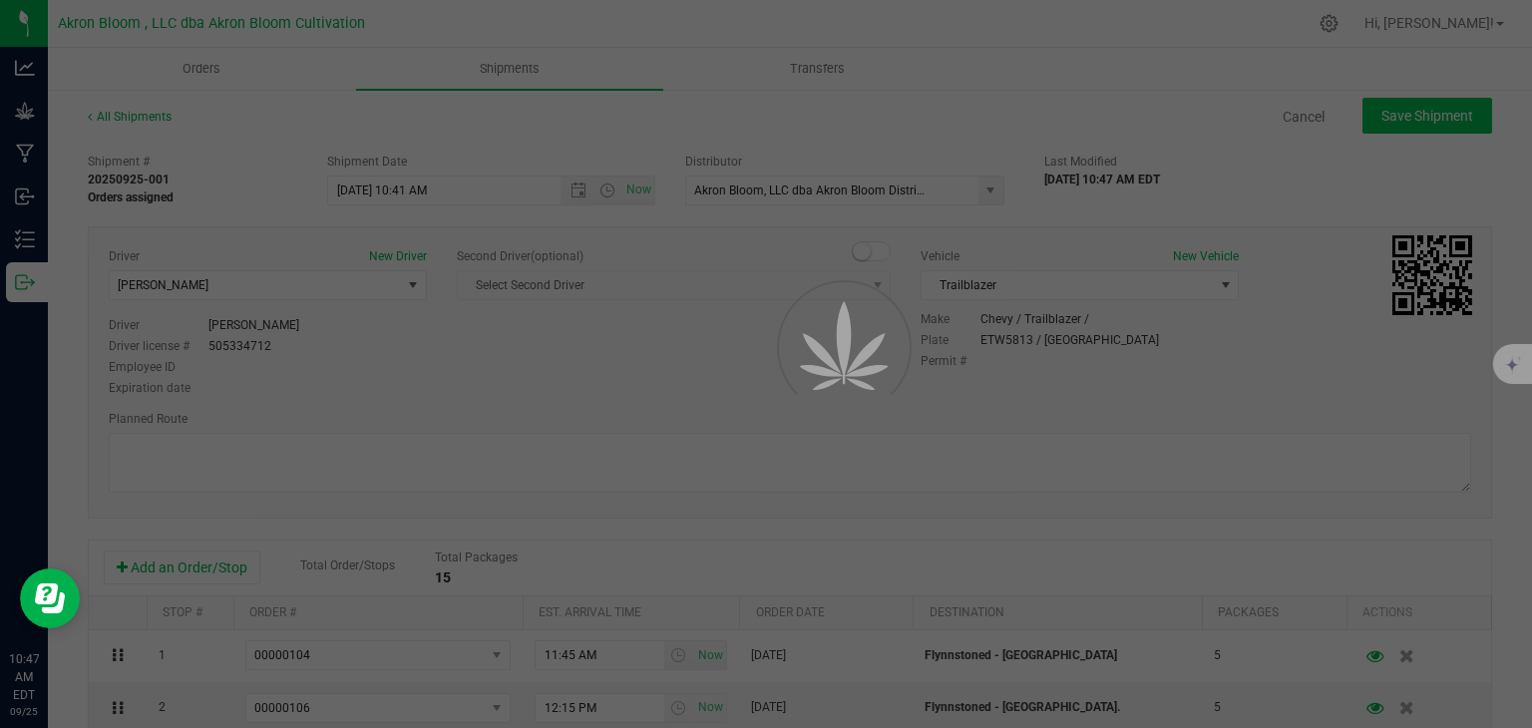
type input "9/25/2025 2:41 PM"
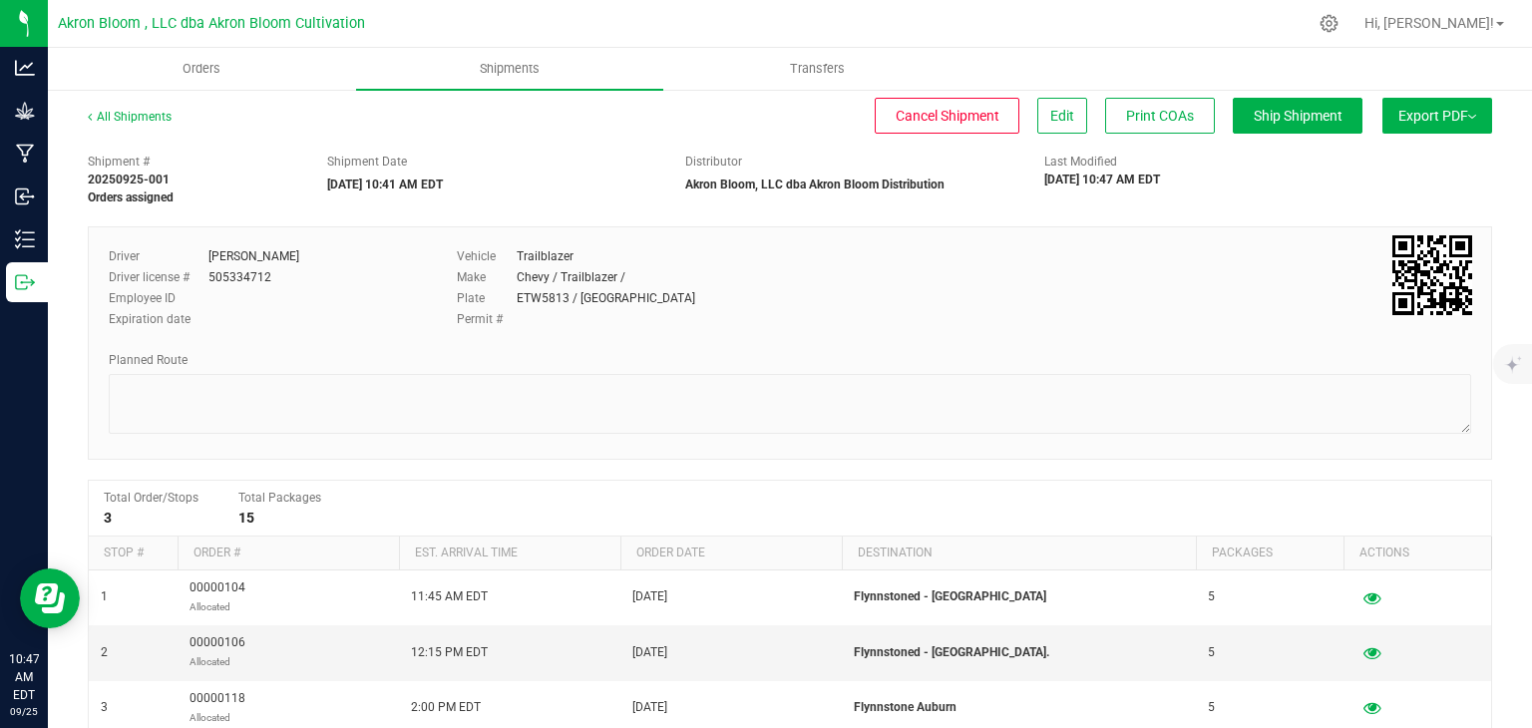
click at [1459, 109] on span "Export PDF" at bounding box center [1437, 116] width 78 height 16
click at [1431, 190] on div "Manifest by Lot" at bounding box center [1435, 189] width 183 height 14
